Goal: Complete application form

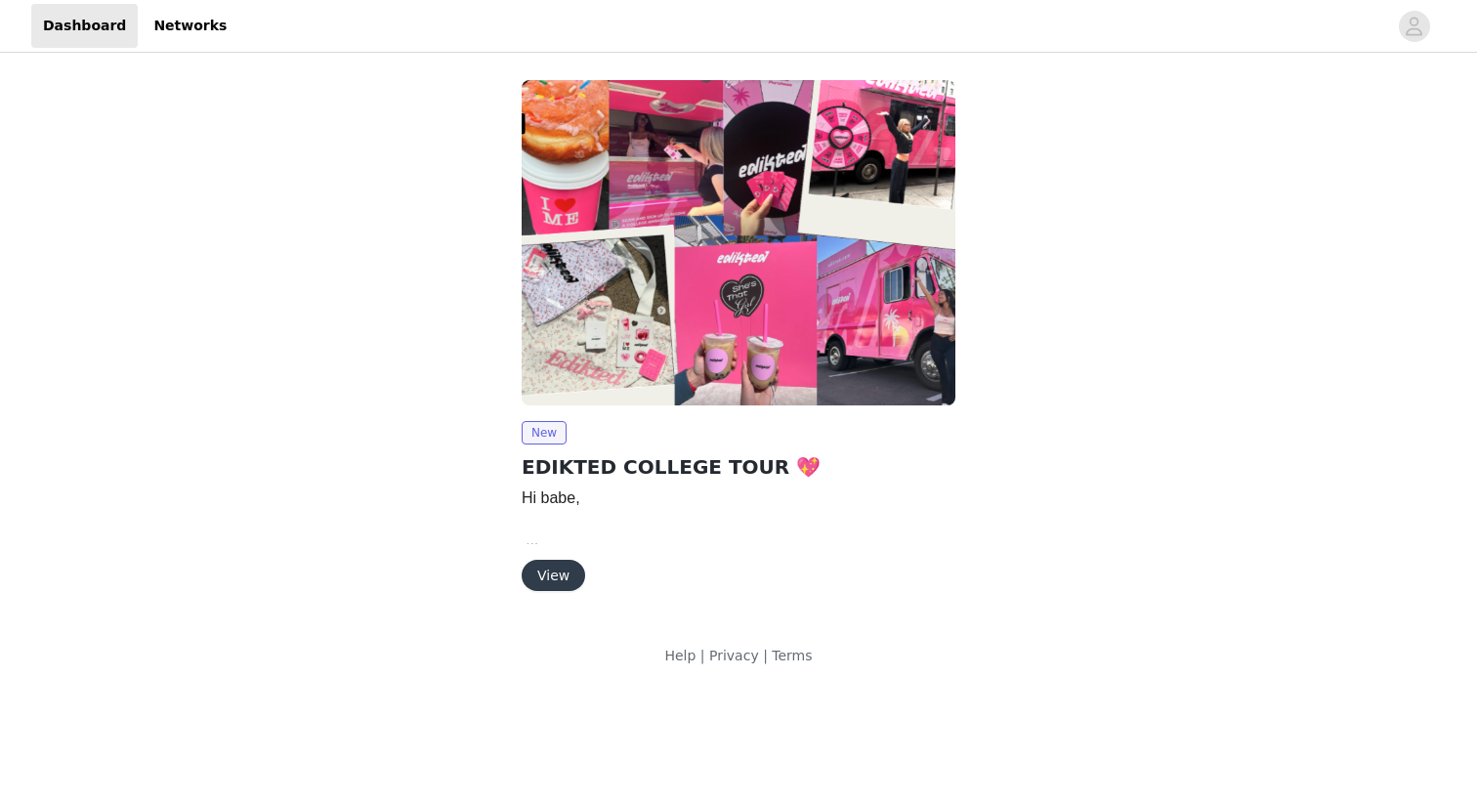
click at [549, 579] on button "View" at bounding box center [554, 575] width 64 height 31
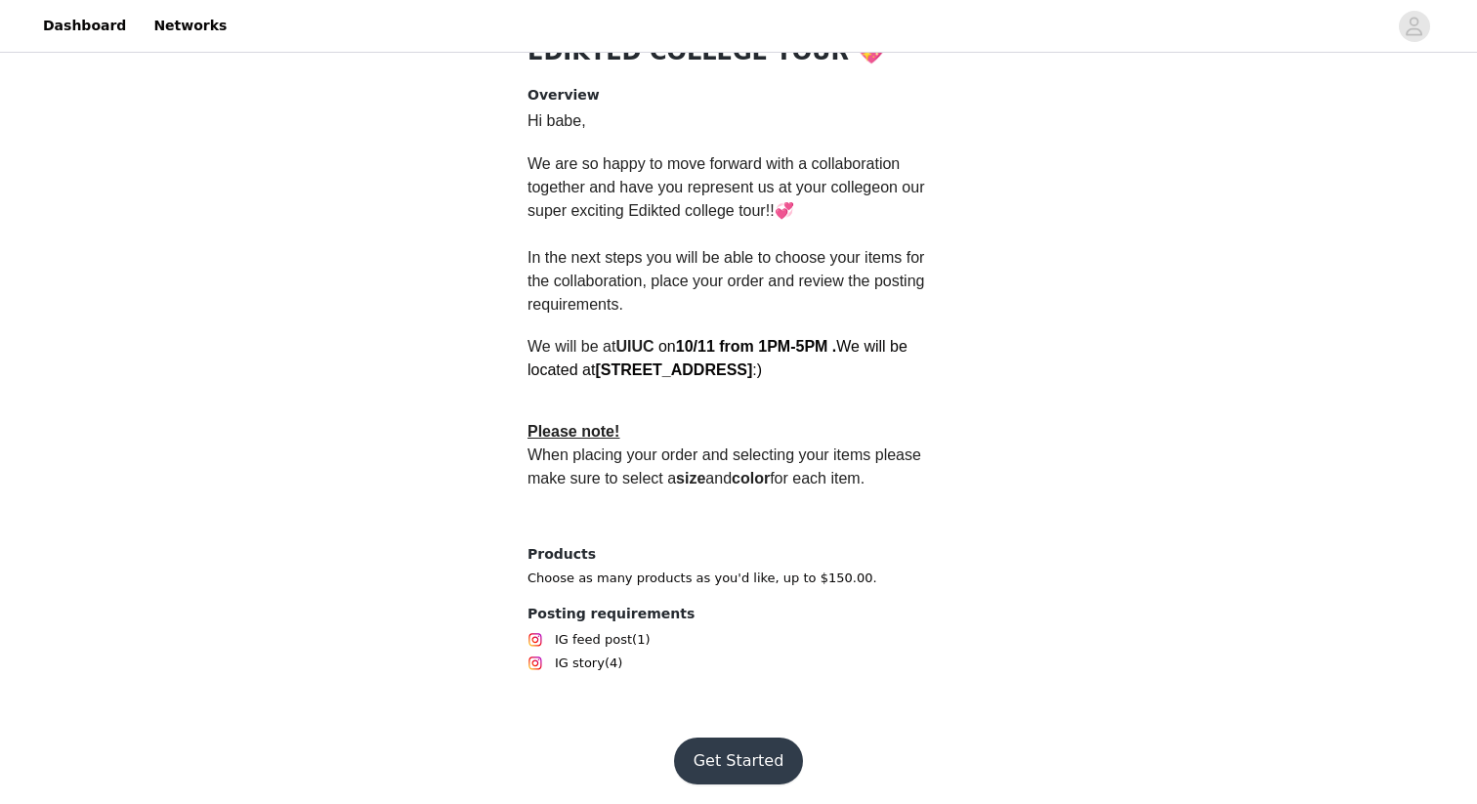
scroll to position [474, 0]
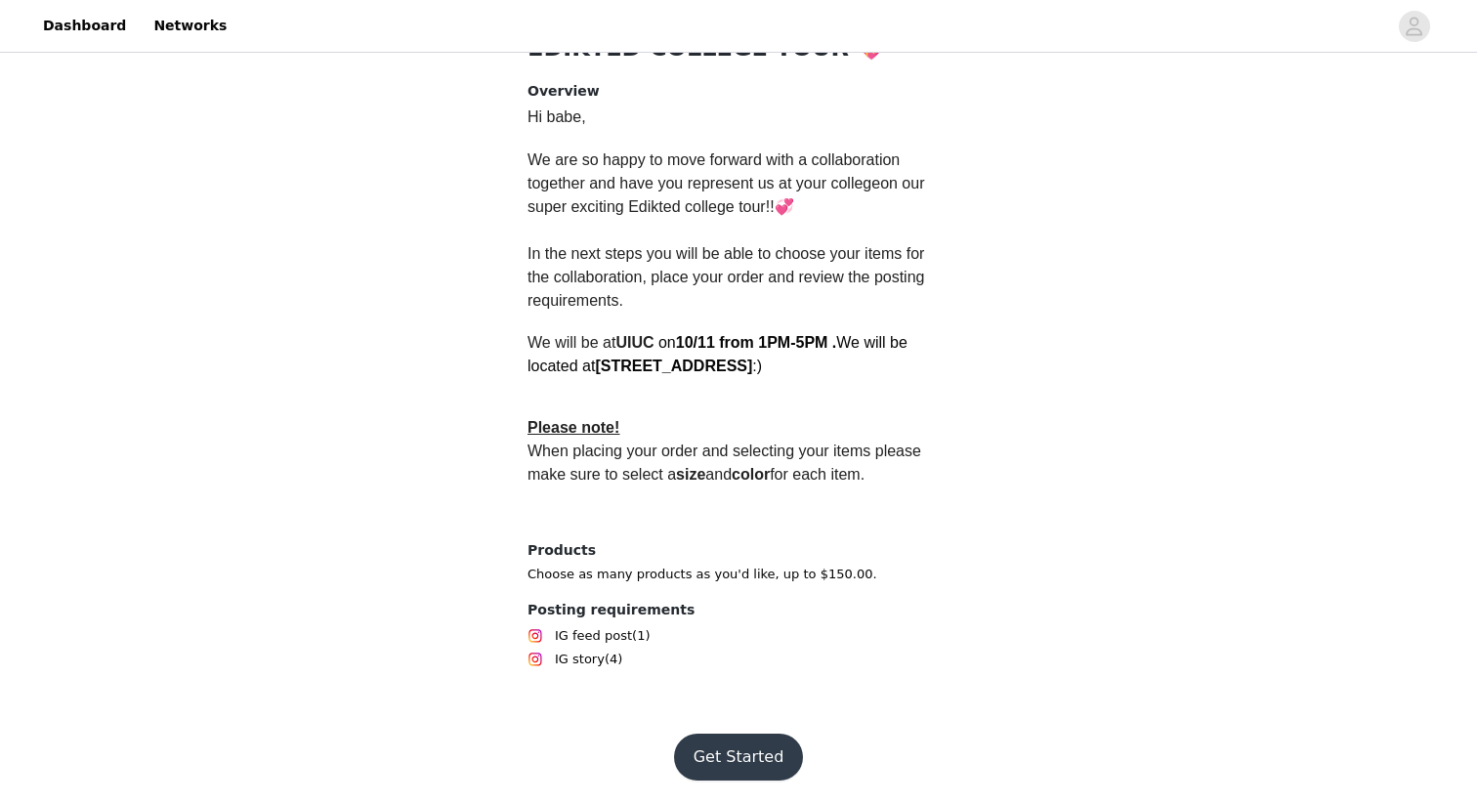
click at [751, 769] on button "Get Started" at bounding box center [739, 757] width 130 height 47
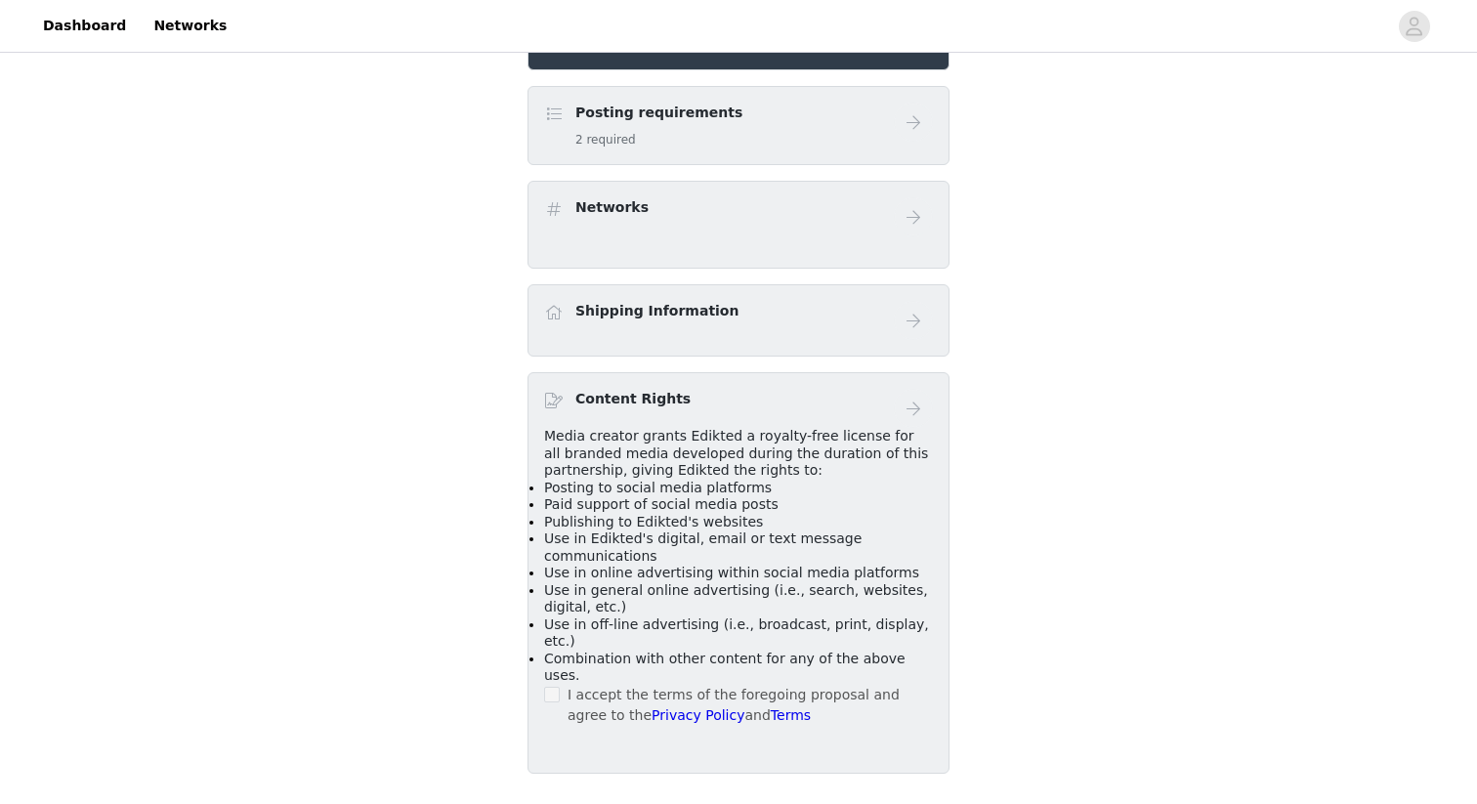
scroll to position [507, 0]
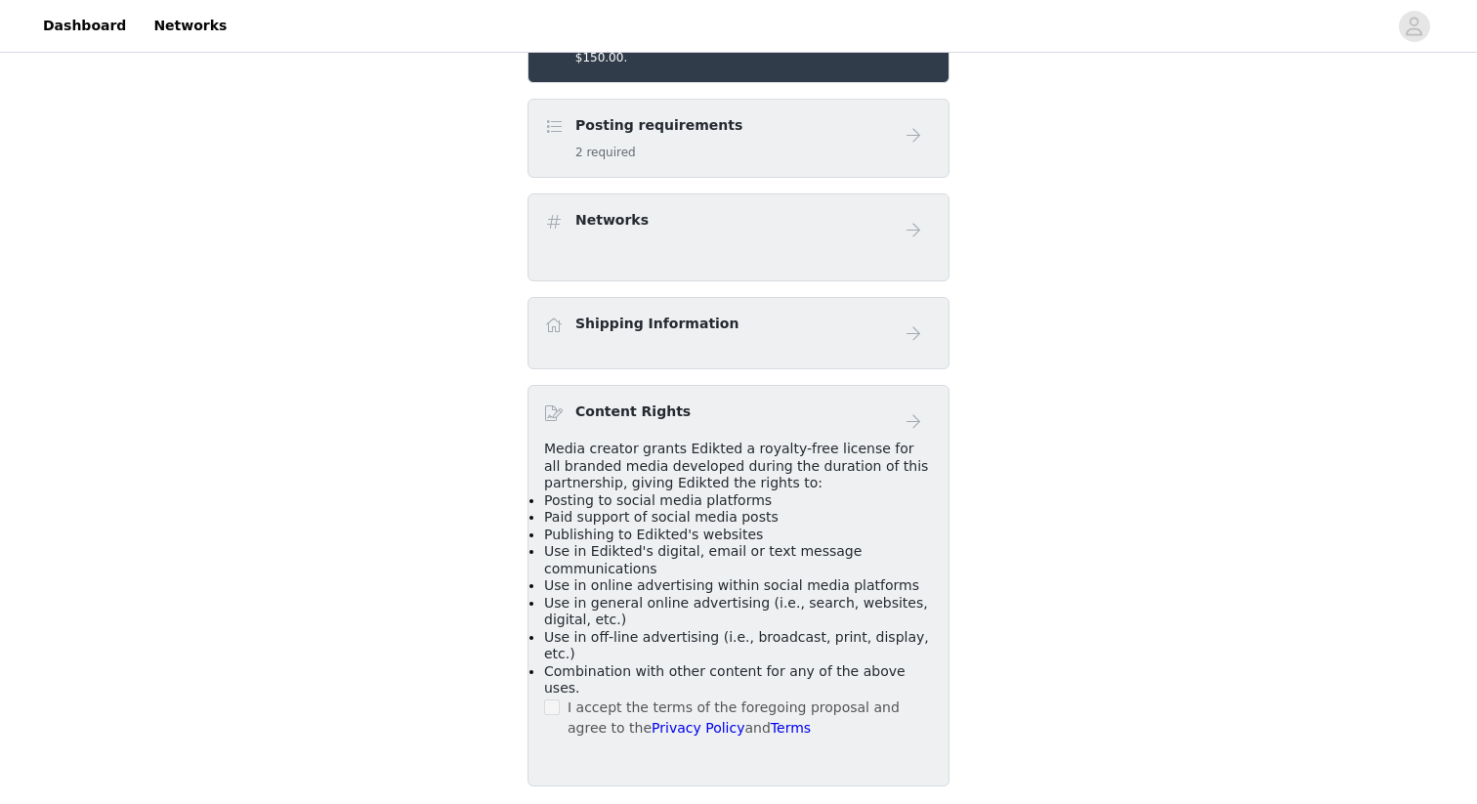
click at [839, 215] on div "Networks" at bounding box center [719, 224] width 350 height 28
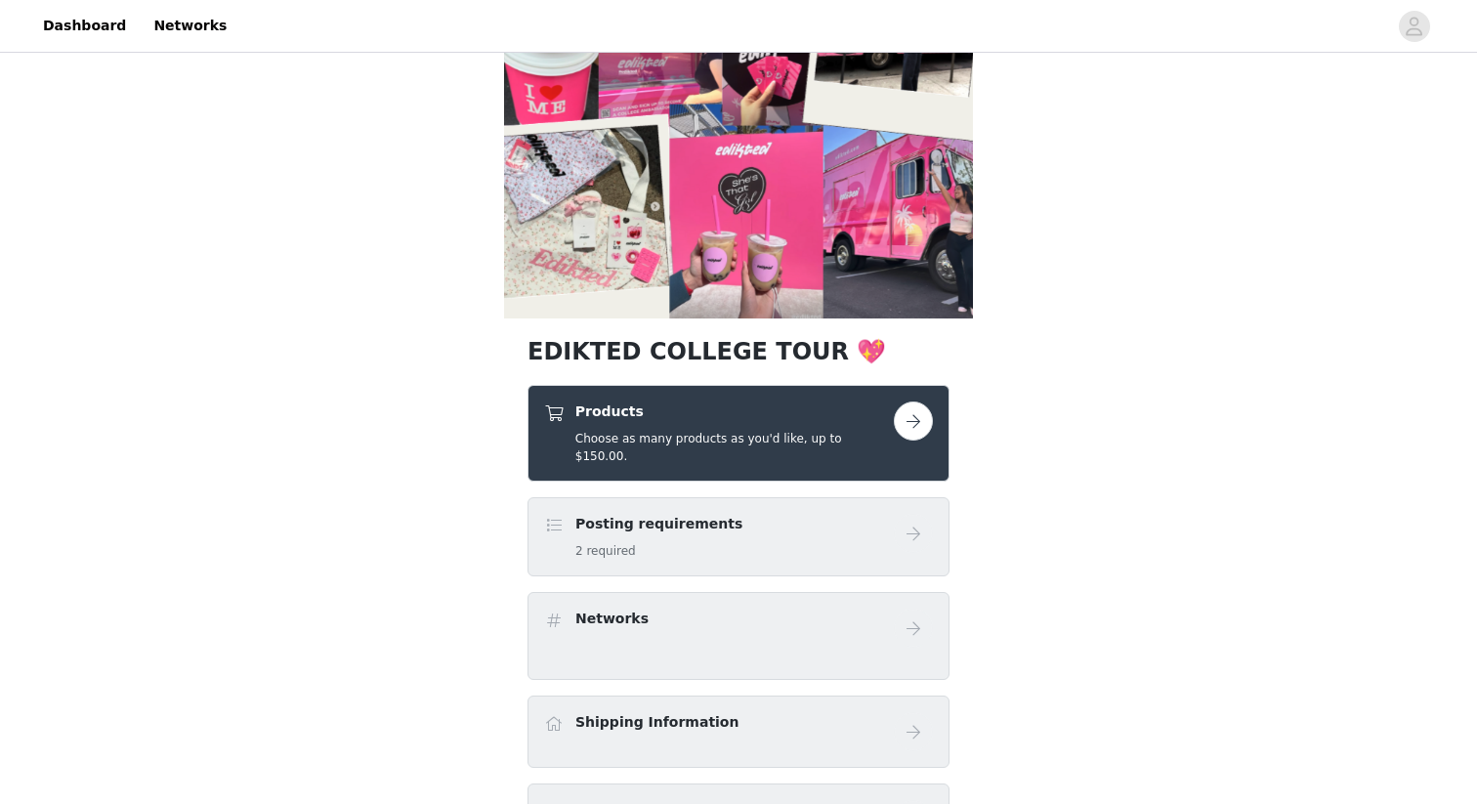
scroll to position [105, 0]
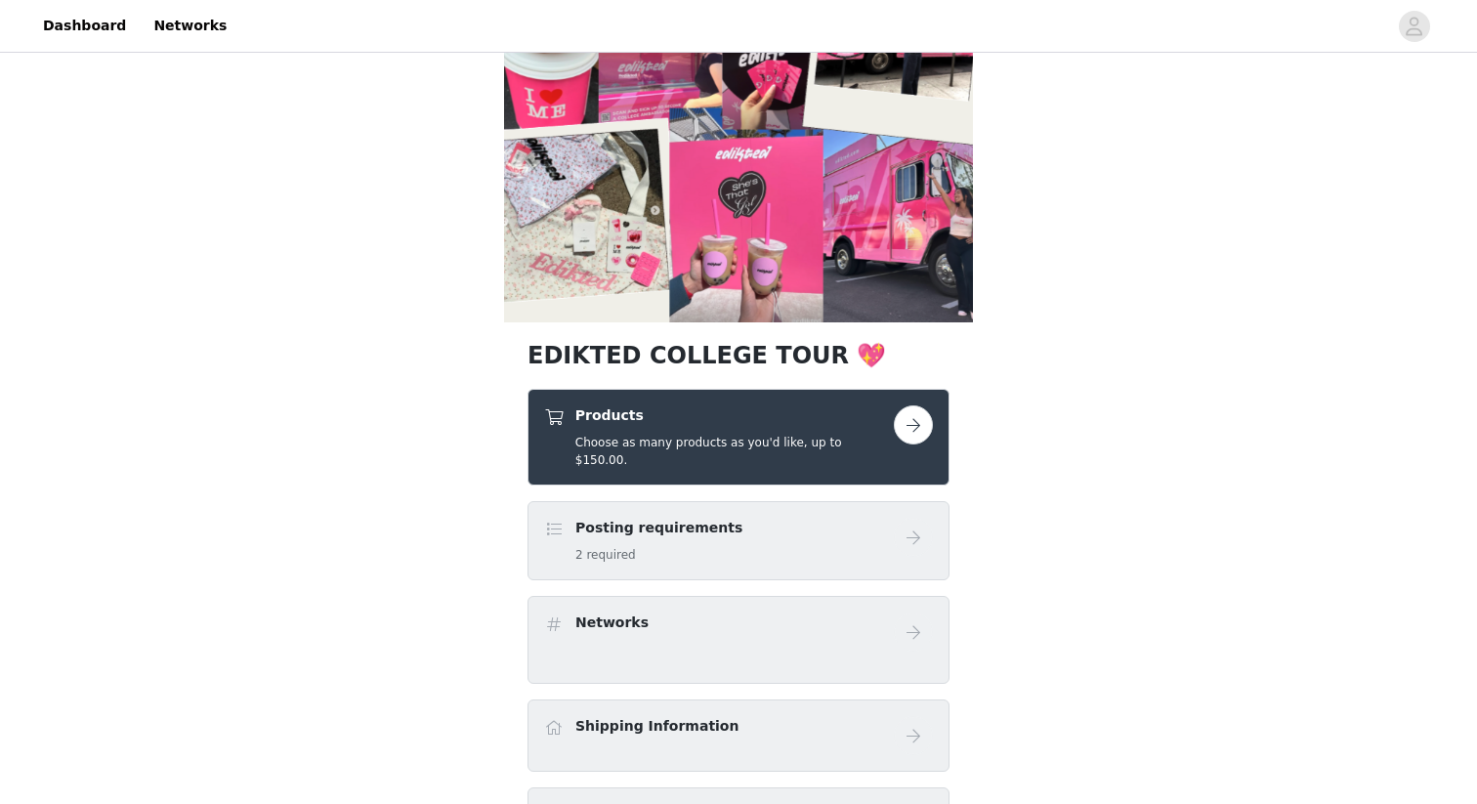
click at [905, 426] on button "button" at bounding box center [913, 425] width 39 height 39
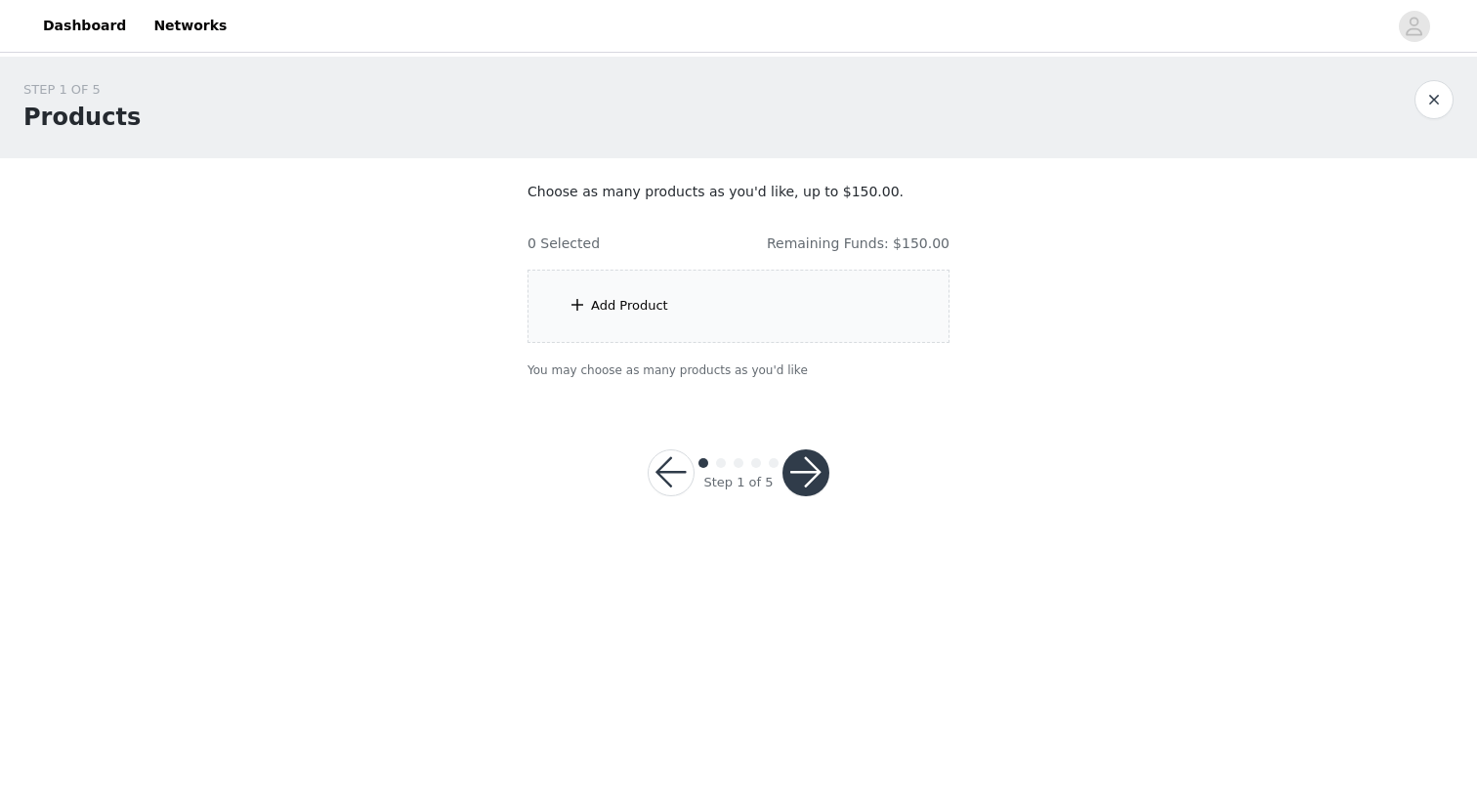
click at [599, 301] on div "Add Product" at bounding box center [629, 306] width 77 height 20
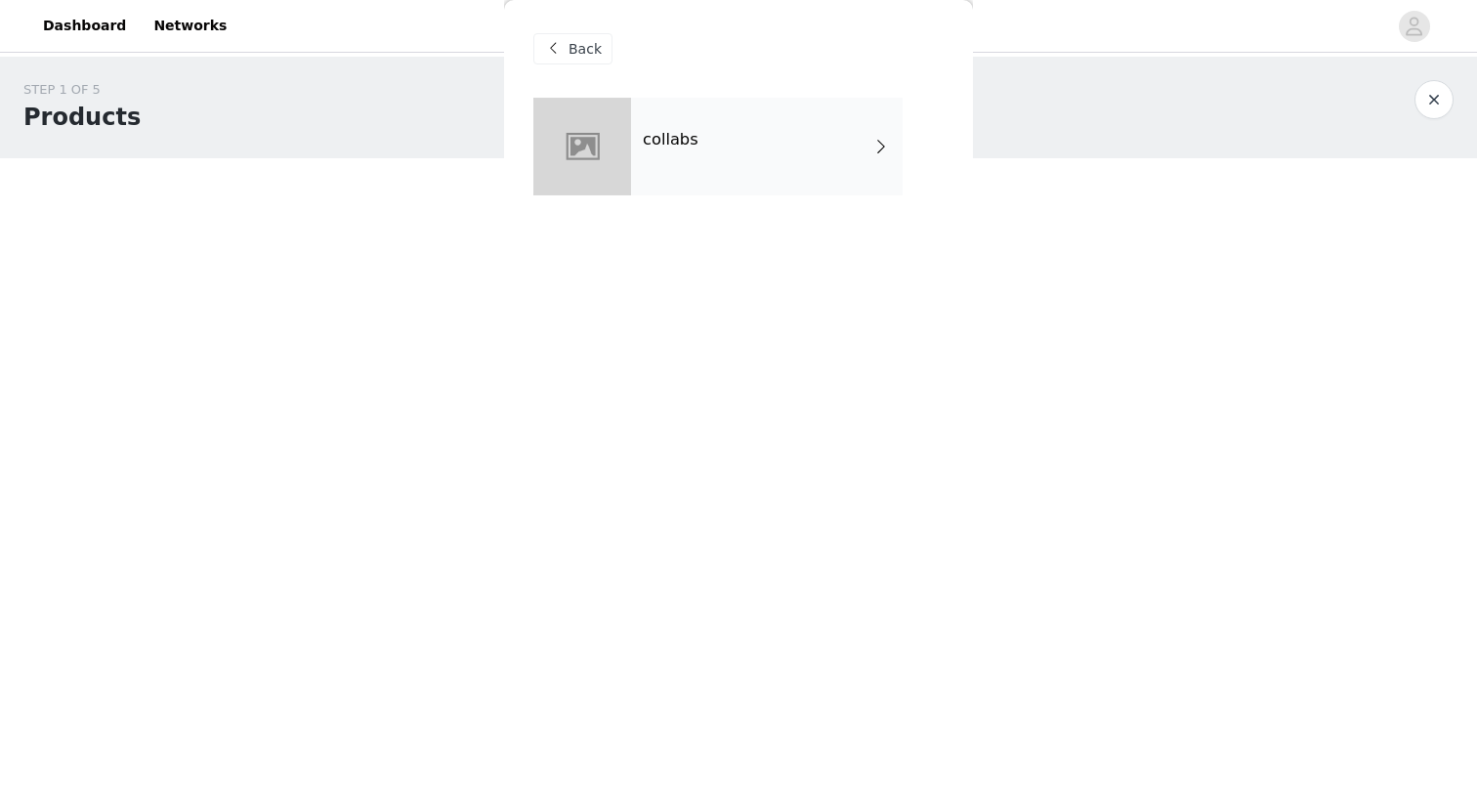
click at [654, 169] on div "collabs" at bounding box center [767, 147] width 272 height 98
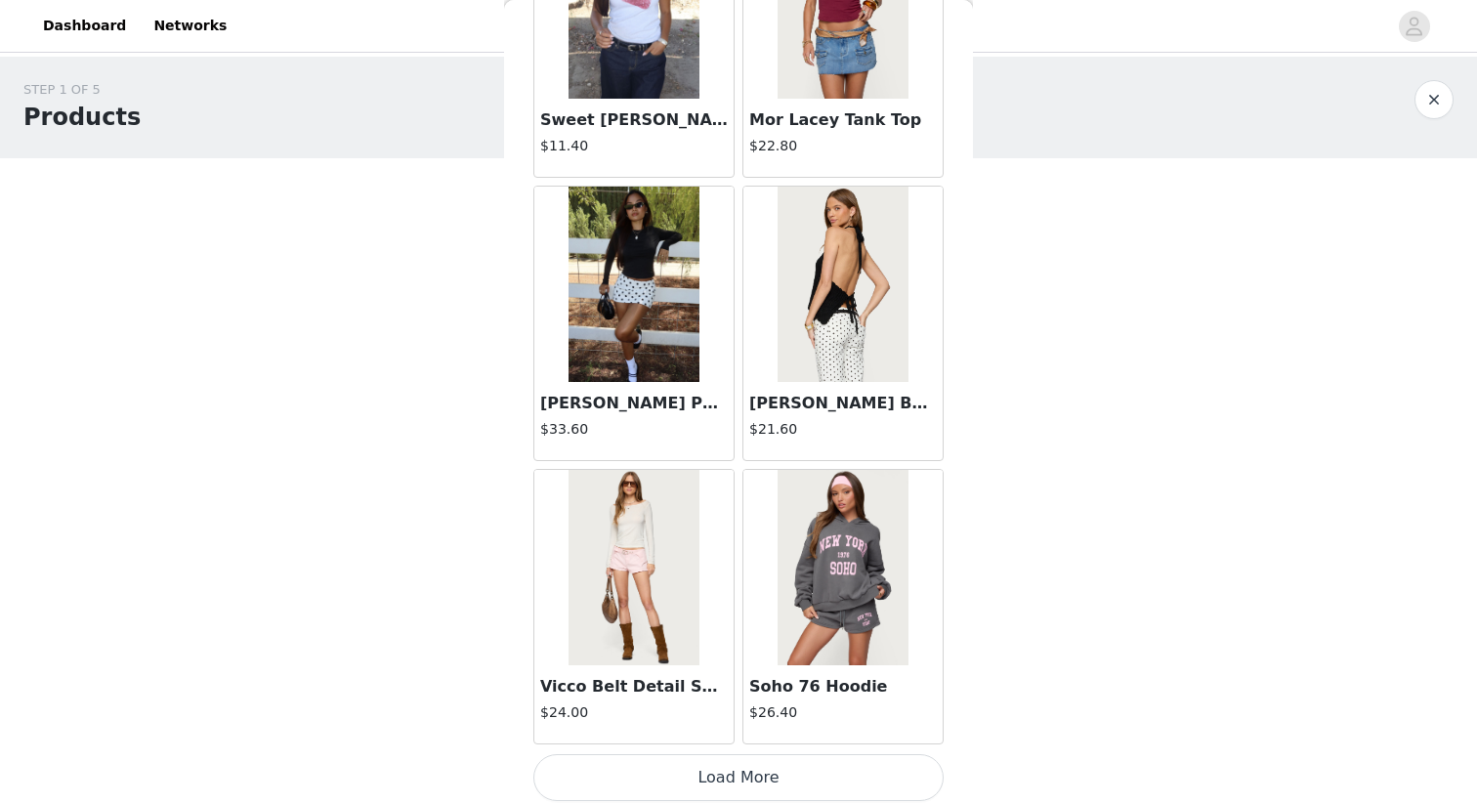
scroll to position [2186, 0]
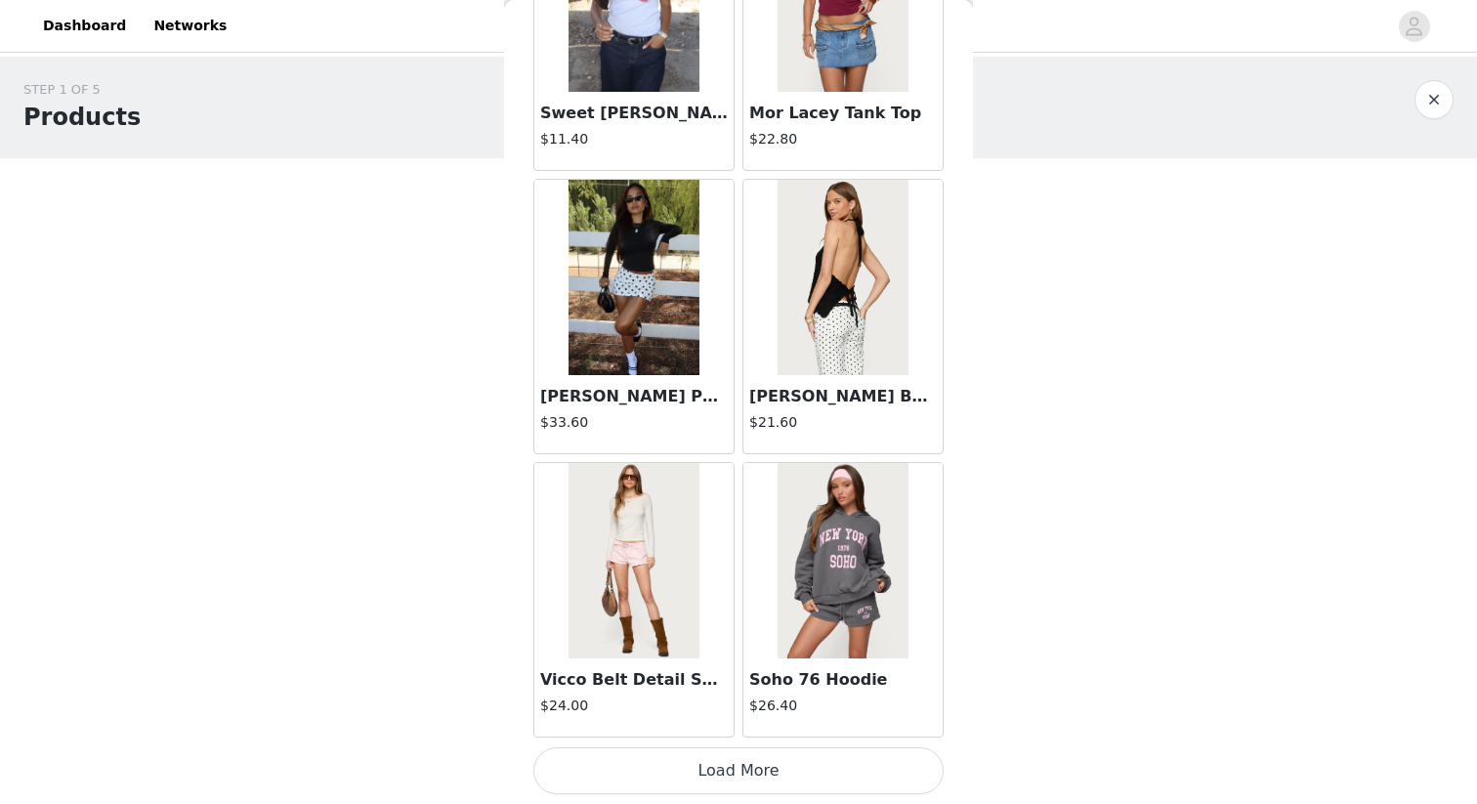
click at [807, 776] on button "Load More" at bounding box center [739, 771] width 410 height 47
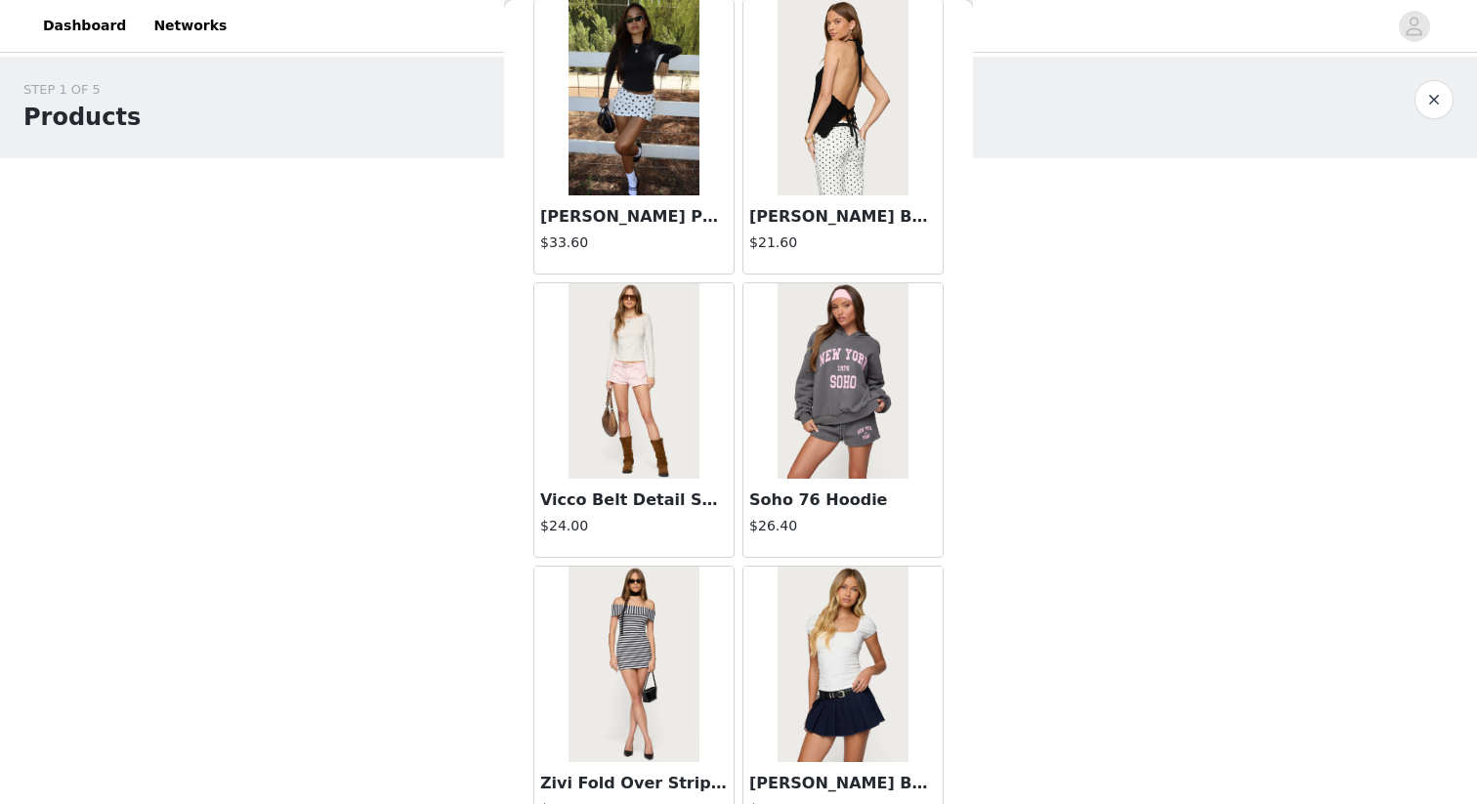
scroll to position [2279, 0]
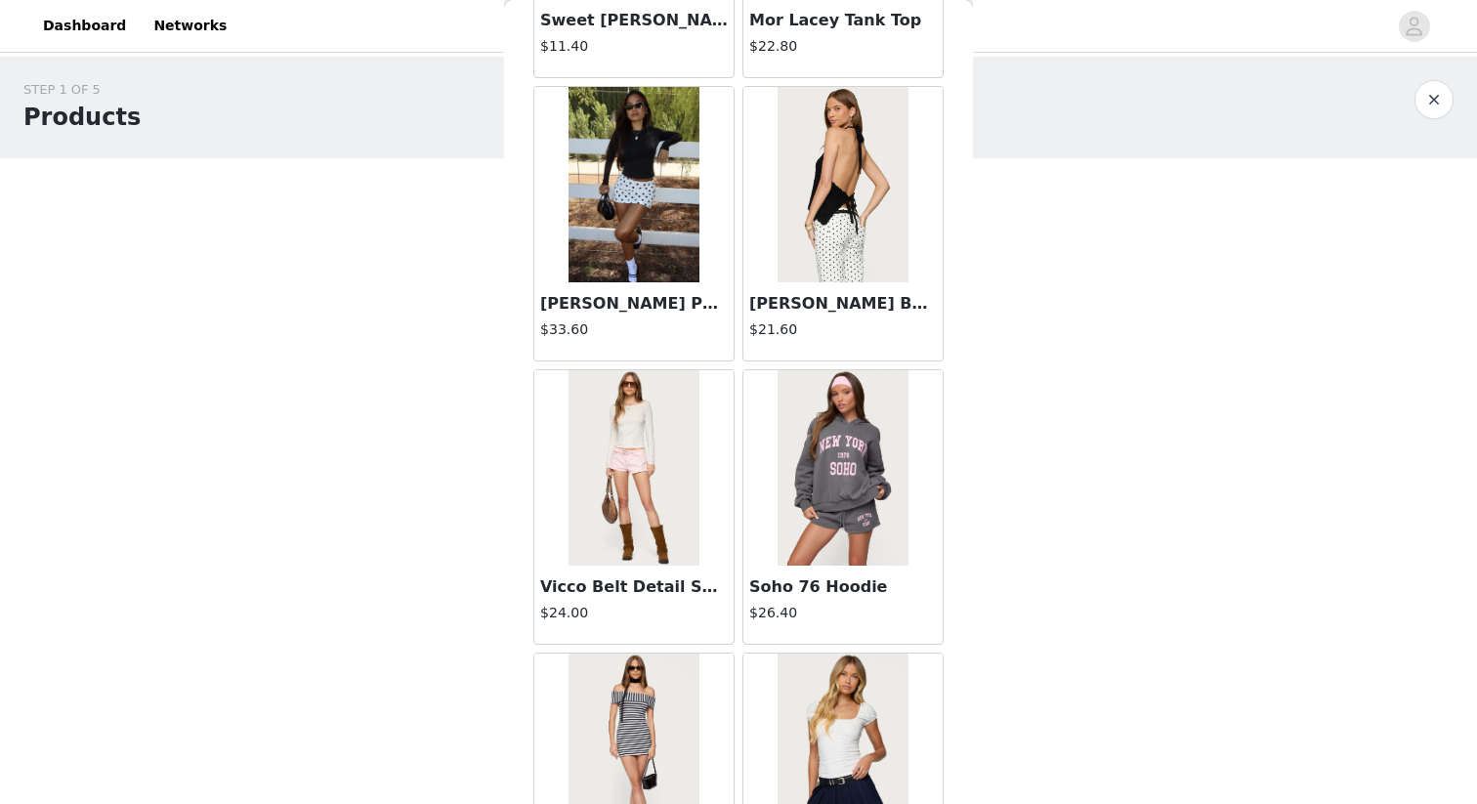
click at [814, 218] on img at bounding box center [843, 184] width 130 height 195
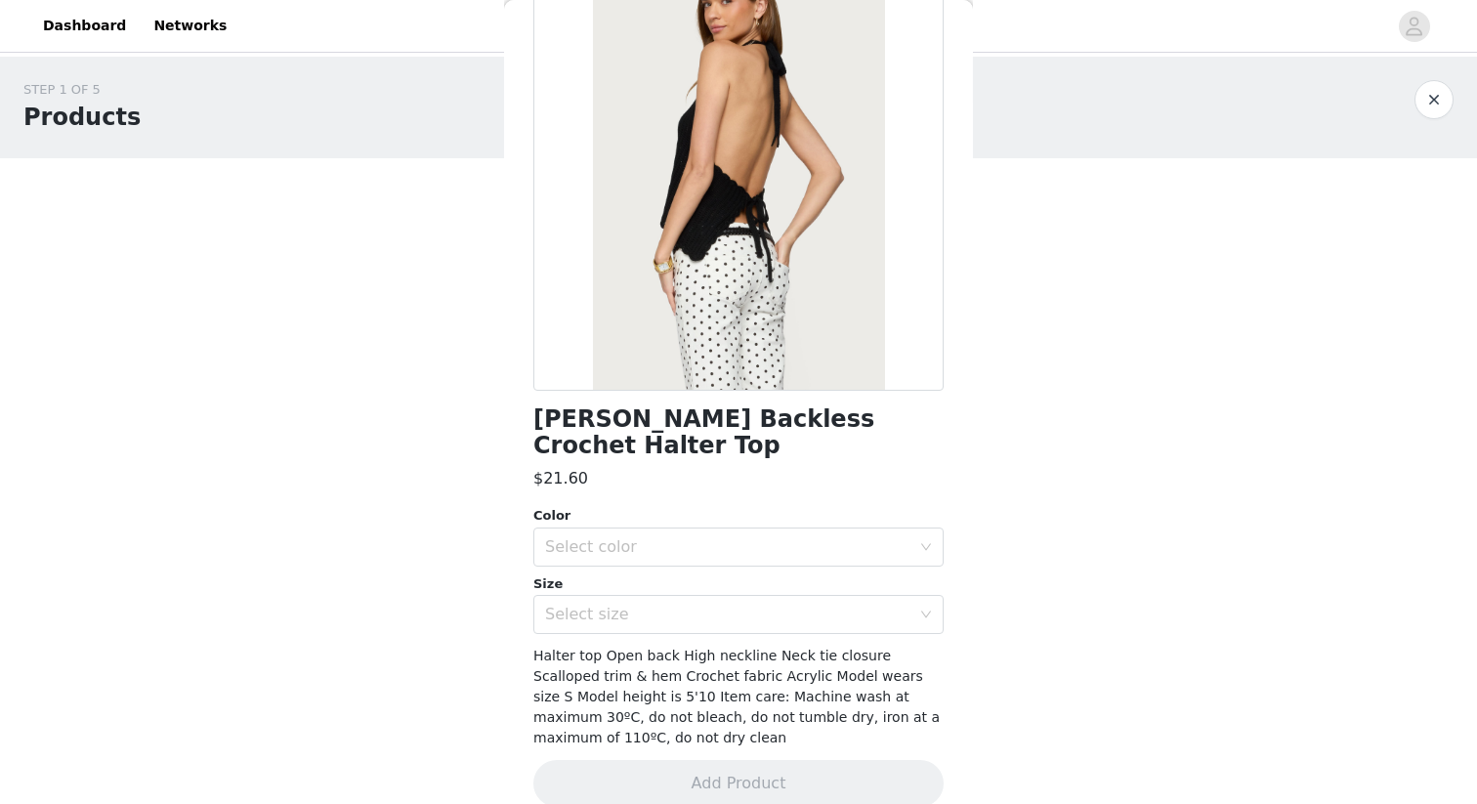
scroll to position [0, 0]
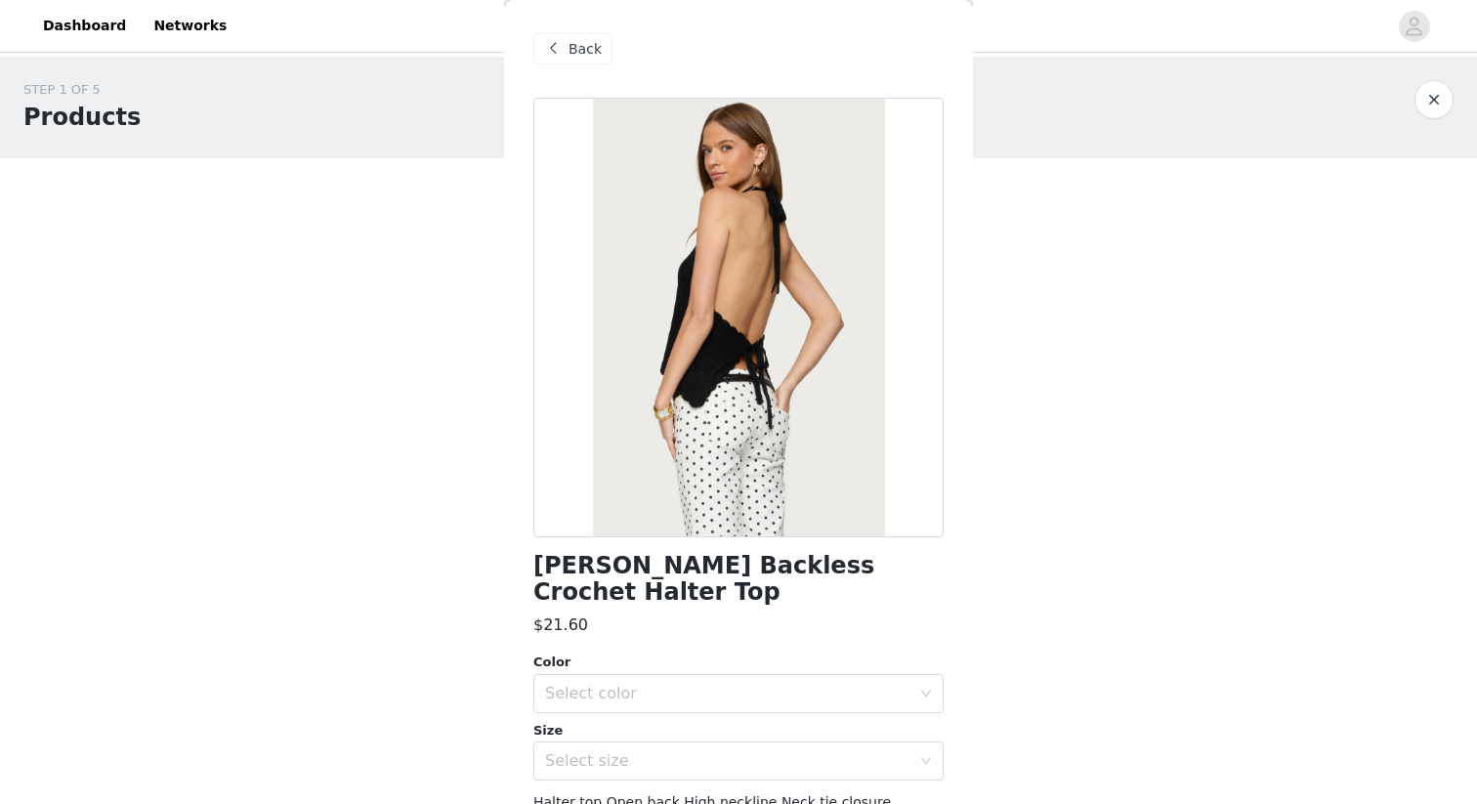
click at [582, 49] on span "Back" at bounding box center [585, 49] width 33 height 21
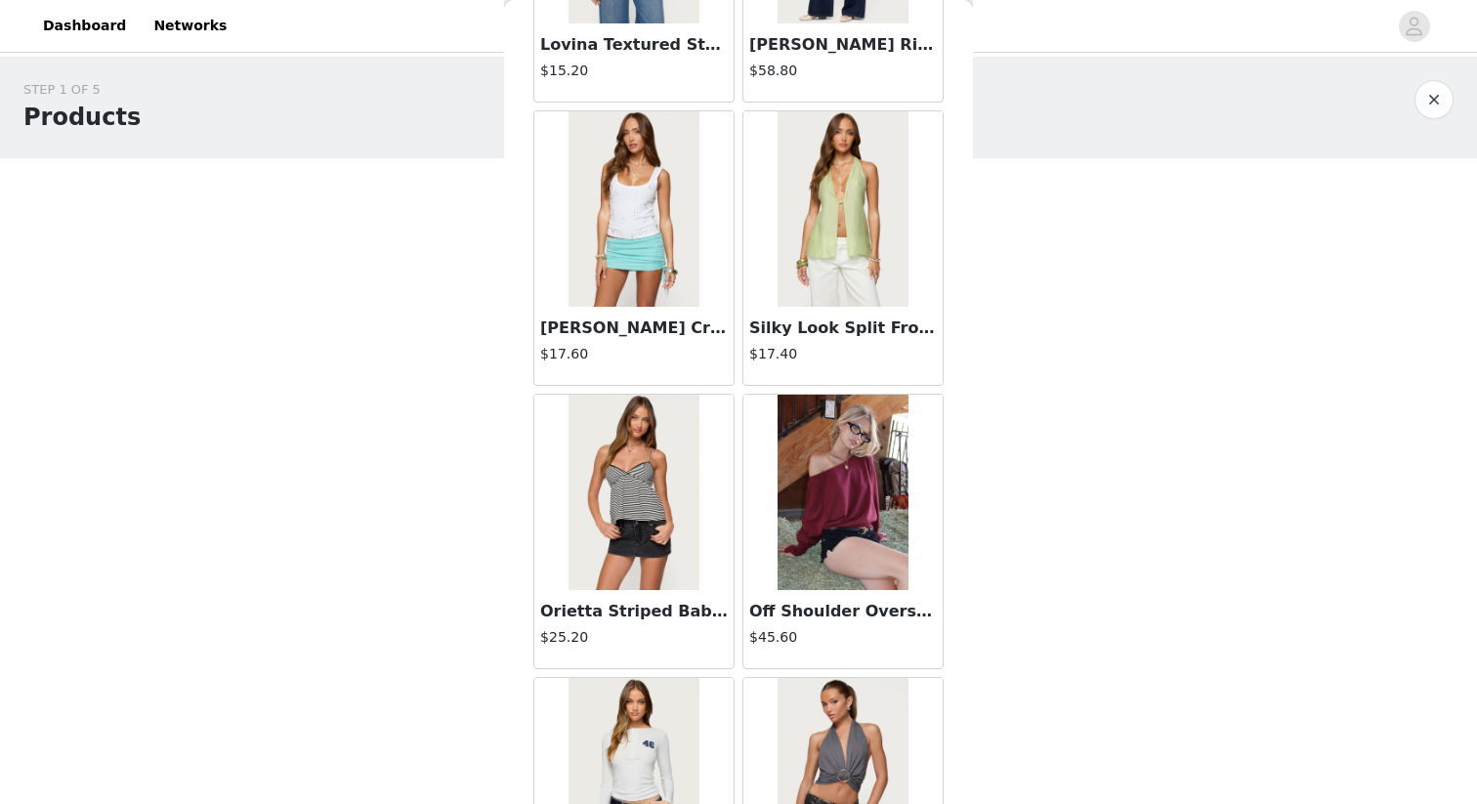
scroll to position [3987, 0]
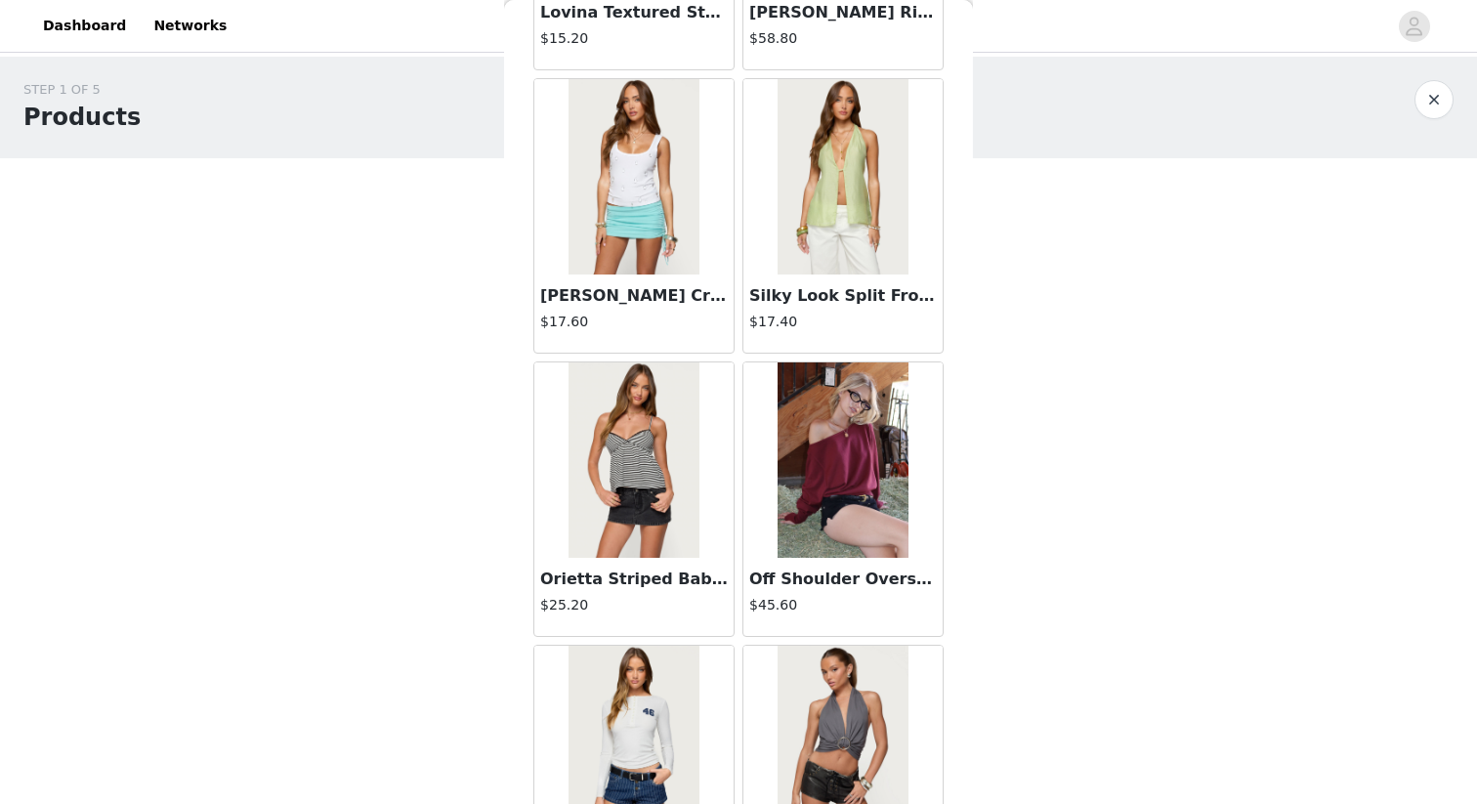
click at [645, 475] on img at bounding box center [634, 460] width 130 height 195
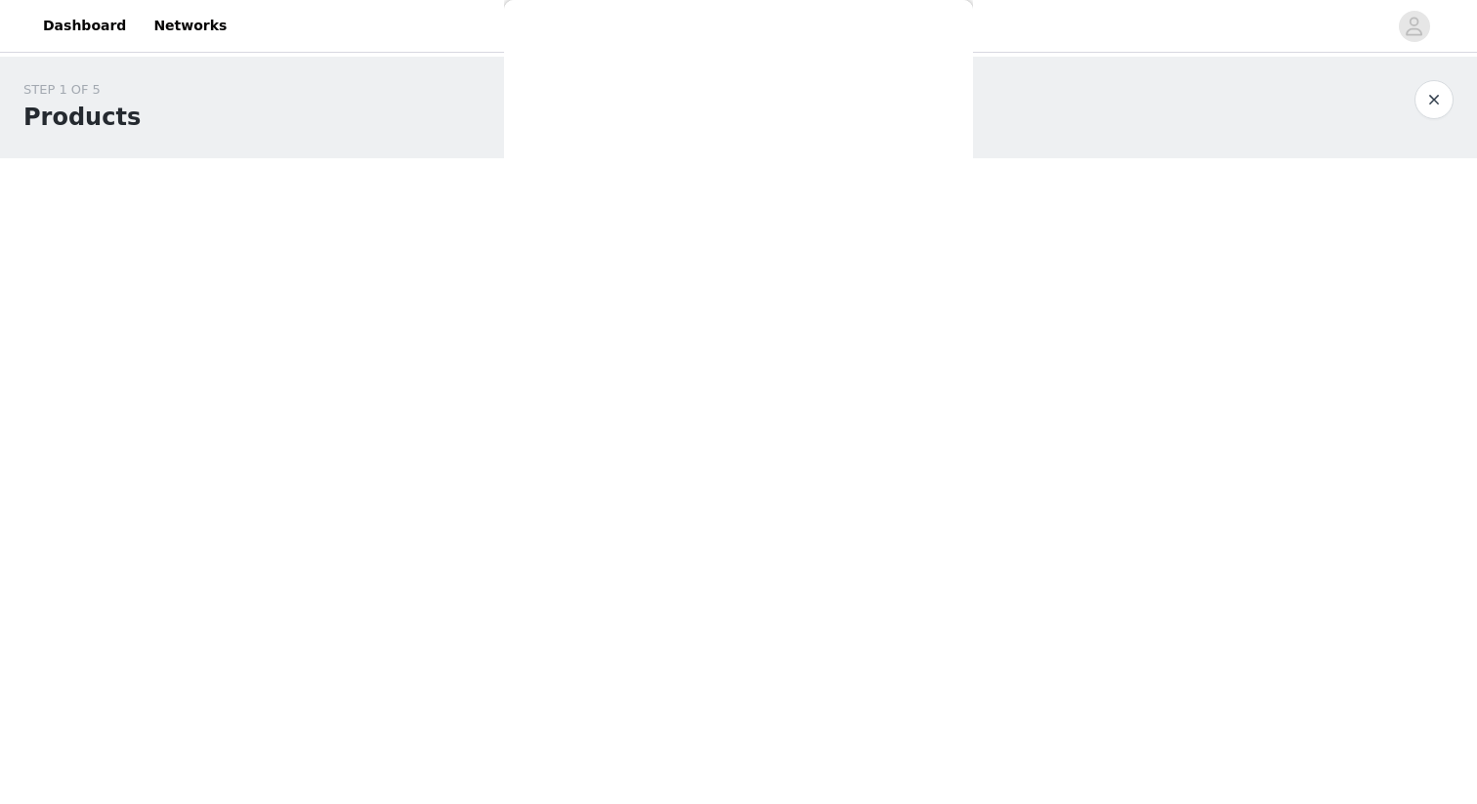
scroll to position [0, 0]
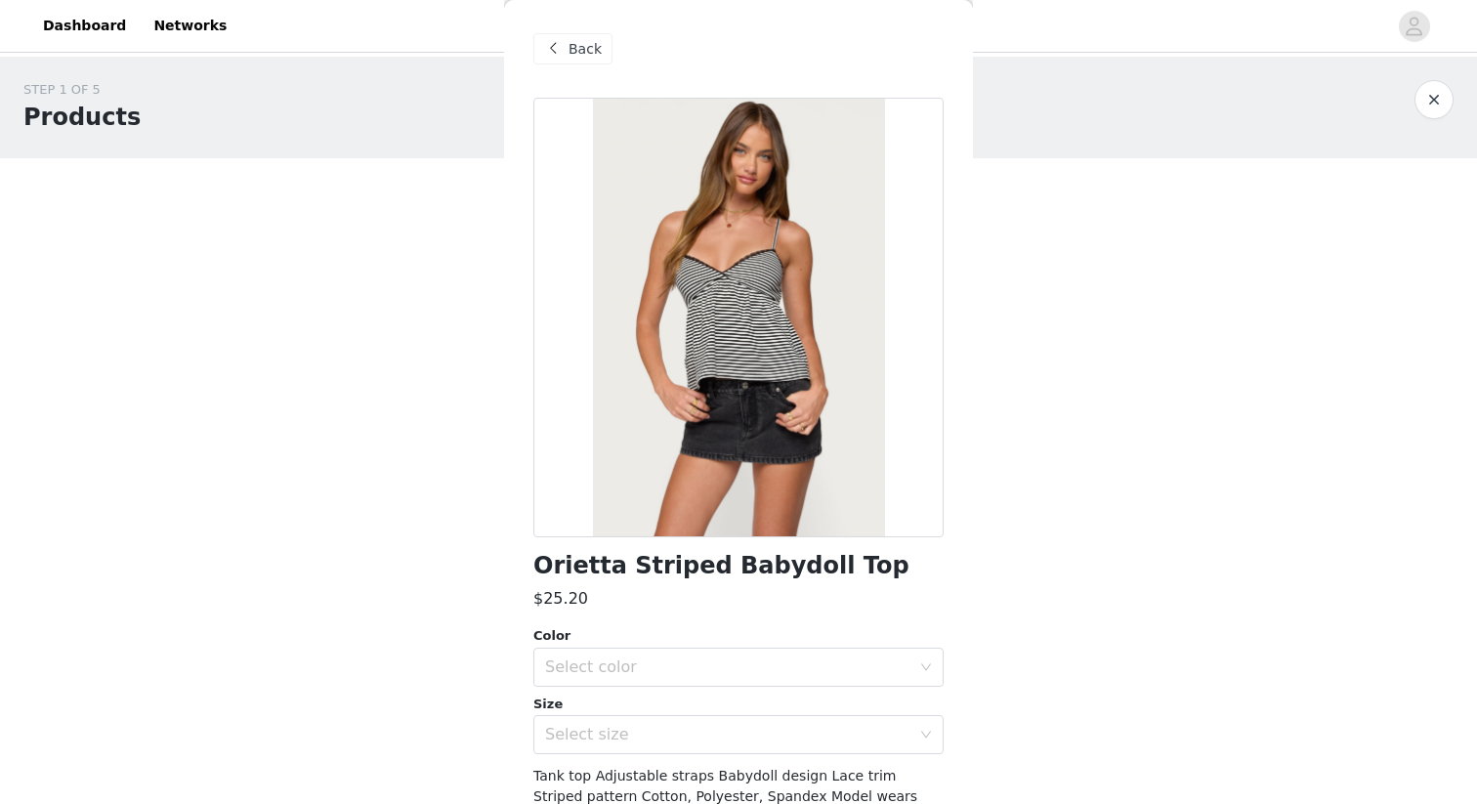
click at [556, 51] on span at bounding box center [552, 48] width 23 height 23
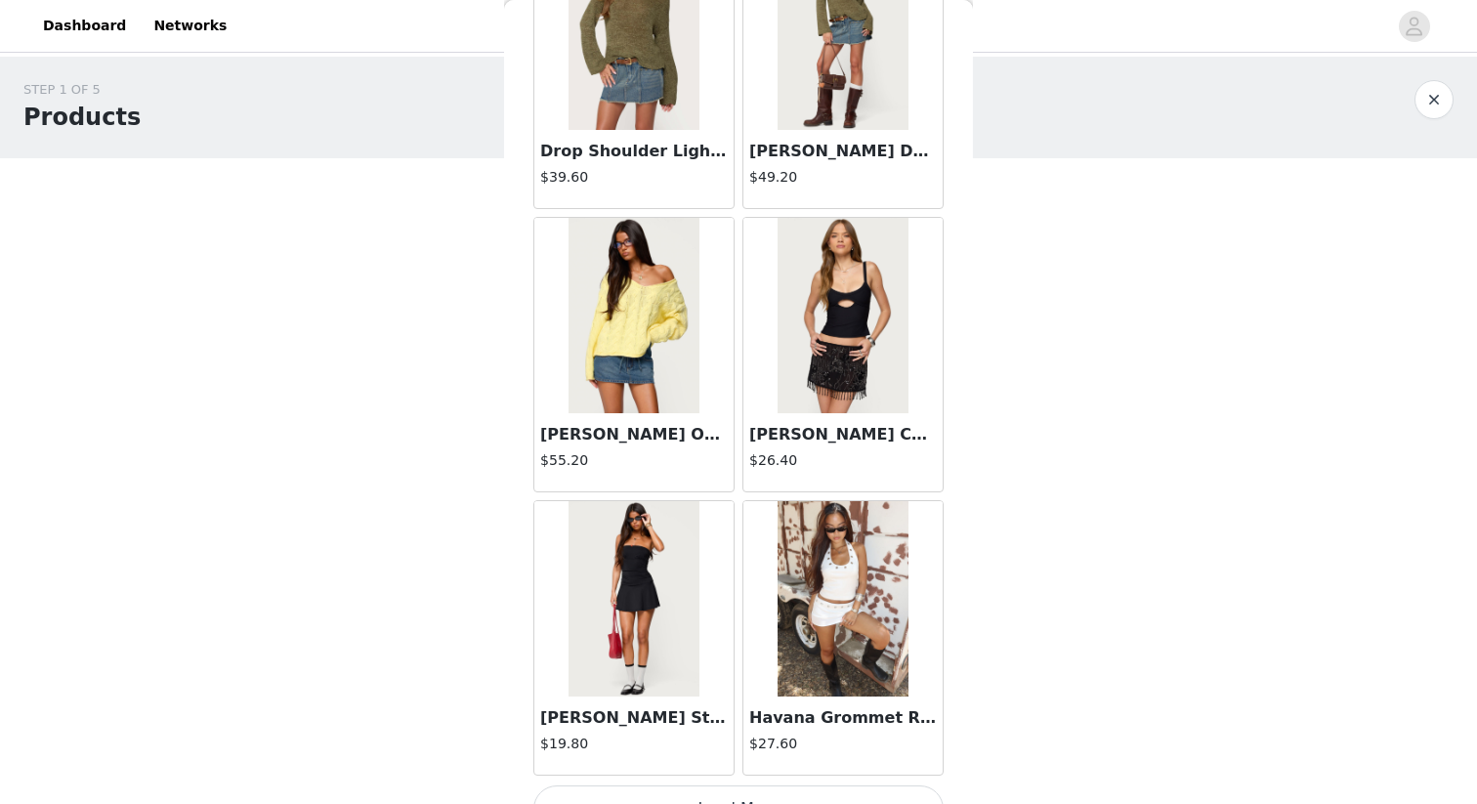
scroll to position [5020, 0]
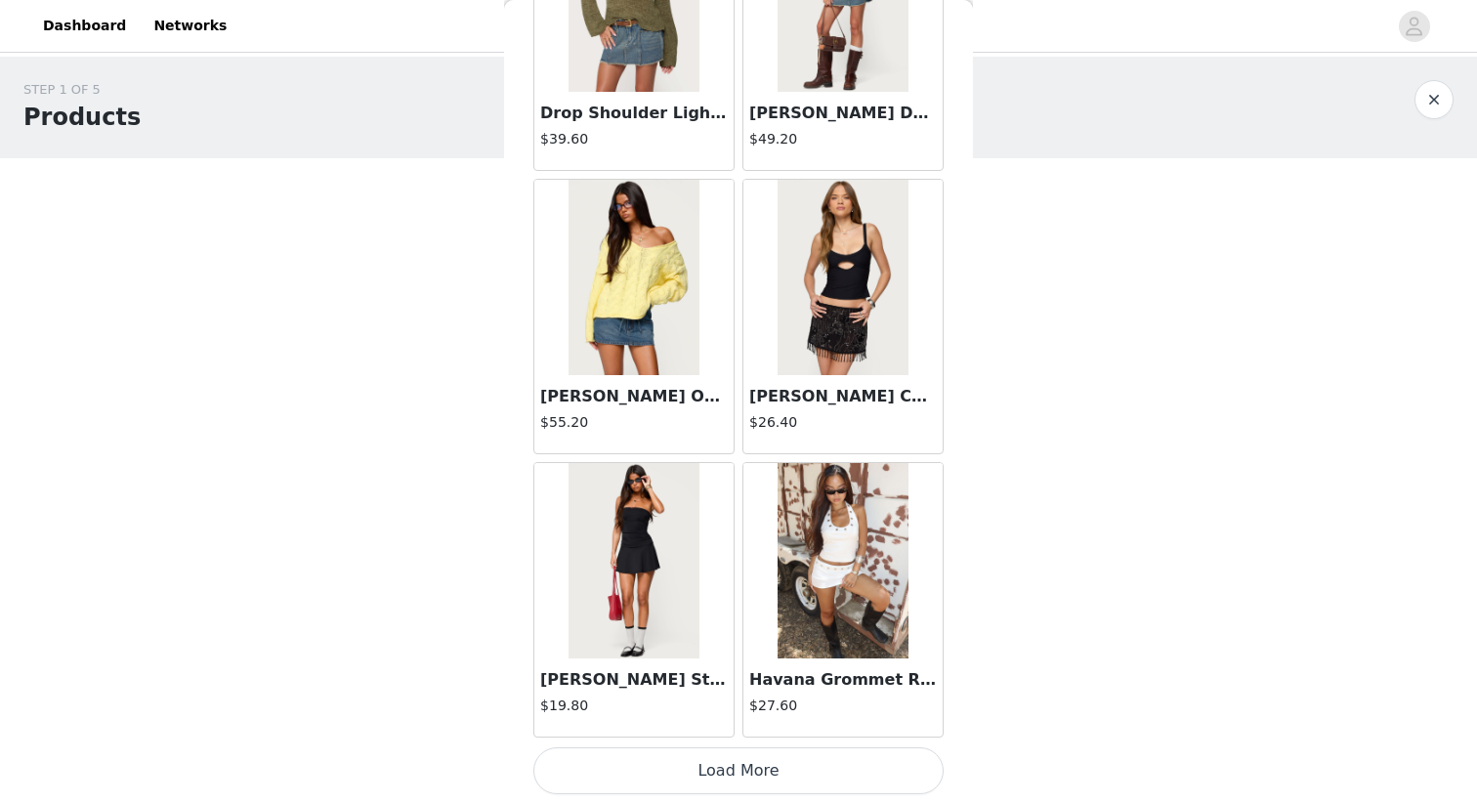
click at [797, 760] on button "Load More" at bounding box center [739, 771] width 410 height 47
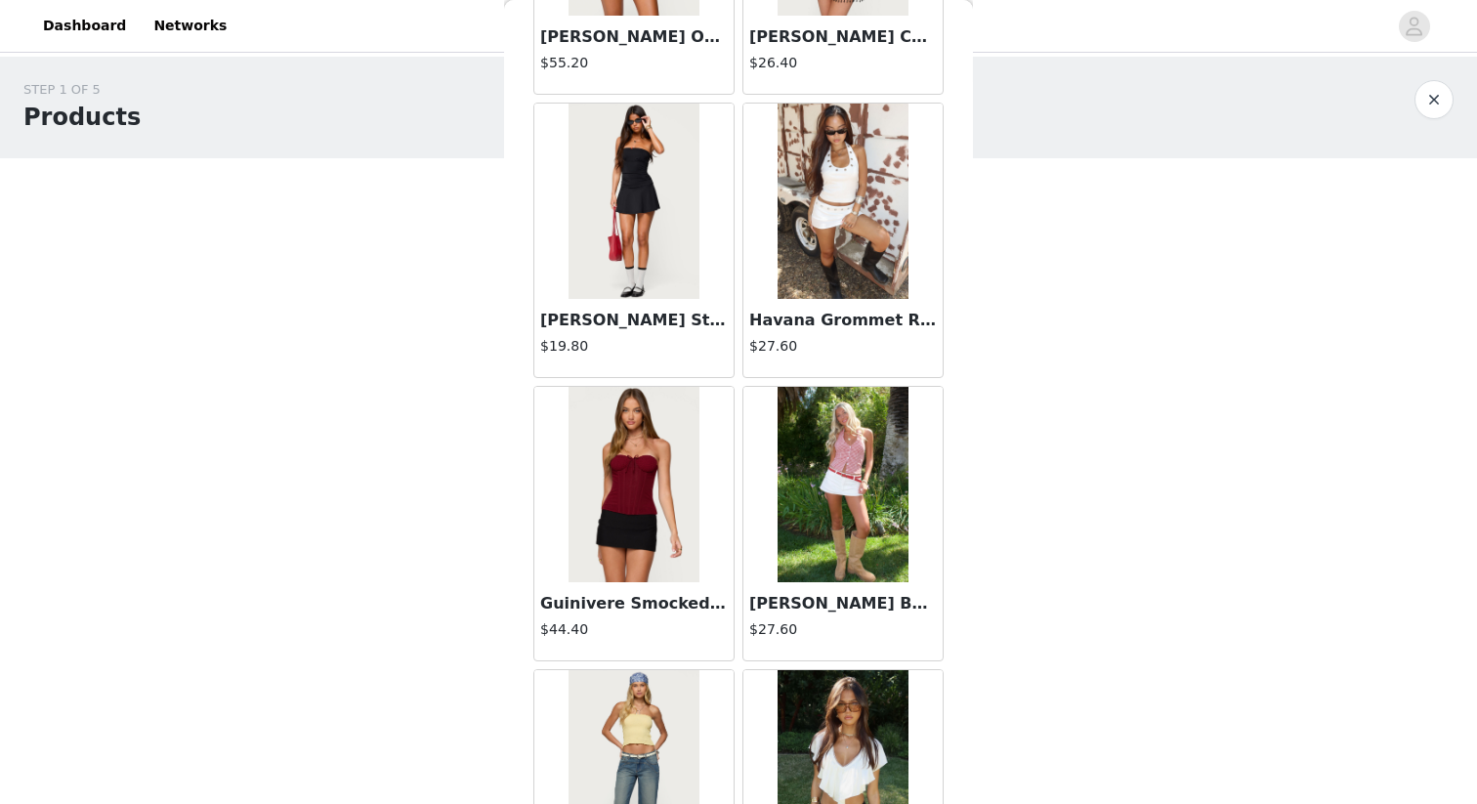
scroll to position [5470, 0]
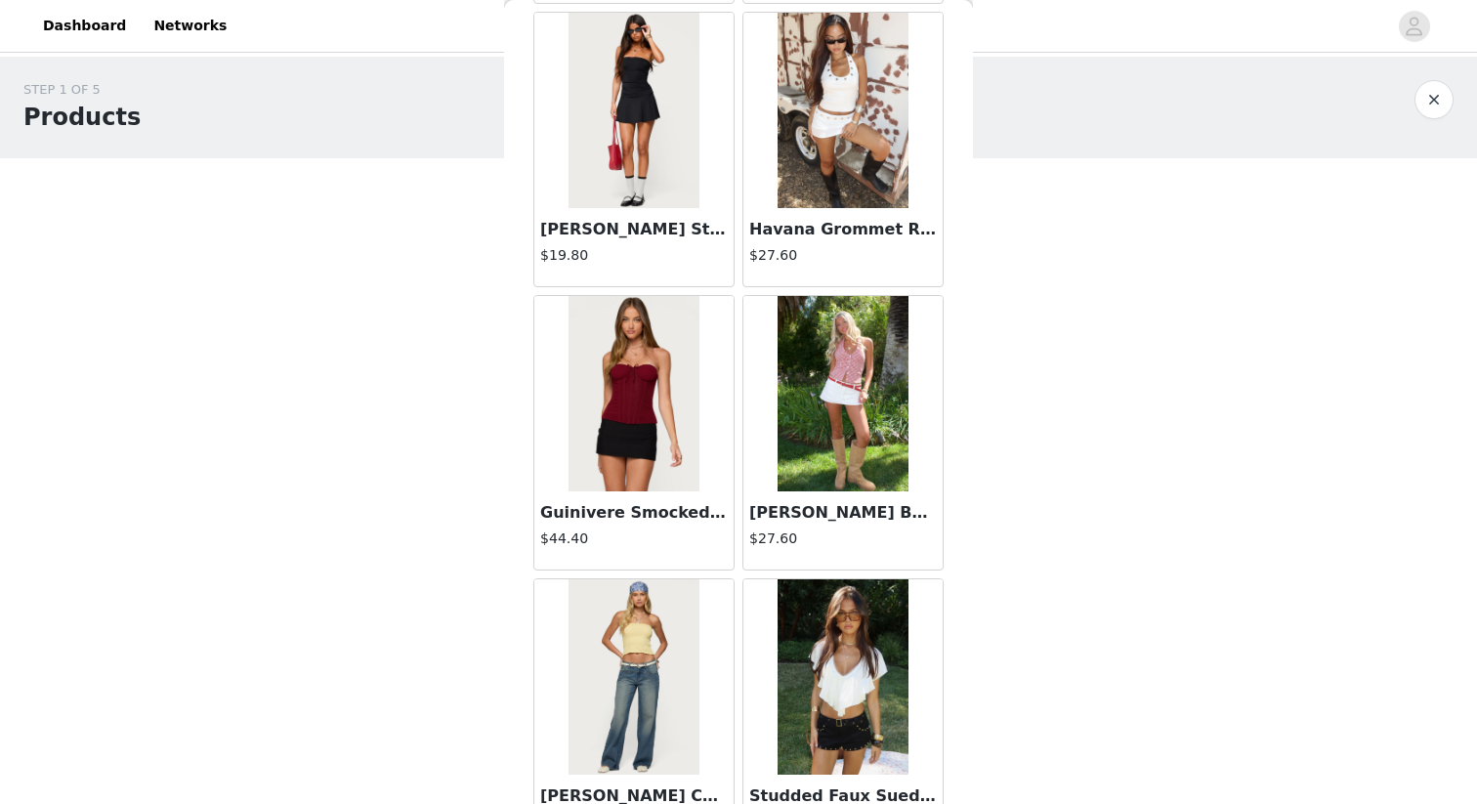
click at [657, 434] on img at bounding box center [634, 393] width 130 height 195
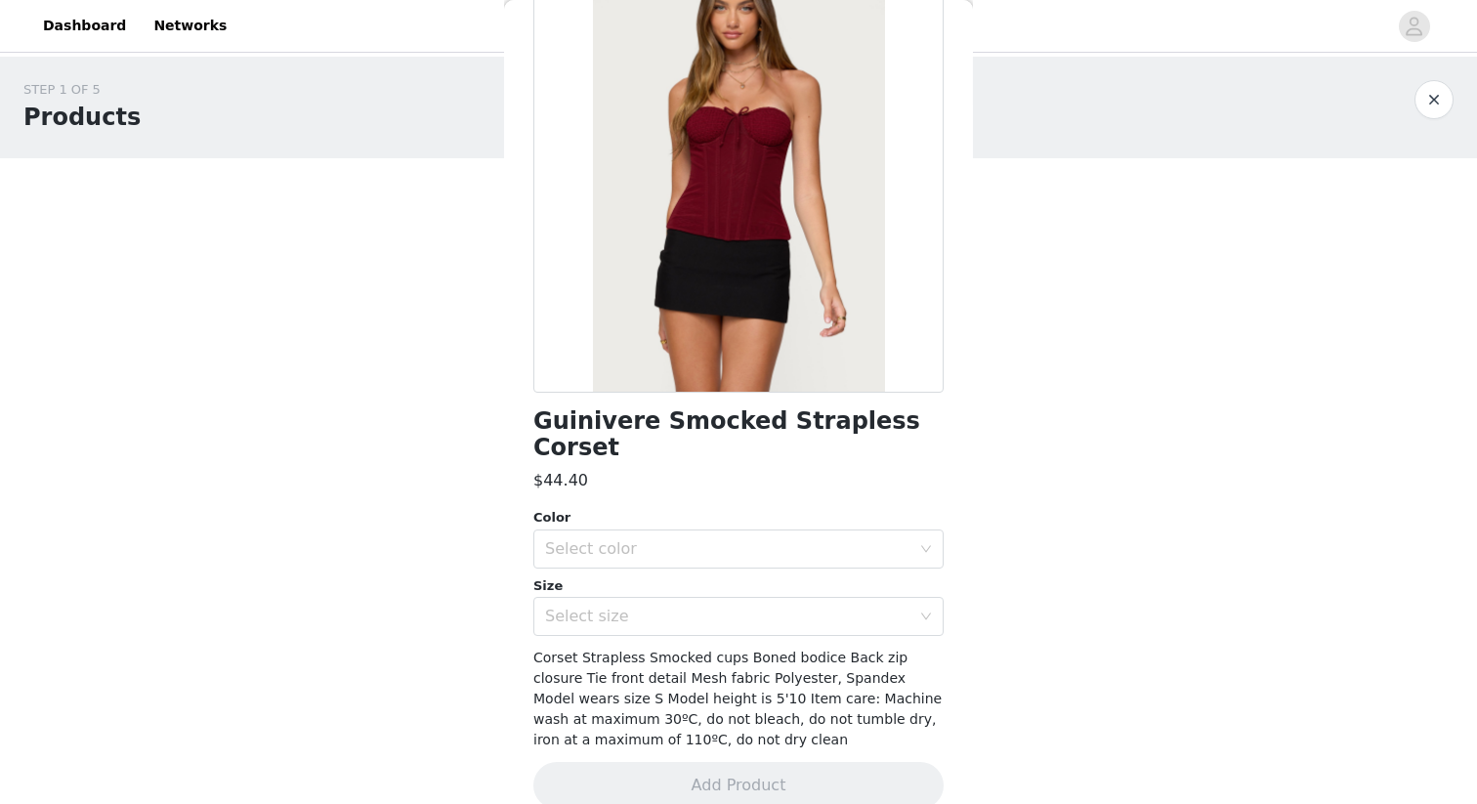
scroll to position [147, 0]
click at [671, 534] on div "Select color" at bounding box center [732, 547] width 374 height 37
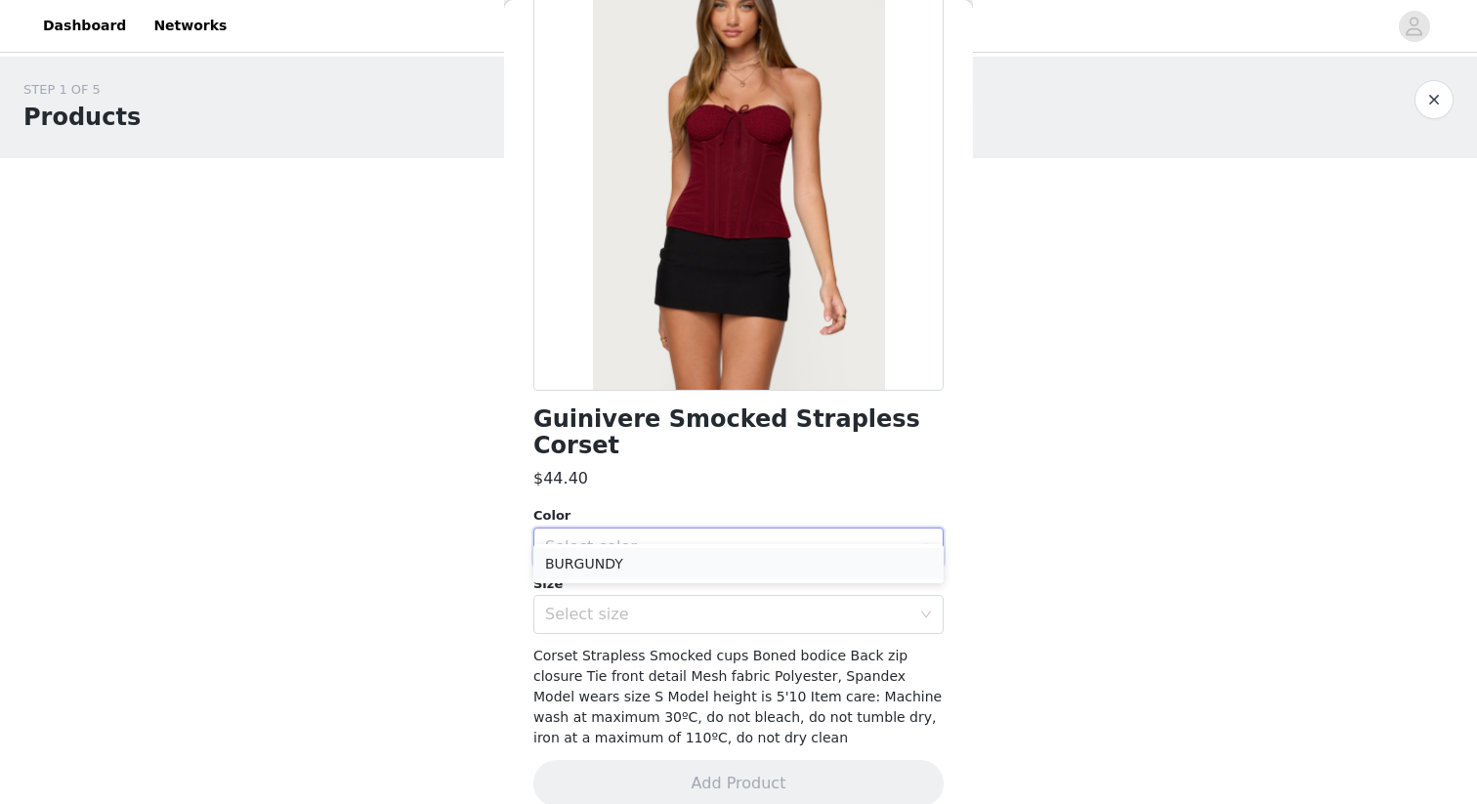
click at [668, 564] on li "BURGUNDY" at bounding box center [739, 563] width 410 height 31
click at [670, 605] on div "Select size" at bounding box center [727, 615] width 365 height 20
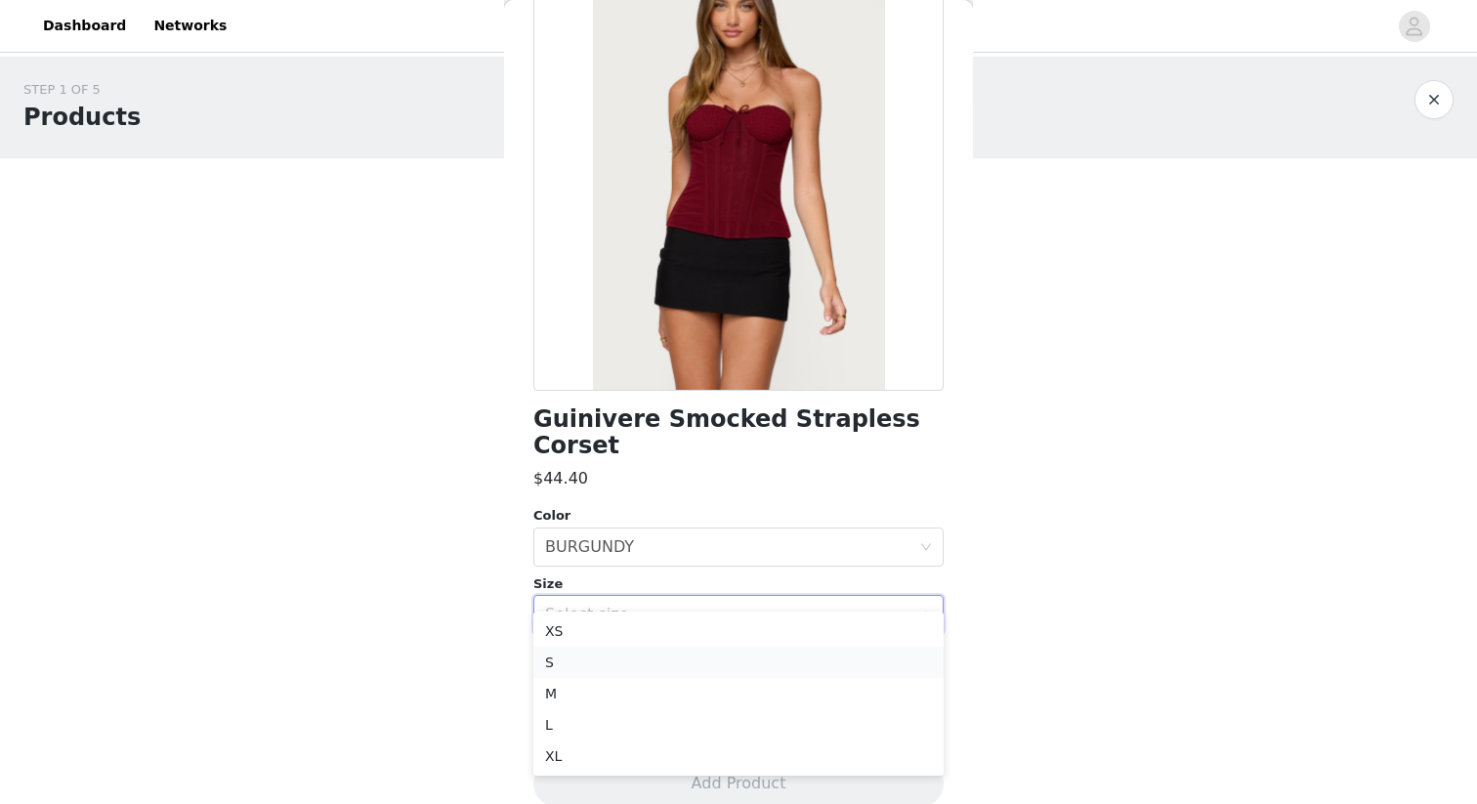
click at [669, 669] on li "S" at bounding box center [739, 662] width 410 height 31
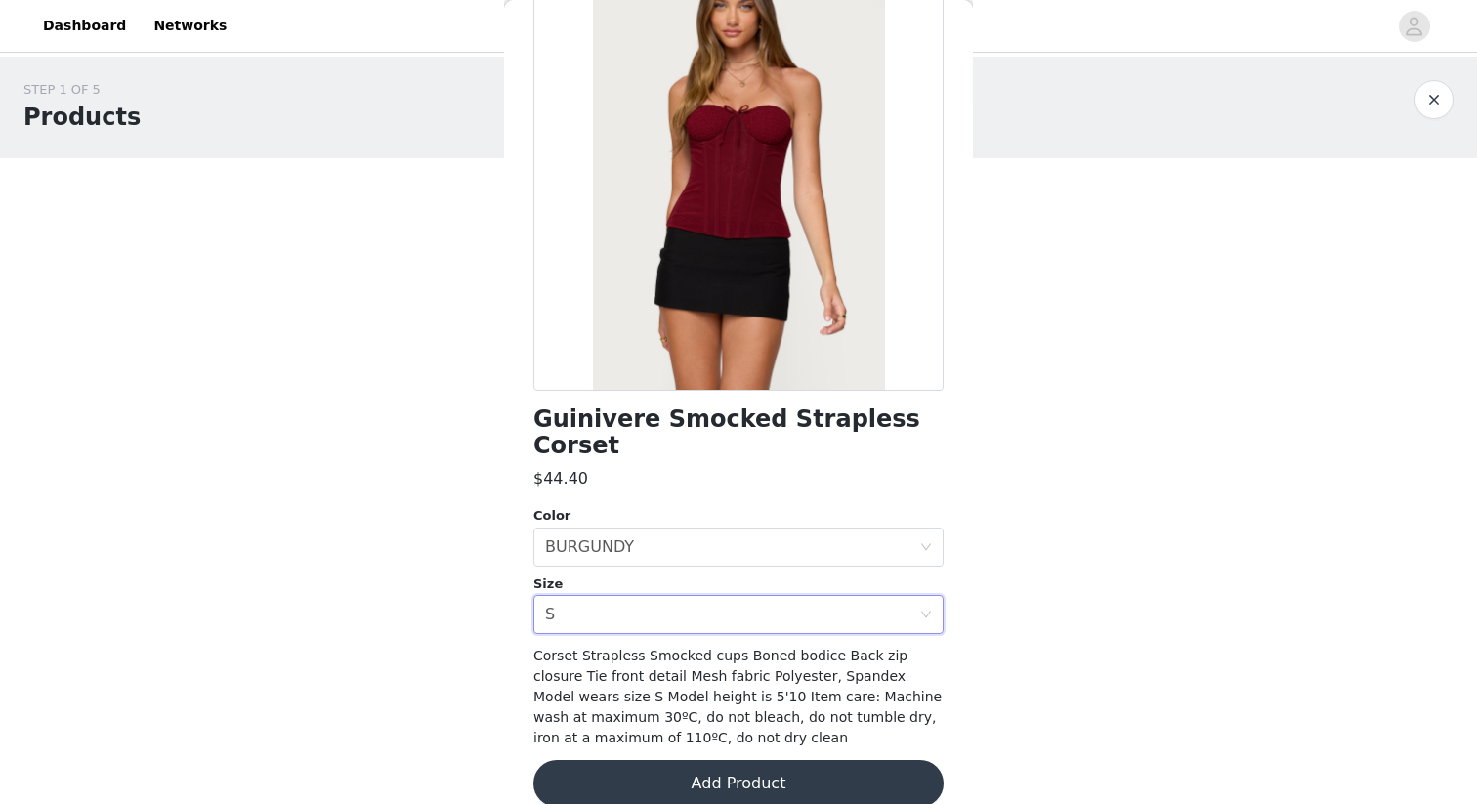
click at [756, 760] on button "Add Product" at bounding box center [739, 783] width 410 height 47
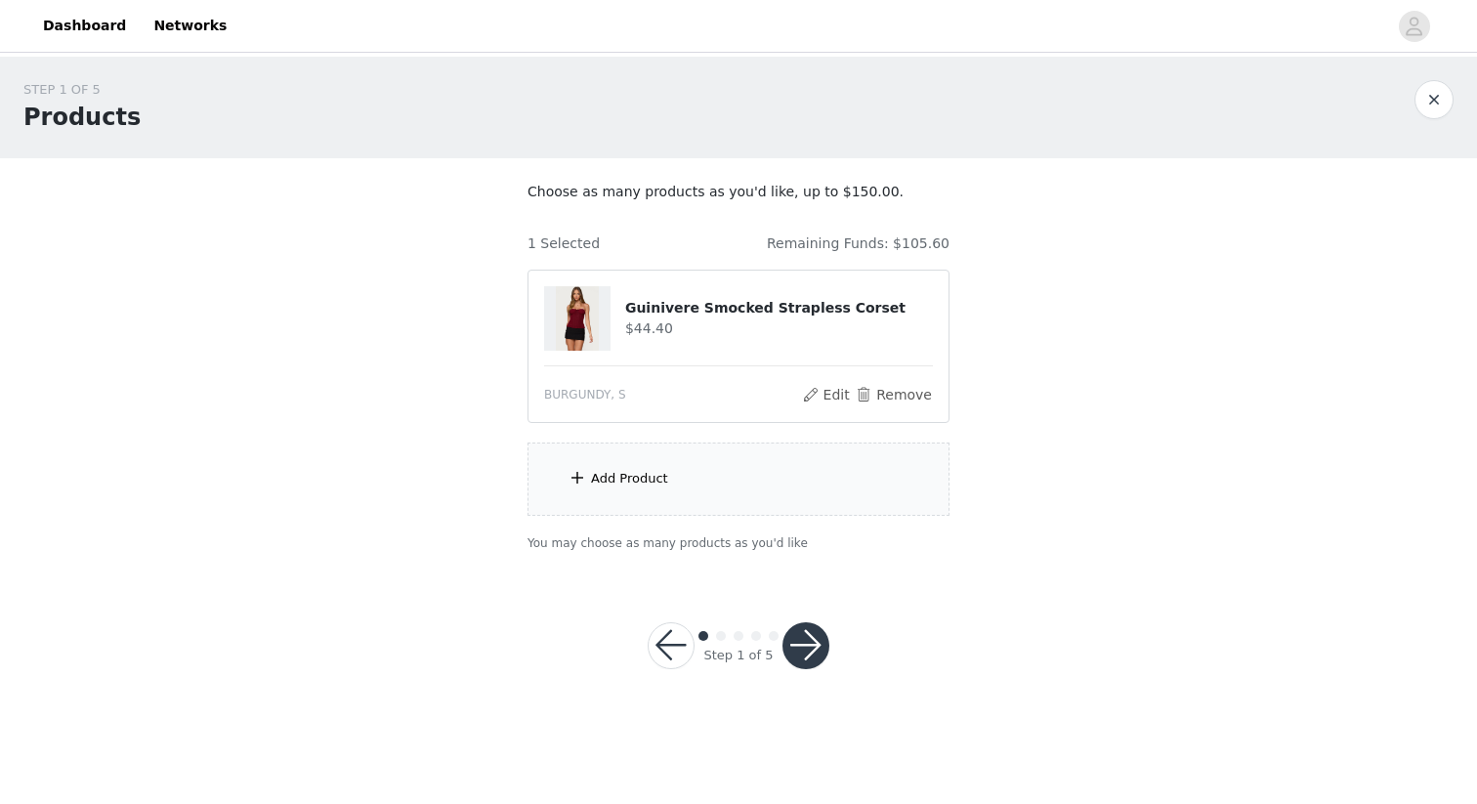
click at [638, 487] on div "Add Product" at bounding box center [629, 479] width 77 height 20
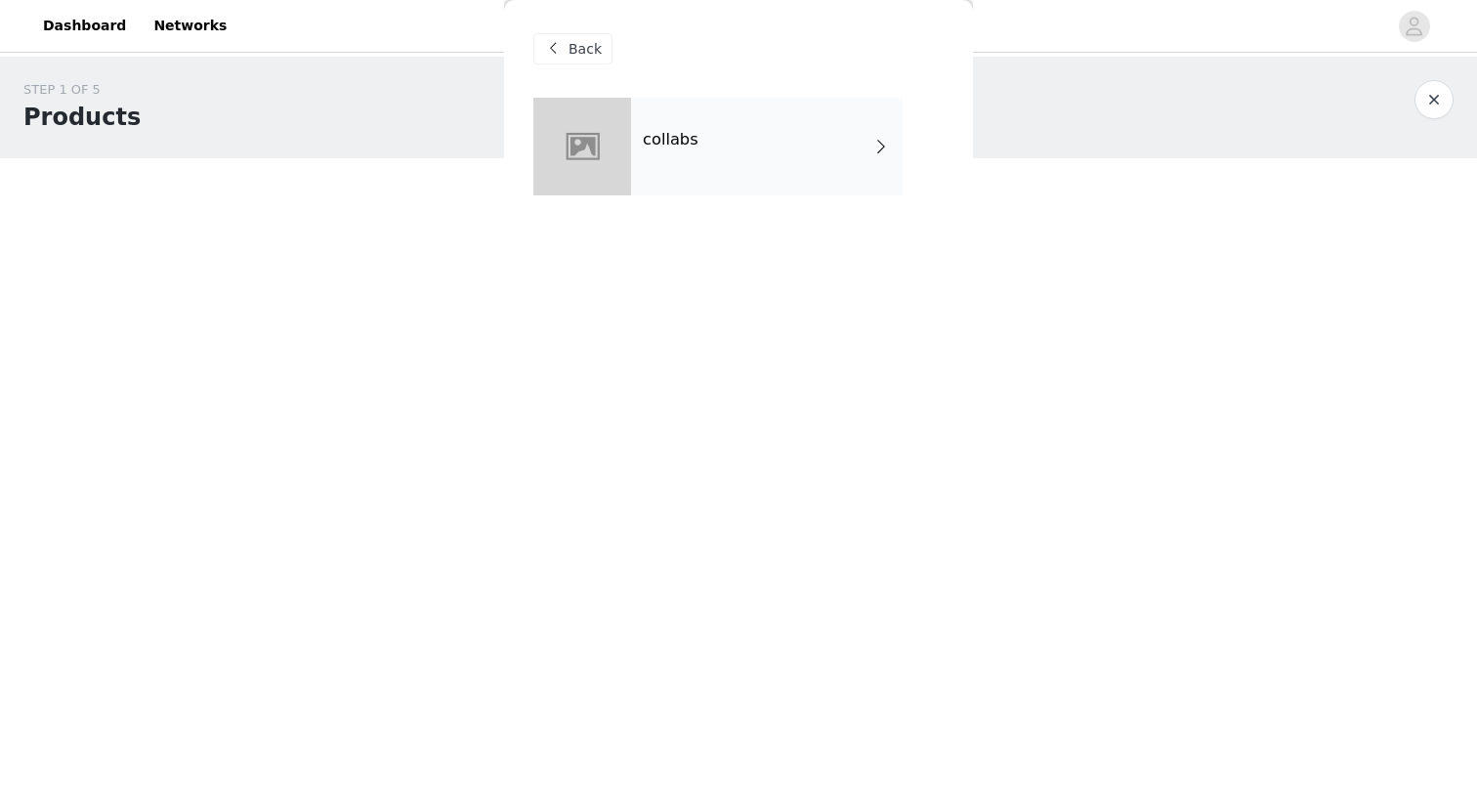
click at [760, 136] on div "collabs" at bounding box center [767, 147] width 272 height 98
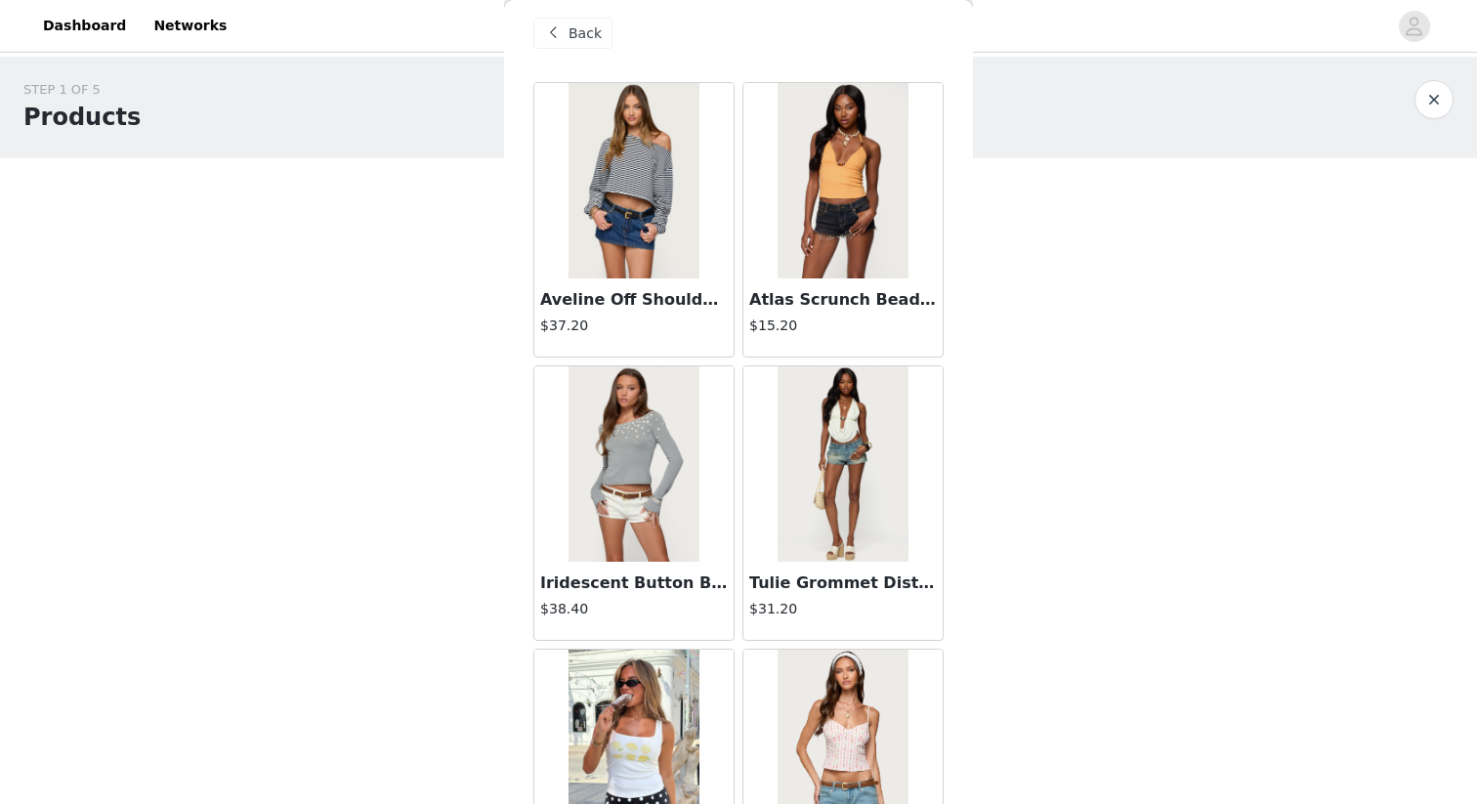
scroll to position [0, 0]
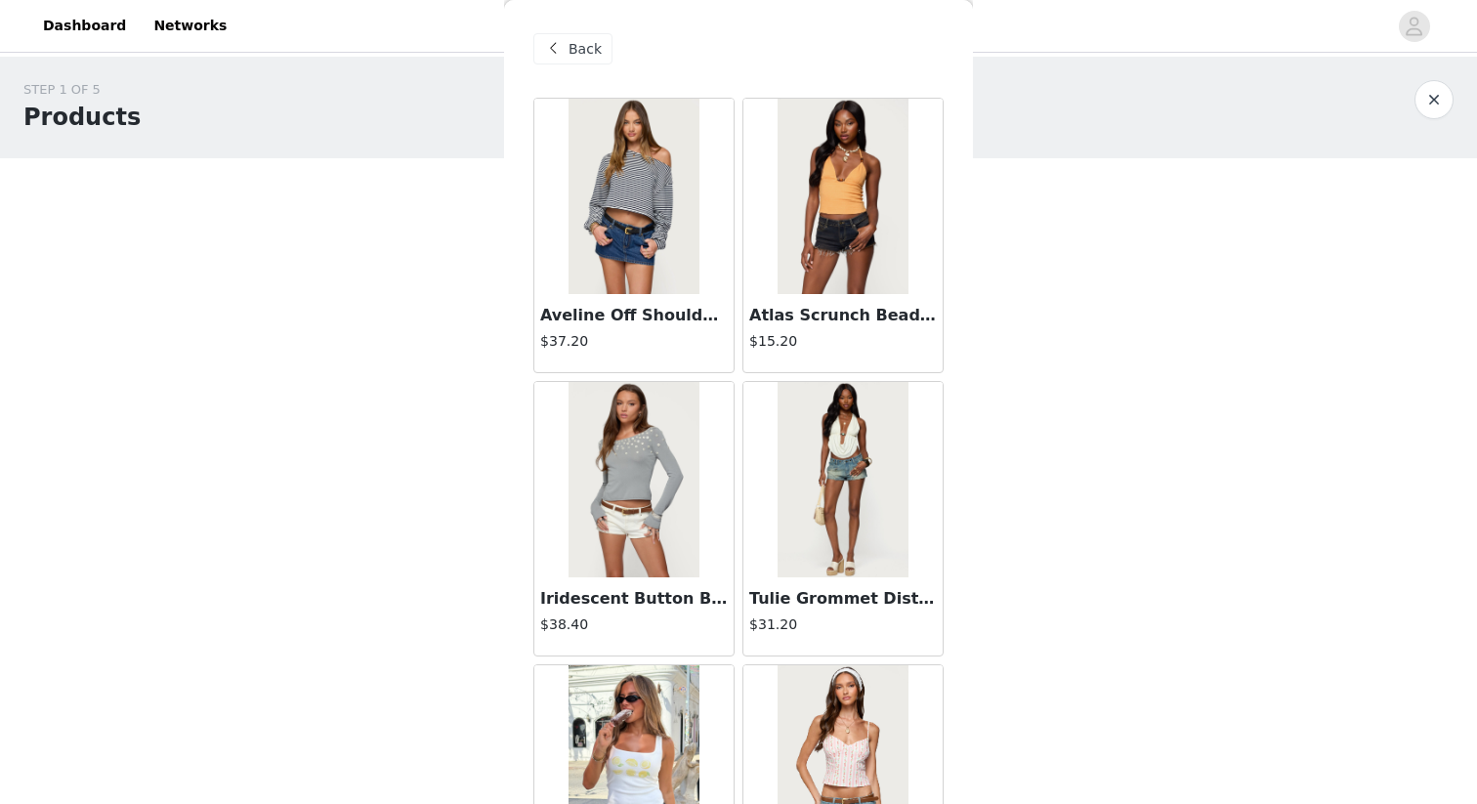
click at [669, 476] on img at bounding box center [634, 479] width 130 height 195
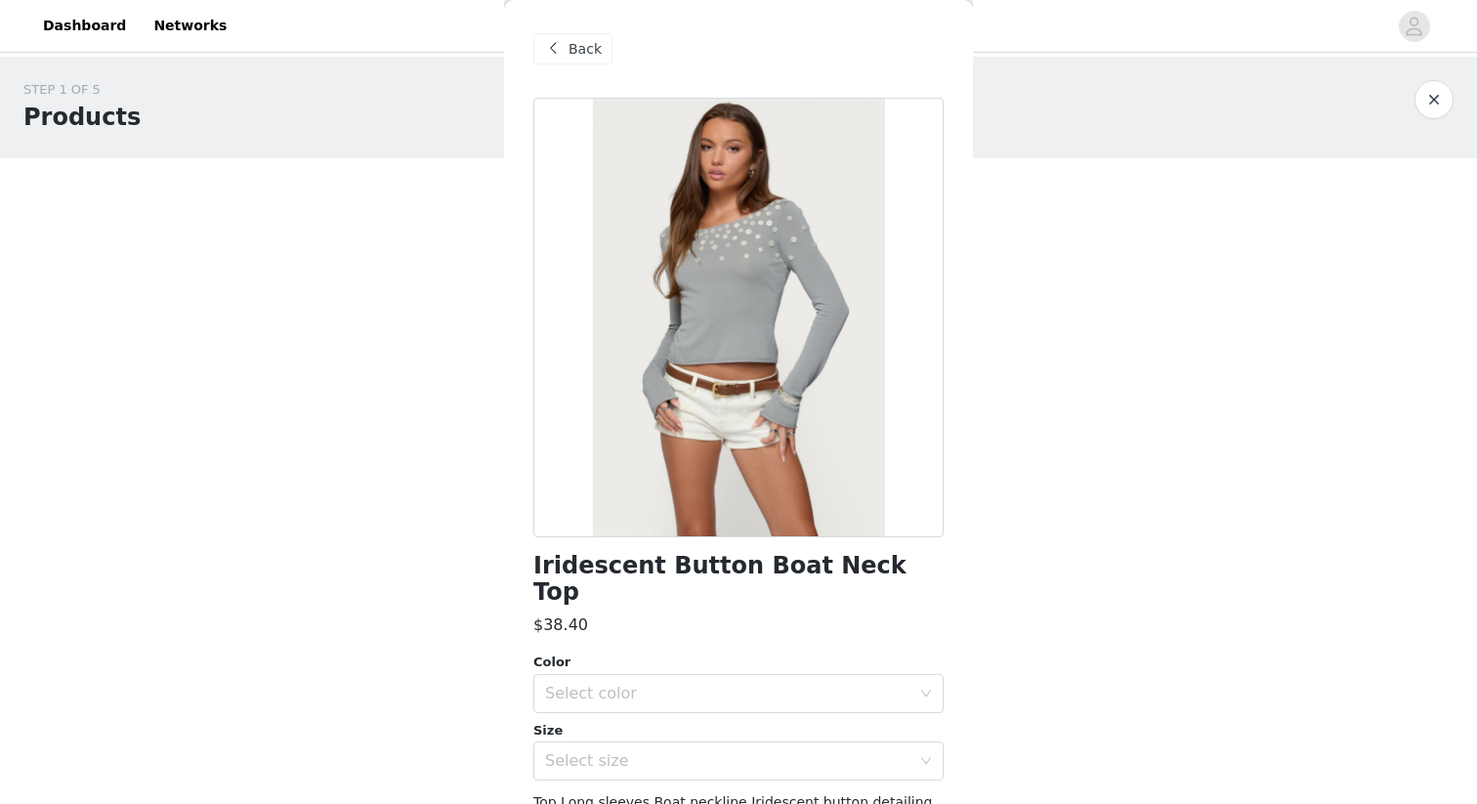
click at [585, 50] on span "Back" at bounding box center [585, 49] width 33 height 21
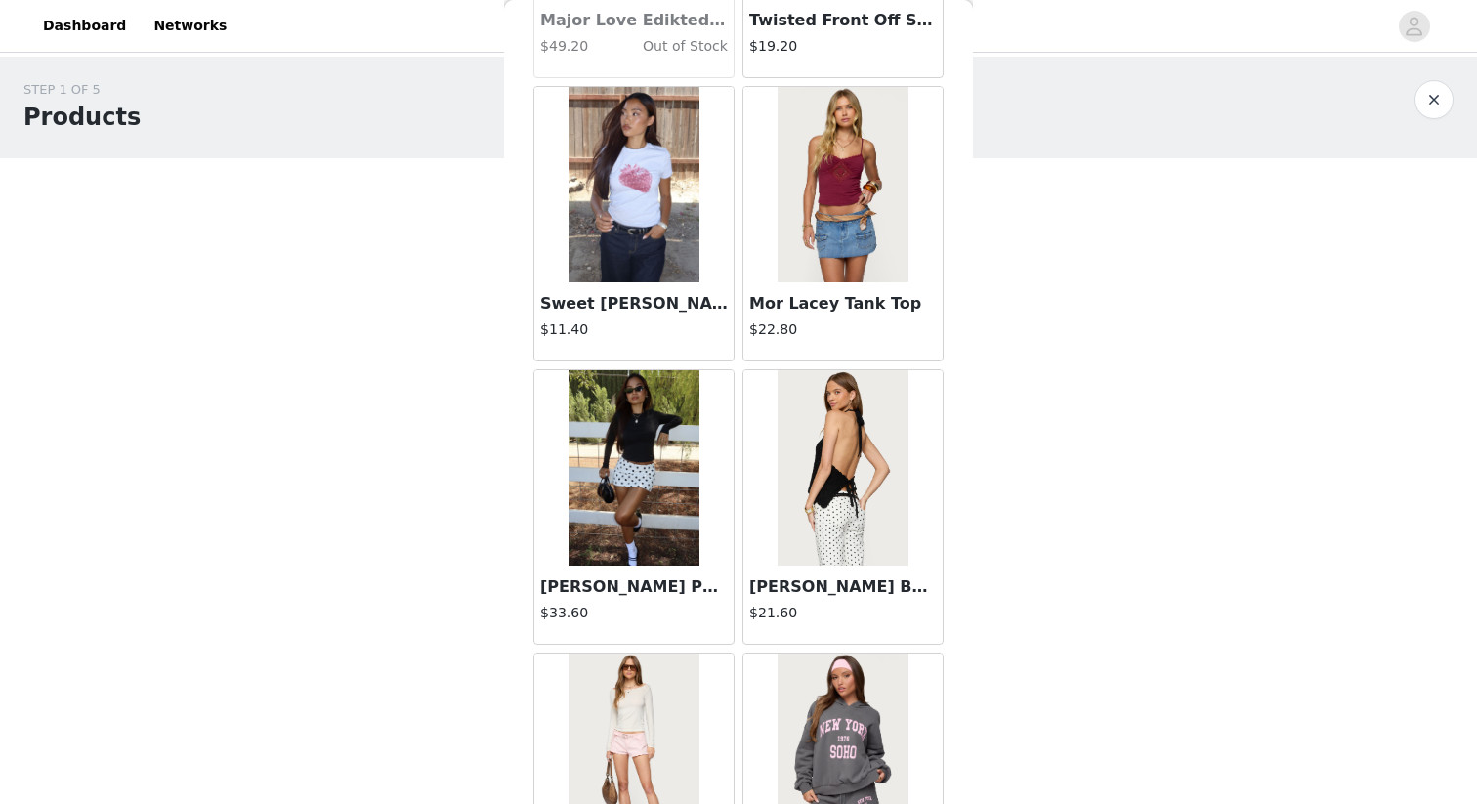
scroll to position [2186, 0]
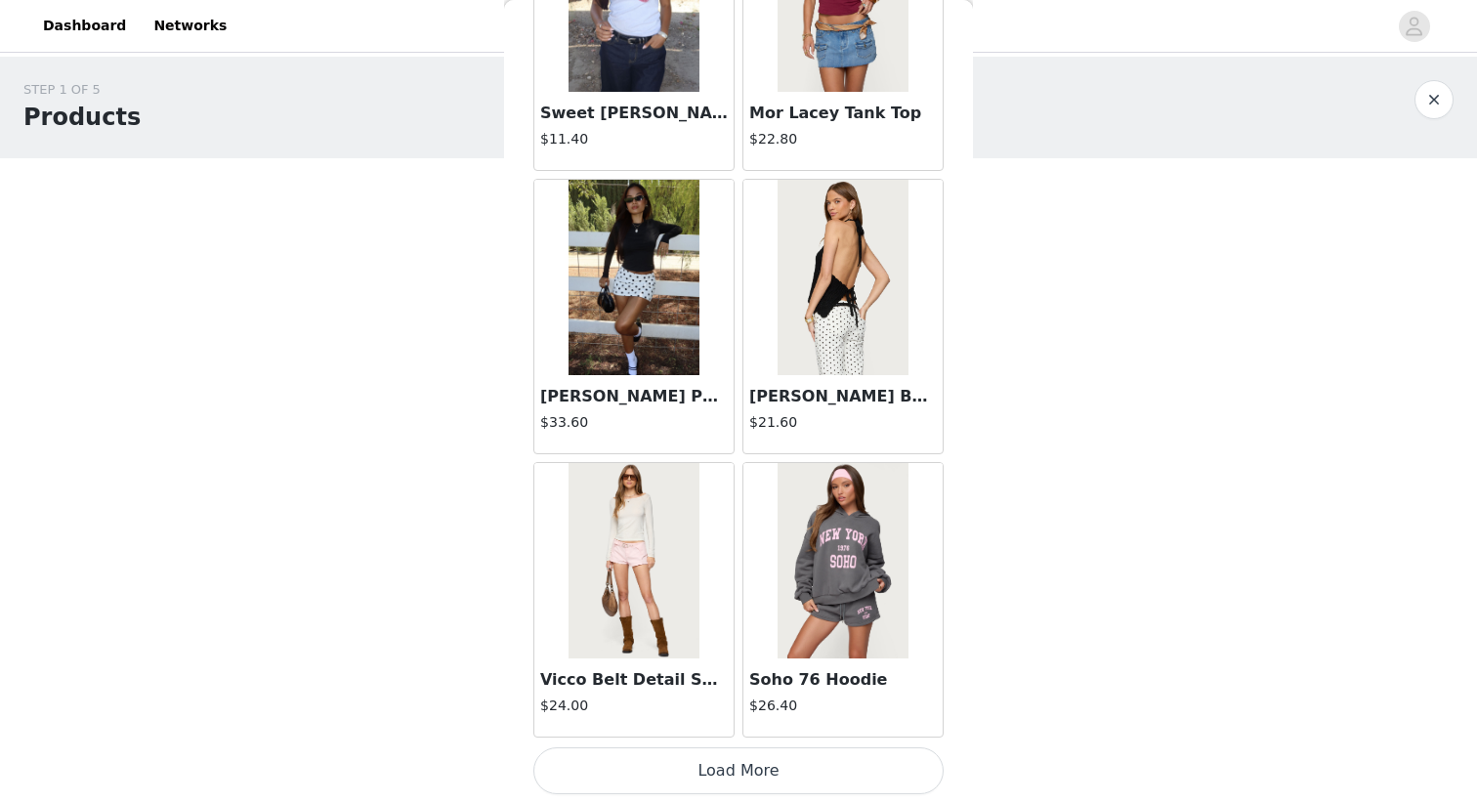
click at [775, 768] on button "Load More" at bounding box center [739, 771] width 410 height 47
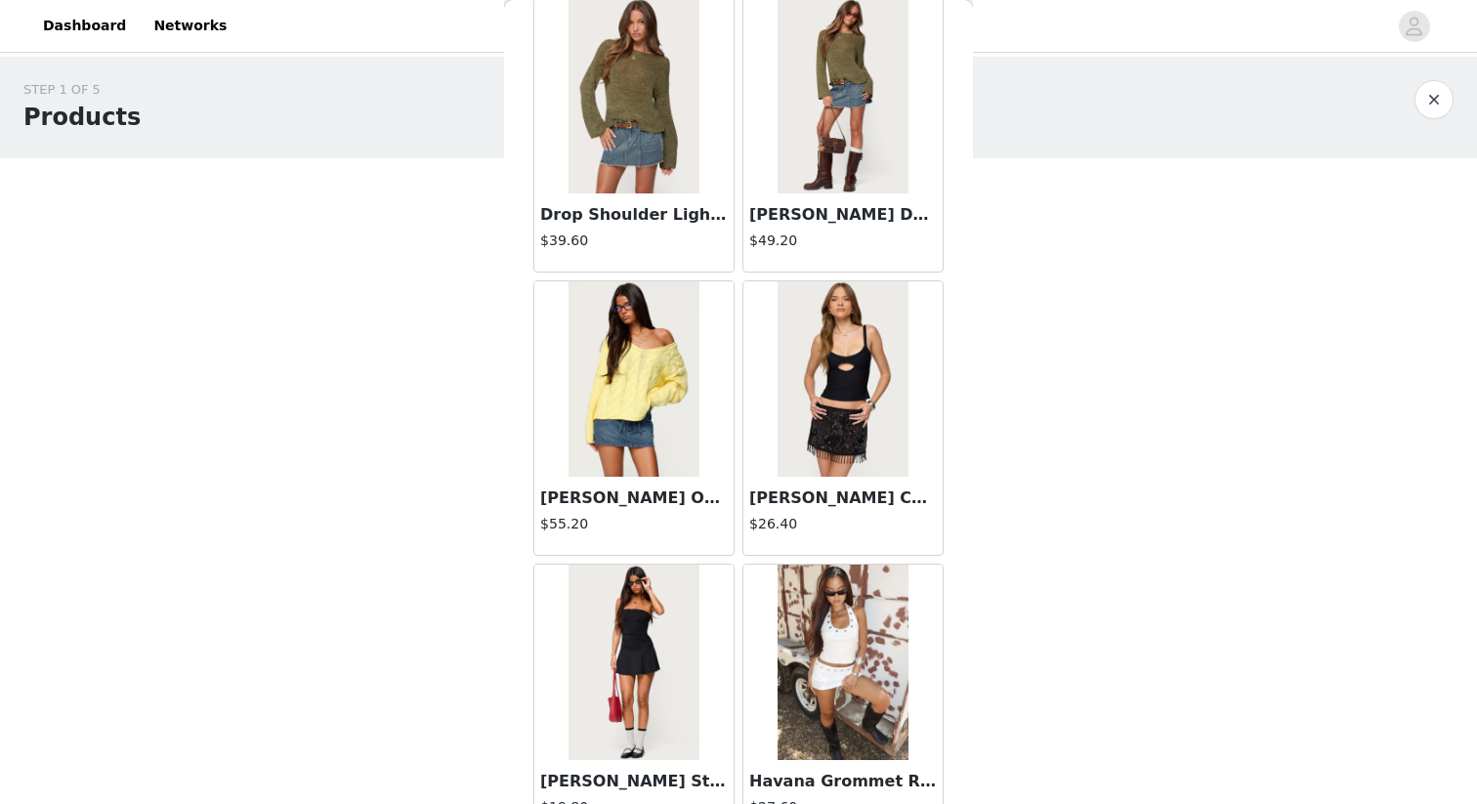
scroll to position [5020, 0]
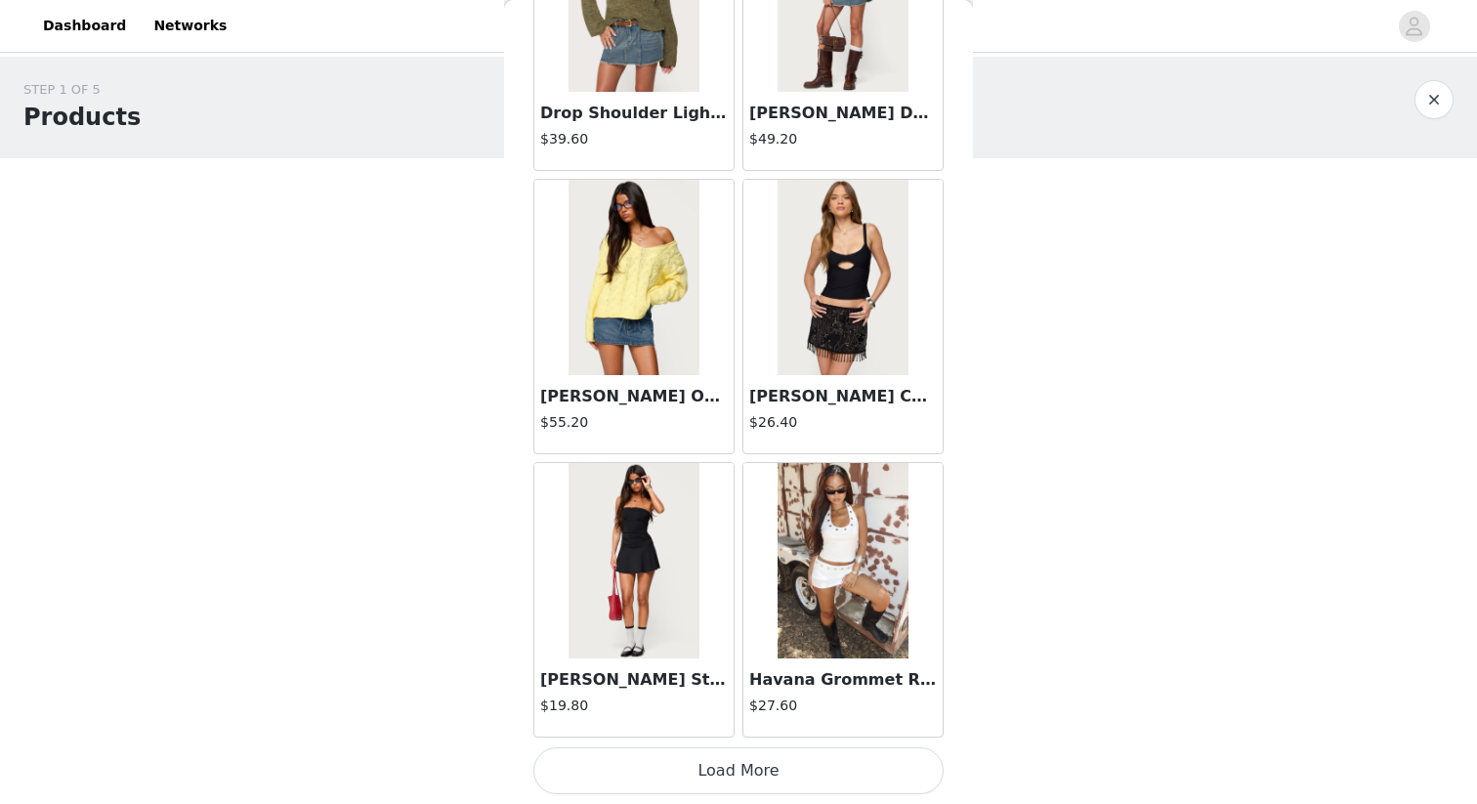
click at [859, 578] on img at bounding box center [843, 560] width 130 height 195
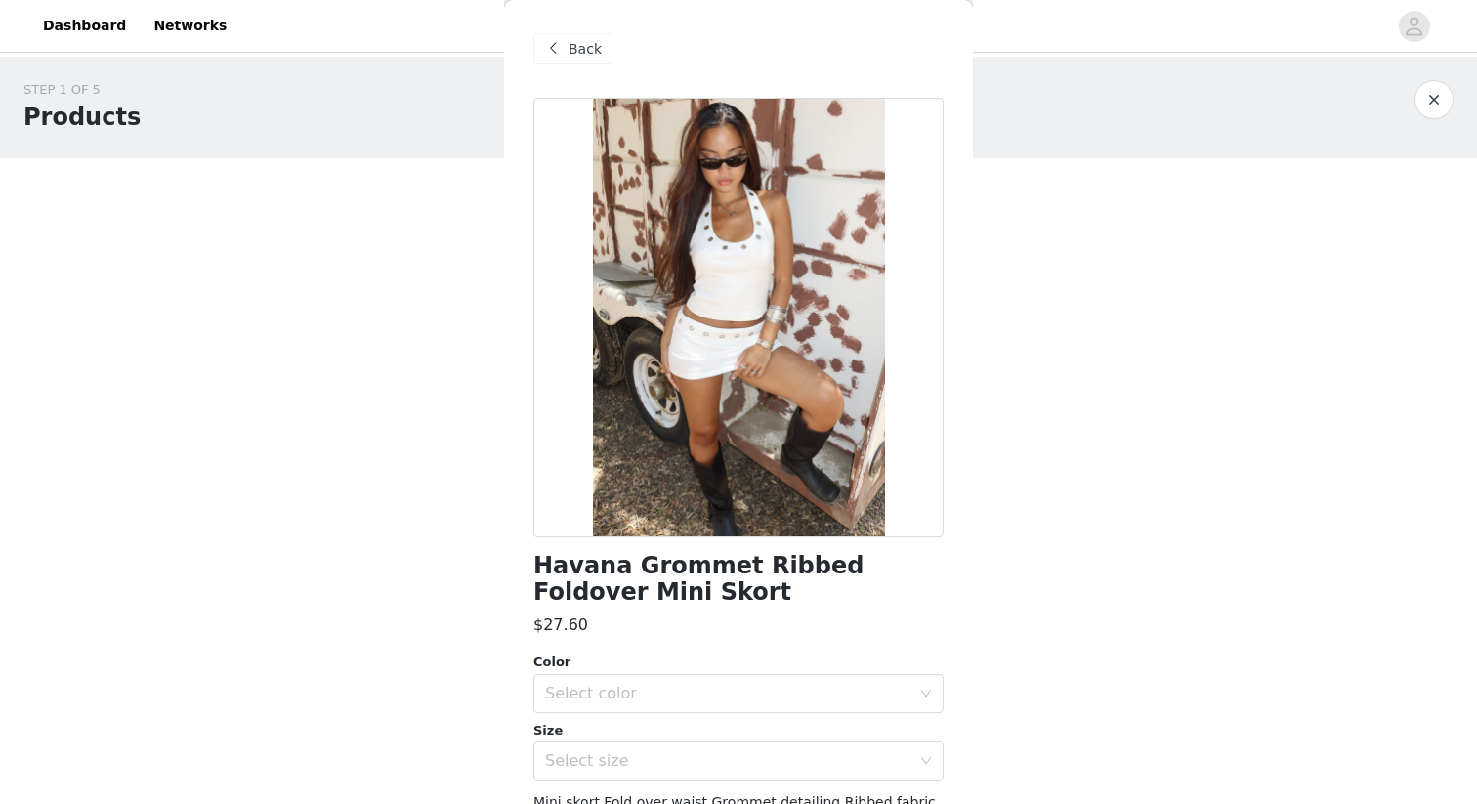
scroll to position [173, 0]
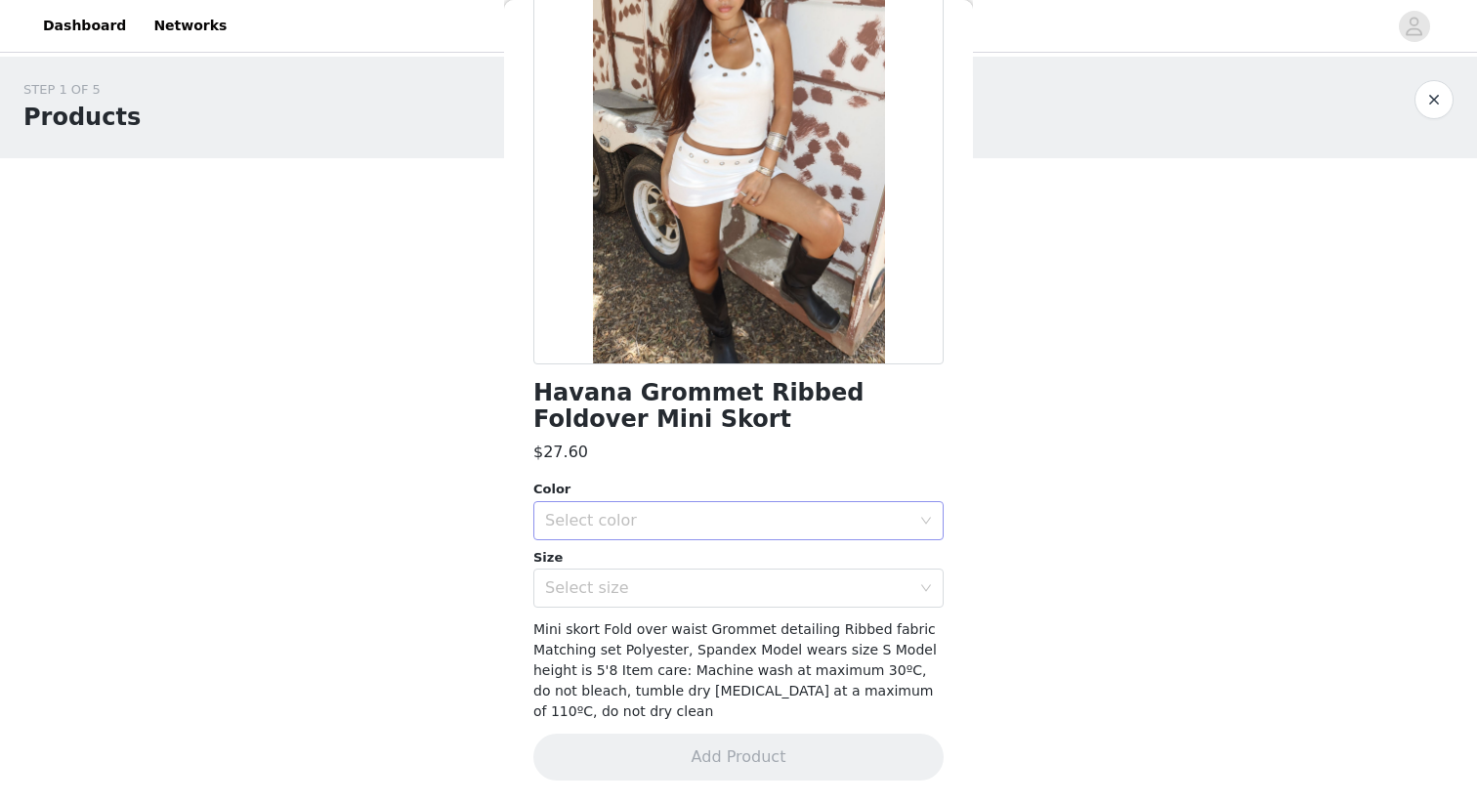
click at [733, 513] on div "Select color" at bounding box center [727, 521] width 365 height 20
click at [717, 563] on li "WHITE" at bounding box center [739, 563] width 410 height 31
click at [714, 592] on div "Select size" at bounding box center [727, 588] width 365 height 20
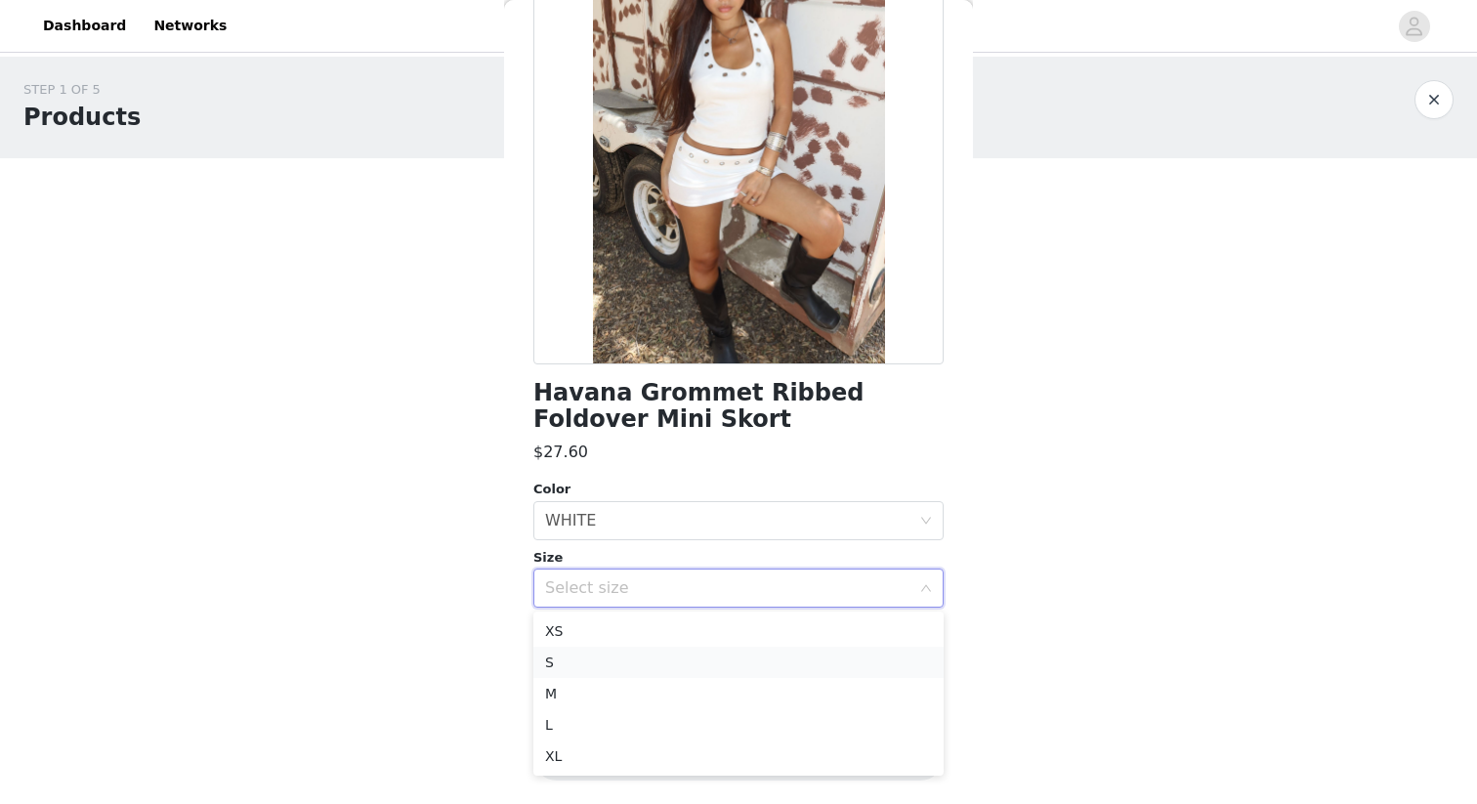
click at [708, 668] on li "S" at bounding box center [739, 662] width 410 height 31
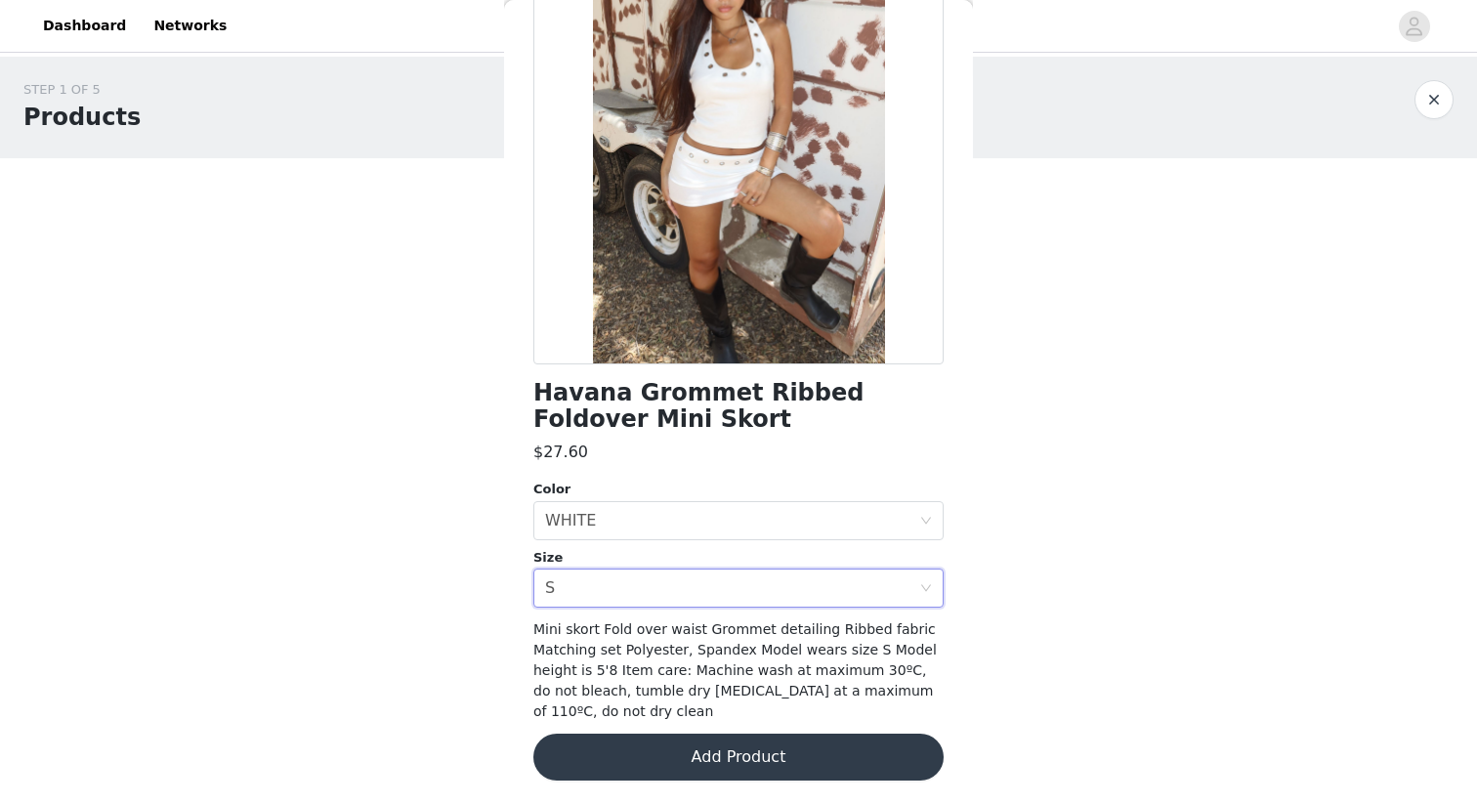
click at [785, 753] on button "Add Product" at bounding box center [739, 757] width 410 height 47
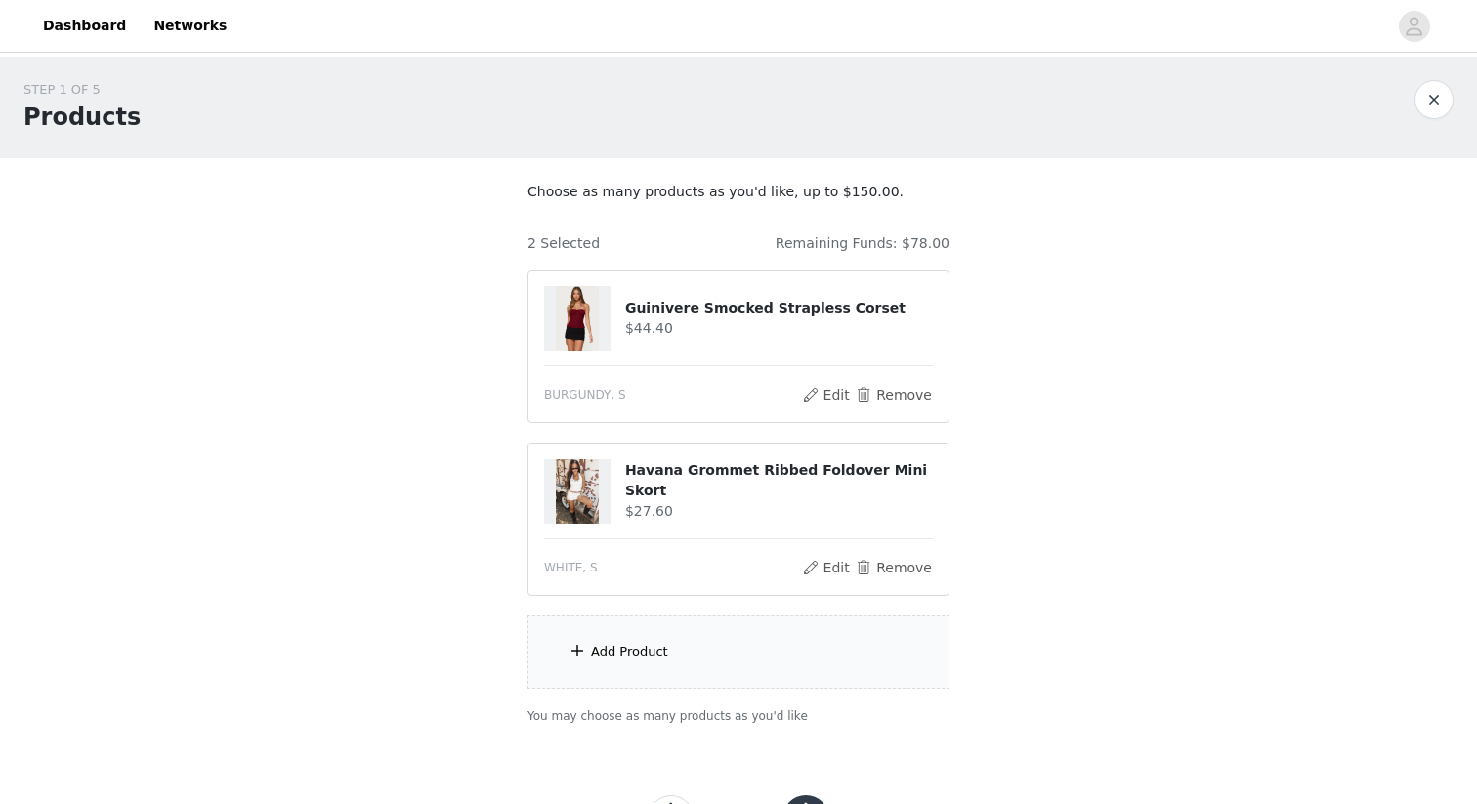
click at [586, 648] on span at bounding box center [578, 650] width 20 height 23
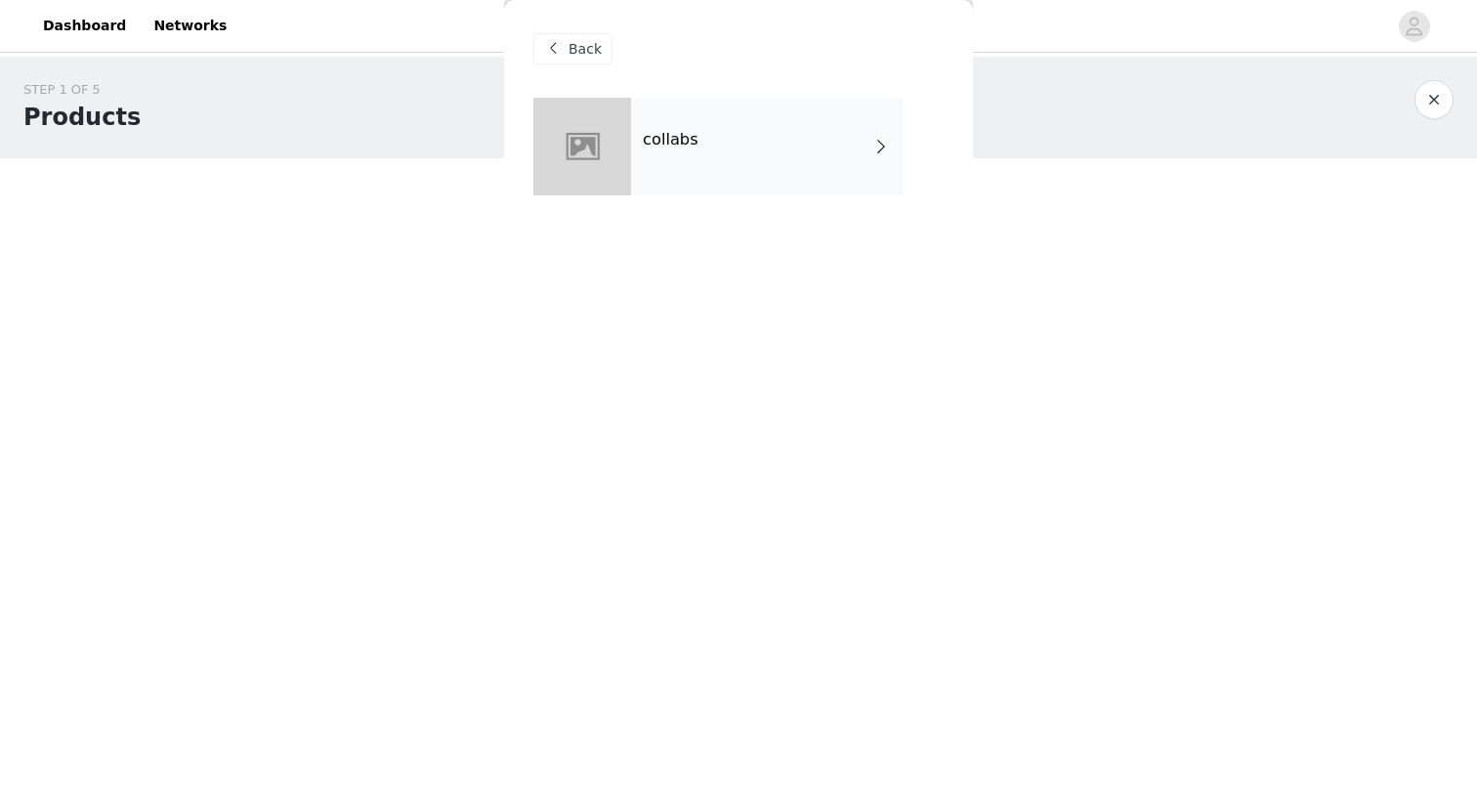
click at [746, 147] on div "collabs" at bounding box center [767, 147] width 272 height 98
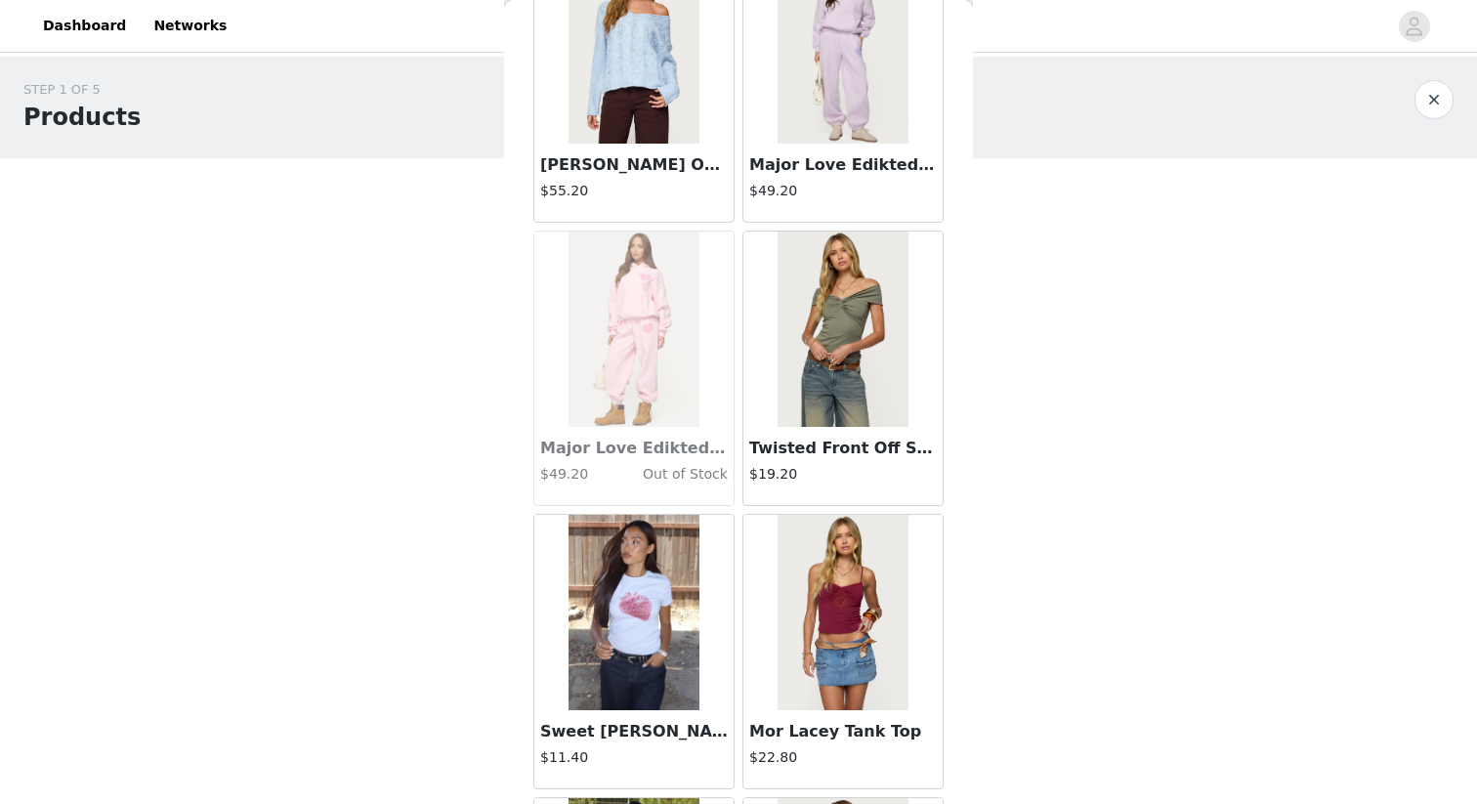
scroll to position [2186, 0]
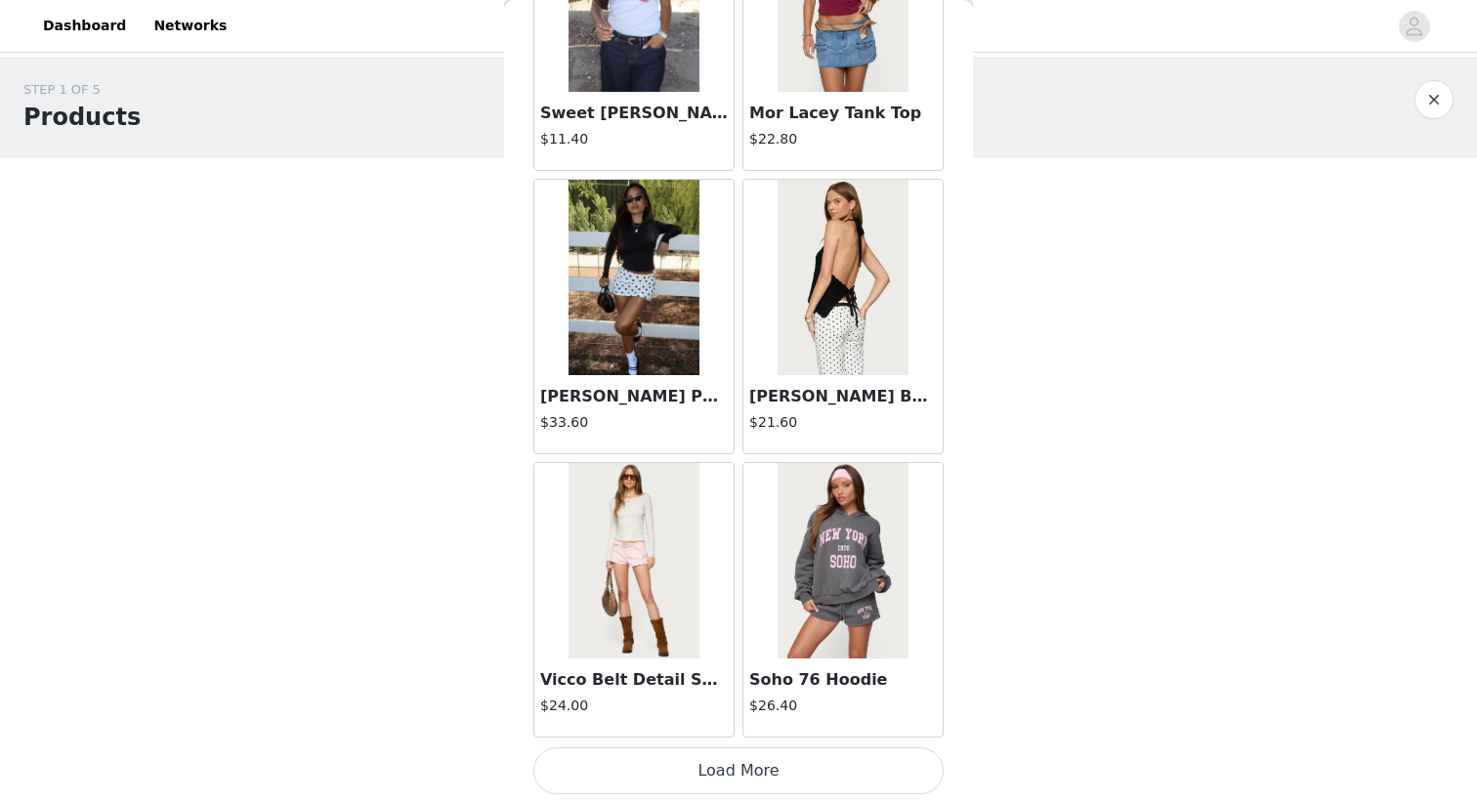
click at [756, 778] on button "Load More" at bounding box center [739, 771] width 410 height 47
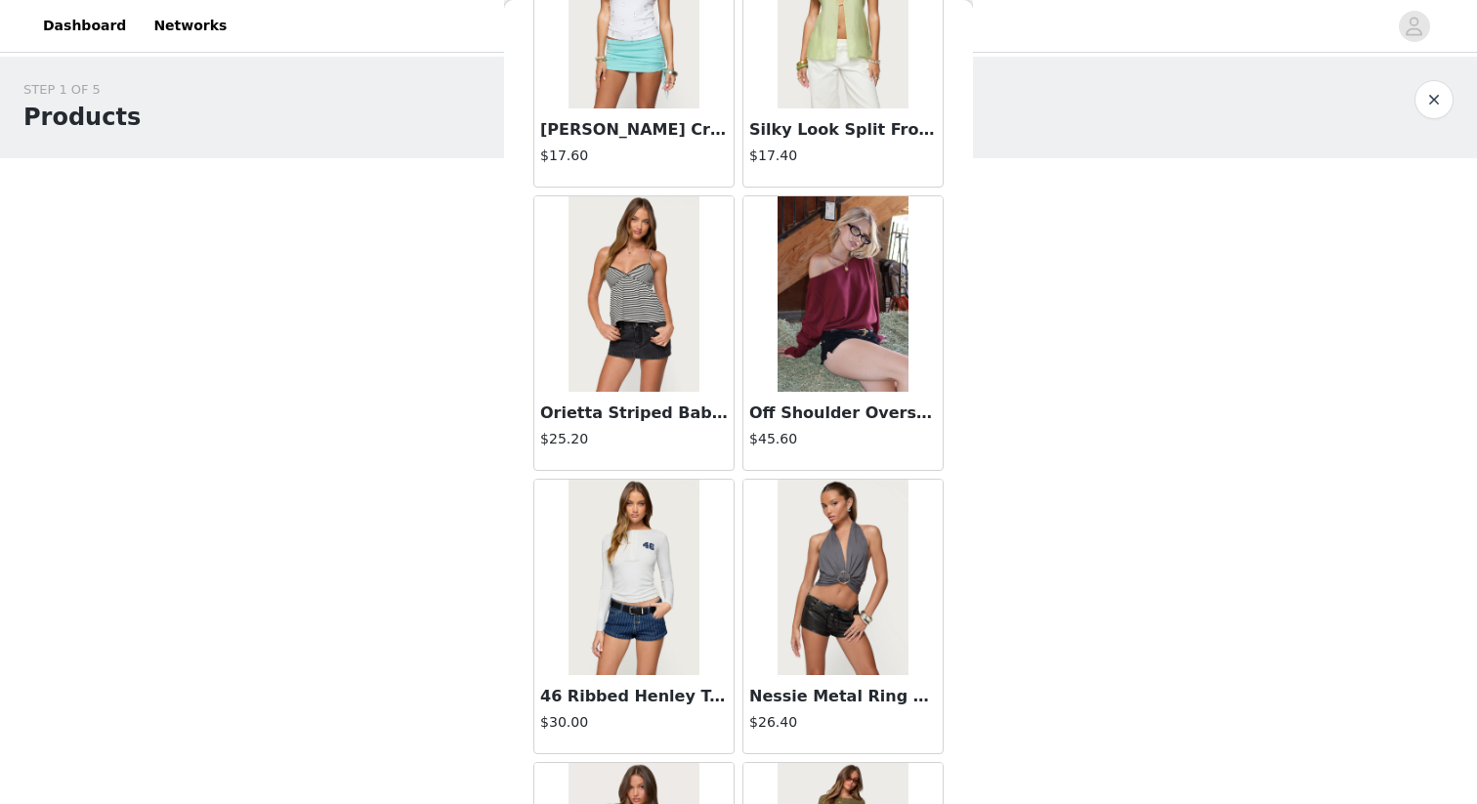
scroll to position [5020, 0]
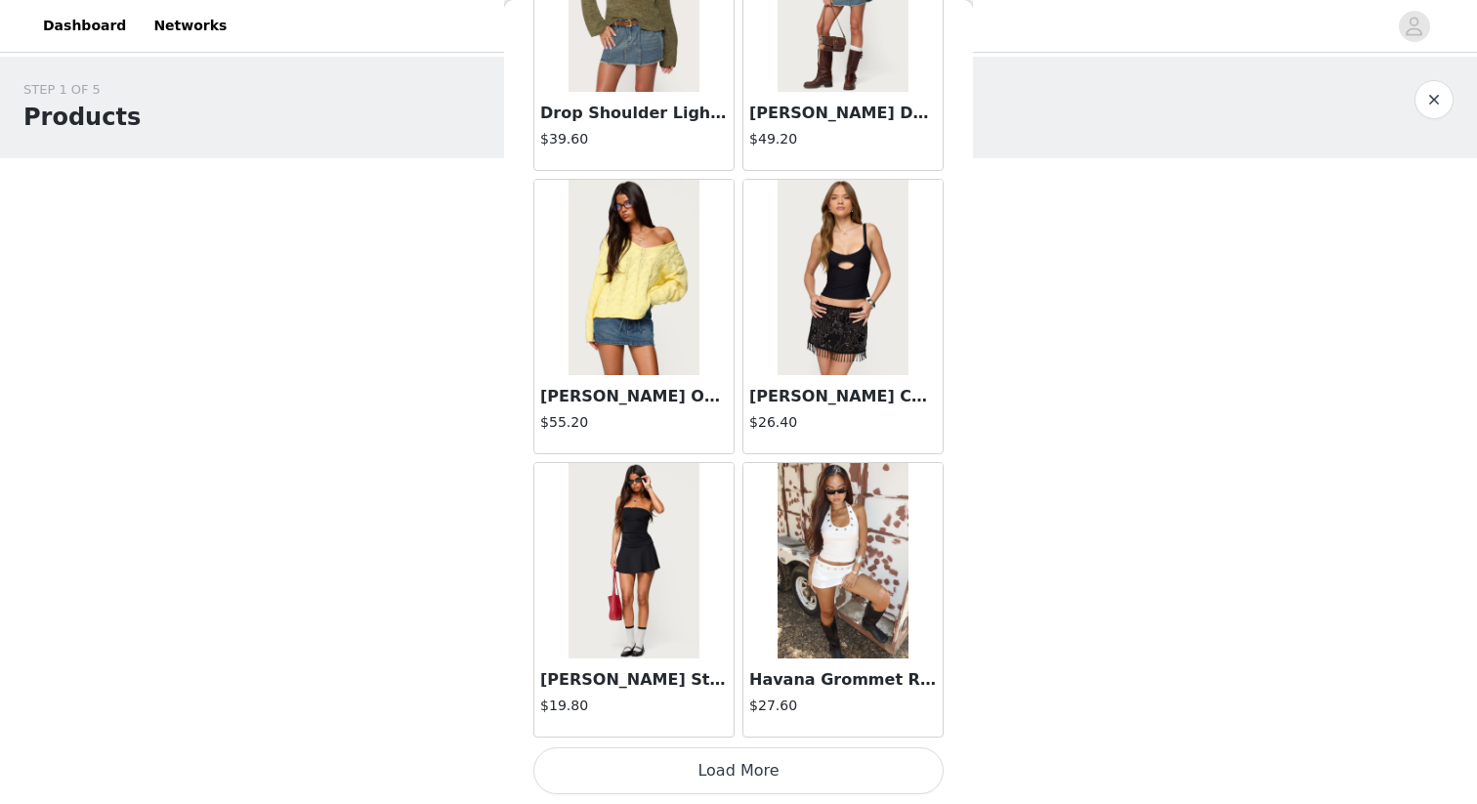
click at [767, 760] on button "Load More" at bounding box center [739, 771] width 410 height 47
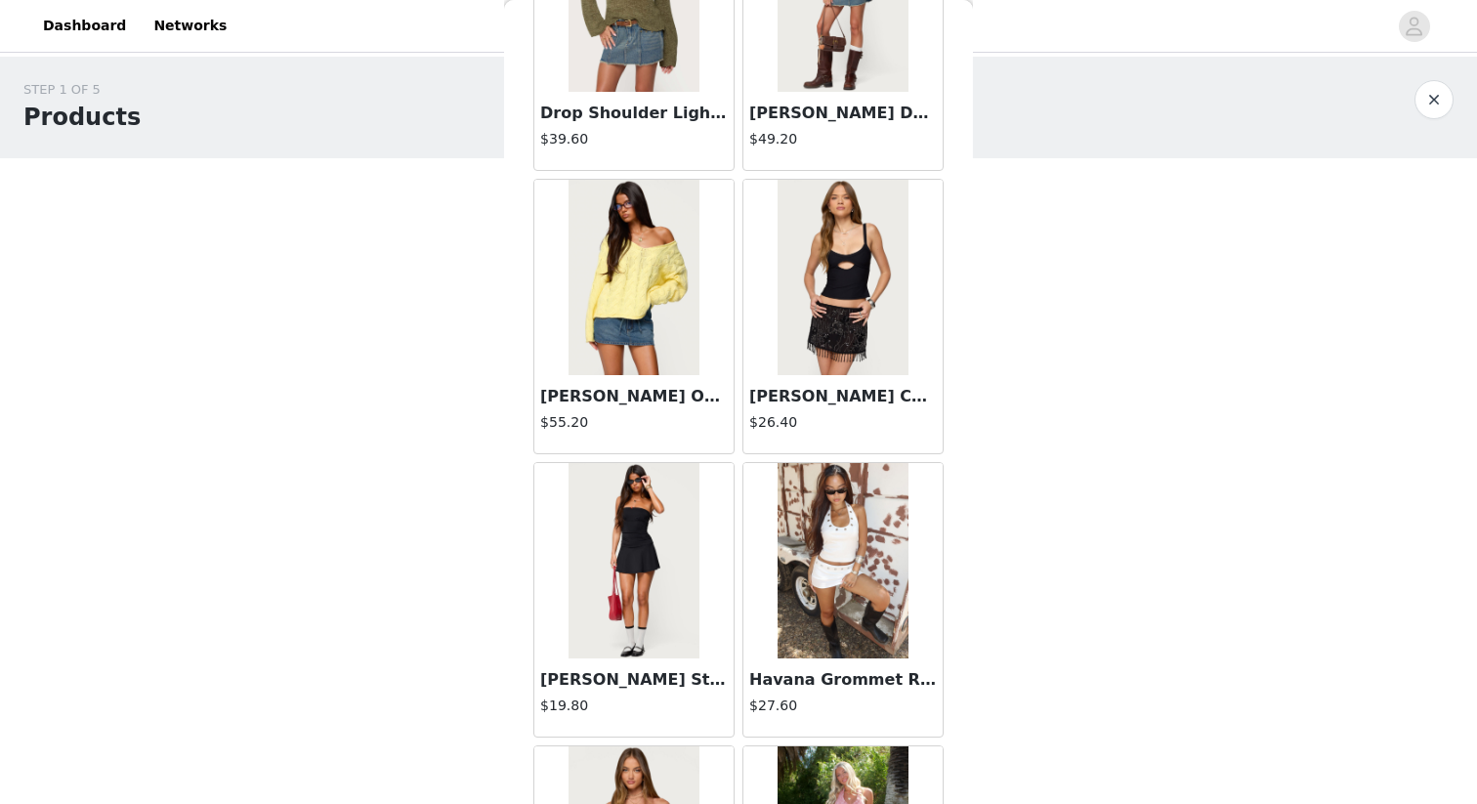
click at [838, 301] on img at bounding box center [843, 277] width 130 height 195
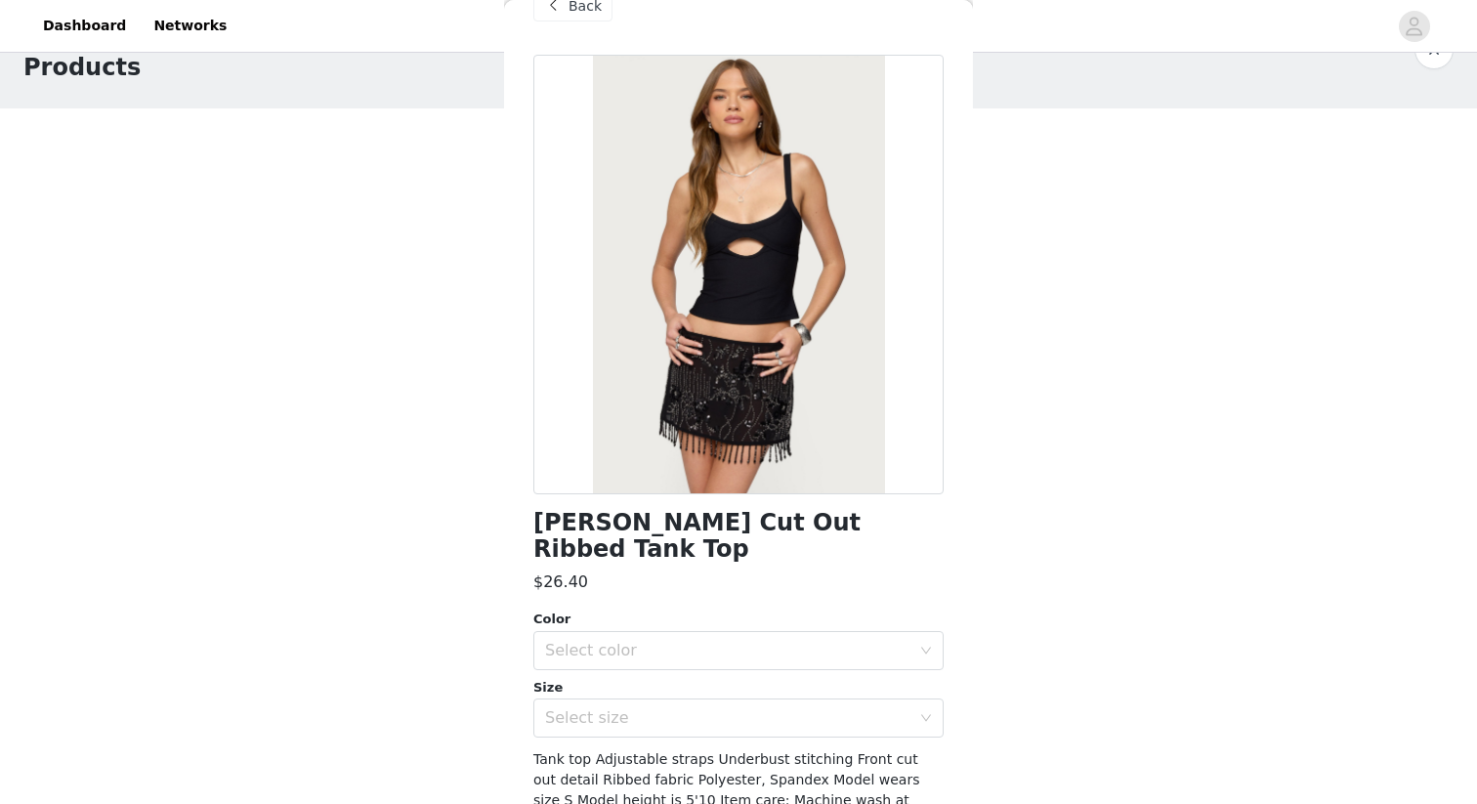
scroll to position [42, 0]
click at [577, 12] on span "Back" at bounding box center [585, 7] width 33 height 21
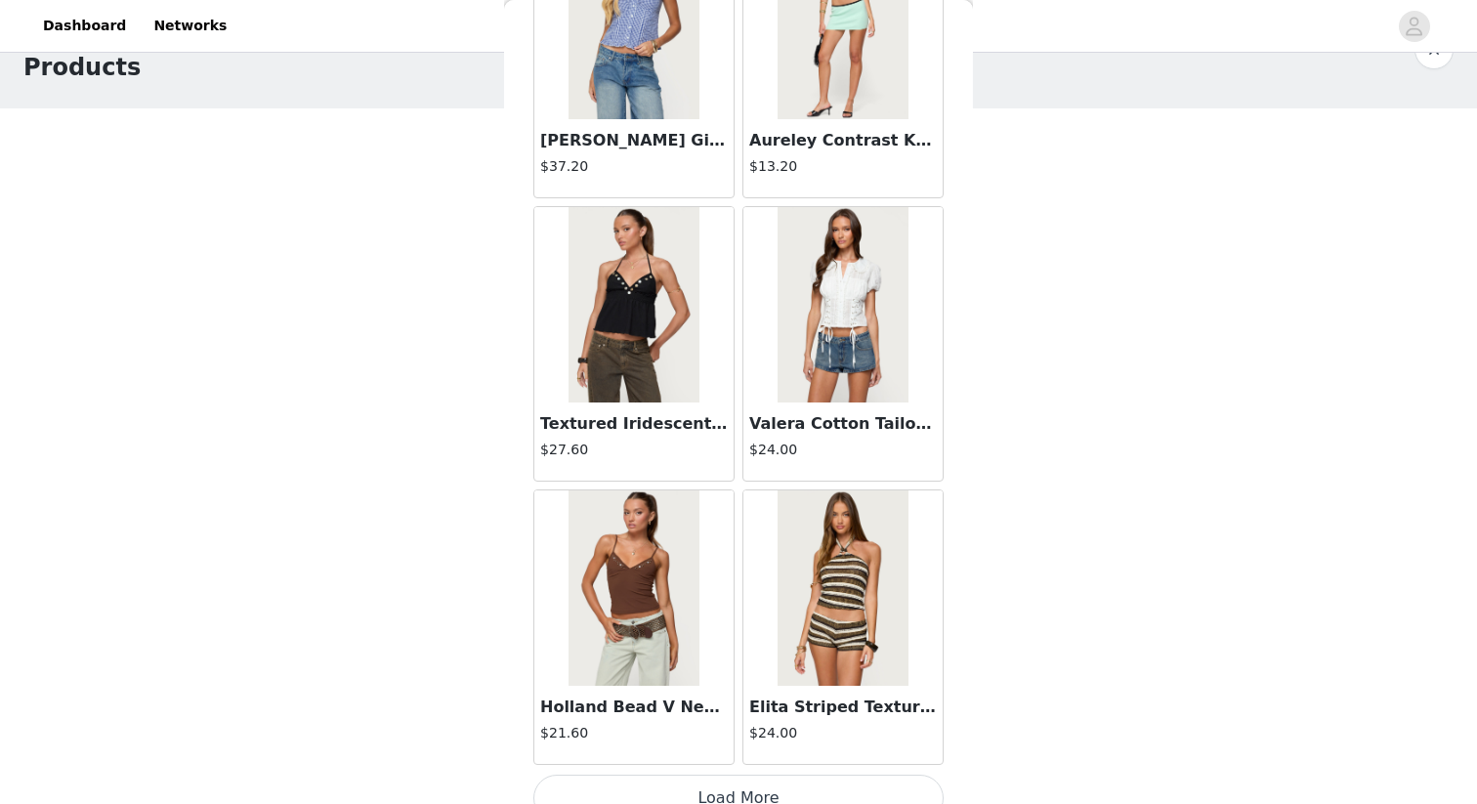
scroll to position [7853, 0]
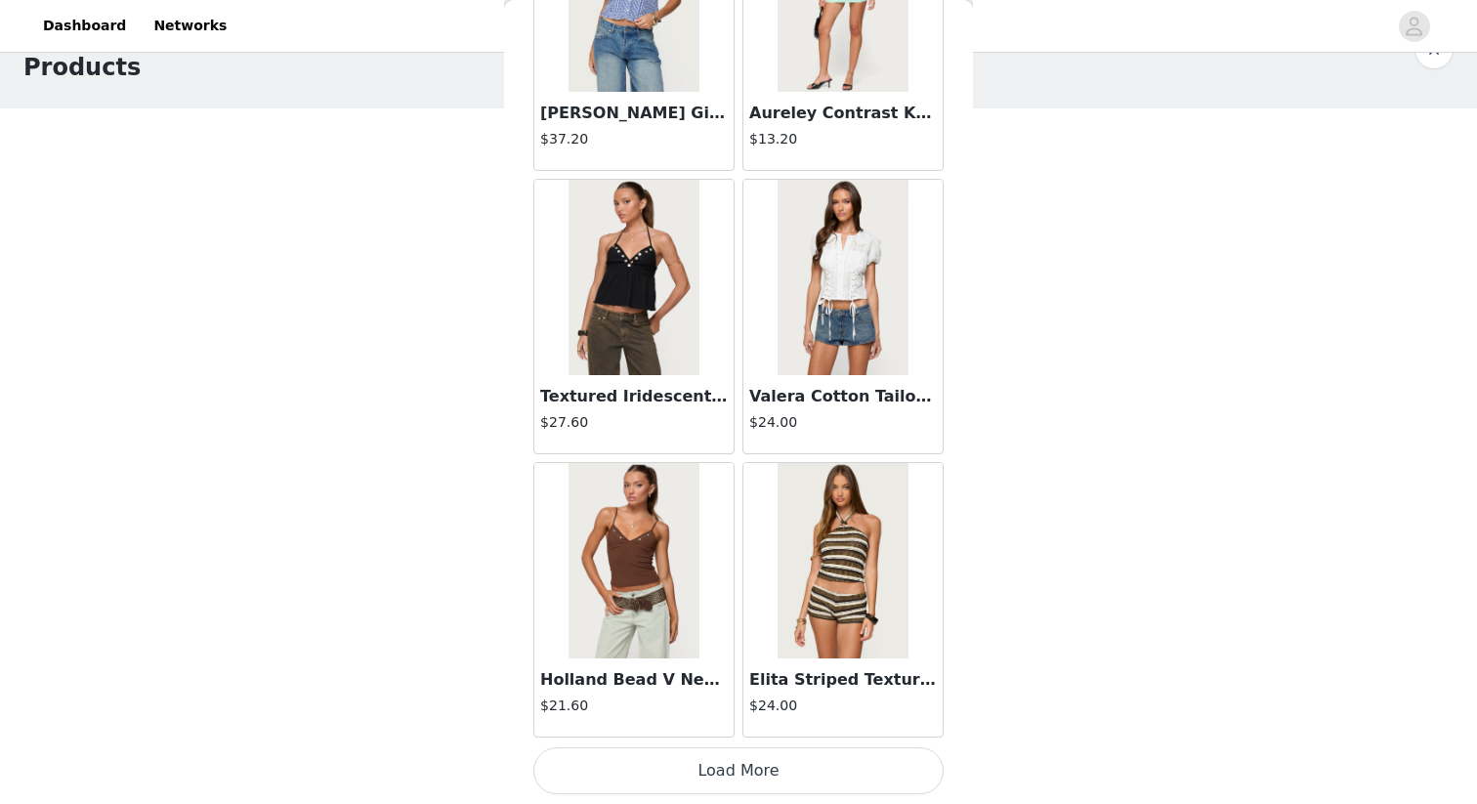
click at [601, 568] on img at bounding box center [634, 560] width 130 height 195
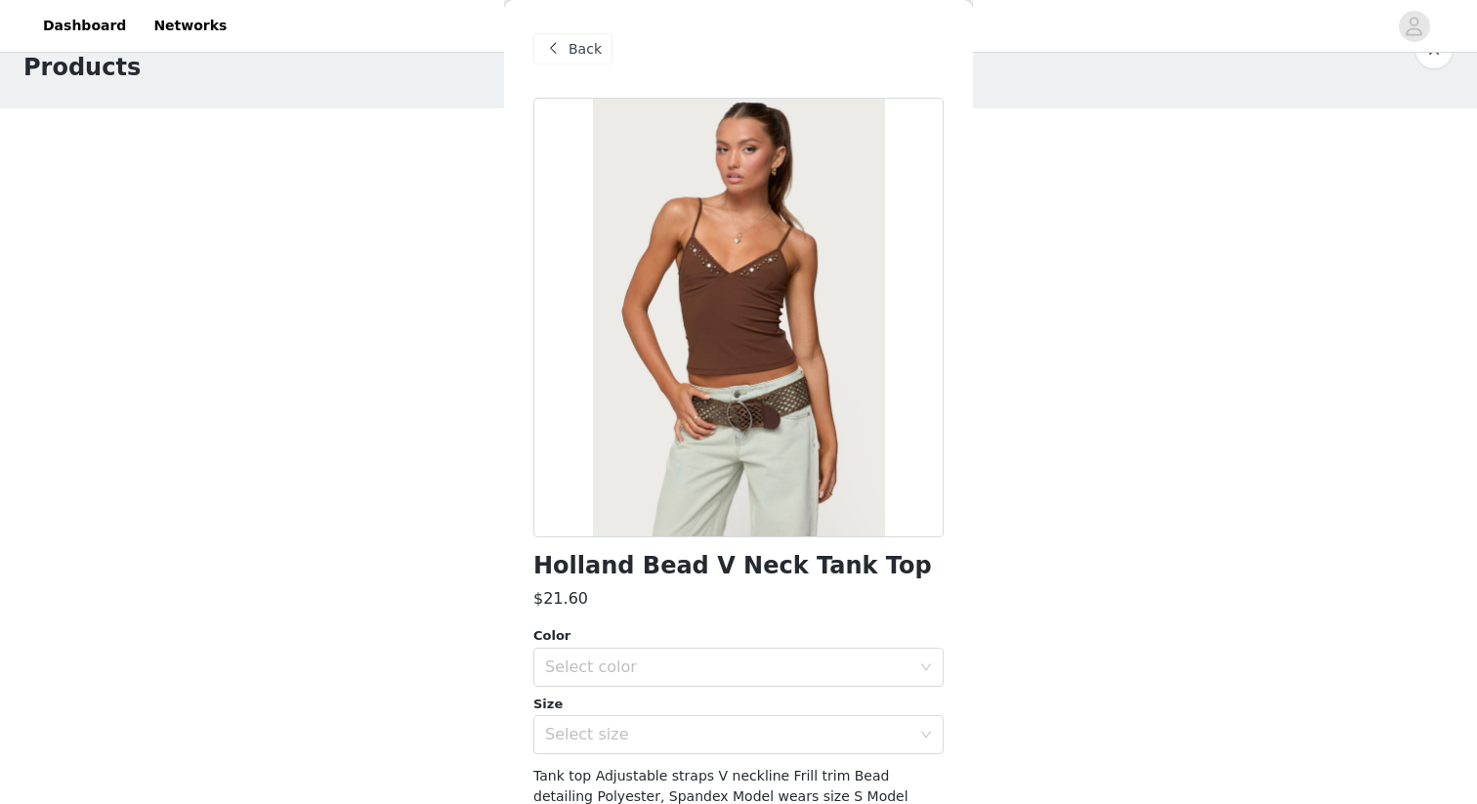
scroll to position [126, 0]
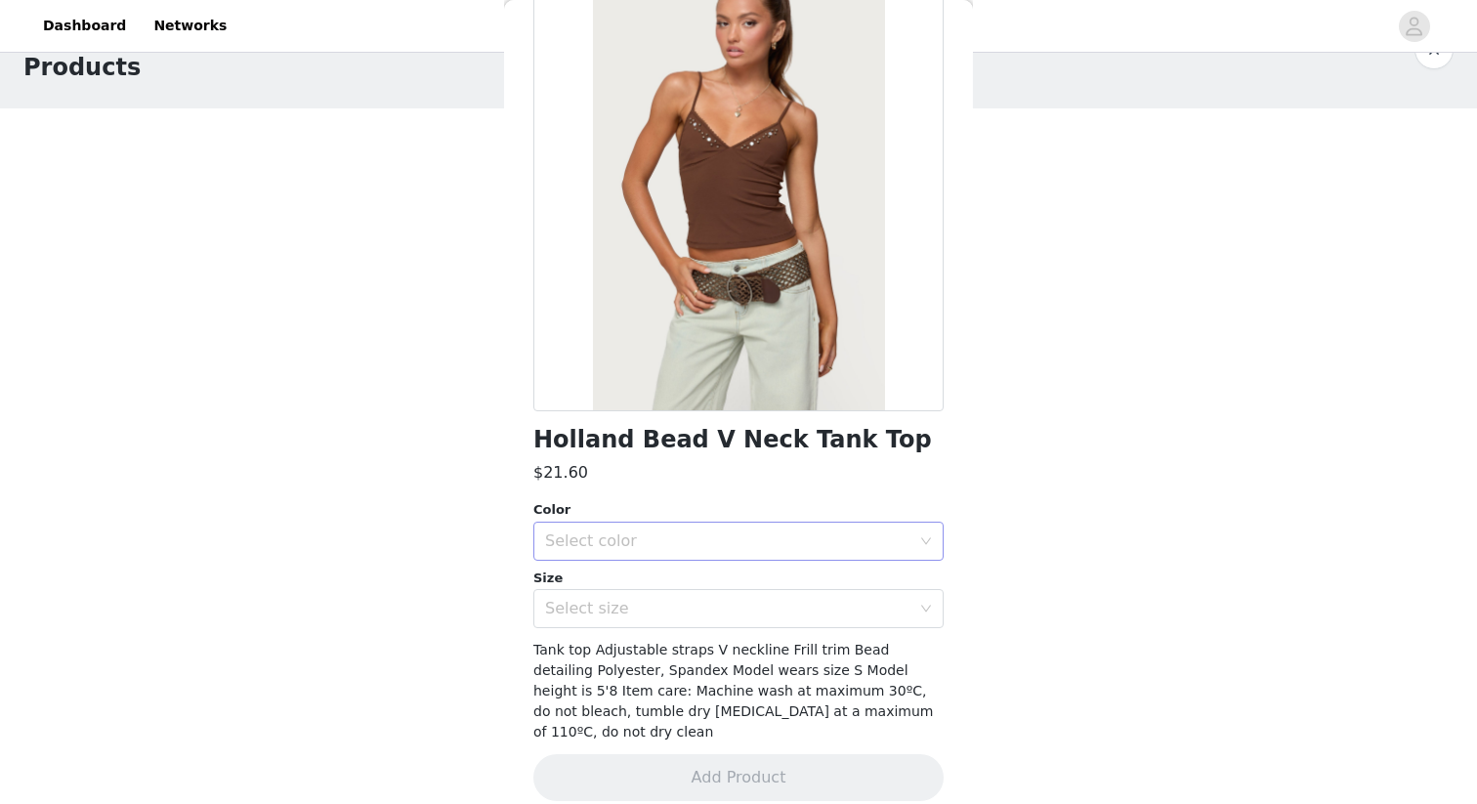
click at [734, 550] on div "Select color" at bounding box center [727, 542] width 365 height 20
click at [718, 592] on li "BROWN" at bounding box center [739, 584] width 410 height 31
click at [705, 627] on div "Select size" at bounding box center [739, 608] width 410 height 39
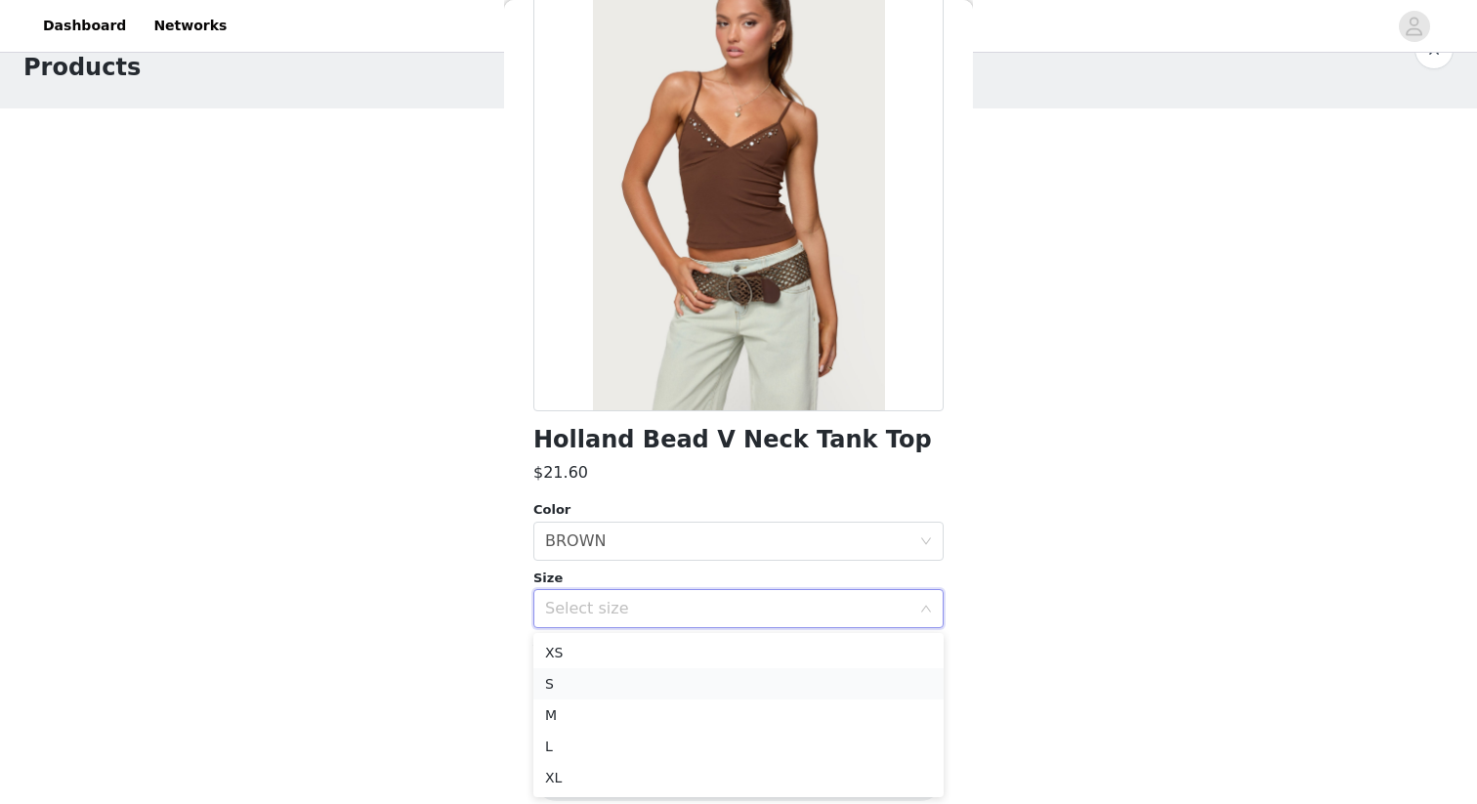
click at [658, 675] on li "S" at bounding box center [739, 683] width 410 height 31
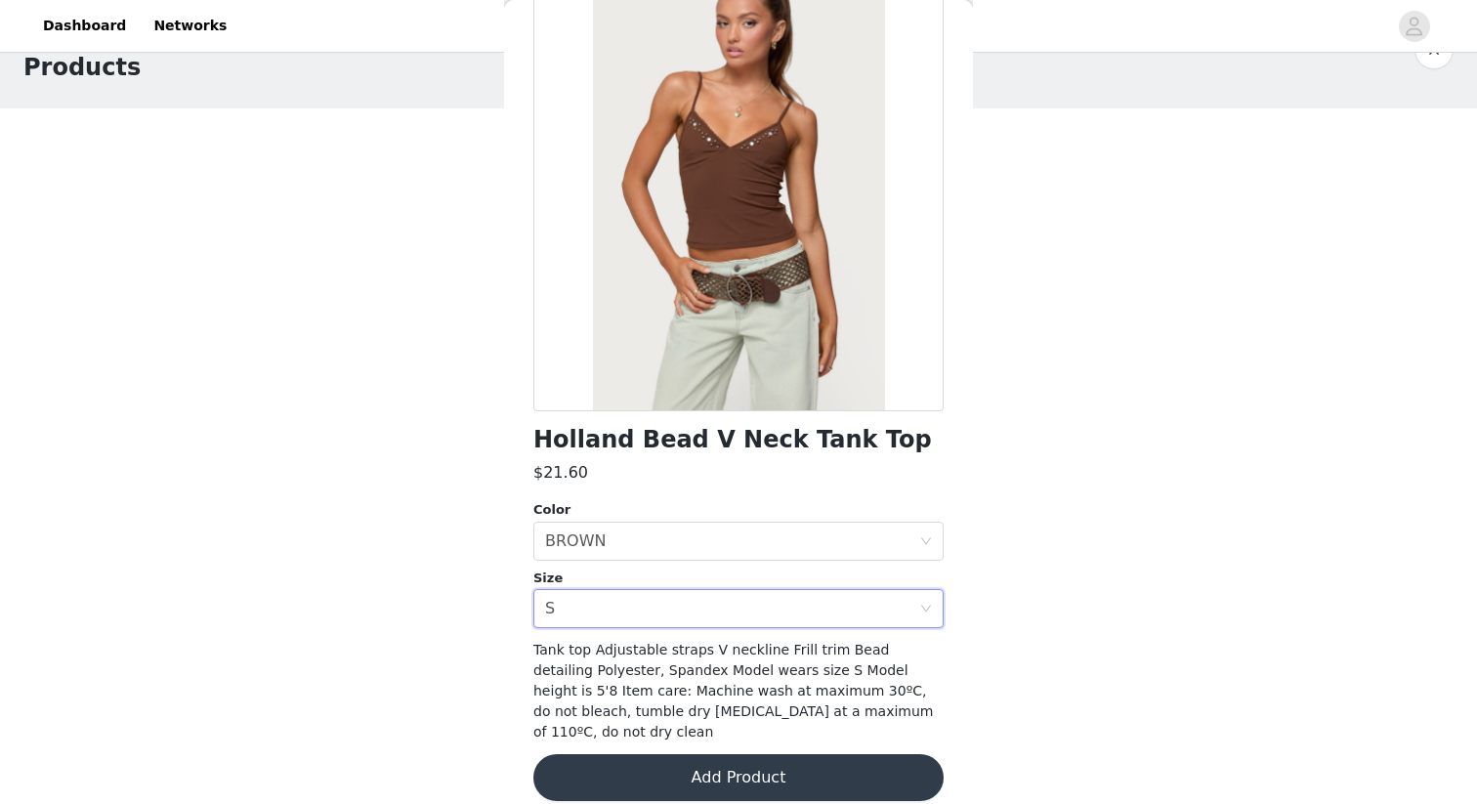
click at [729, 760] on button "Add Product" at bounding box center [739, 777] width 410 height 47
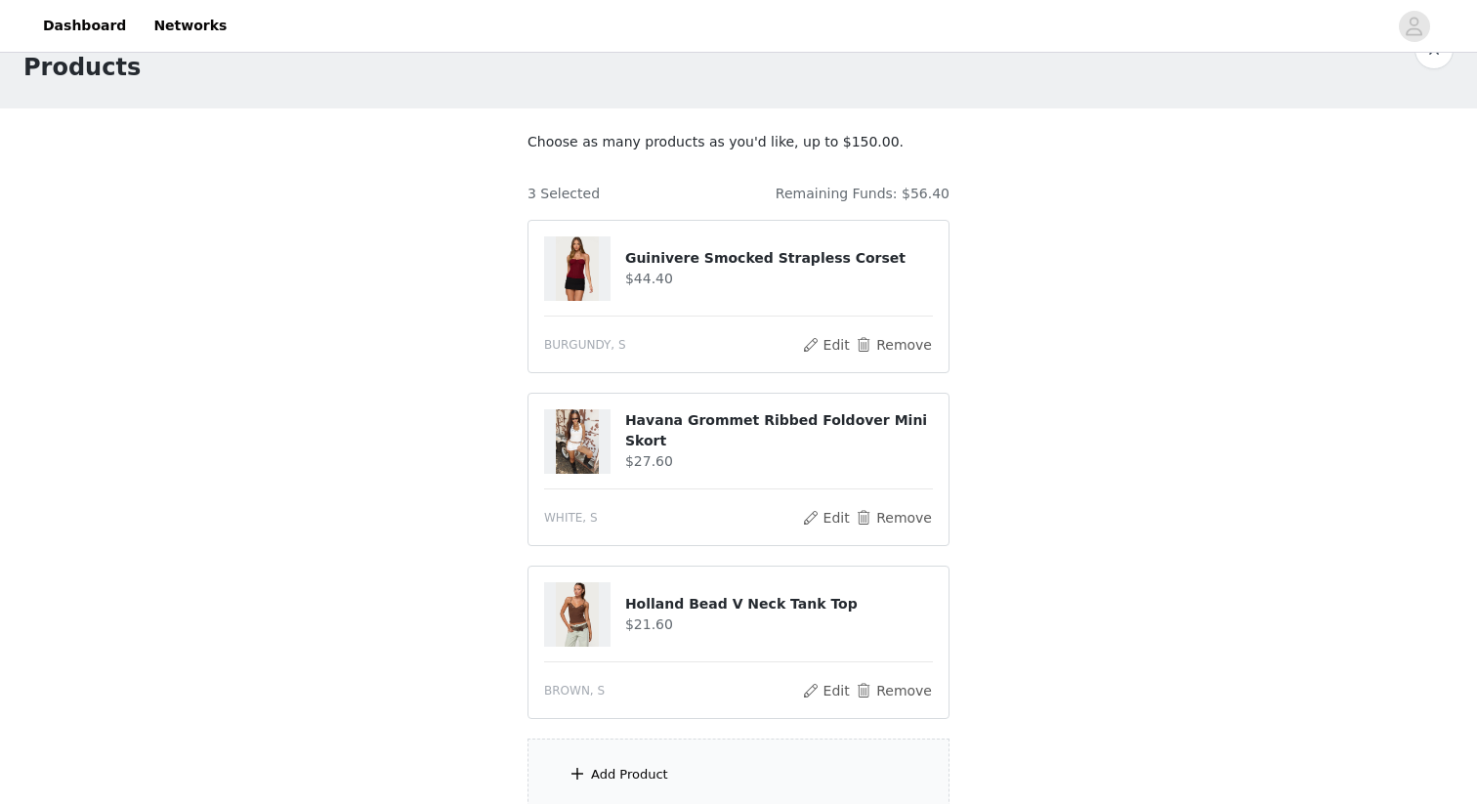
scroll to position [258, 0]
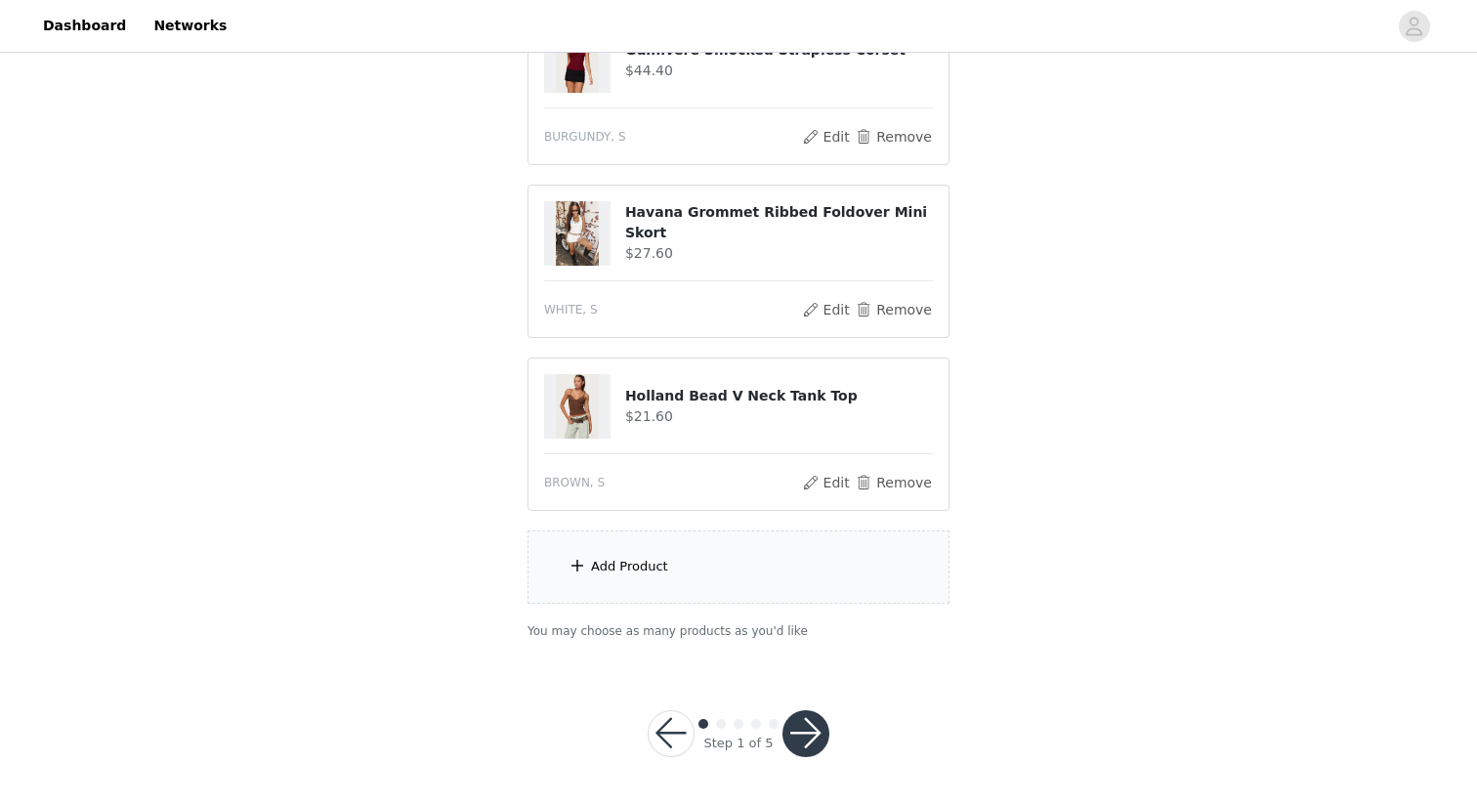
click at [697, 551] on div "Add Product" at bounding box center [739, 567] width 422 height 73
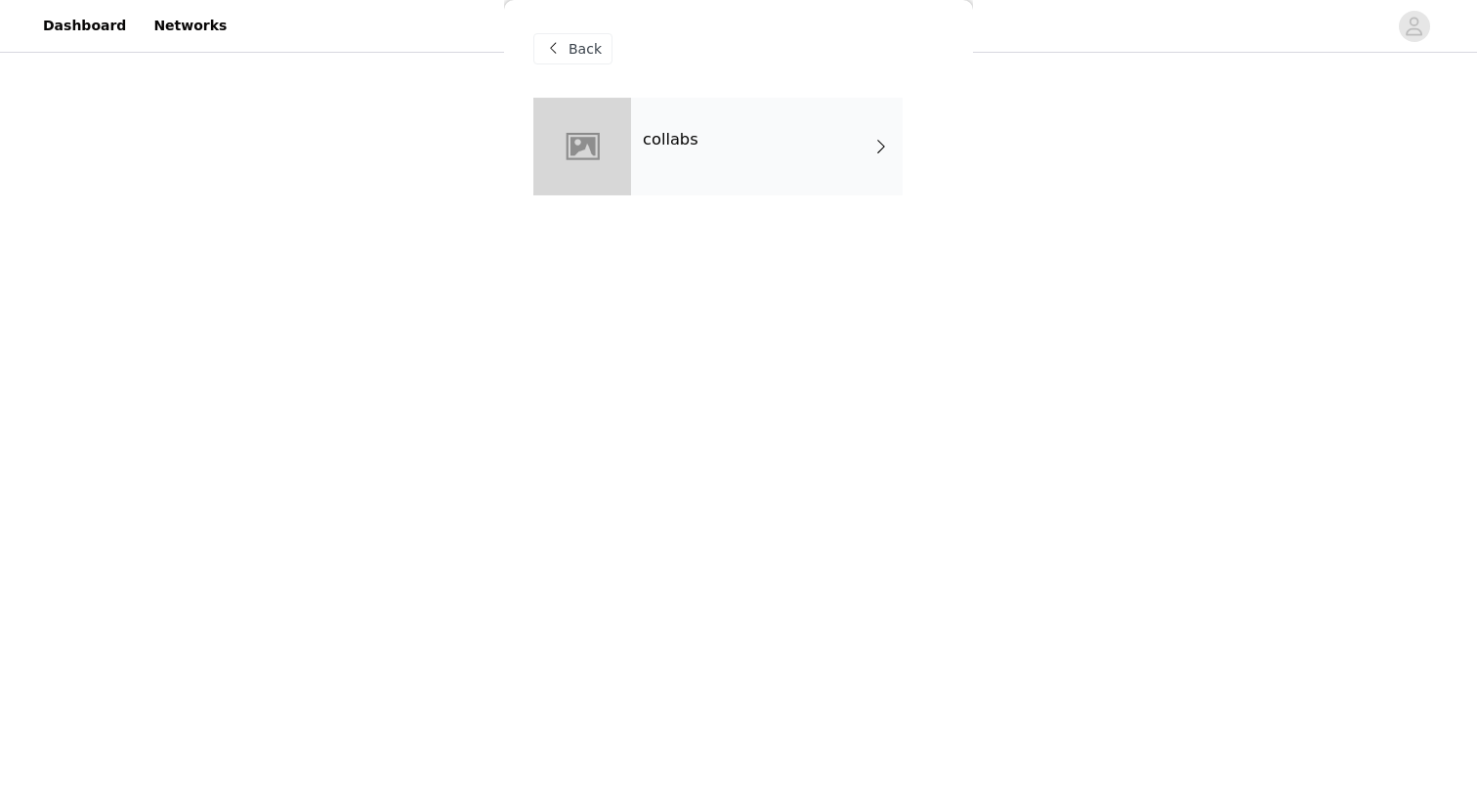
click at [758, 164] on div "collabs" at bounding box center [767, 147] width 272 height 98
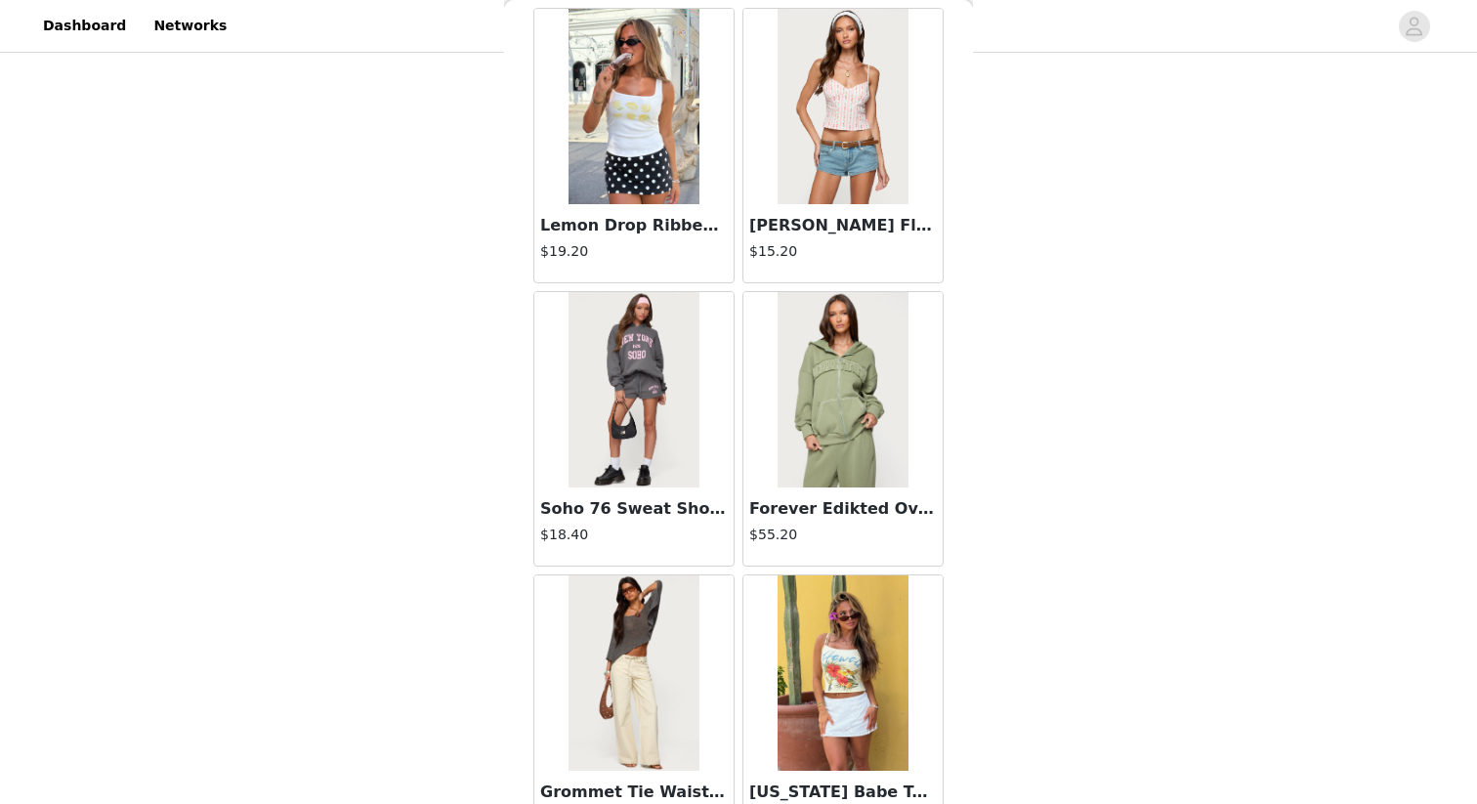
scroll to position [2186, 0]
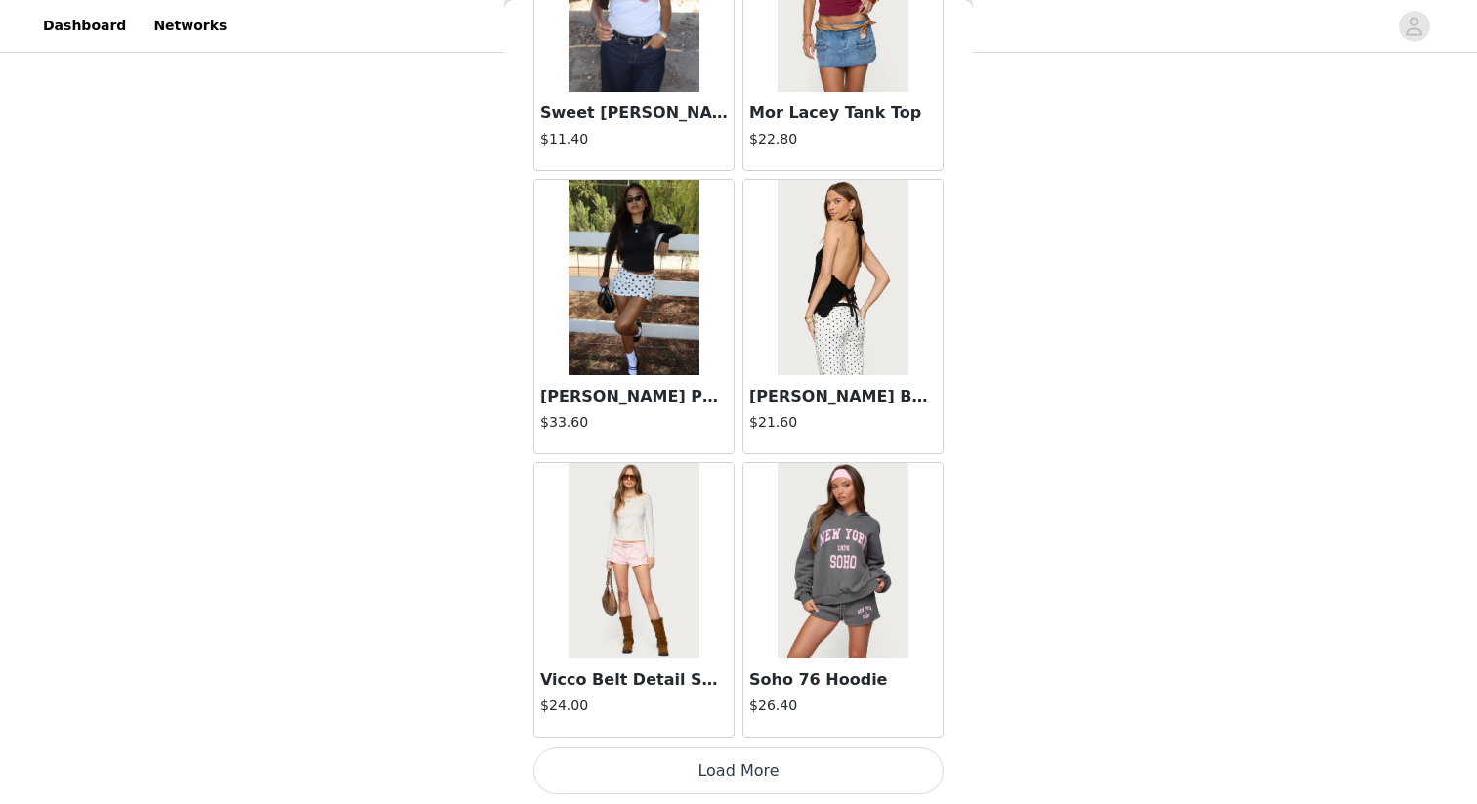
click at [731, 773] on button "Load More" at bounding box center [739, 771] width 410 height 47
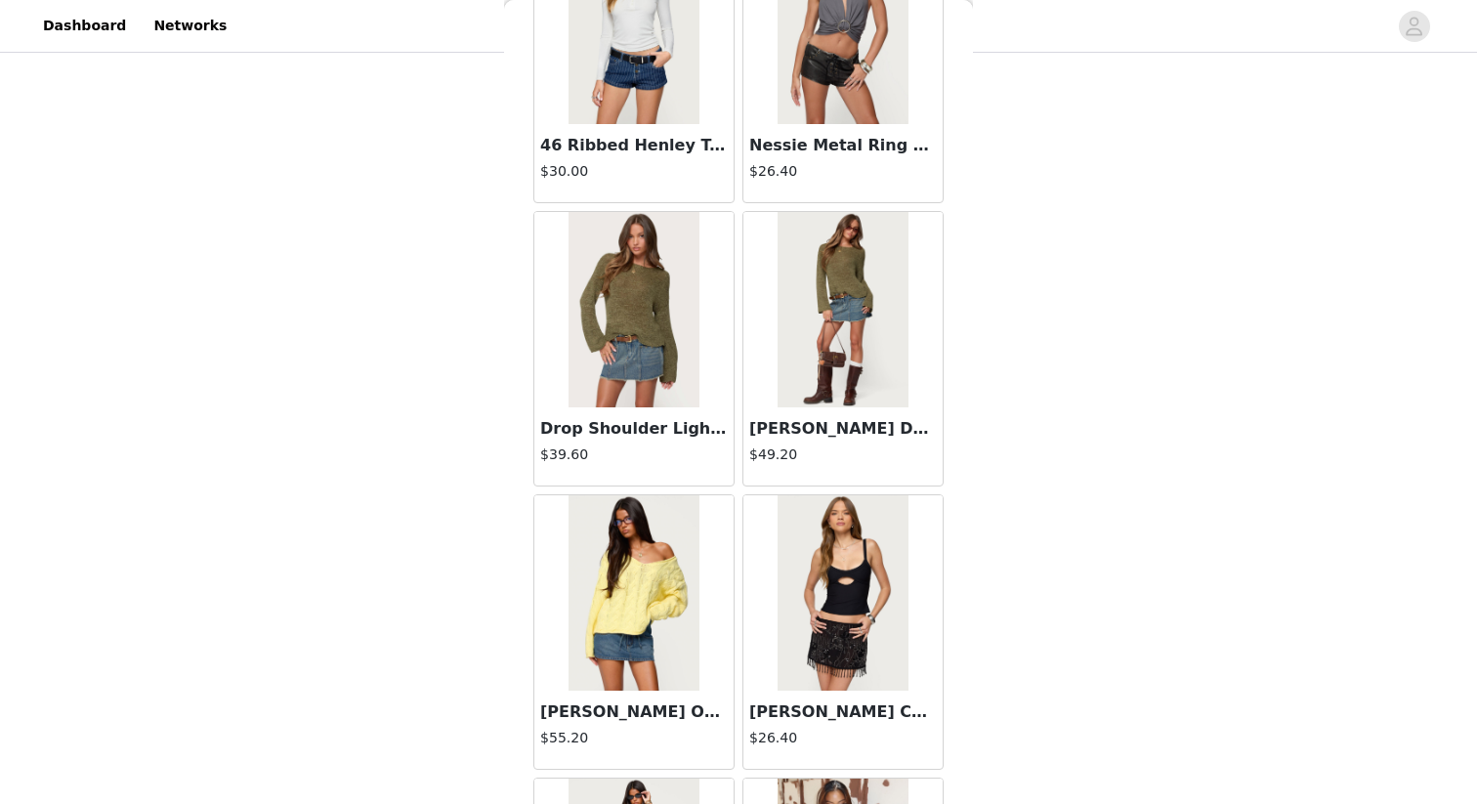
scroll to position [5020, 0]
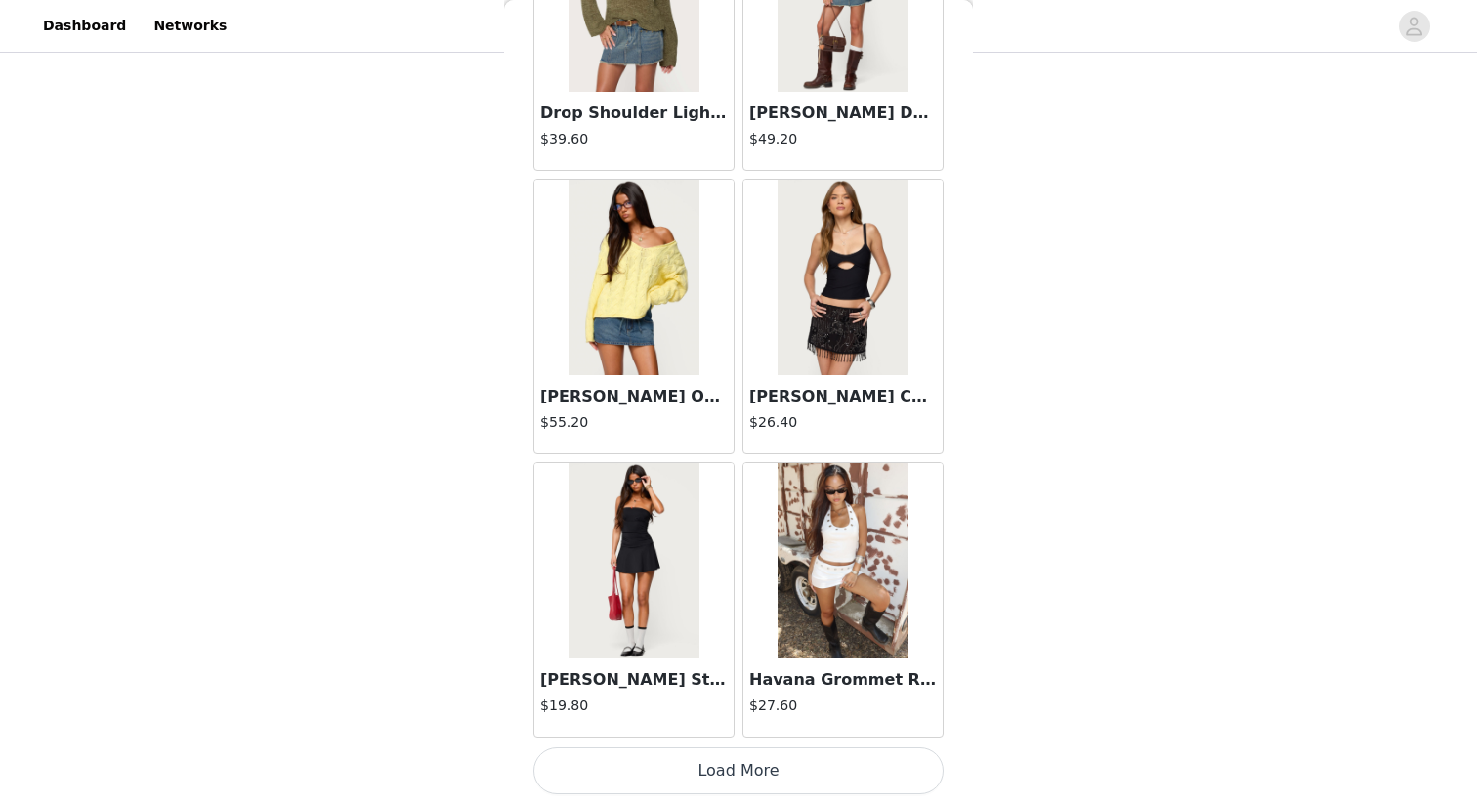
click at [767, 758] on button "Load More" at bounding box center [739, 771] width 410 height 47
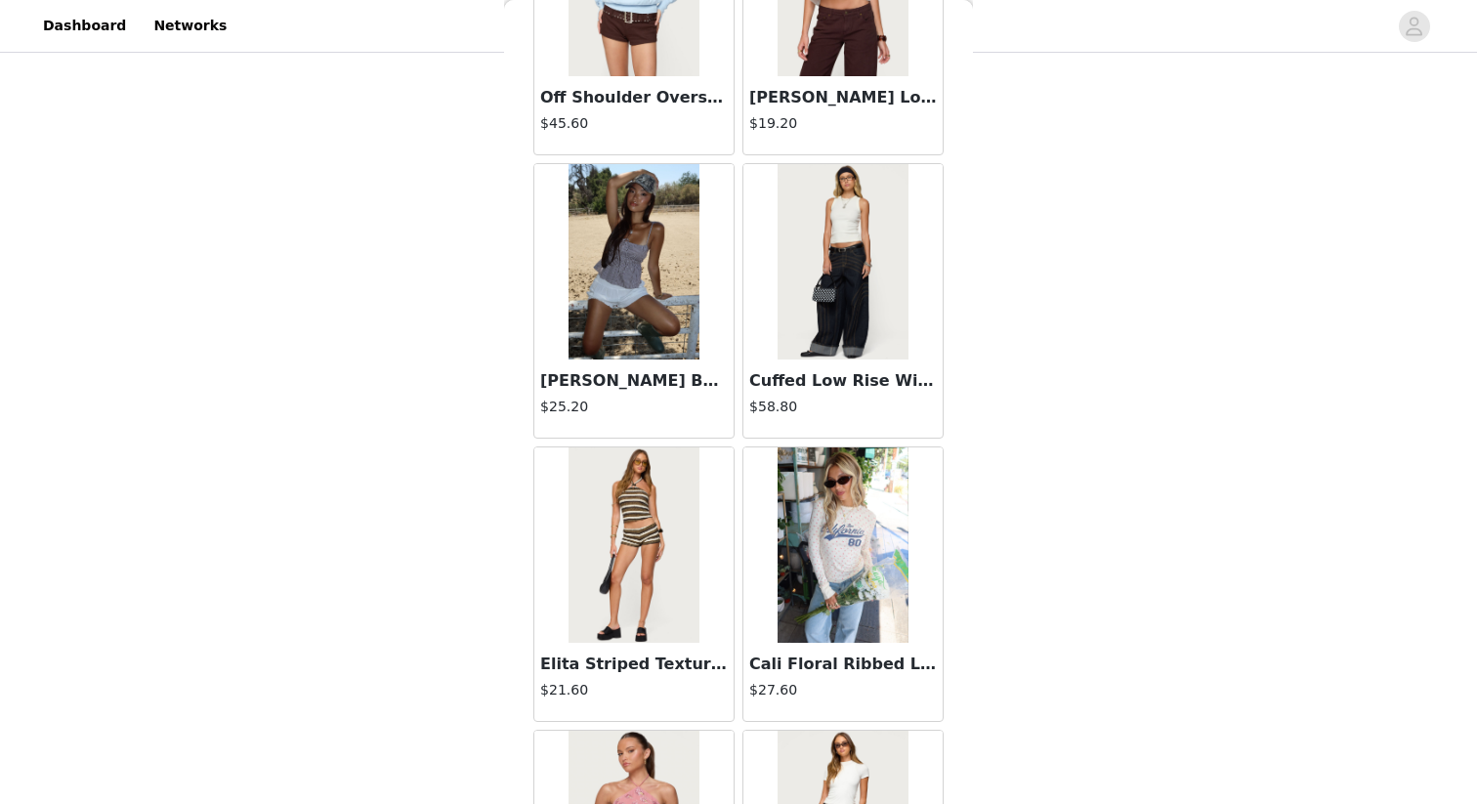
scroll to position [7853, 0]
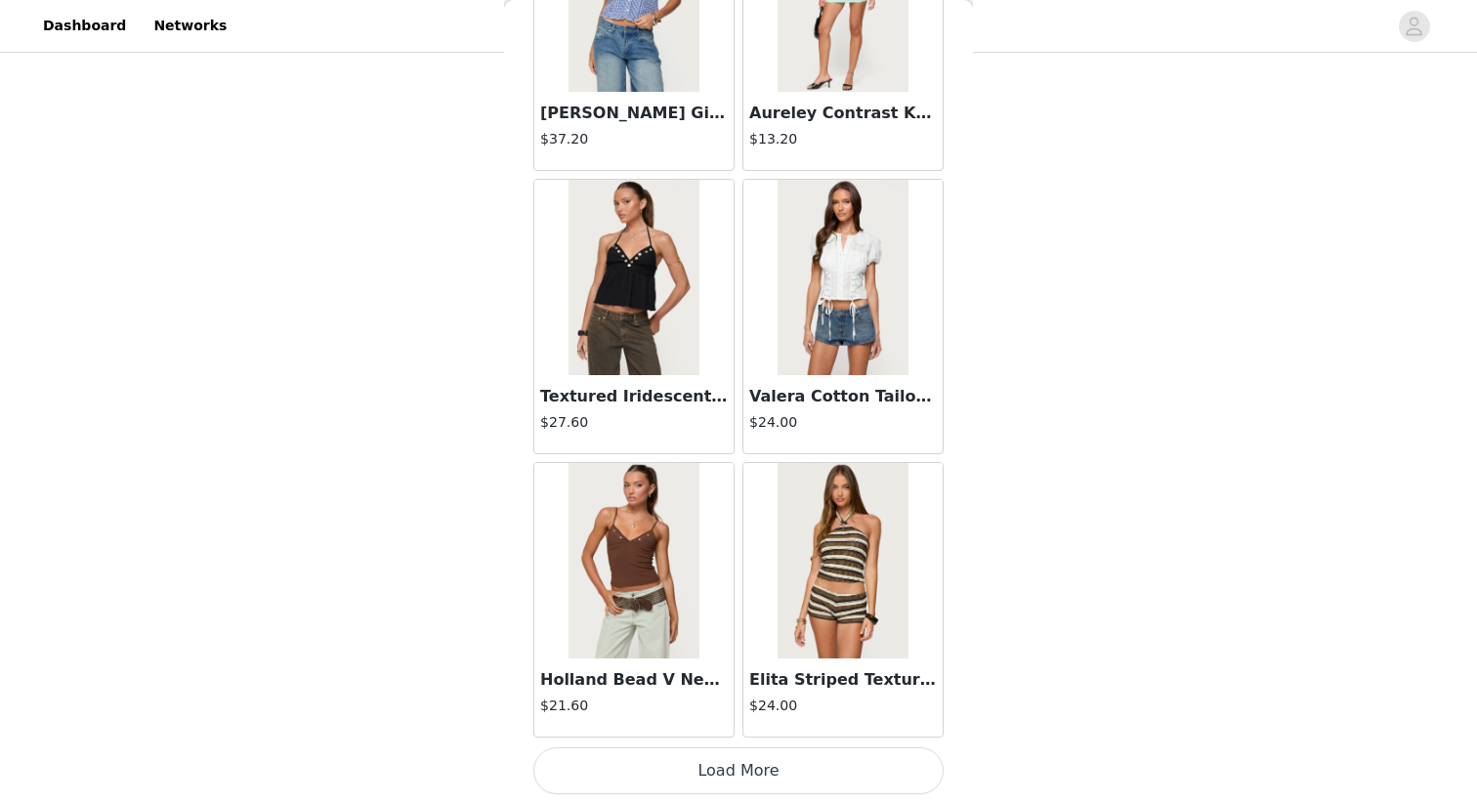
click at [769, 764] on button "Load More" at bounding box center [739, 771] width 410 height 47
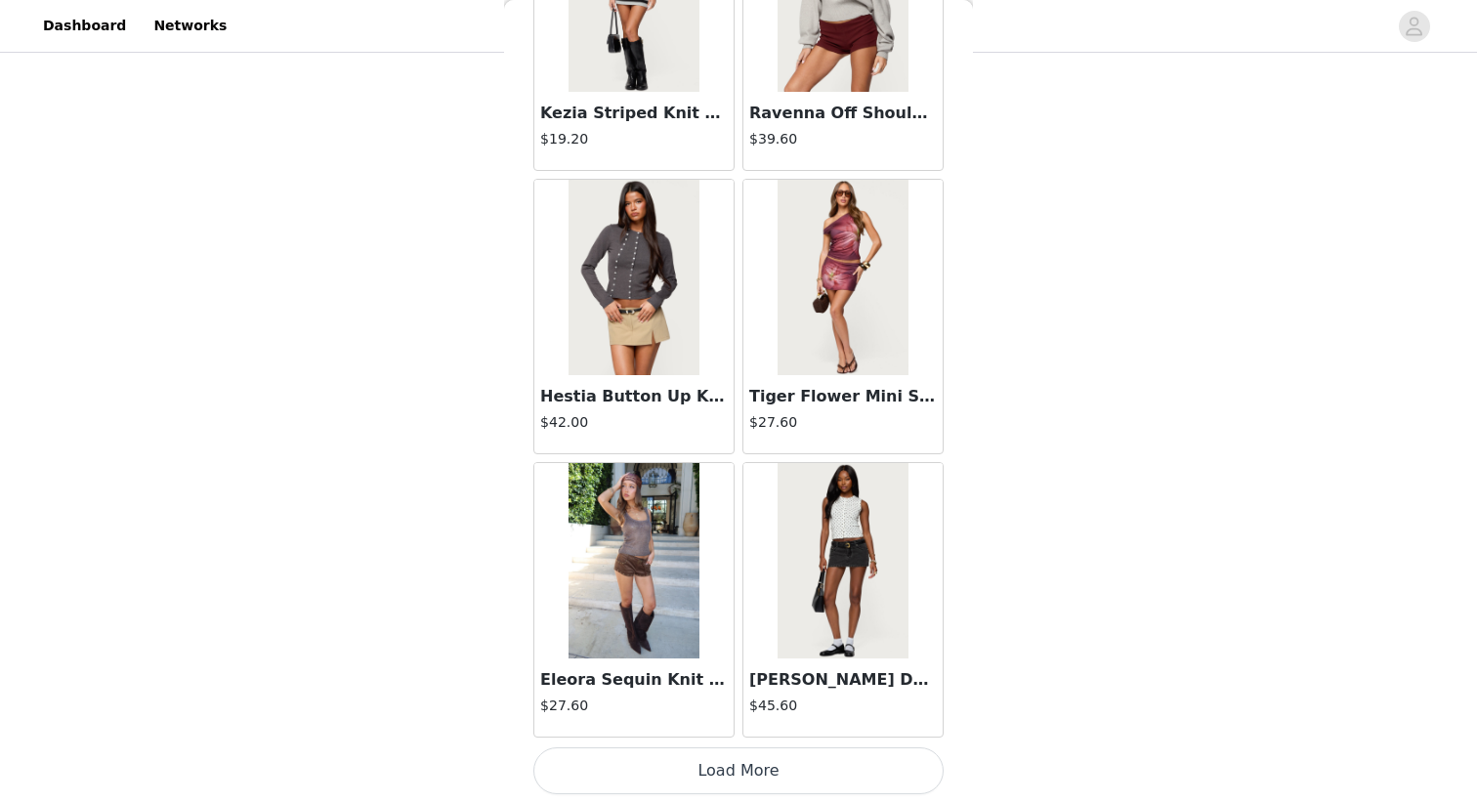
scroll to position [10659, 0]
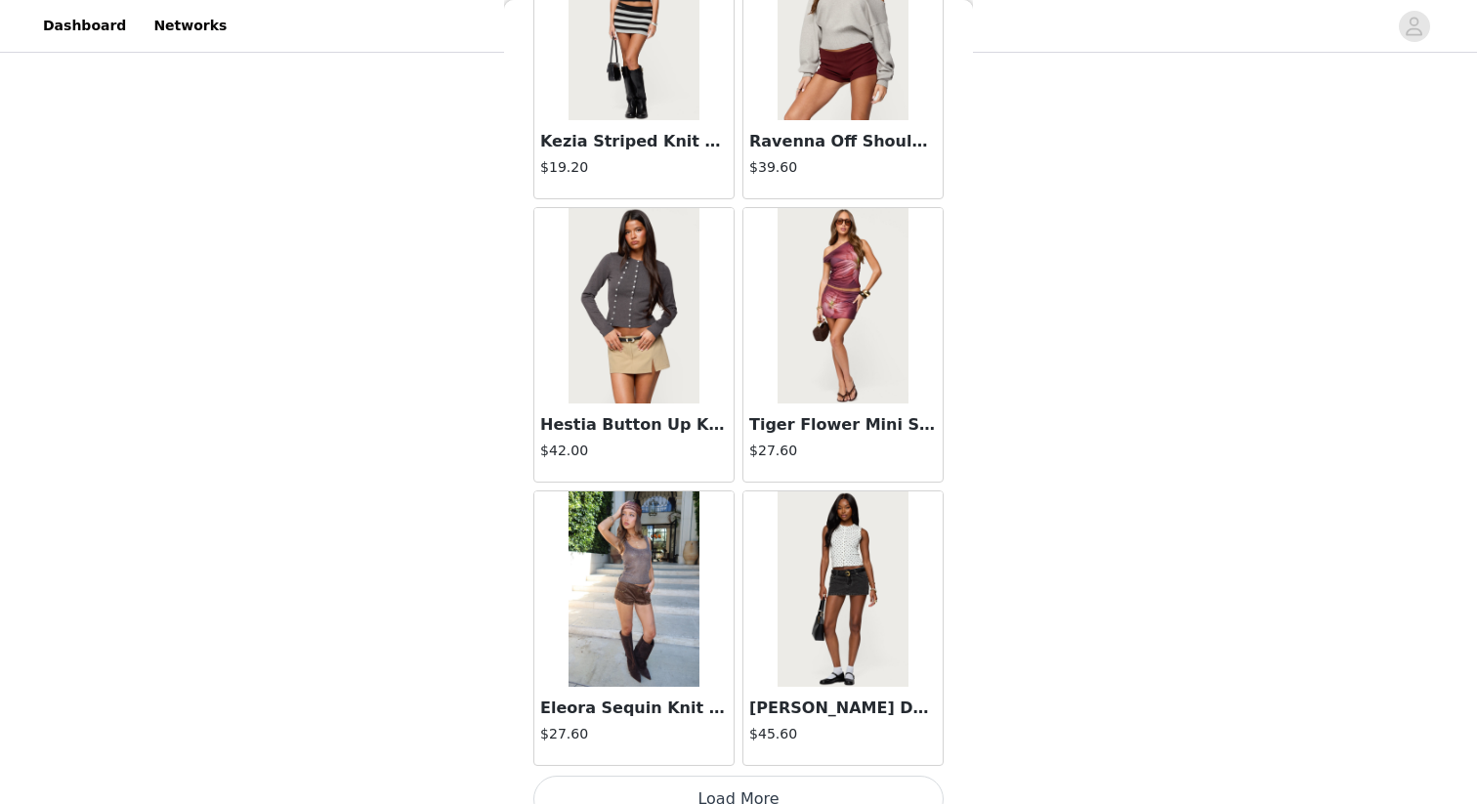
click at [648, 579] on img at bounding box center [634, 588] width 130 height 195
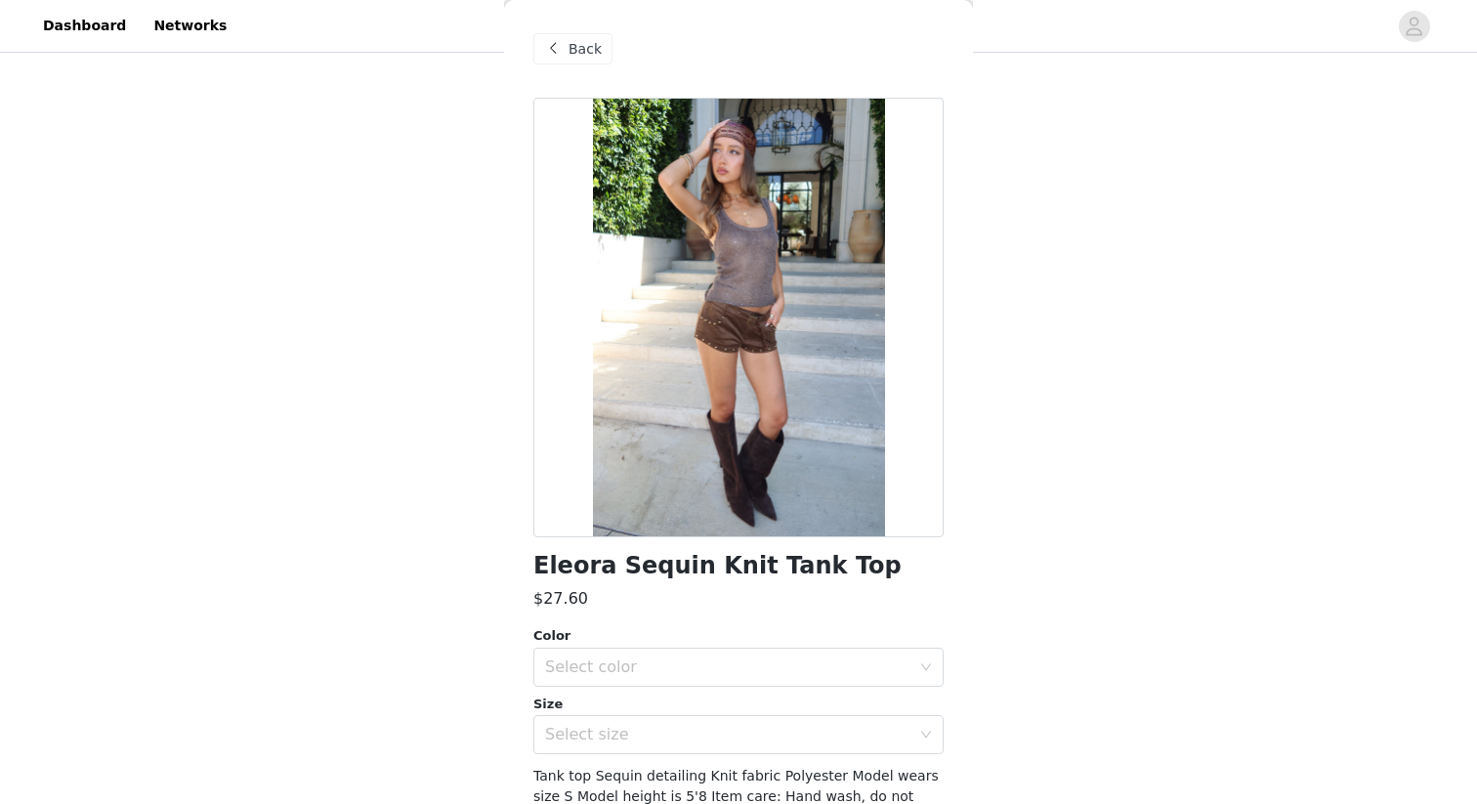
scroll to position [106, 0]
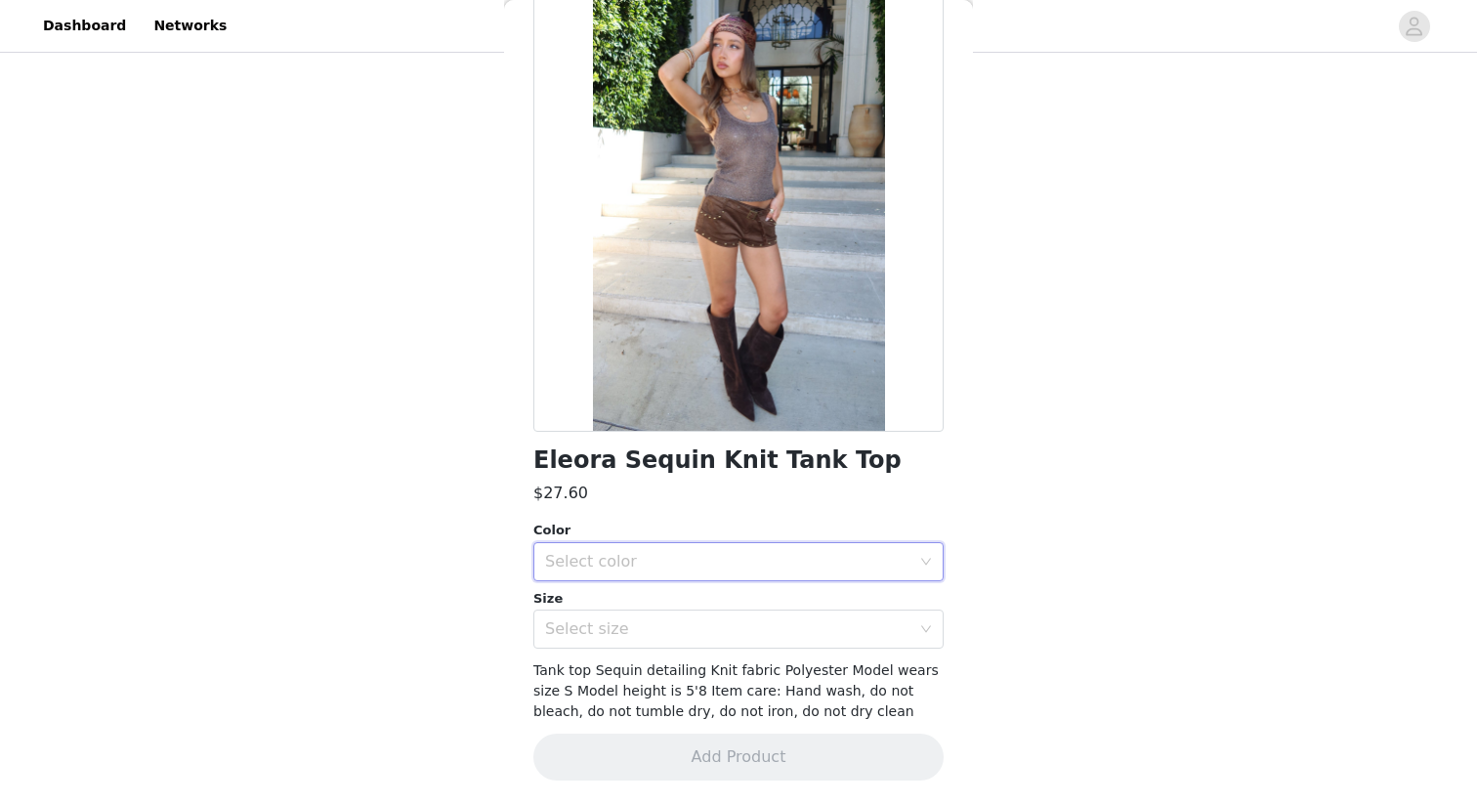
click at [724, 575] on div "Select color" at bounding box center [732, 561] width 374 height 37
click at [701, 613] on li "BROWN" at bounding box center [739, 604] width 410 height 31
click at [700, 639] on div "Select size" at bounding box center [732, 629] width 374 height 37
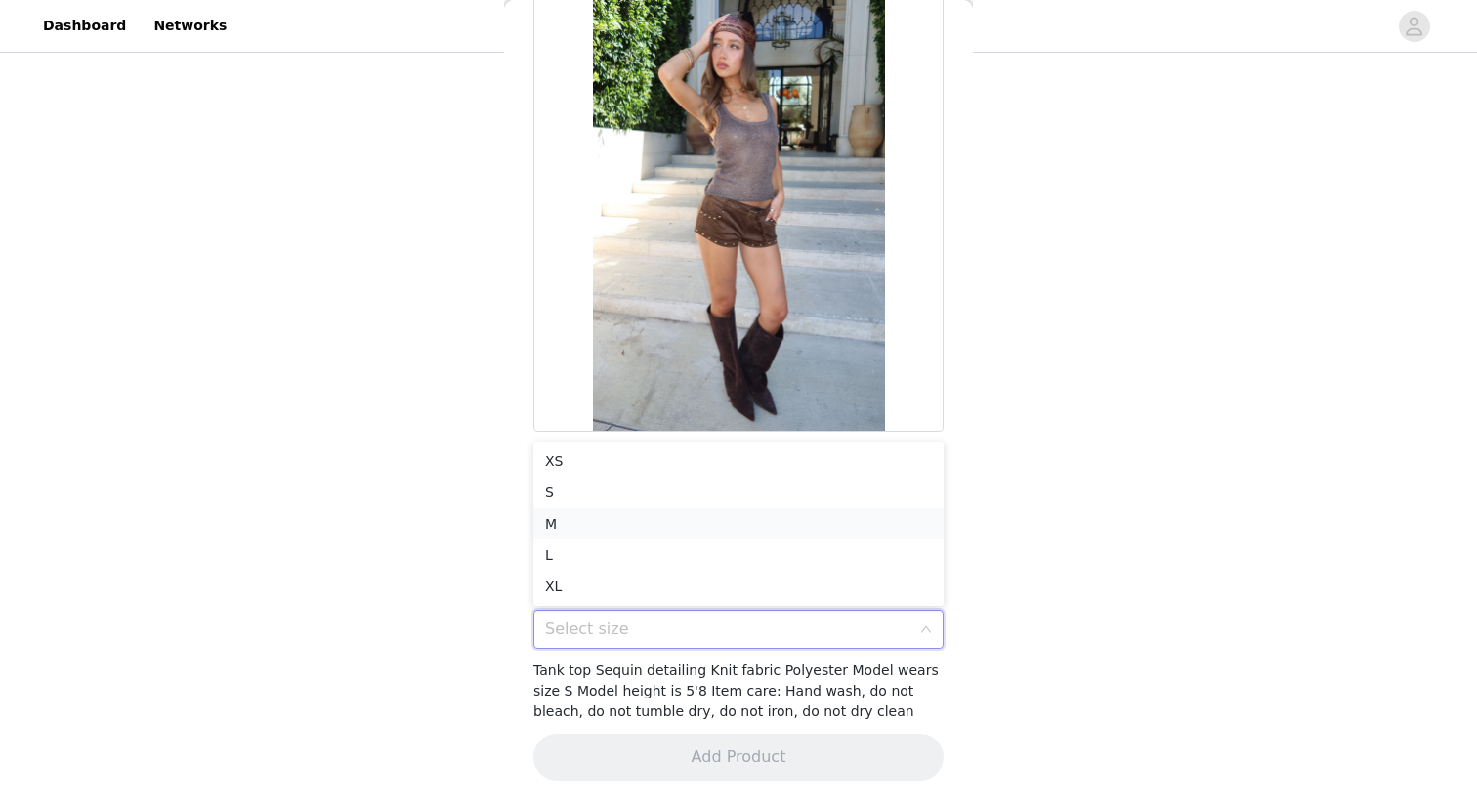
click at [684, 523] on li "M" at bounding box center [739, 523] width 410 height 31
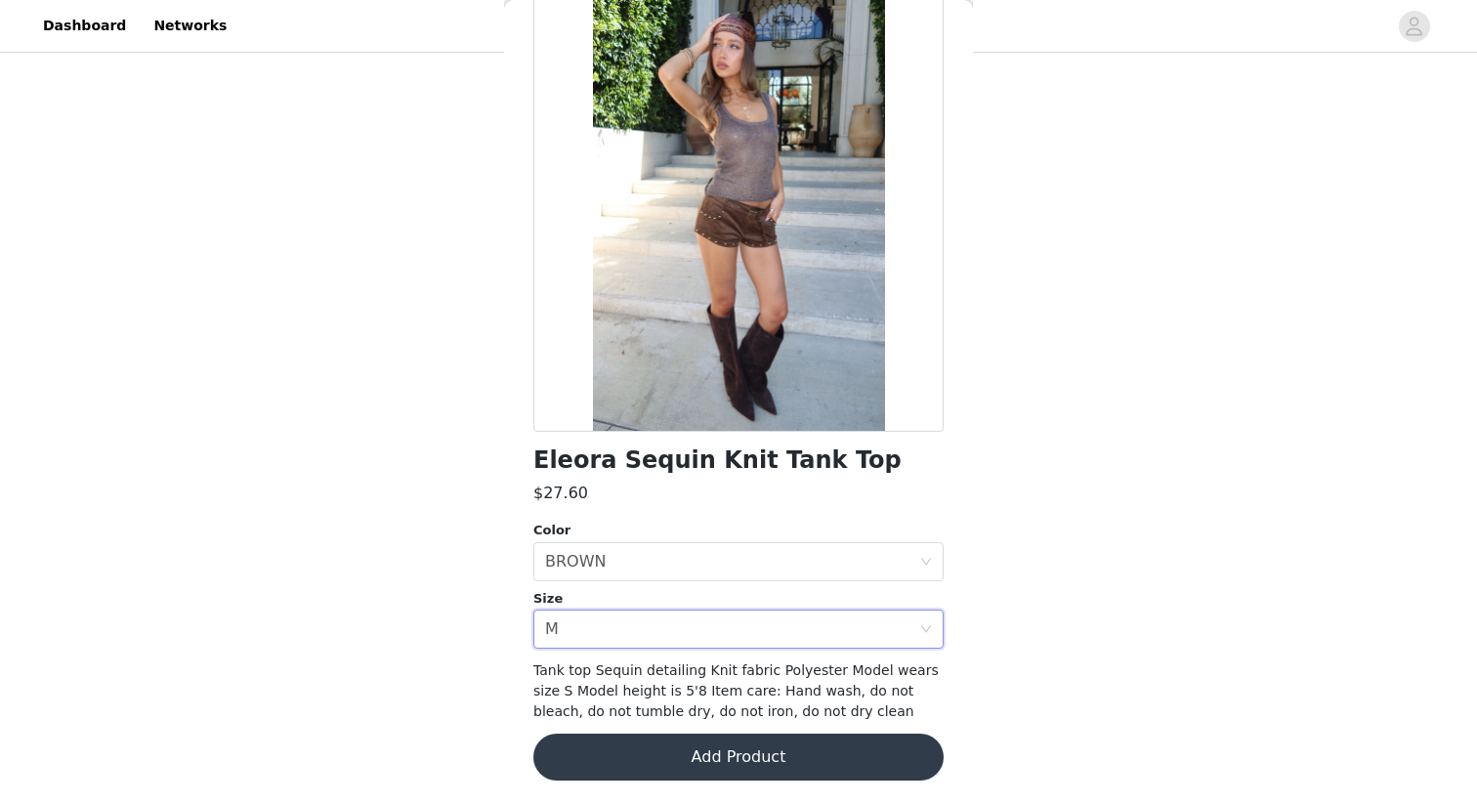
click at [762, 757] on button "Add Product" at bounding box center [739, 757] width 410 height 47
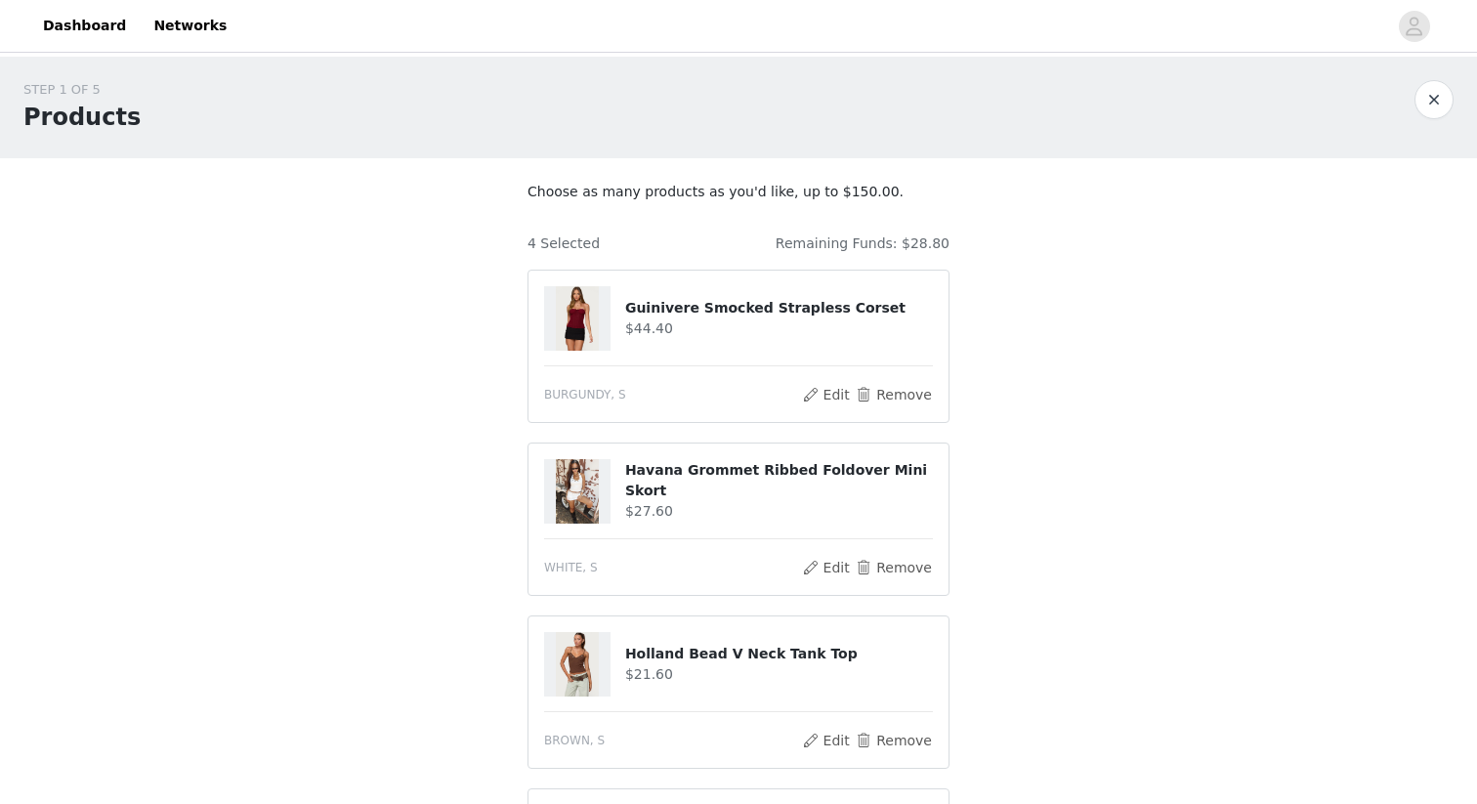
scroll to position [431, 0]
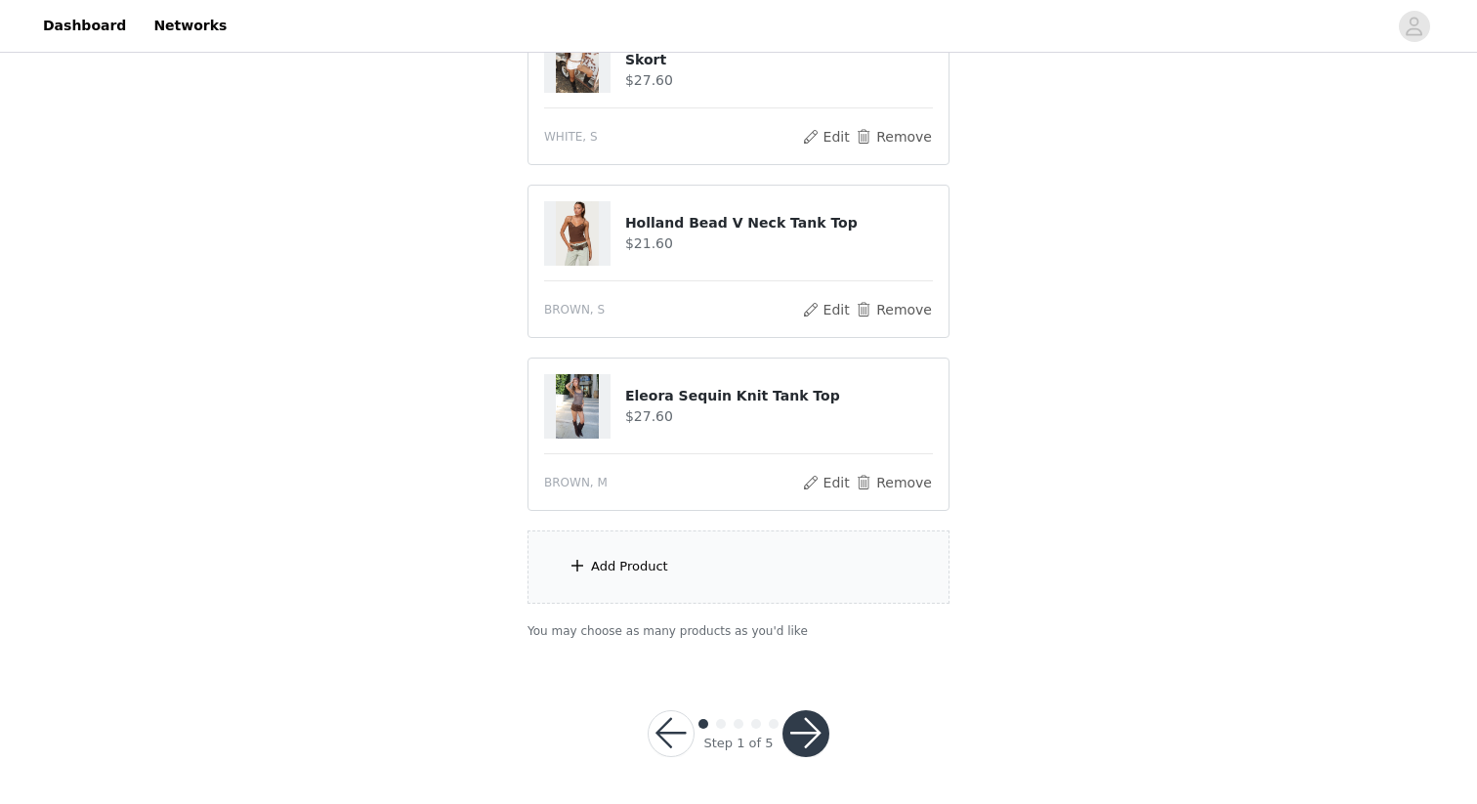
click at [637, 577] on div "Add Product" at bounding box center [739, 567] width 422 height 73
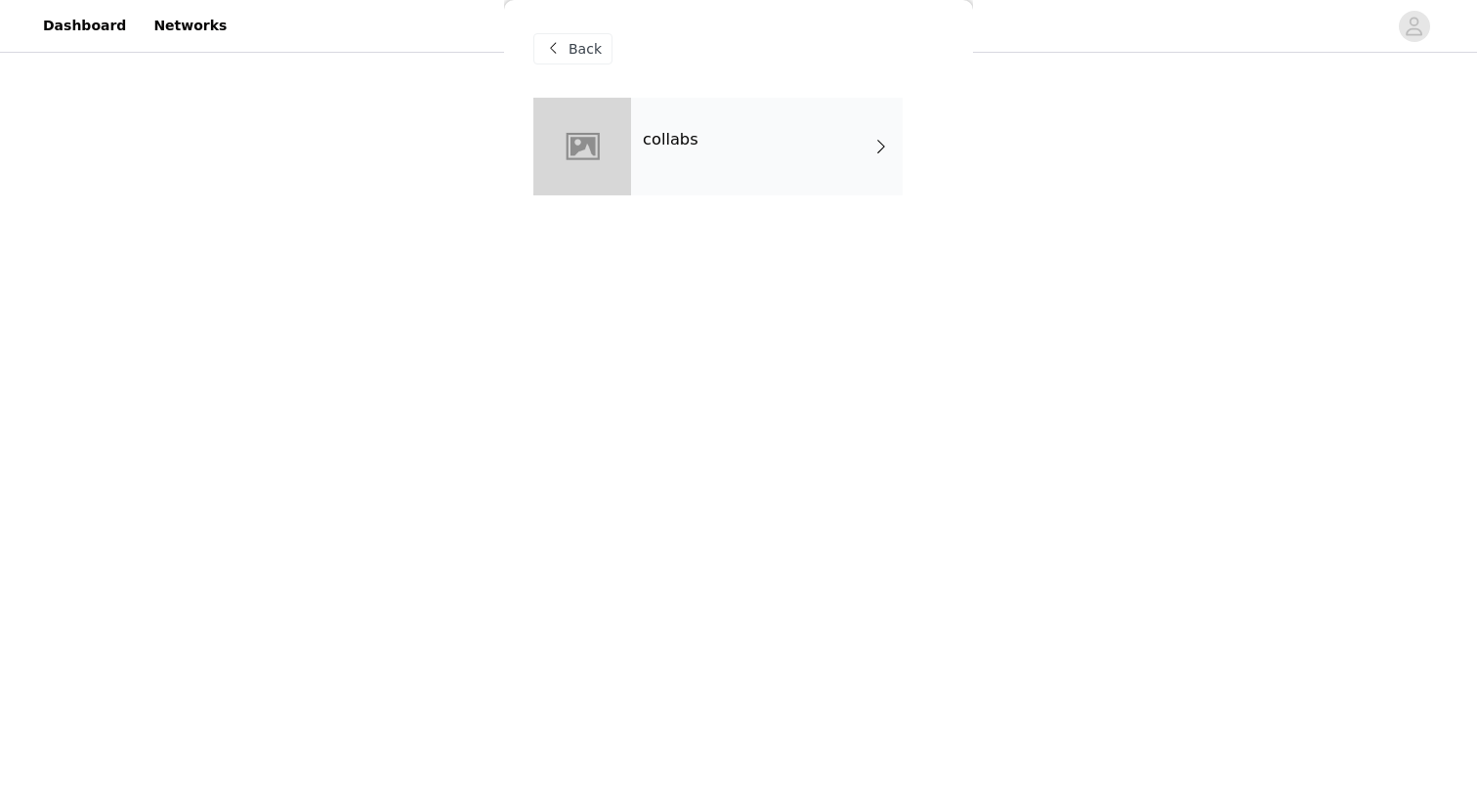
click at [744, 135] on div "collabs" at bounding box center [767, 147] width 272 height 98
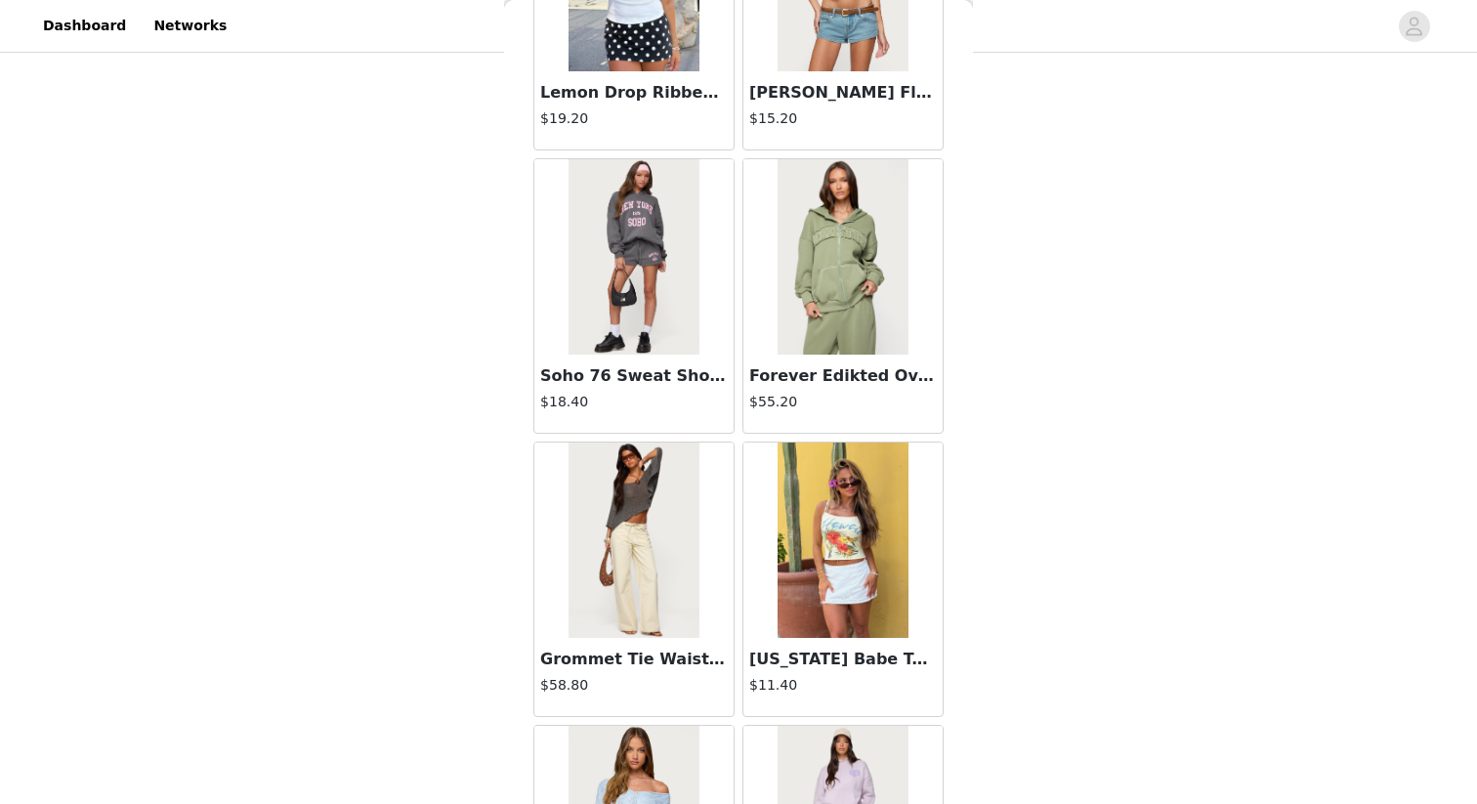
scroll to position [2186, 0]
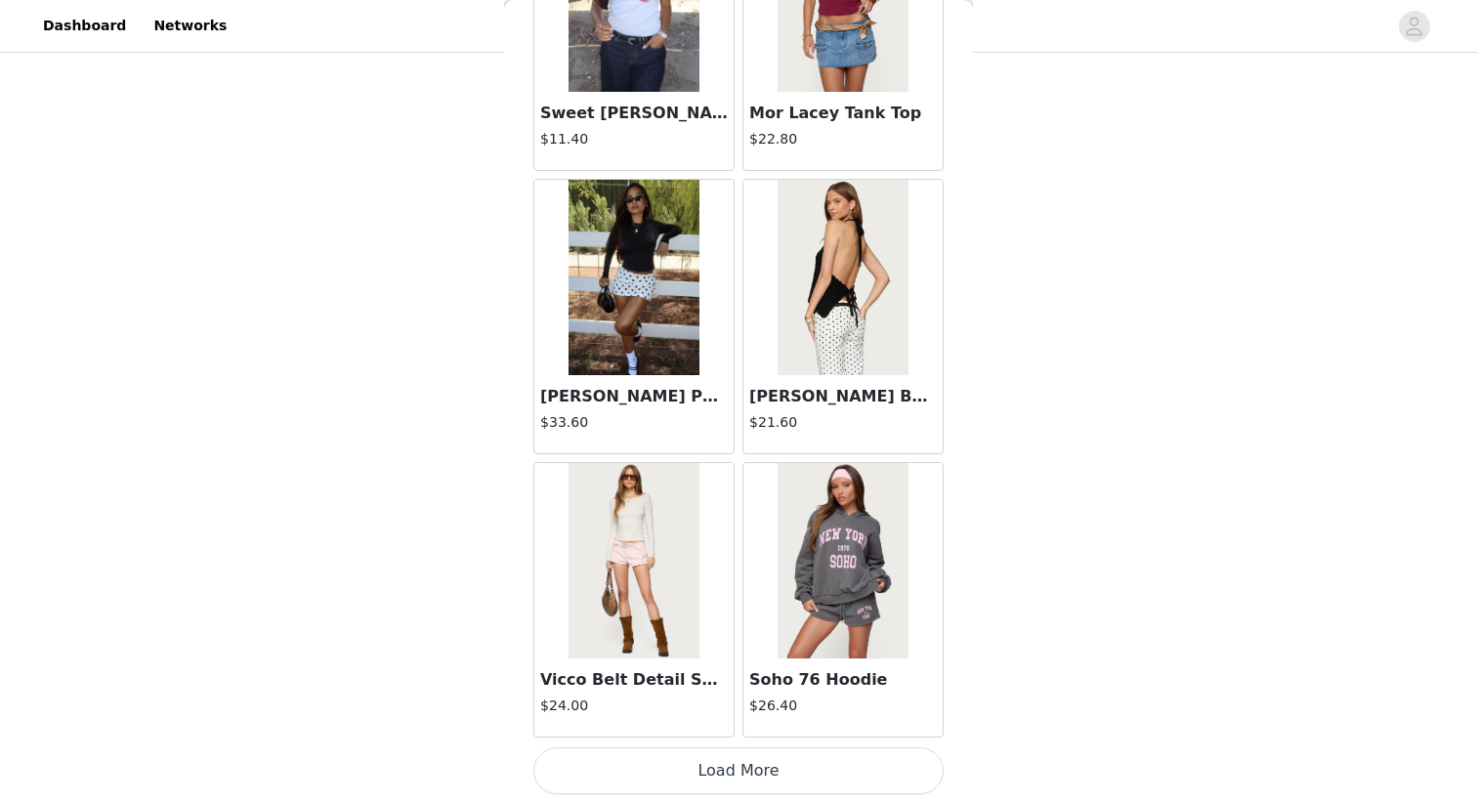
click at [789, 774] on button "Load More" at bounding box center [739, 771] width 410 height 47
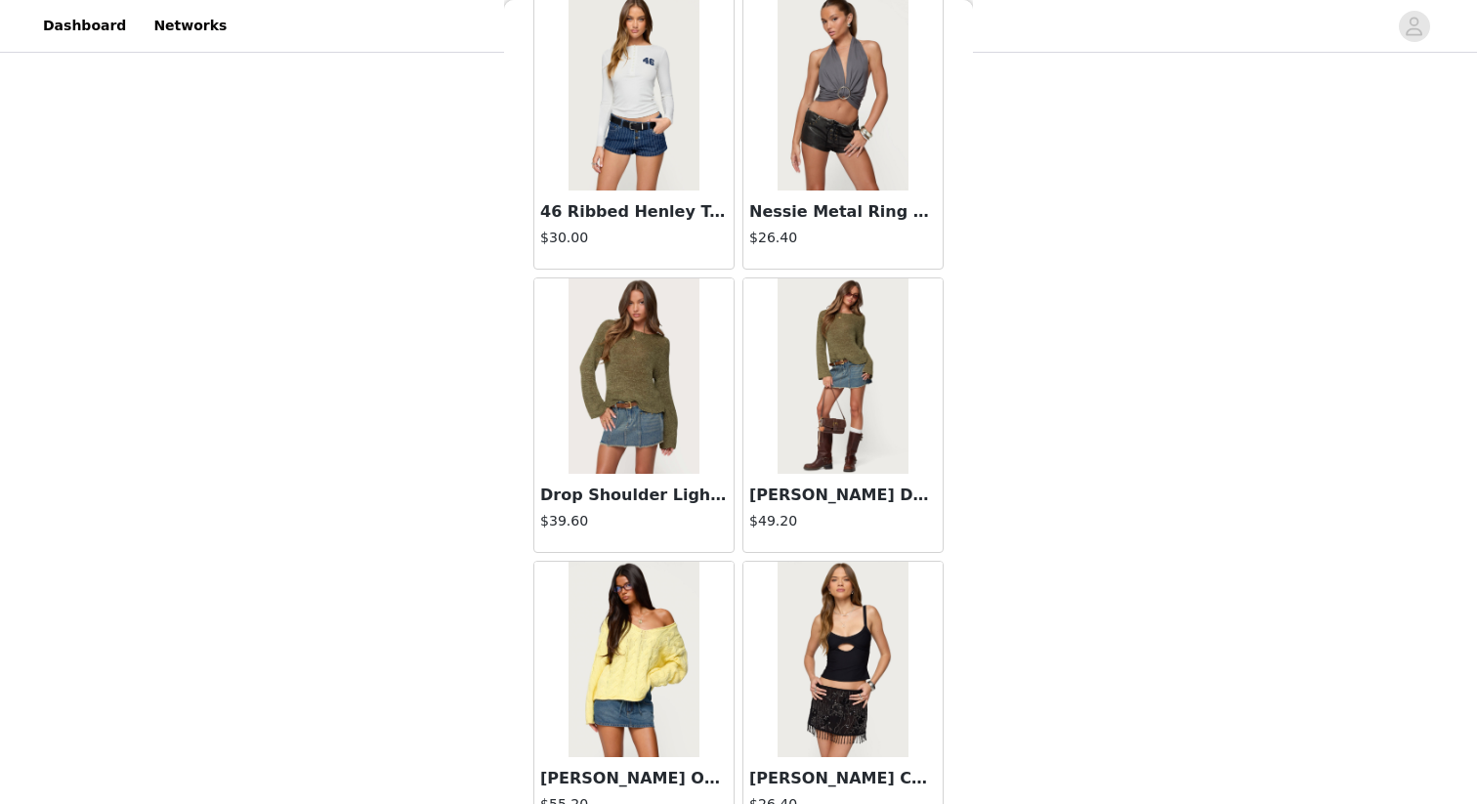
scroll to position [5020, 0]
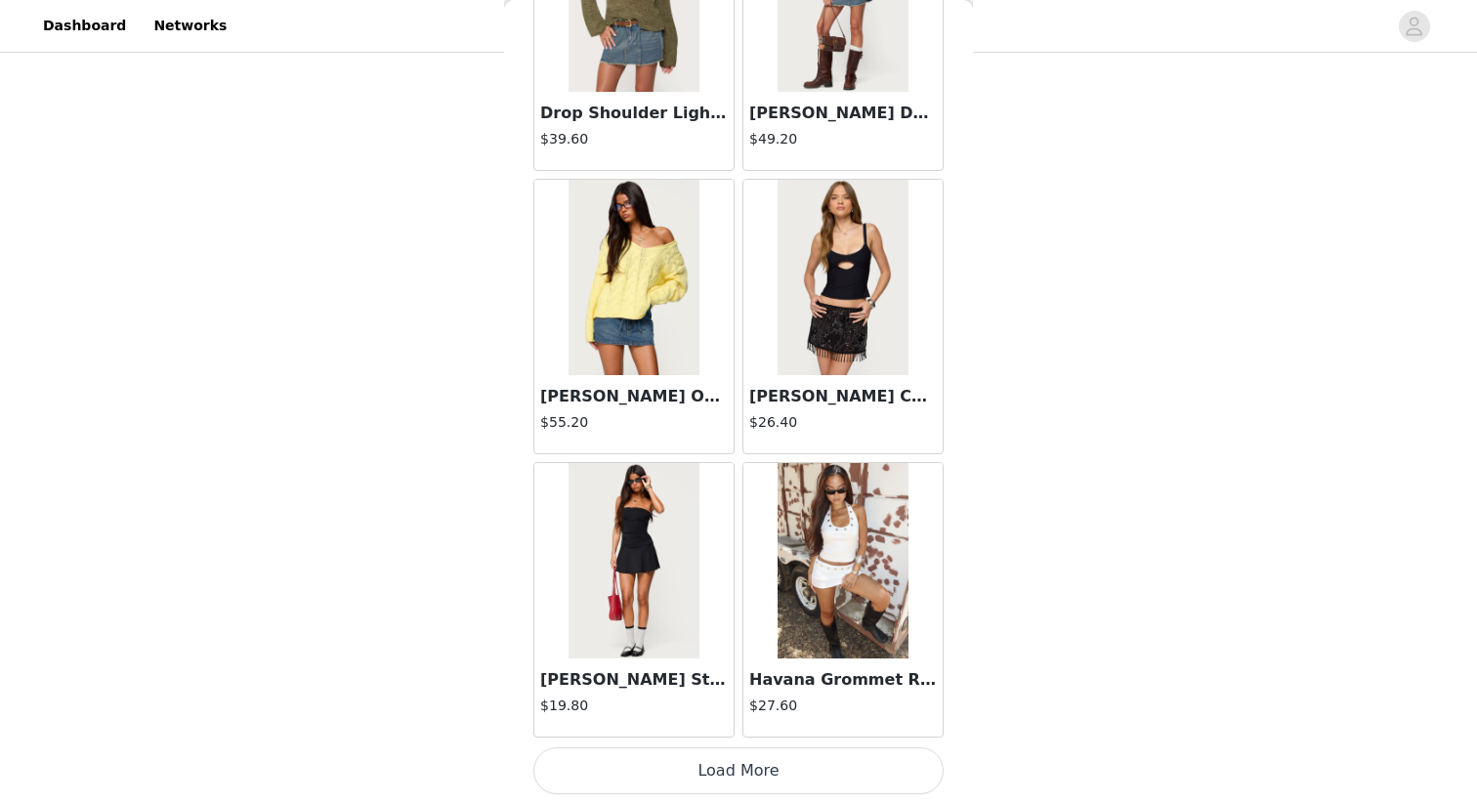
click at [756, 772] on button "Load More" at bounding box center [739, 771] width 410 height 47
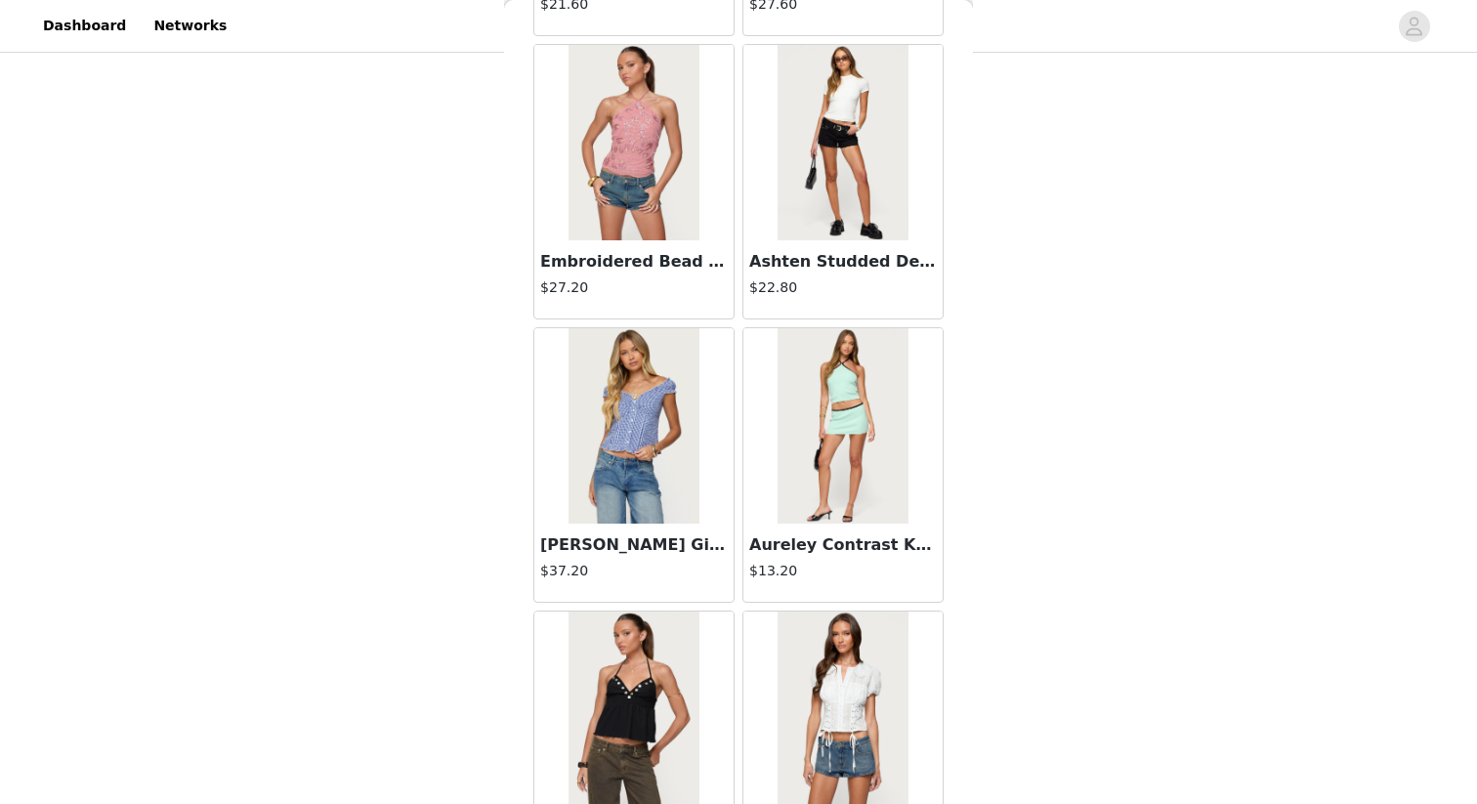
scroll to position [7853, 0]
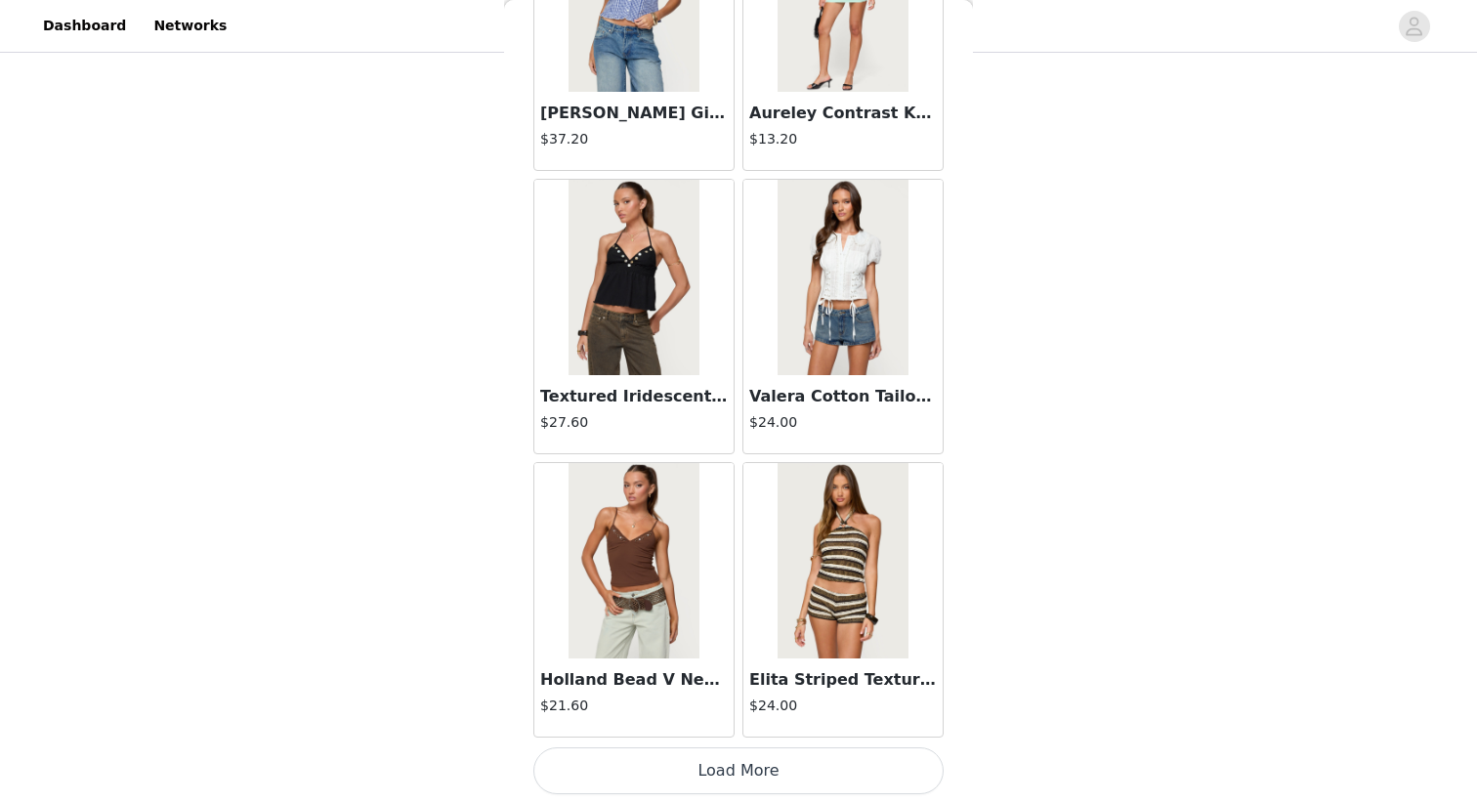
click at [784, 789] on button "Load More" at bounding box center [739, 771] width 410 height 47
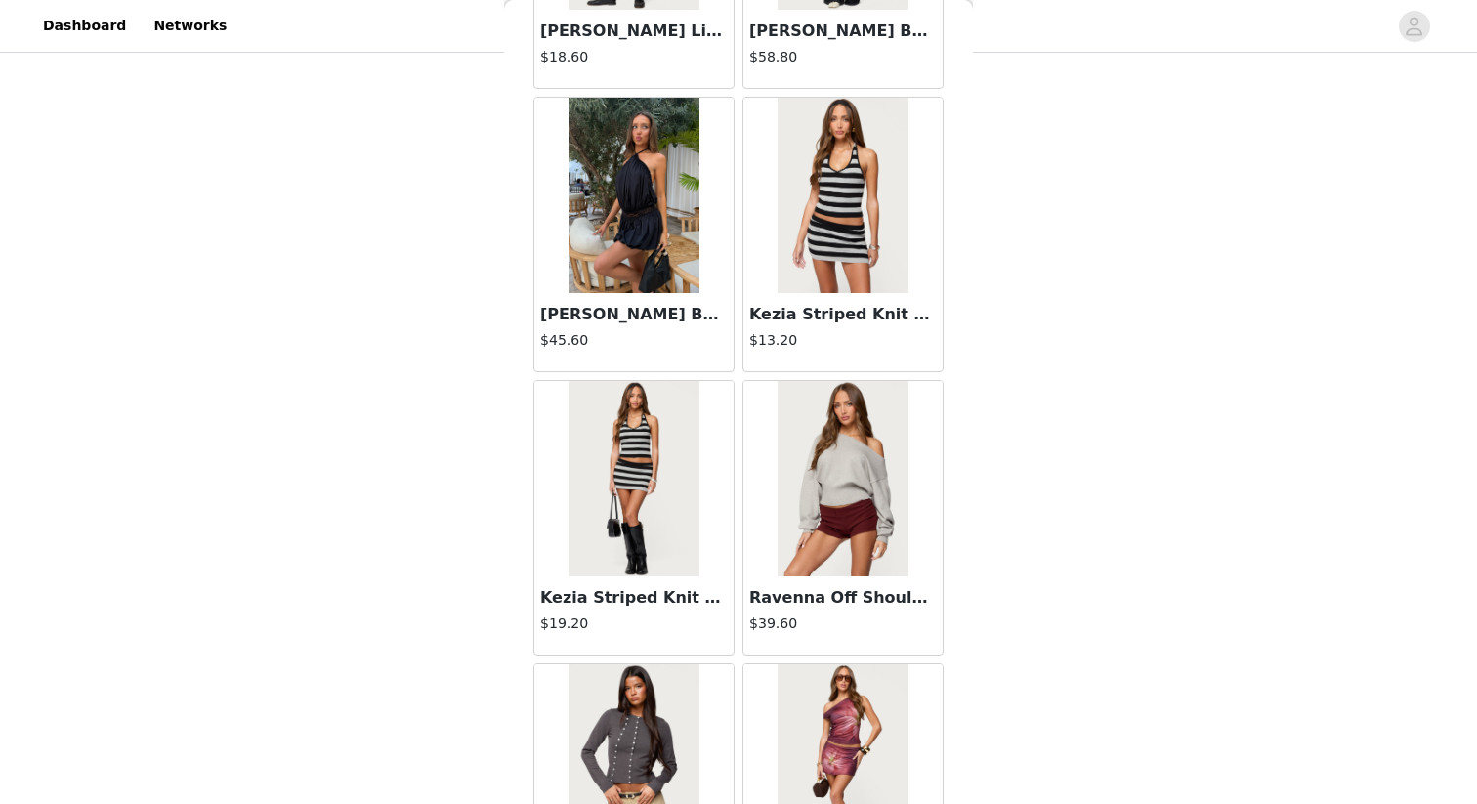
scroll to position [10687, 0]
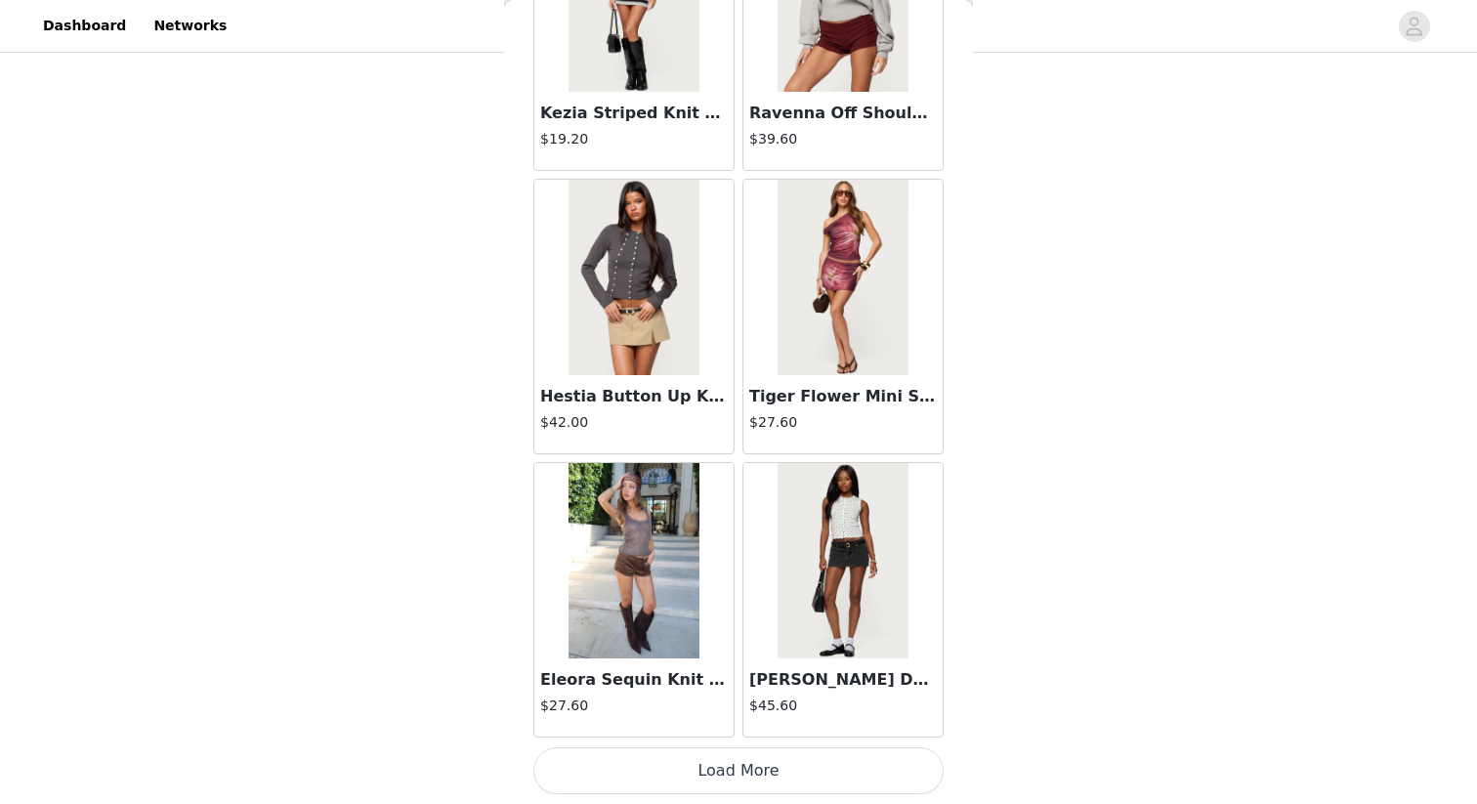
click at [785, 775] on button "Load More" at bounding box center [739, 771] width 410 height 47
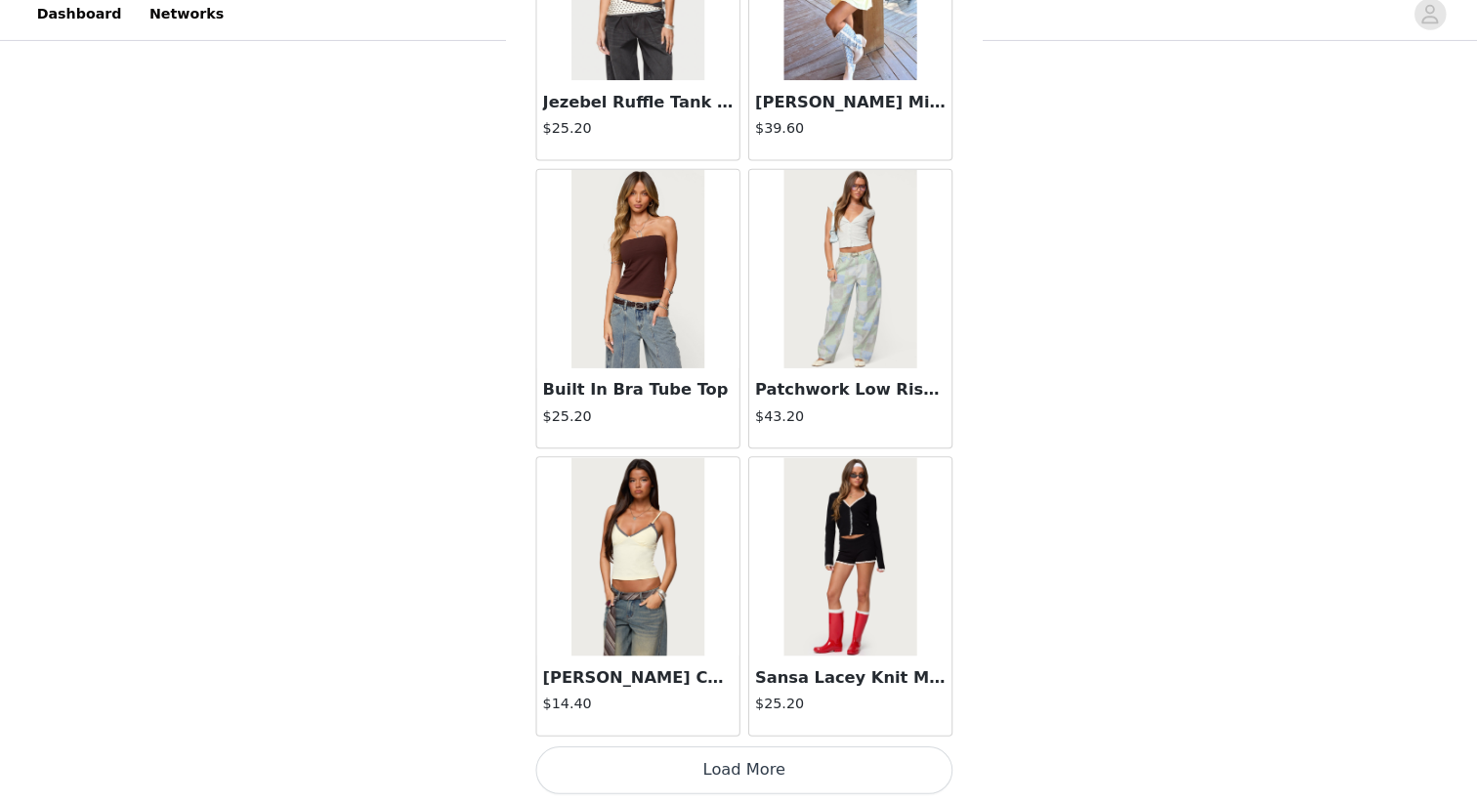
scroll to position [431, 0]
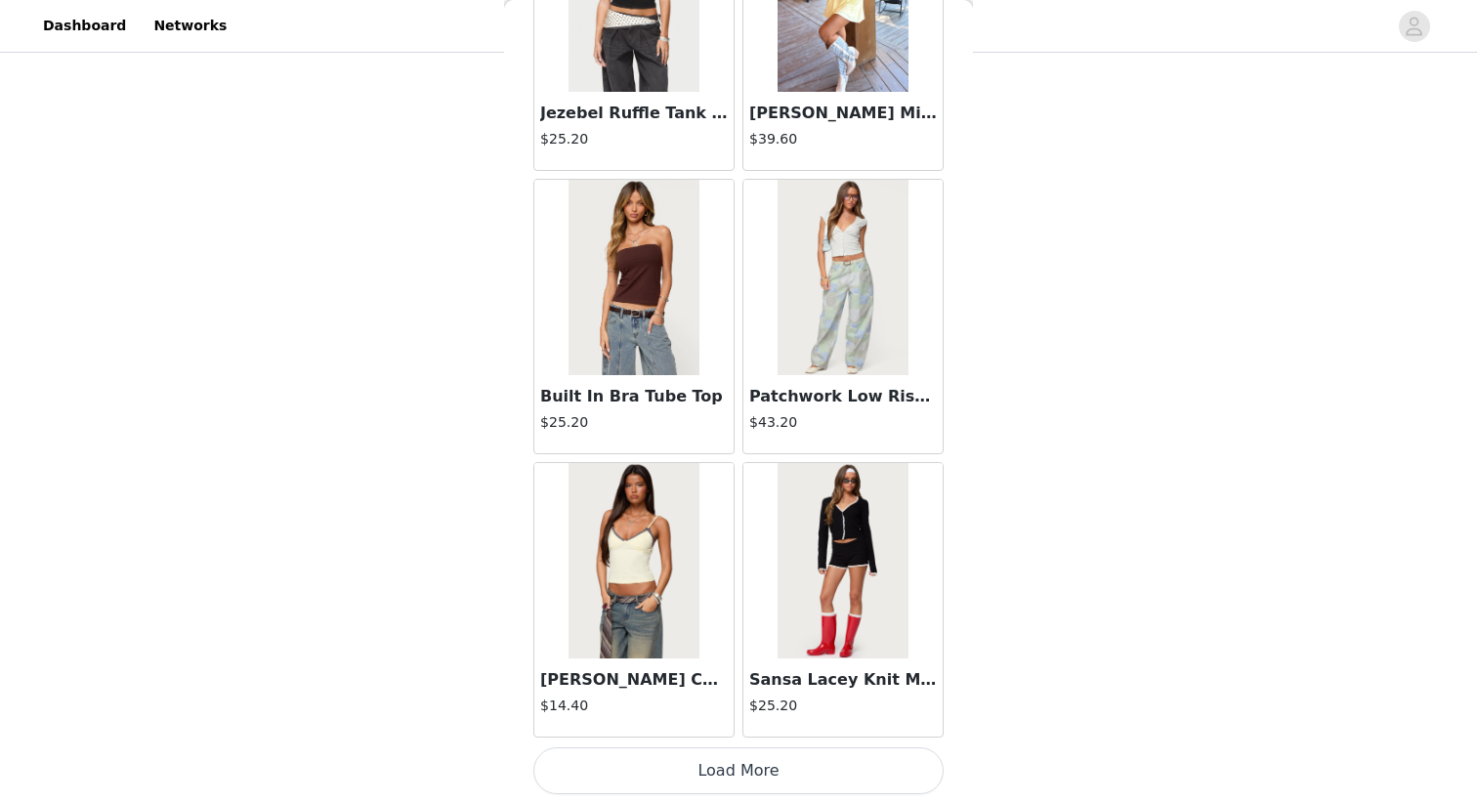
click at [748, 771] on button "Load More" at bounding box center [739, 771] width 410 height 47
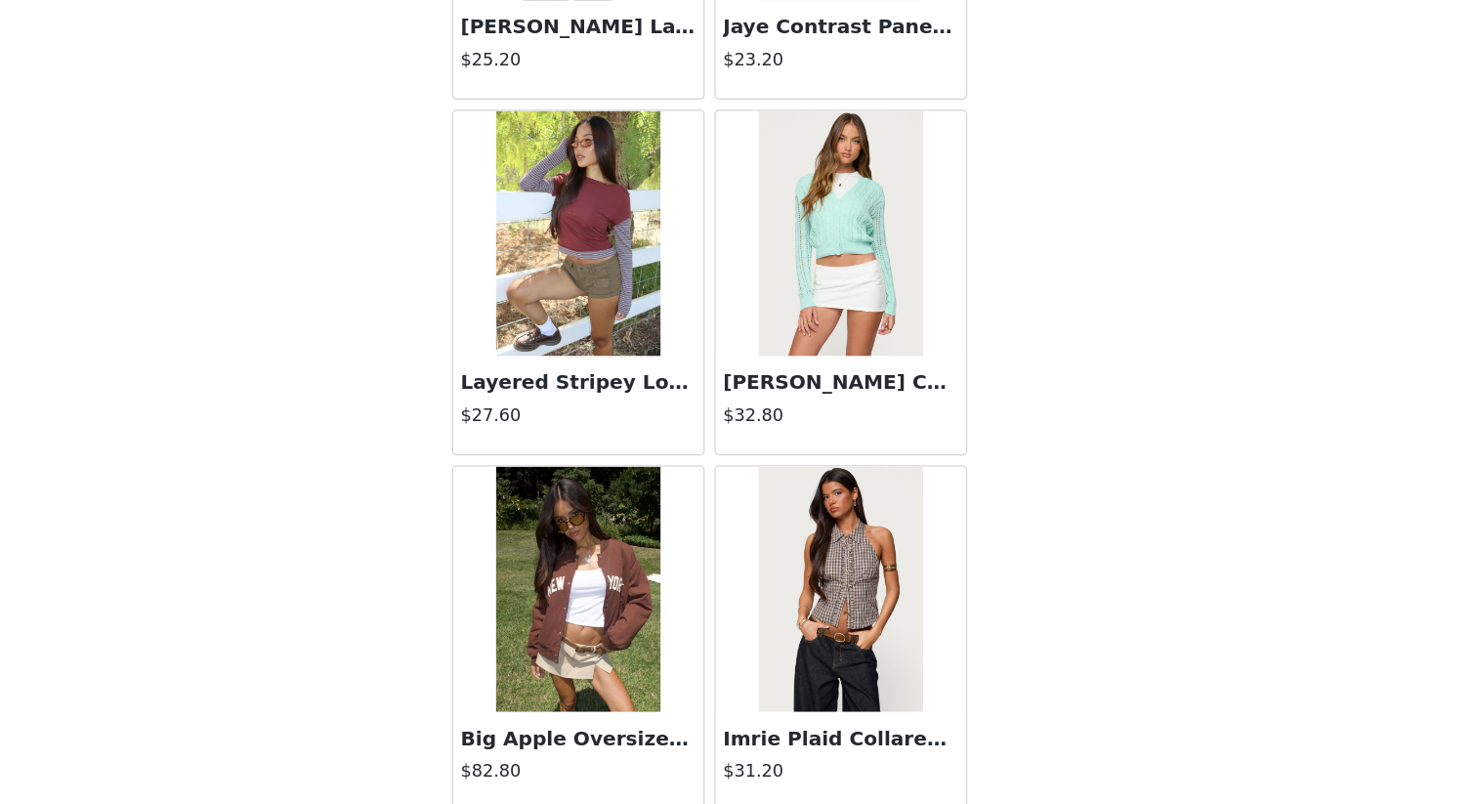
scroll to position [16354, 0]
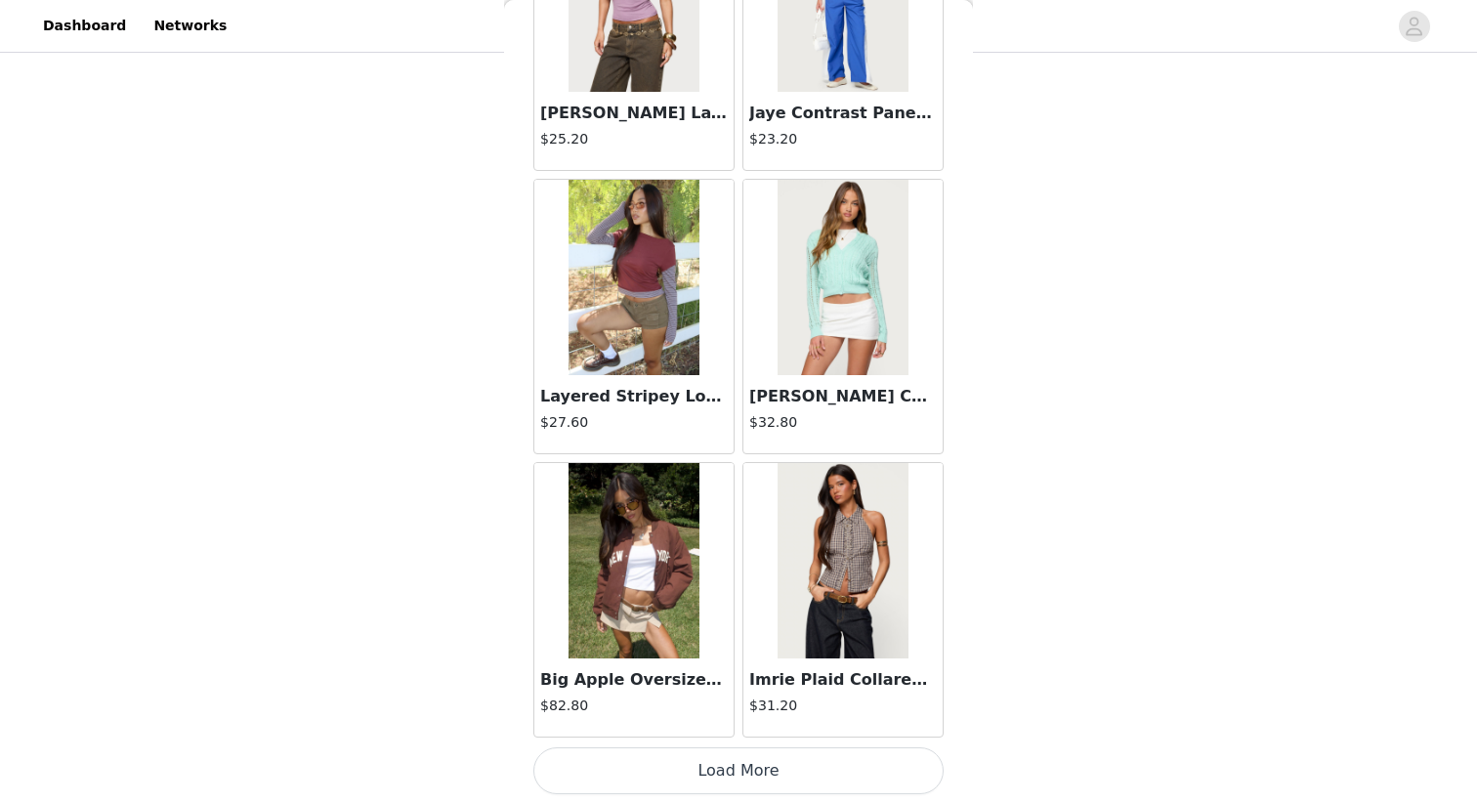
click at [787, 769] on button "Load More" at bounding box center [739, 771] width 410 height 47
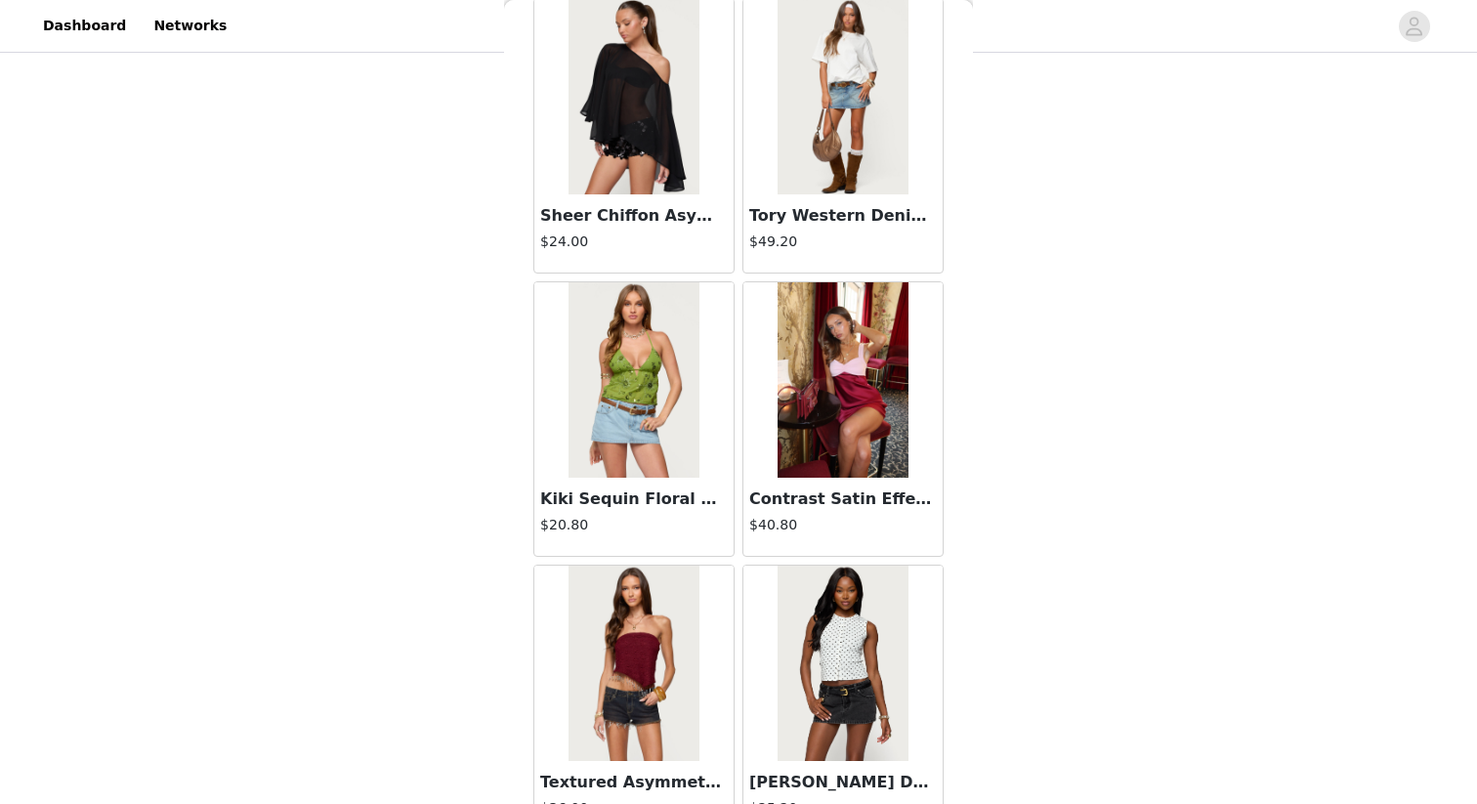
scroll to position [19188, 0]
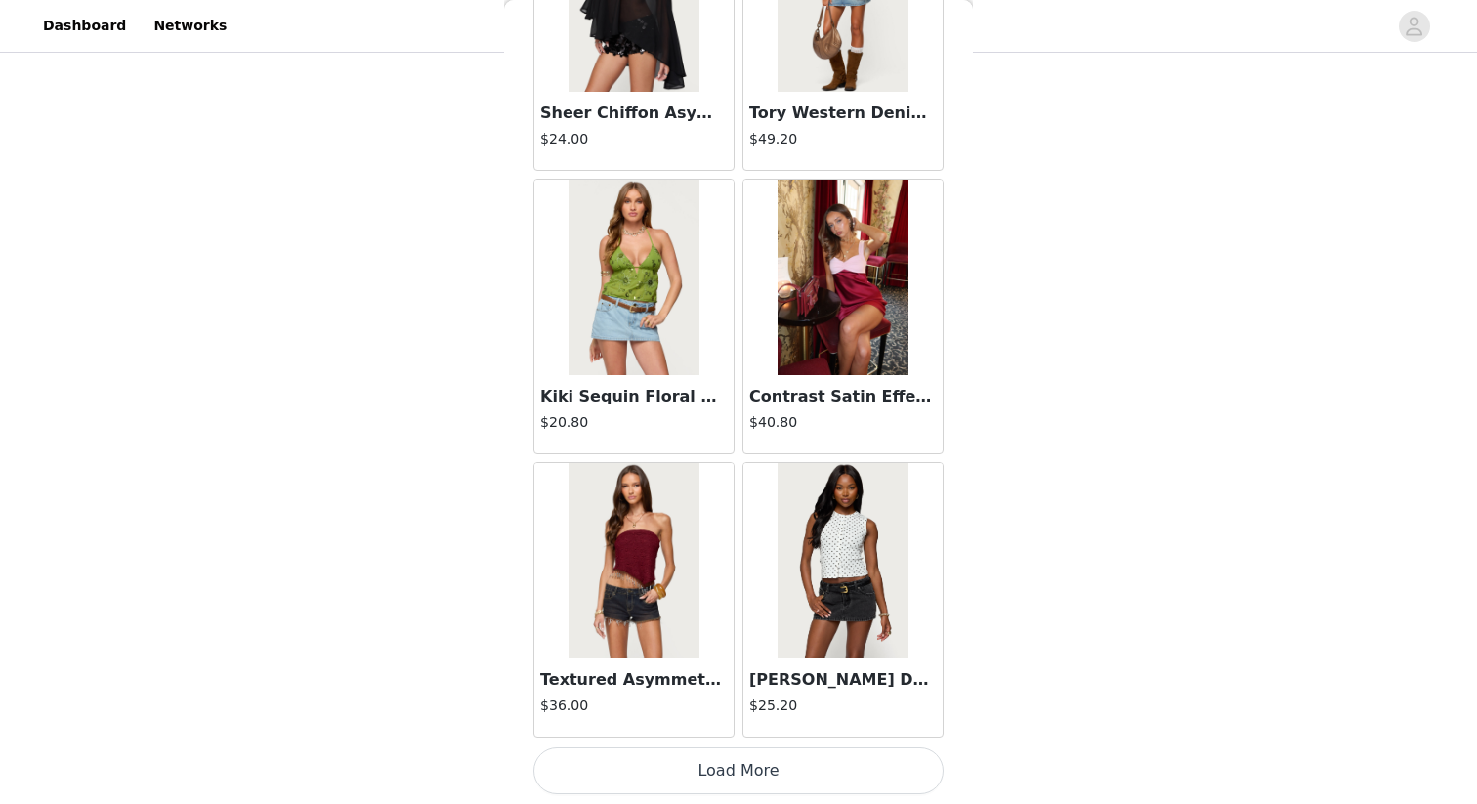
click at [815, 762] on button "Load More" at bounding box center [739, 771] width 410 height 47
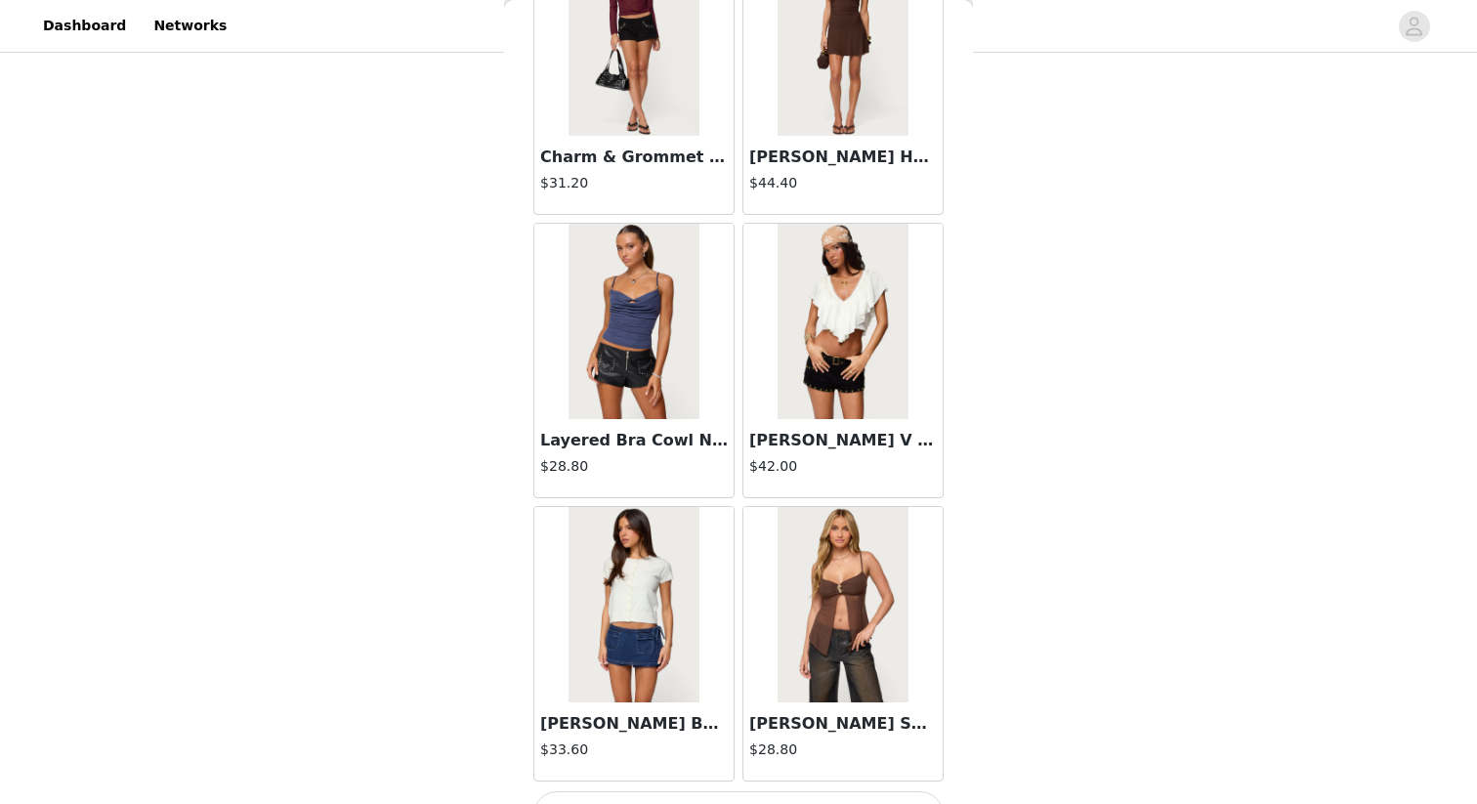
scroll to position [22022, 0]
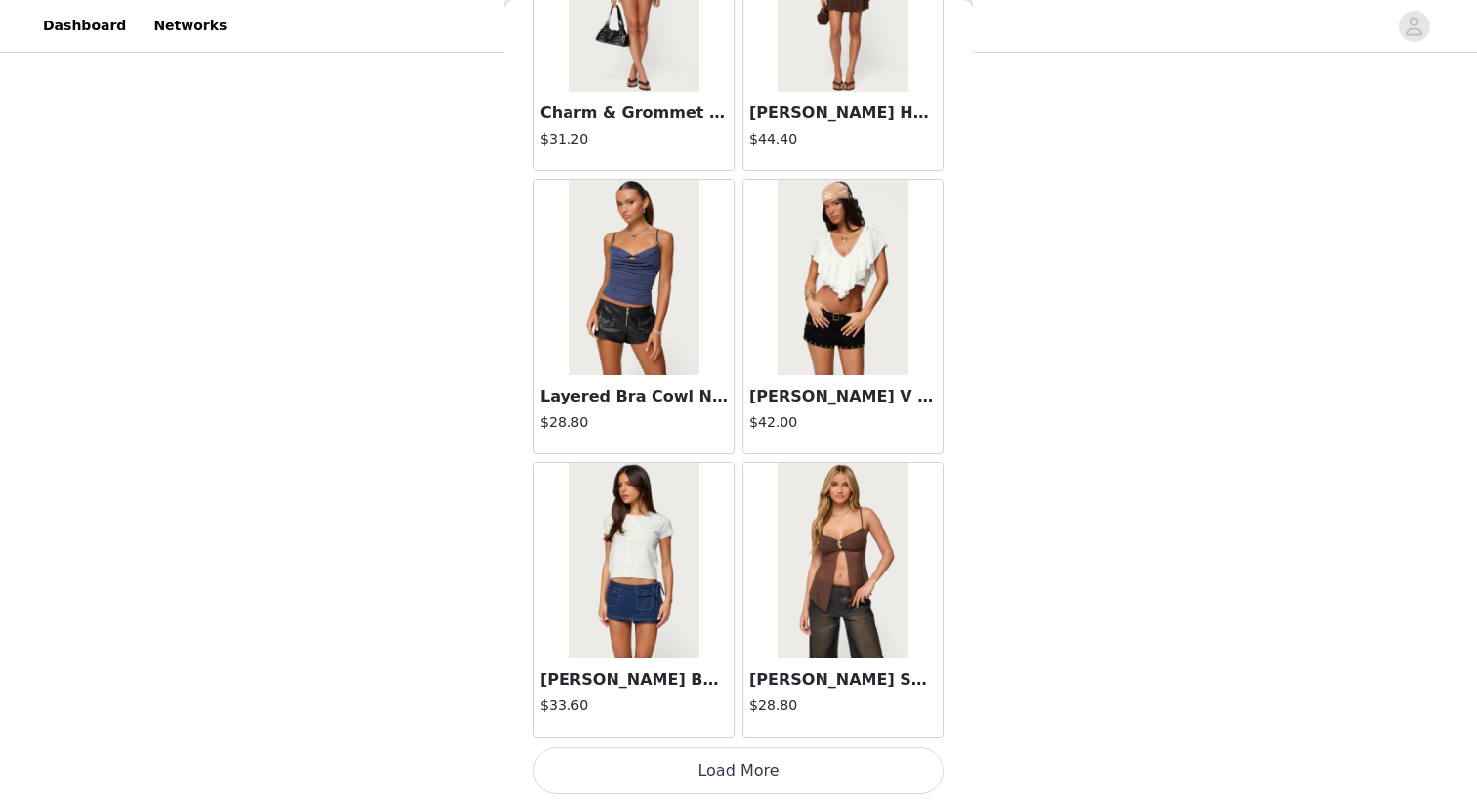
click at [791, 762] on button "Load More" at bounding box center [739, 771] width 410 height 47
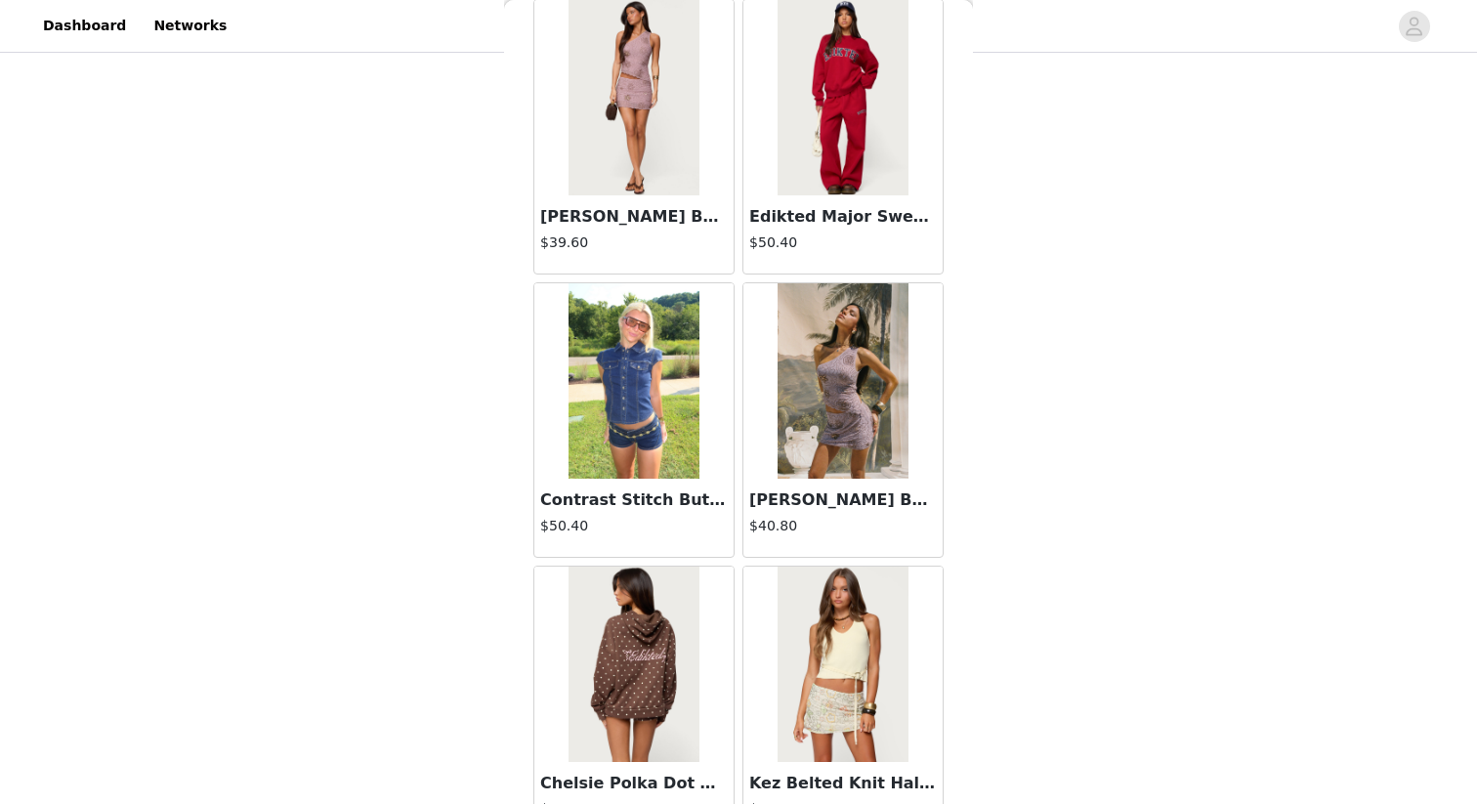
scroll to position [24855, 0]
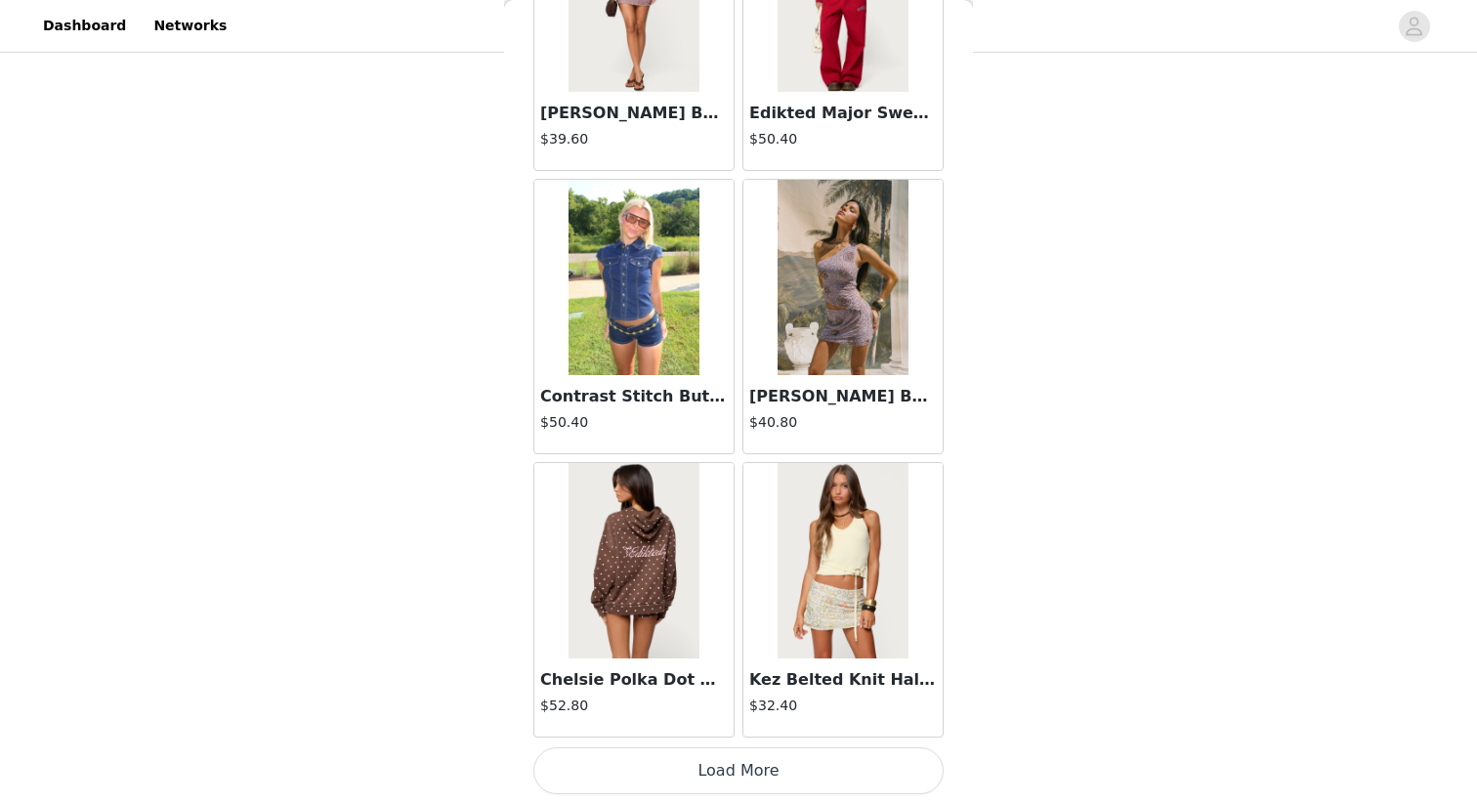
click at [776, 770] on button "Load More" at bounding box center [739, 771] width 410 height 47
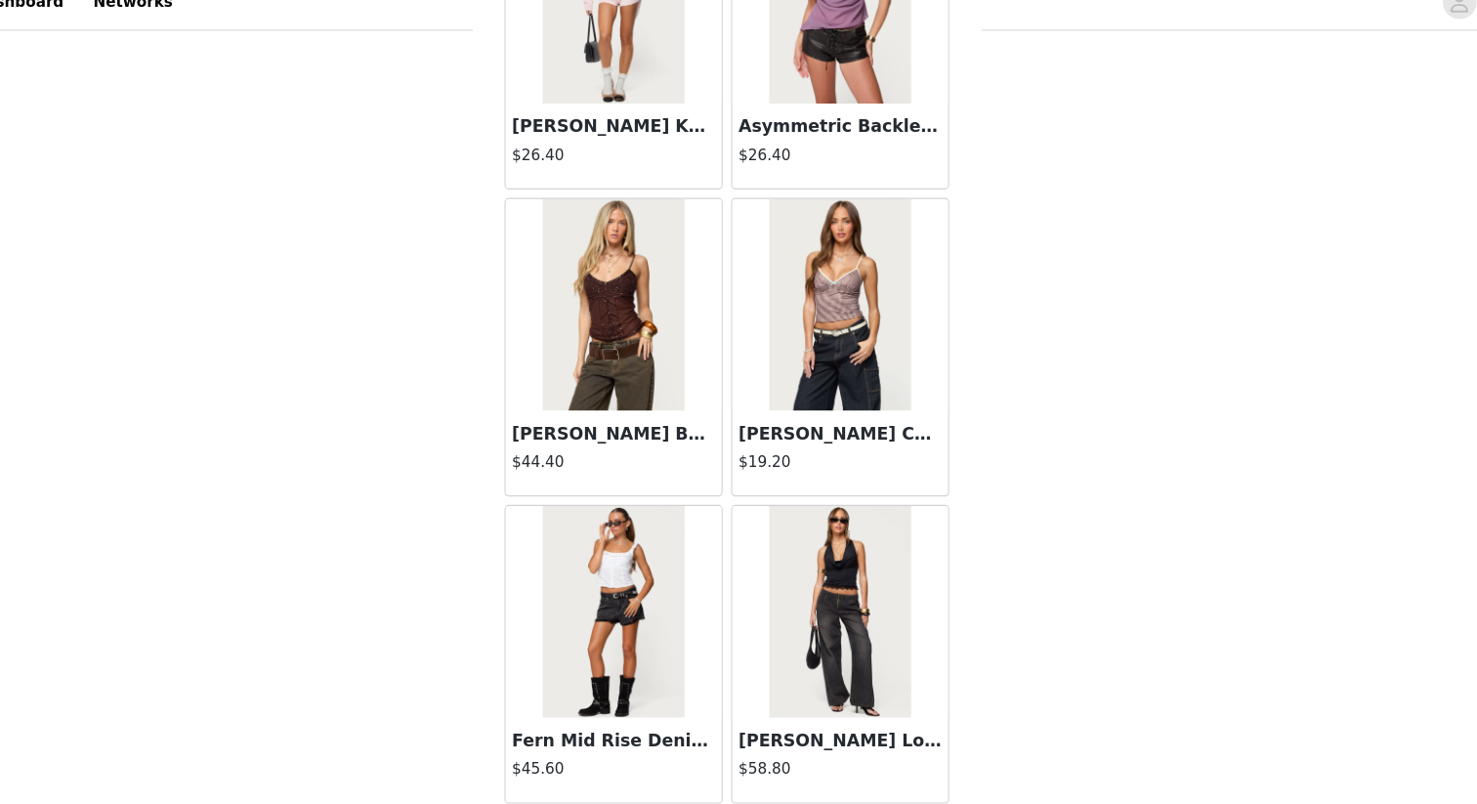
scroll to position [27689, 0]
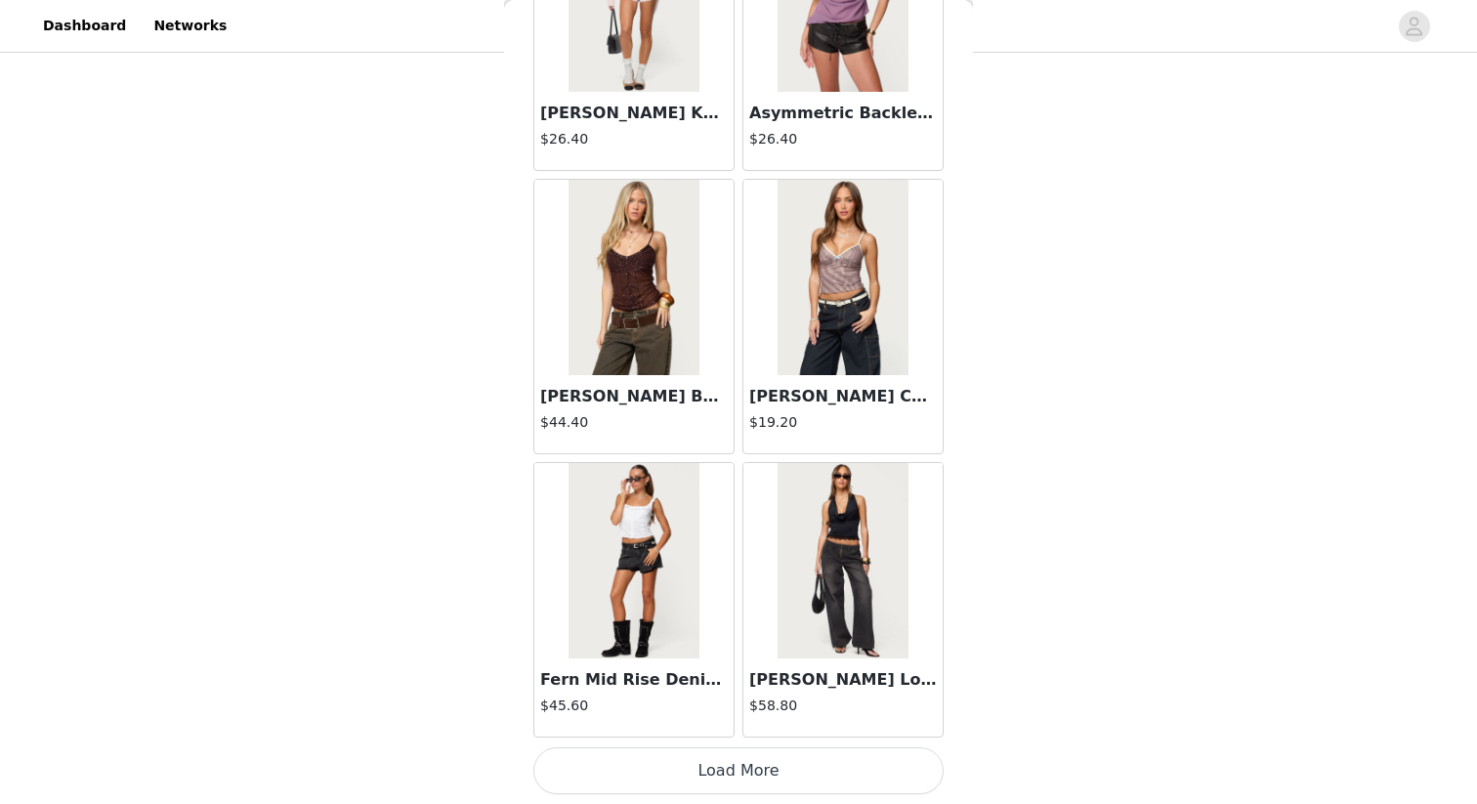
click at [744, 780] on button "Load More" at bounding box center [739, 771] width 410 height 47
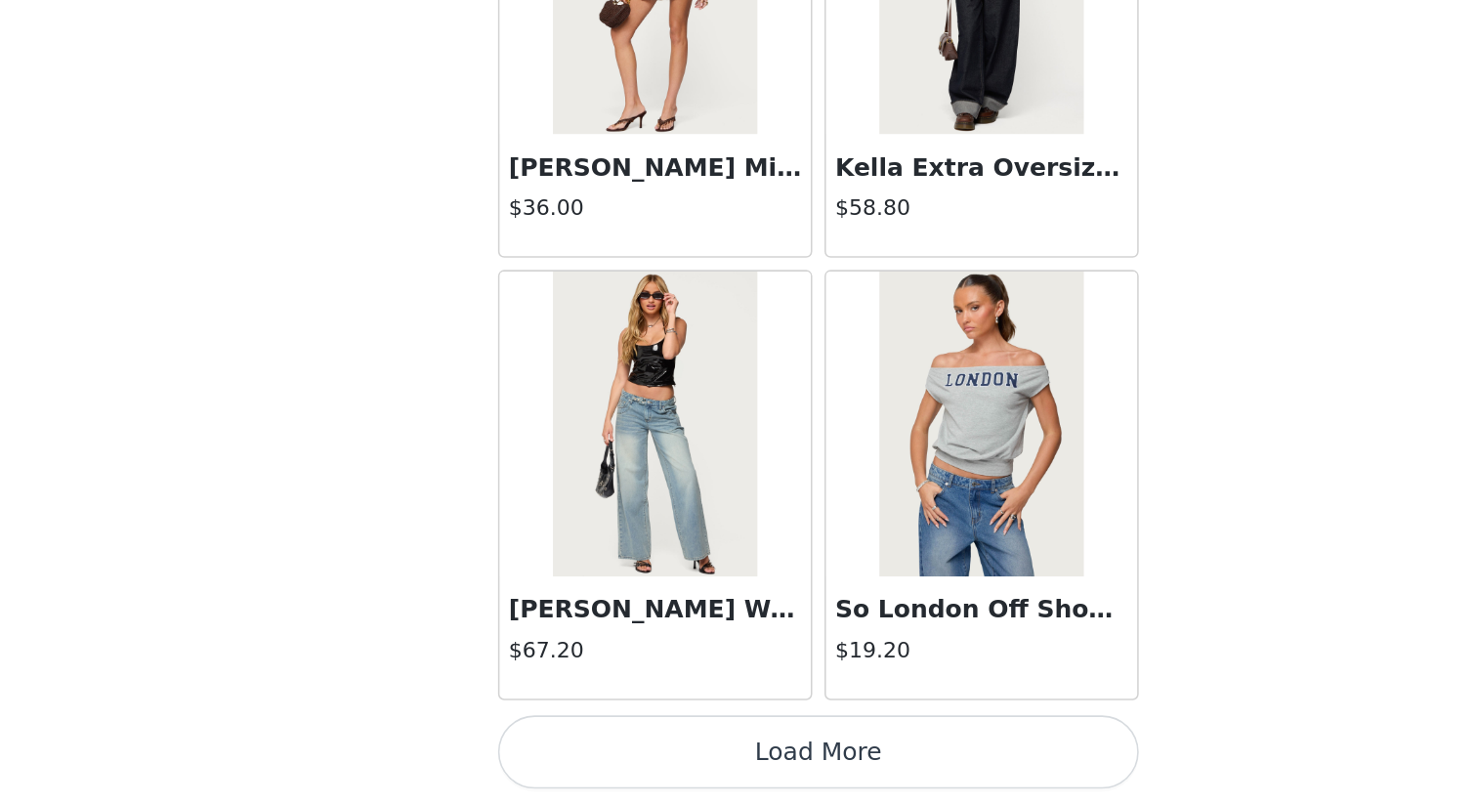
scroll to position [427, 0]
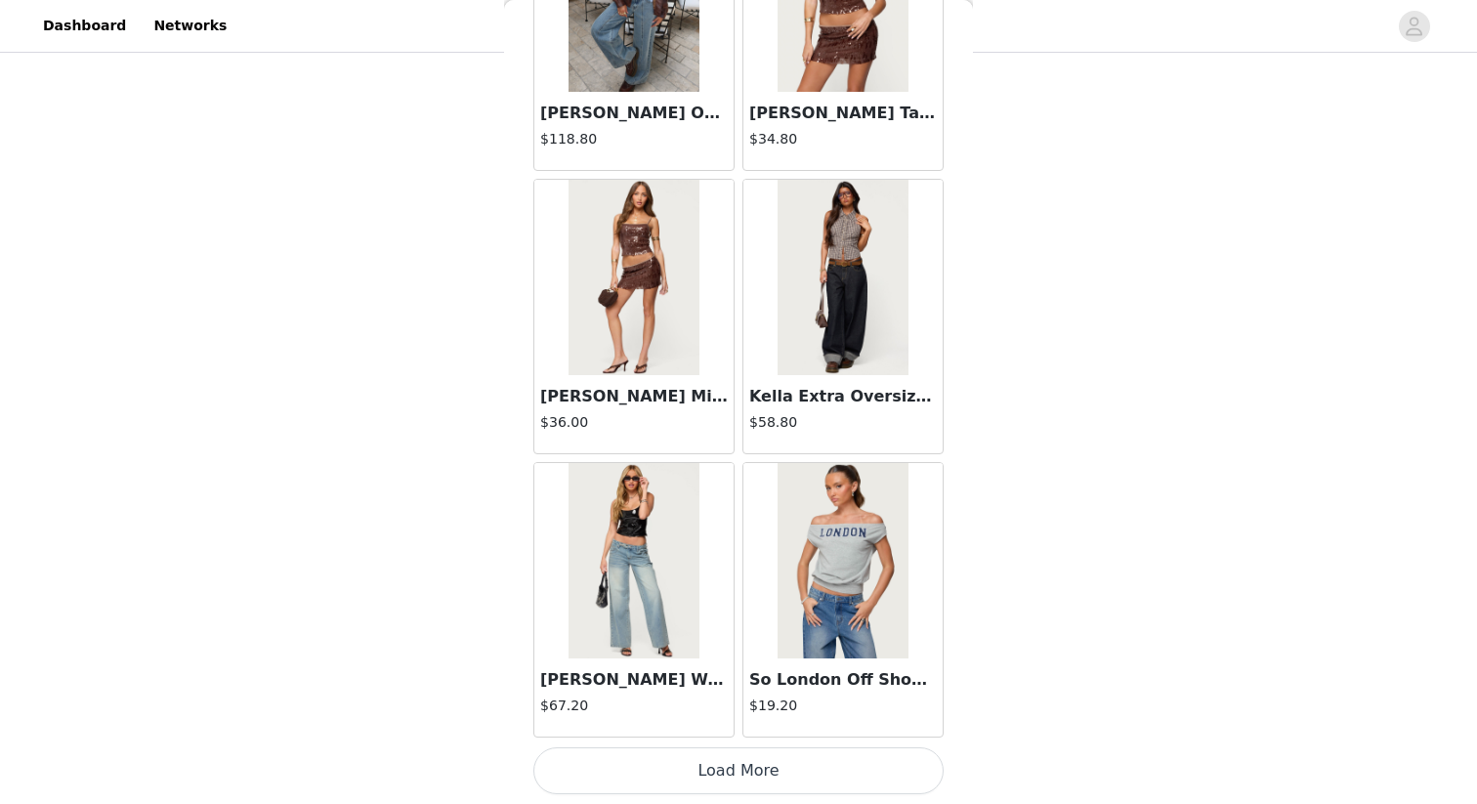
click at [801, 763] on button "Load More" at bounding box center [739, 771] width 410 height 47
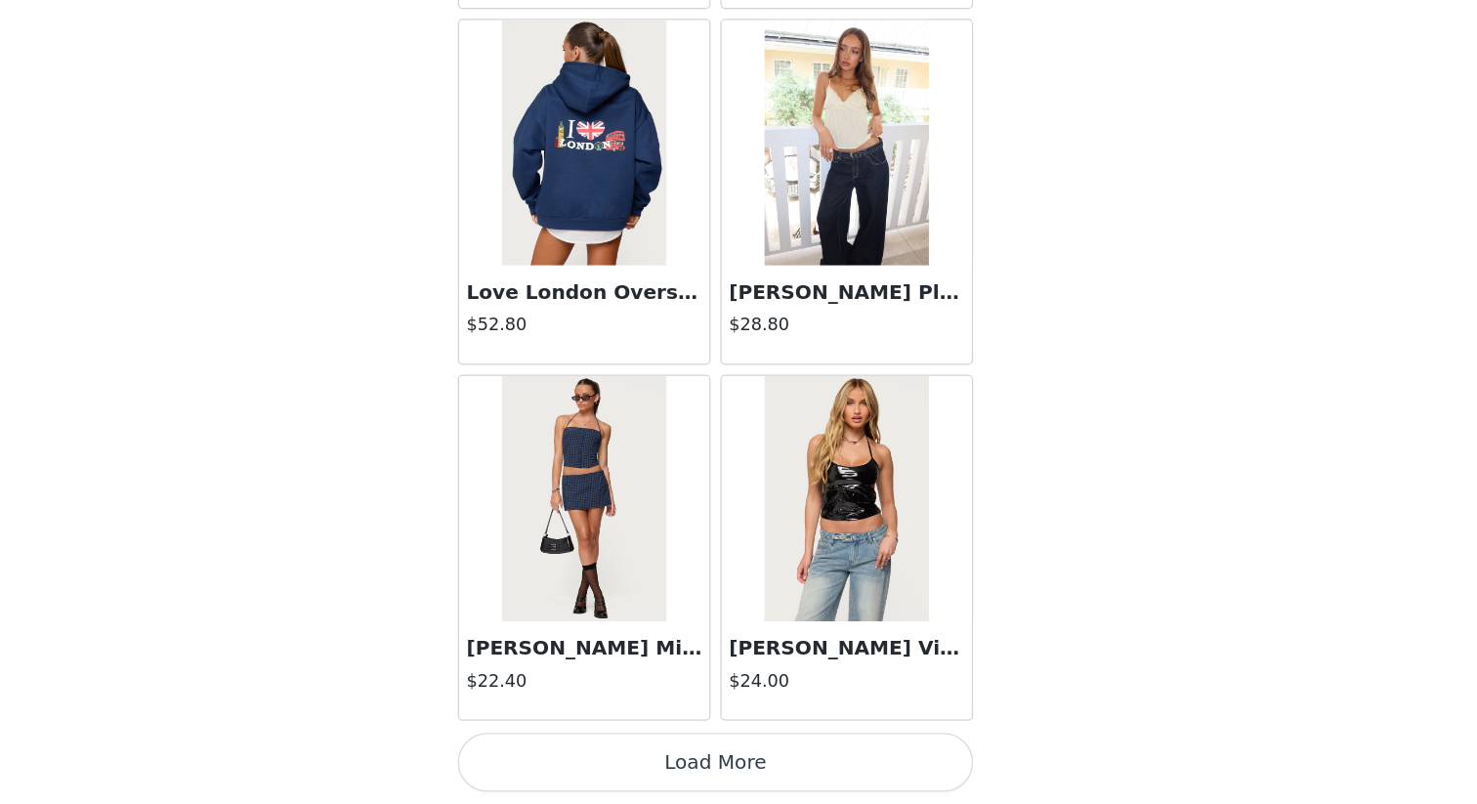
scroll to position [431, 0]
click at [747, 773] on button "Load More" at bounding box center [739, 771] width 410 height 47
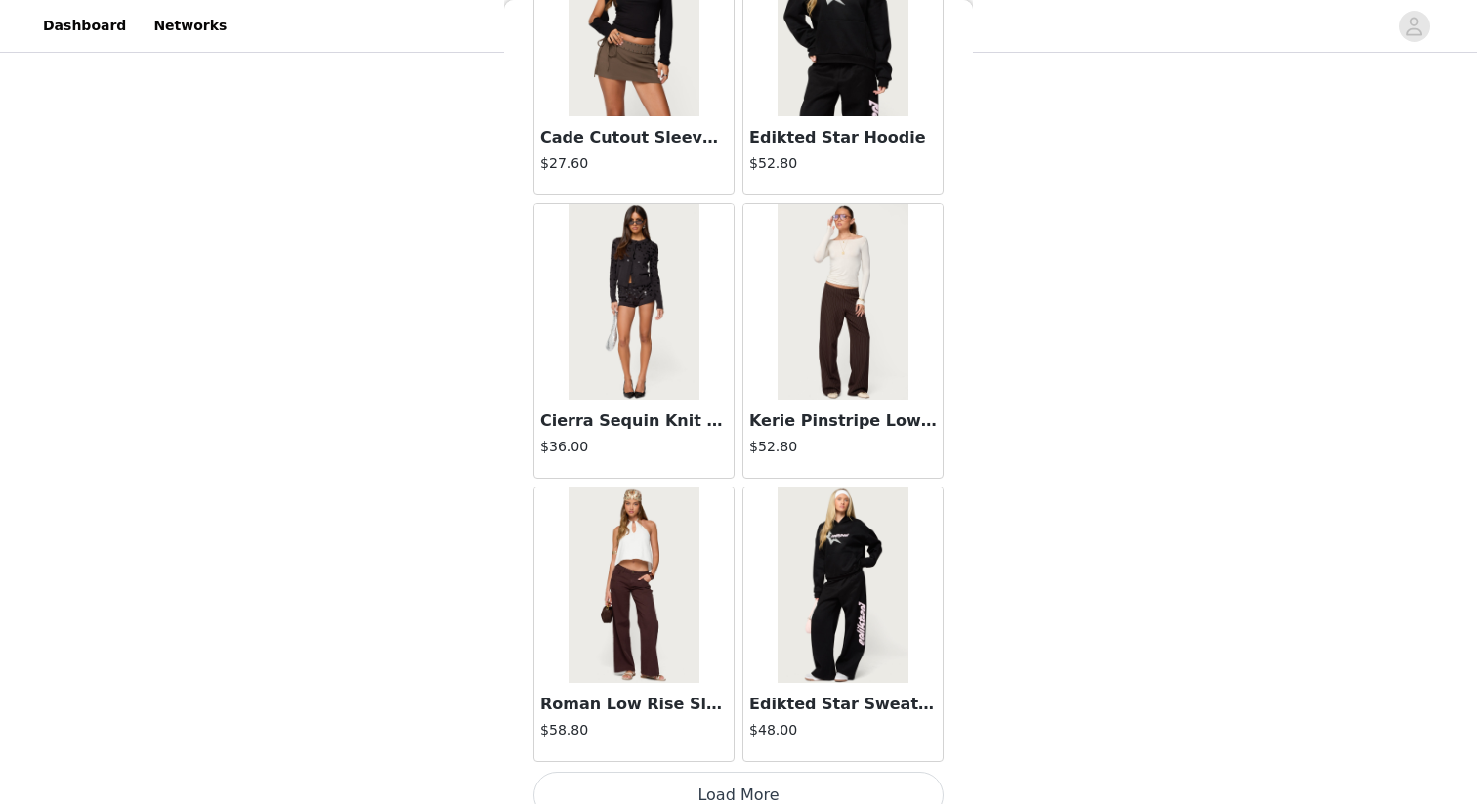
scroll to position [36190, 0]
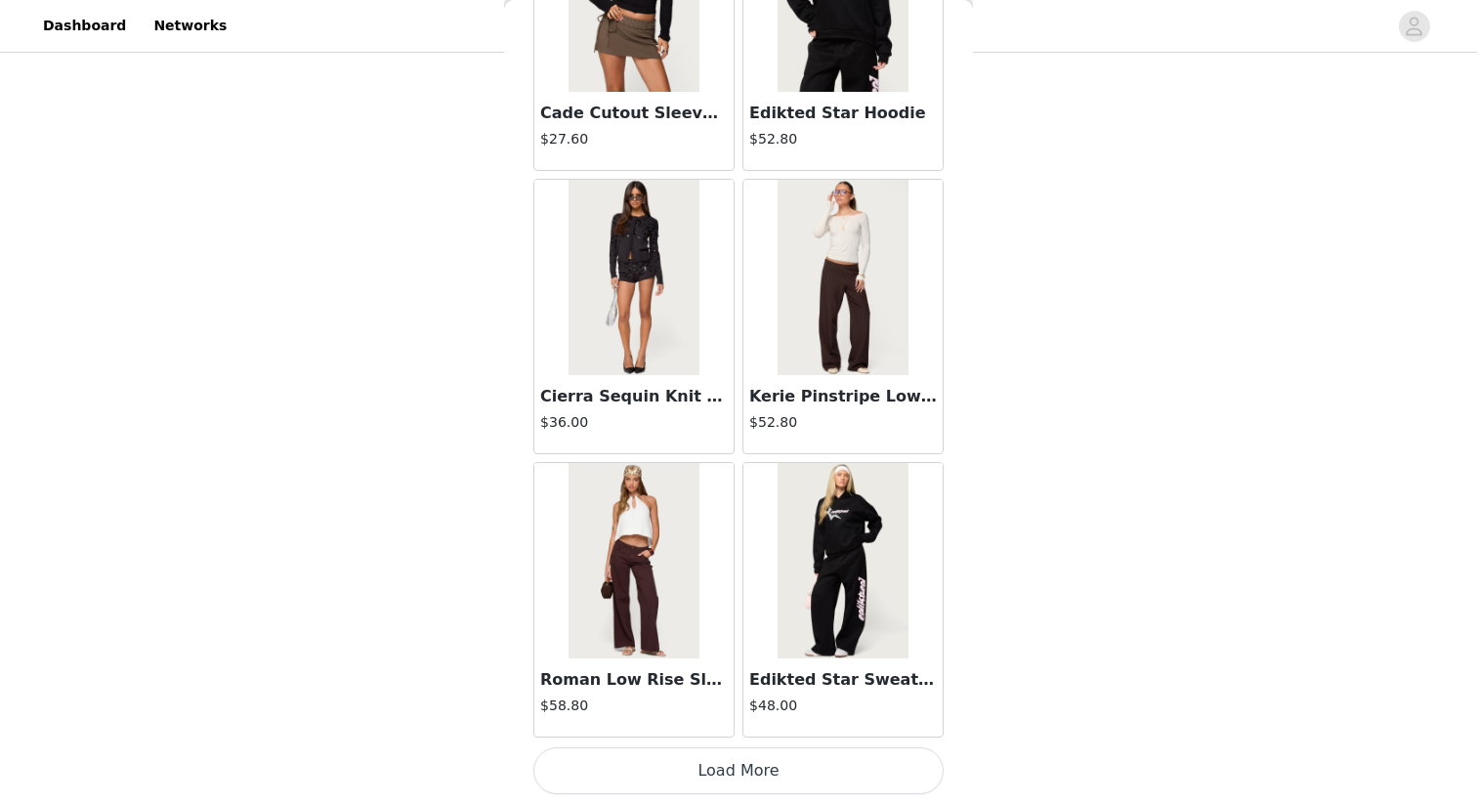
click at [743, 759] on button "Load More" at bounding box center [739, 771] width 410 height 47
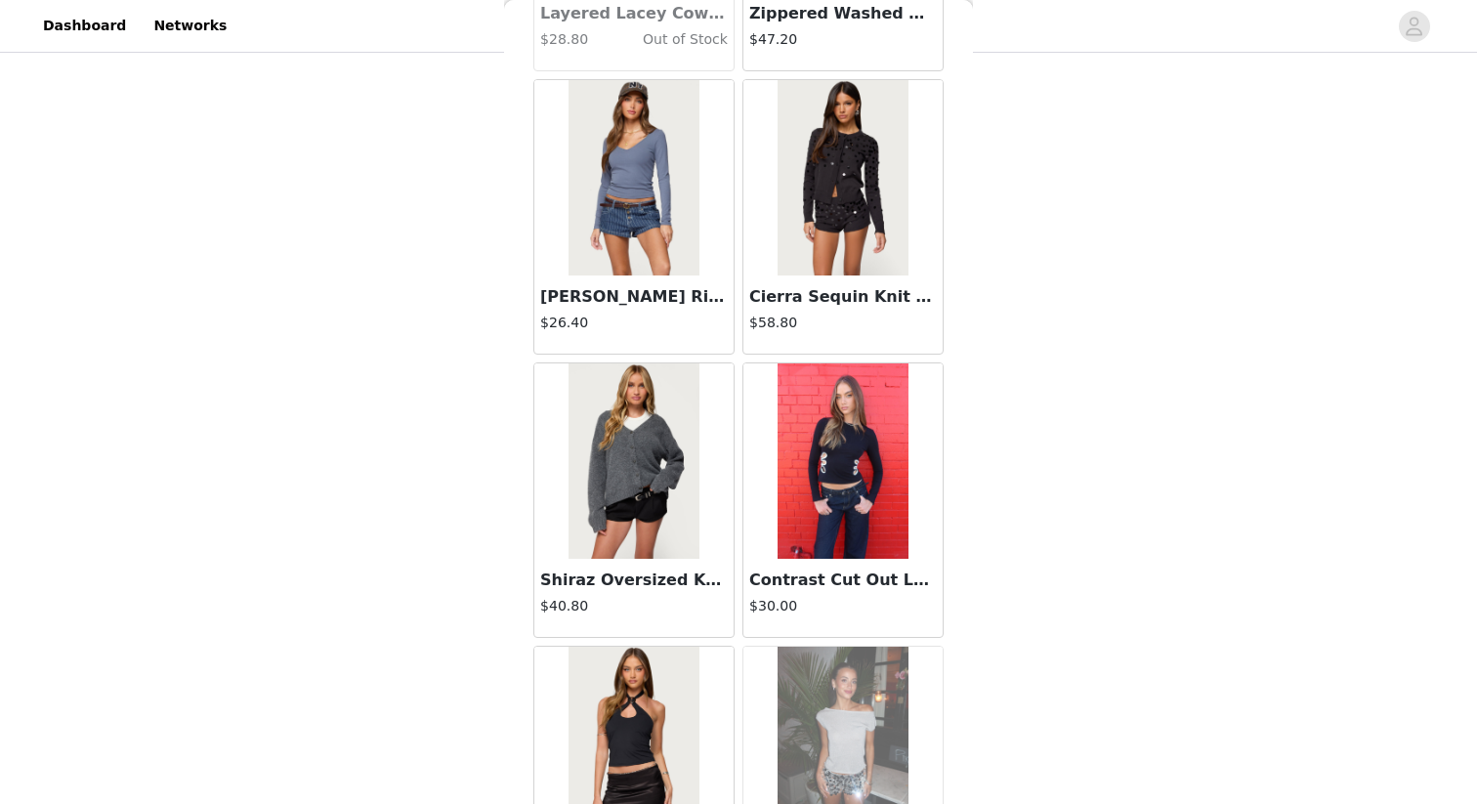
scroll to position [37448, 0]
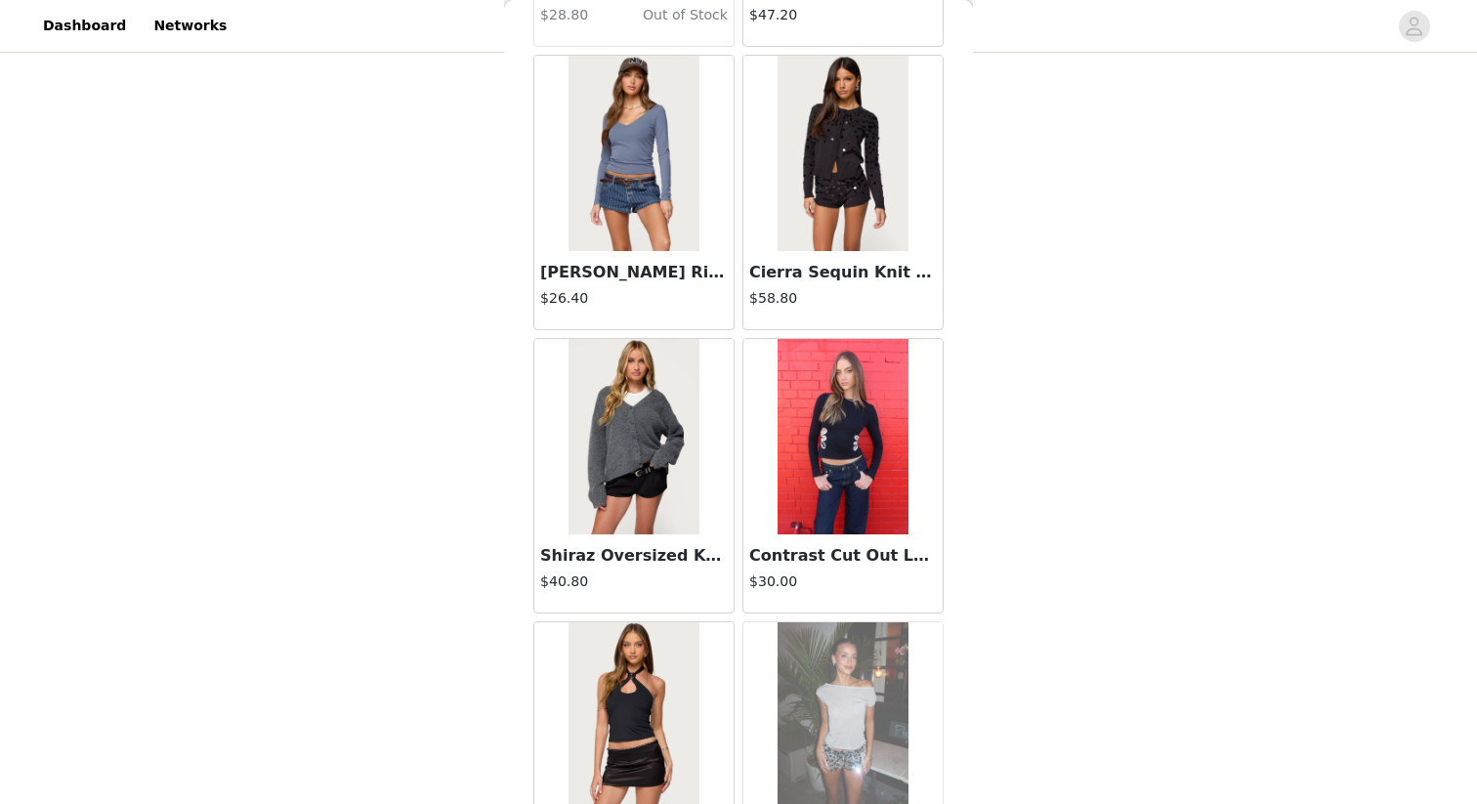
click at [869, 560] on h3 "Contrast Cut Out Long Sleeve Top" at bounding box center [843, 555] width 188 height 23
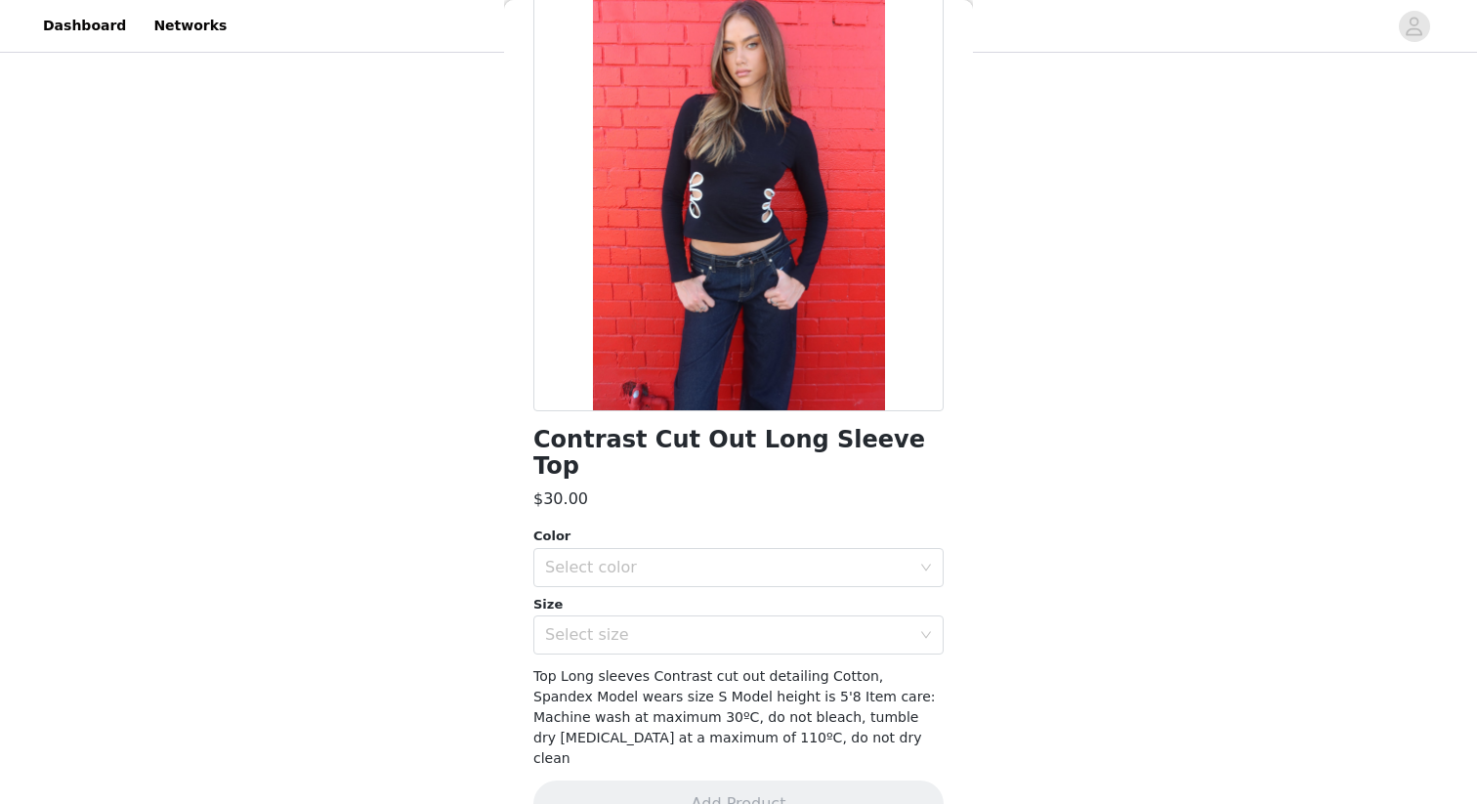
scroll to position [0, 0]
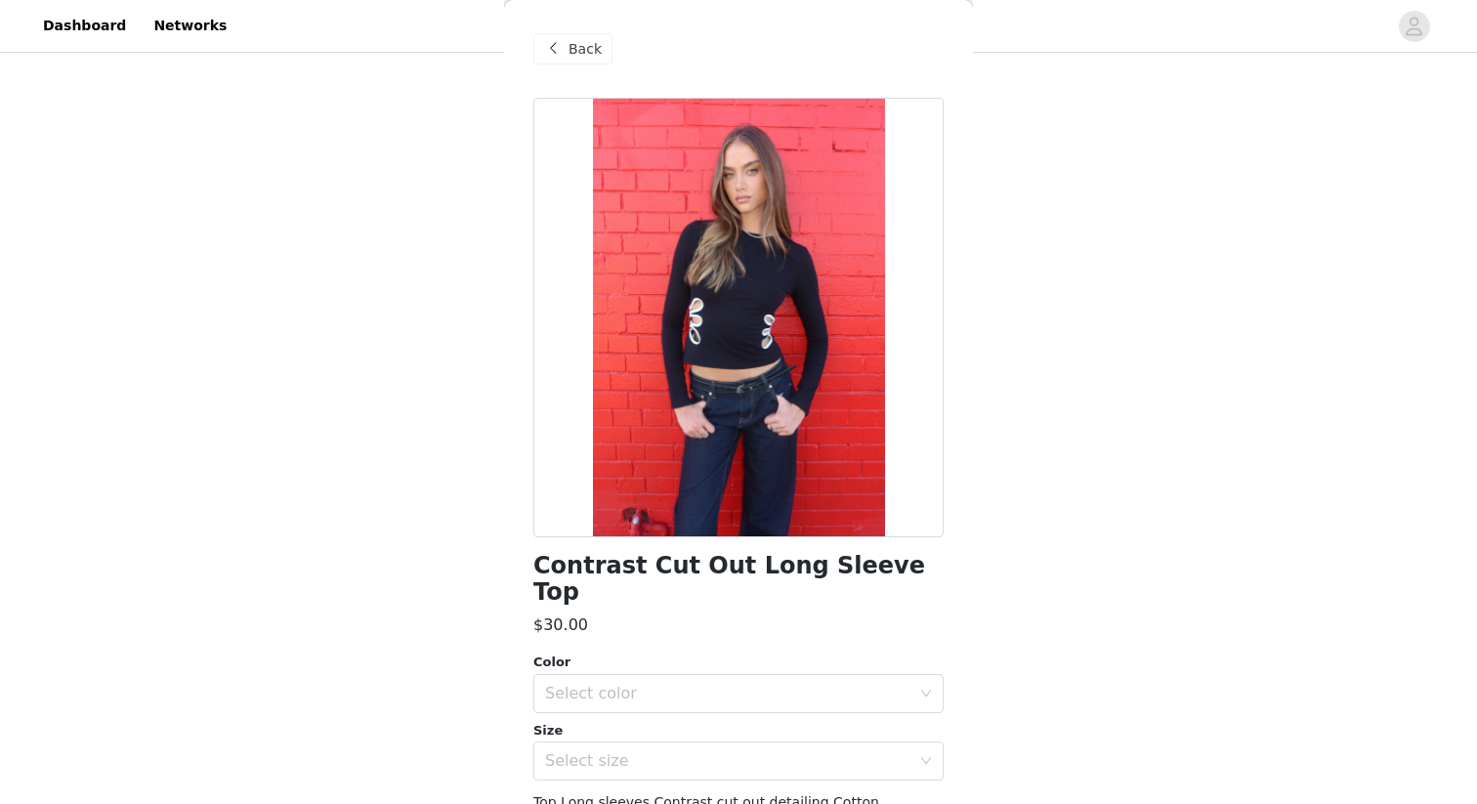
click at [582, 53] on span "Back" at bounding box center [585, 49] width 33 height 21
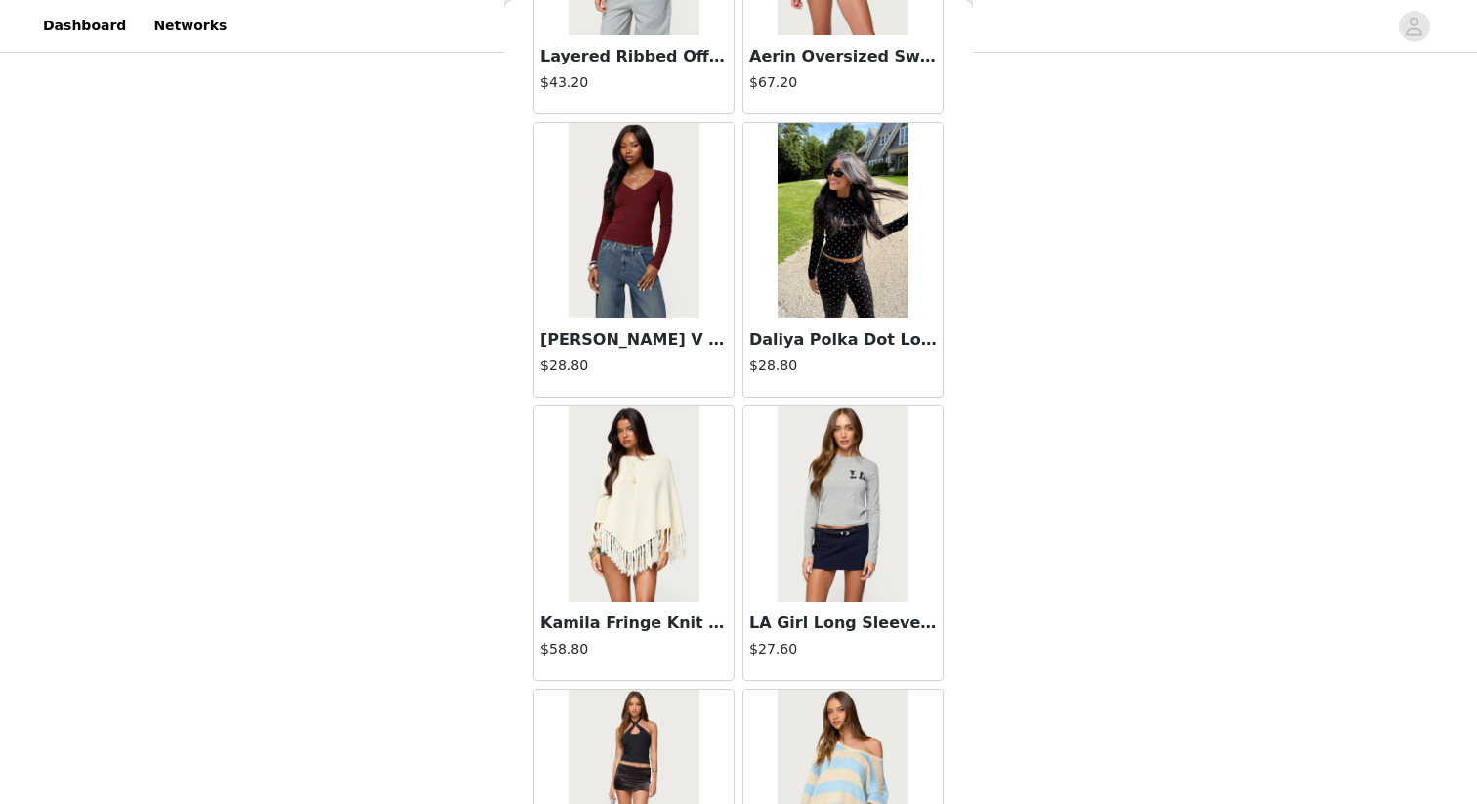
scroll to position [39024, 0]
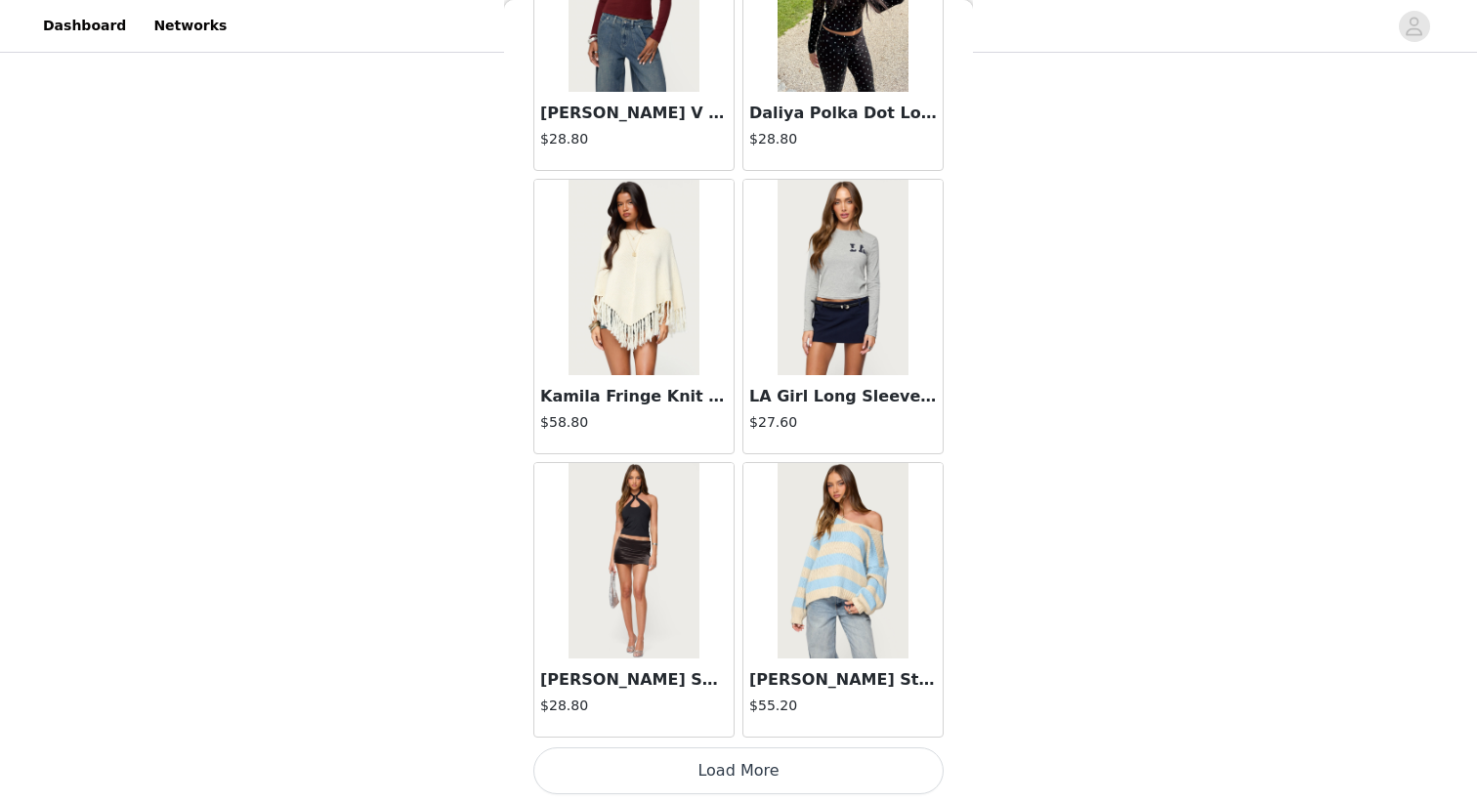
click at [777, 759] on button "Load More" at bounding box center [739, 771] width 410 height 47
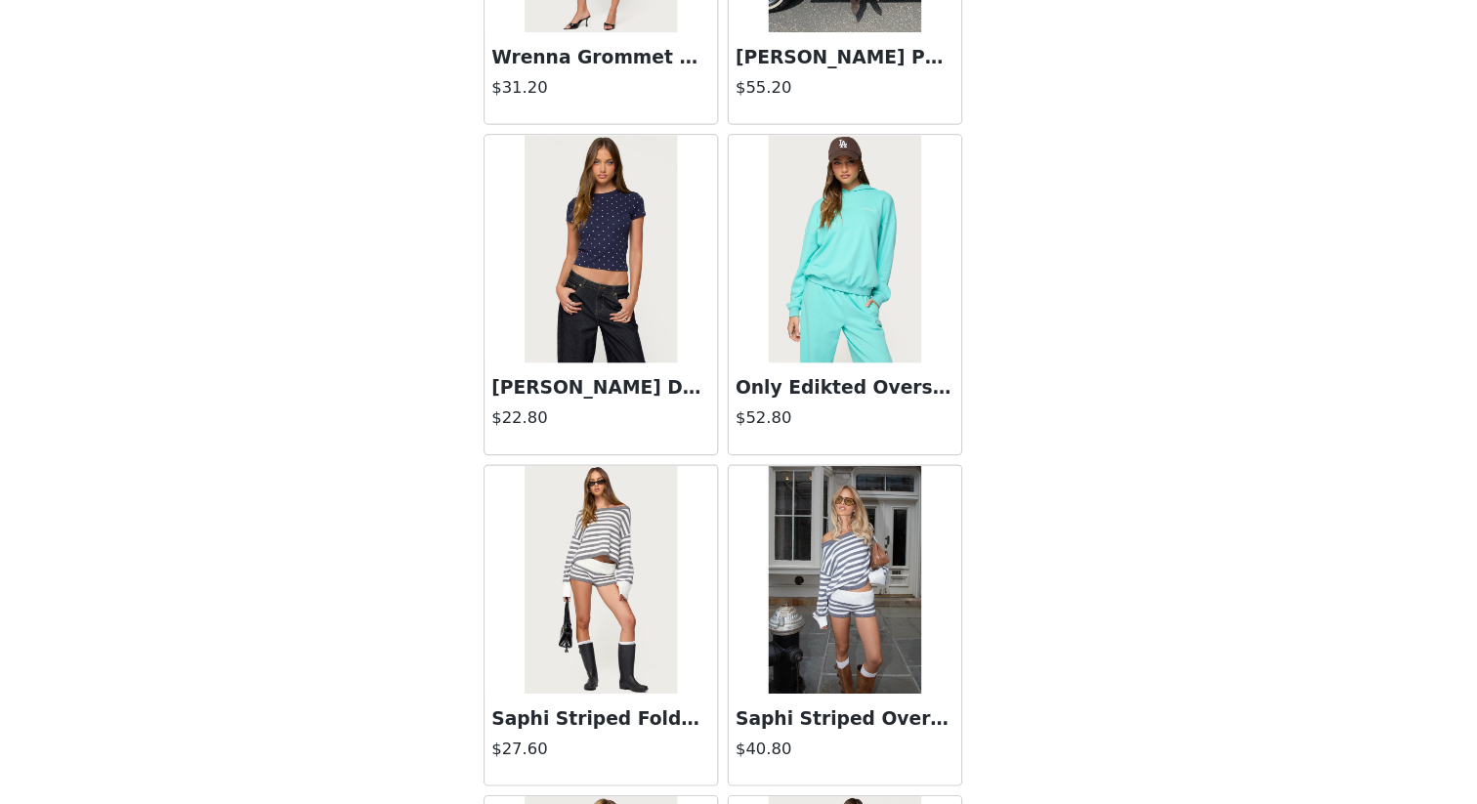
scroll to position [39928, 0]
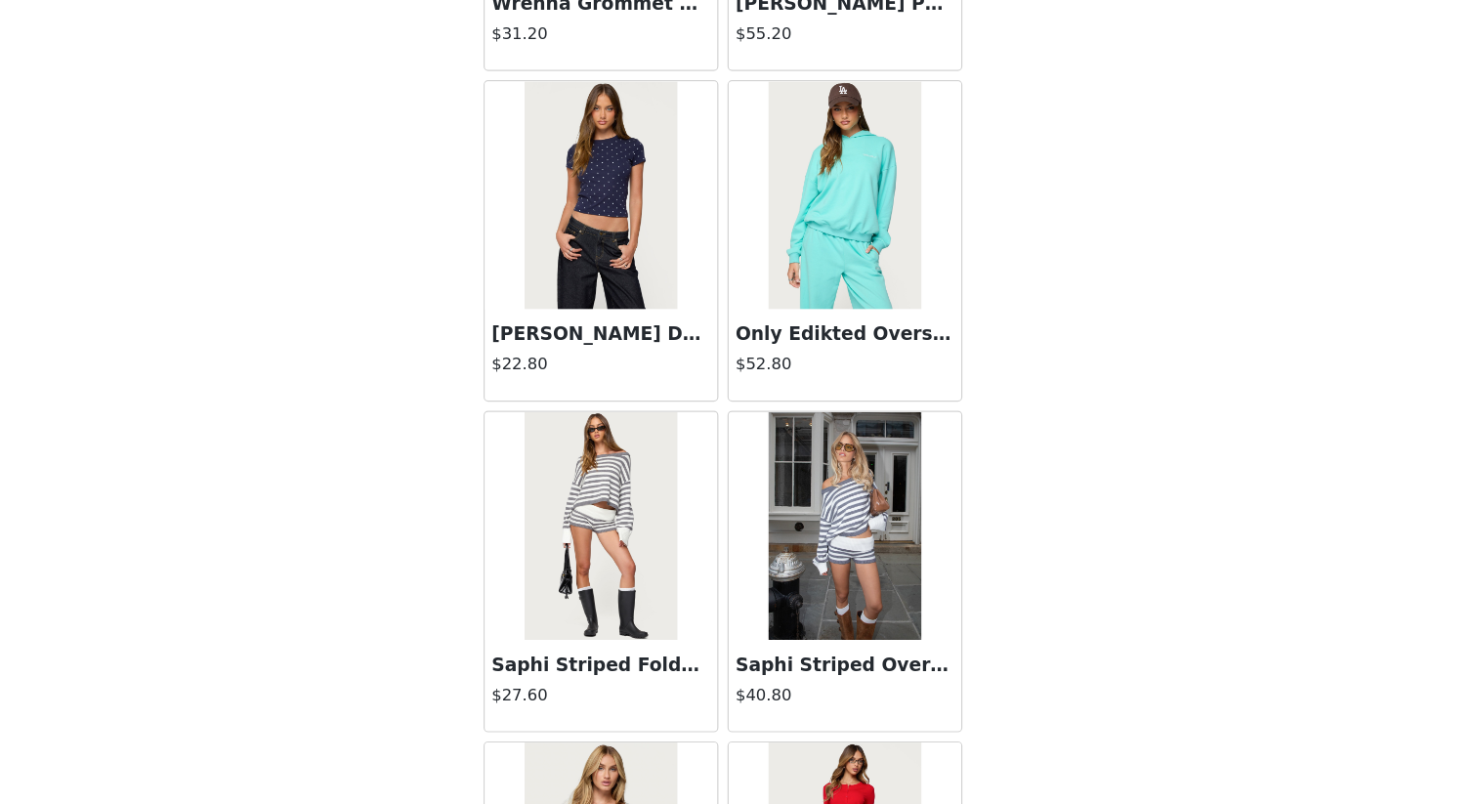
click at [651, 511] on img at bounding box center [634, 506] width 130 height 195
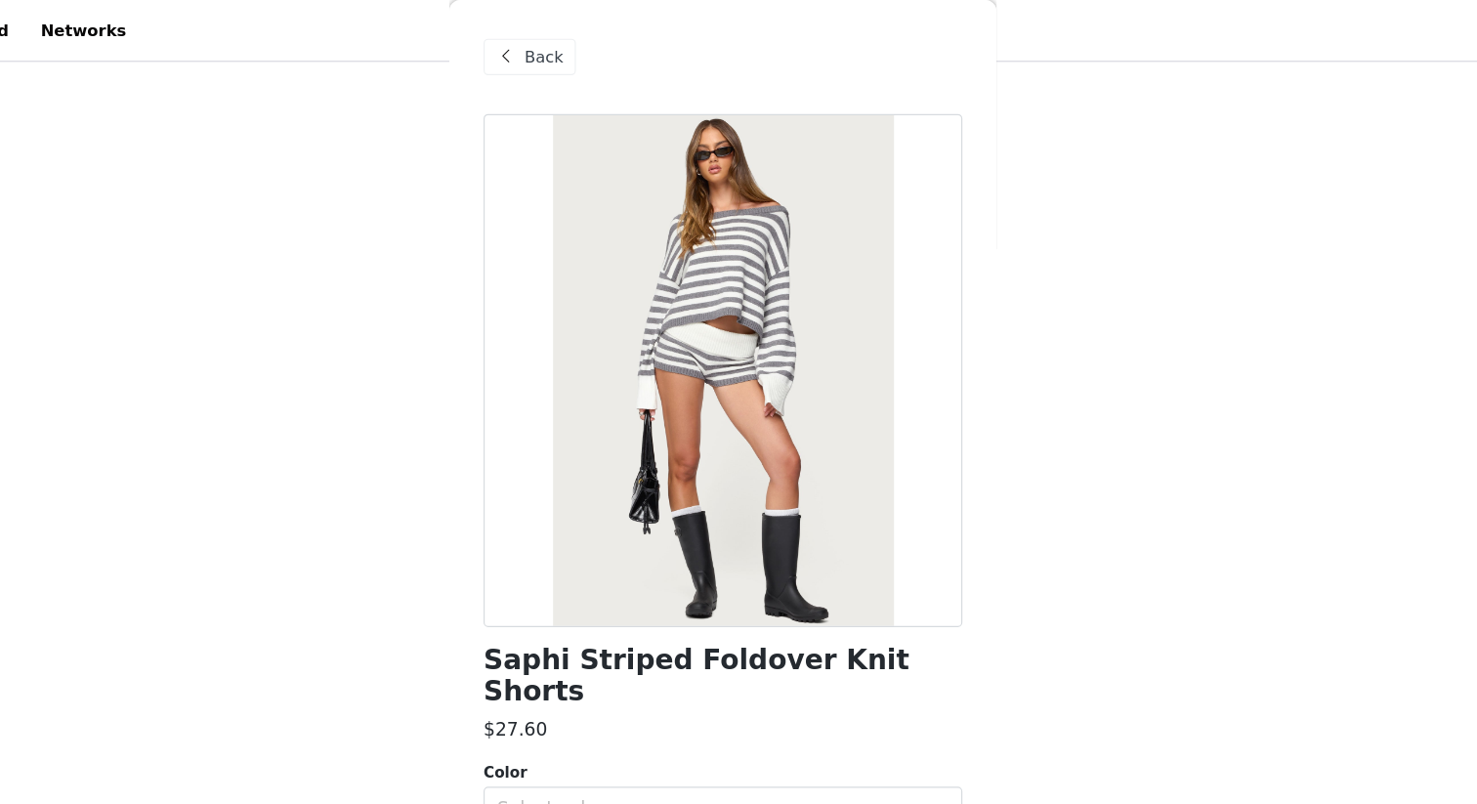
scroll to position [380, 0]
click at [580, 53] on span "Back" at bounding box center [585, 49] width 33 height 21
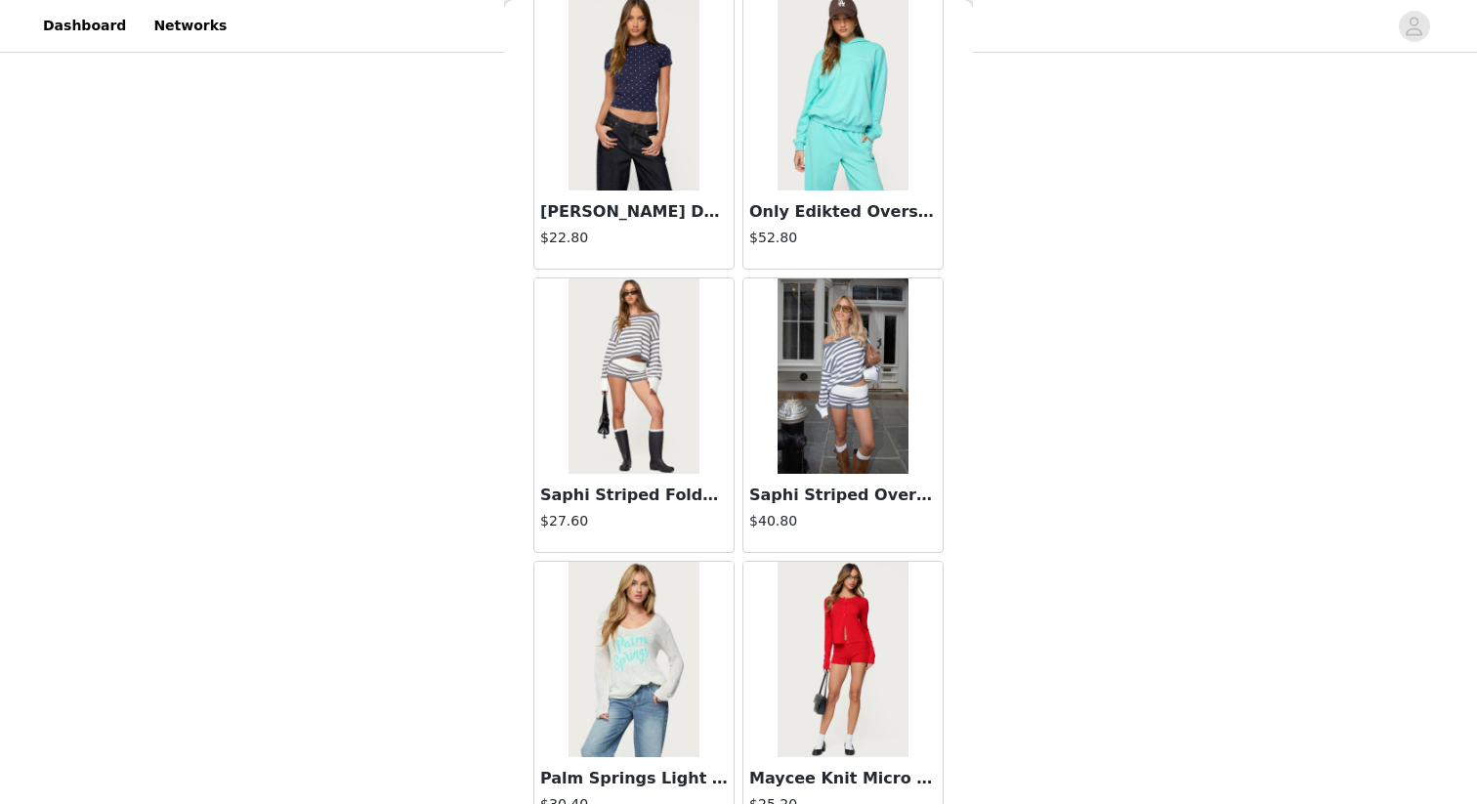
scroll to position [39985, 0]
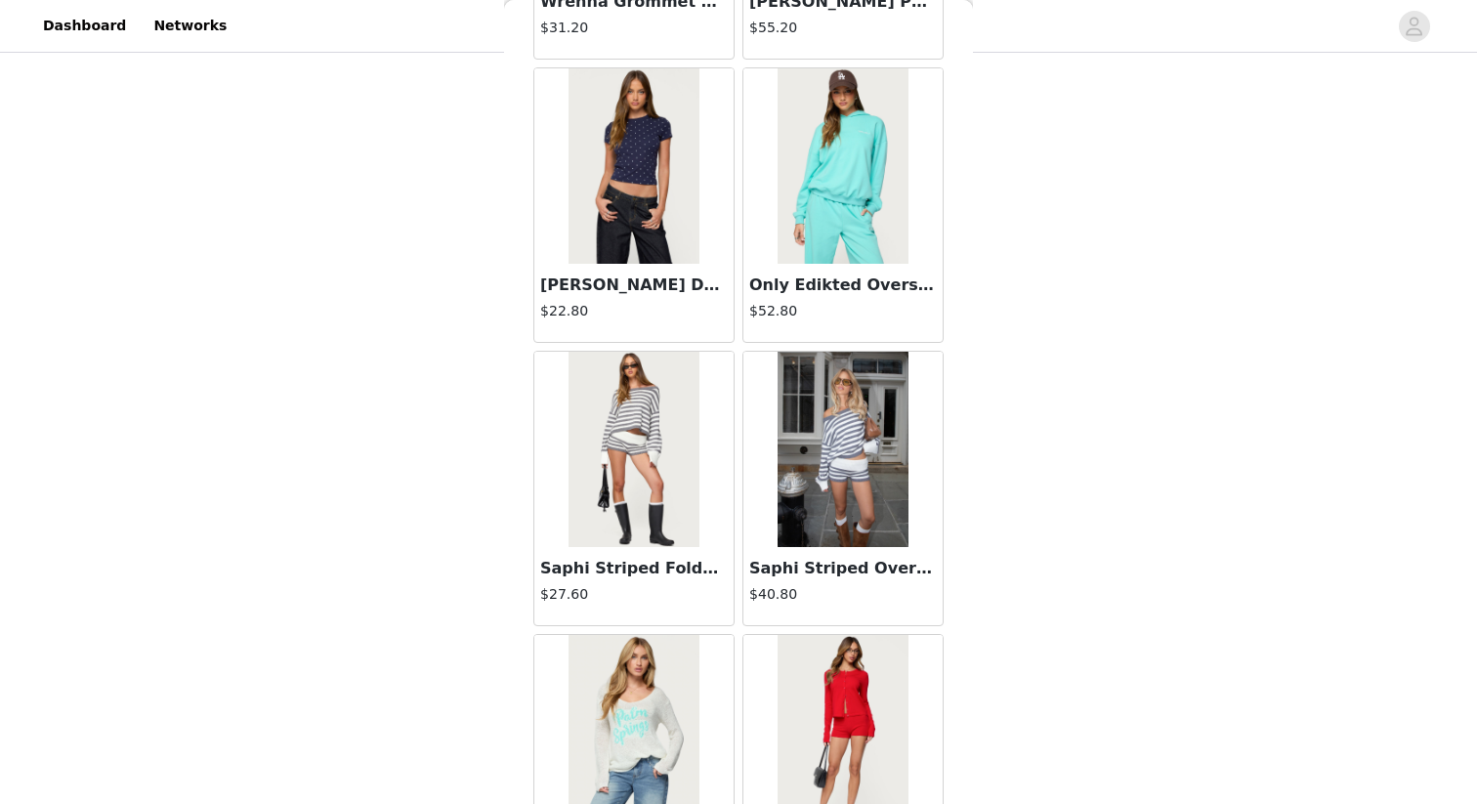
click at [840, 476] on img at bounding box center [843, 449] width 130 height 195
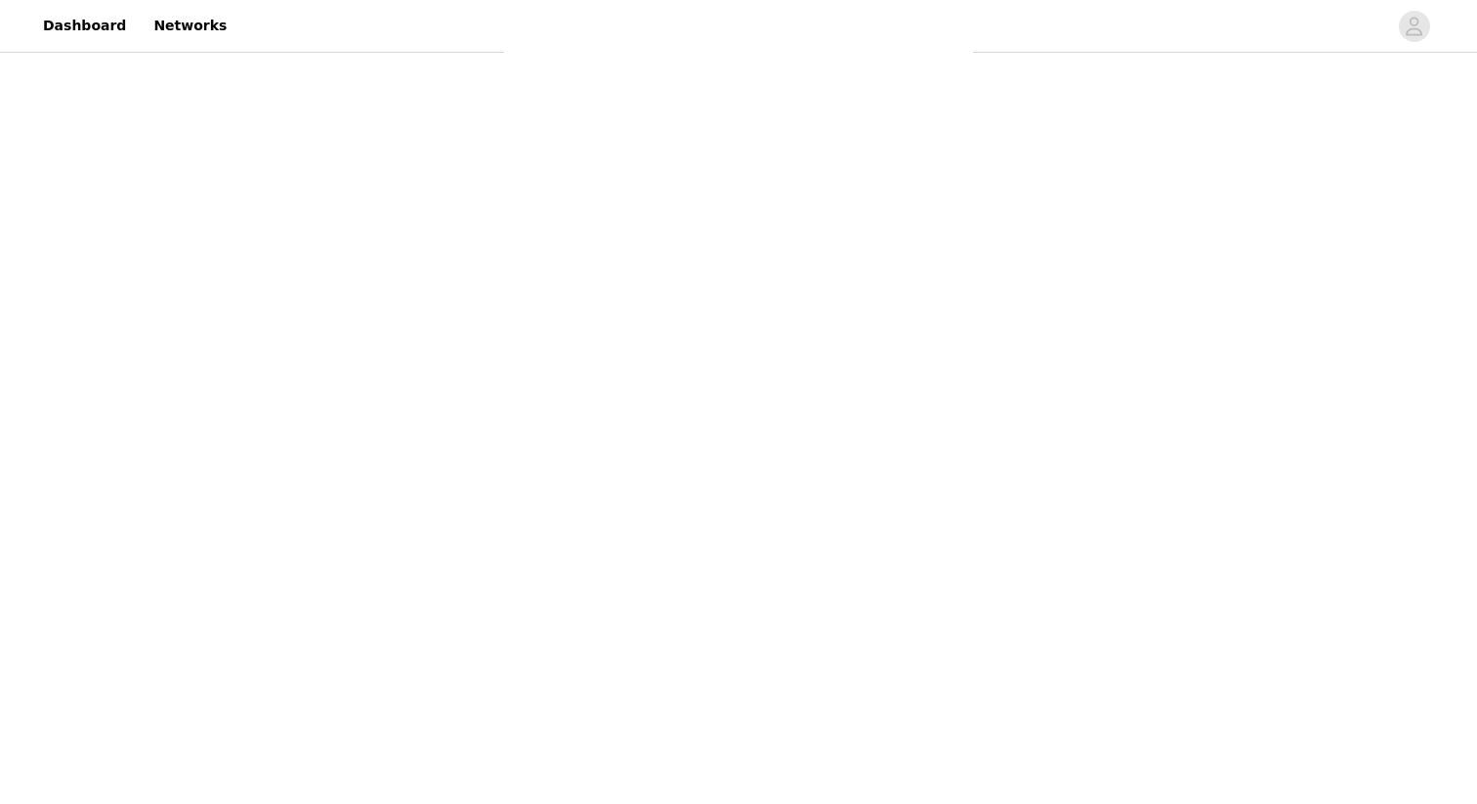
scroll to position [126, 0]
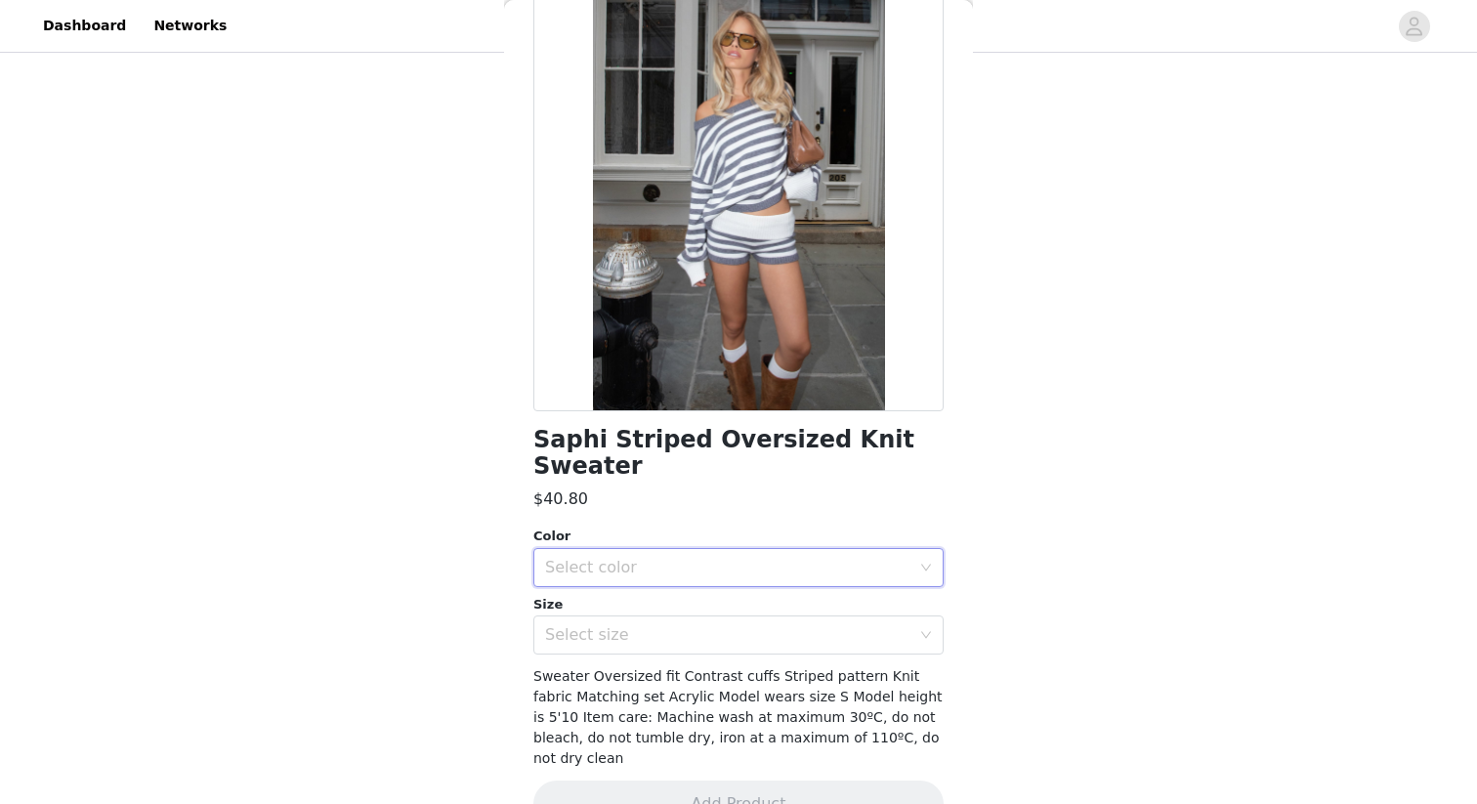
click at [836, 549] on div "Select color" at bounding box center [732, 567] width 374 height 37
click at [758, 583] on li "GRAY-AND-WHITE" at bounding box center [739, 584] width 410 height 31
click at [749, 625] on div "Select size" at bounding box center [727, 635] width 365 height 20
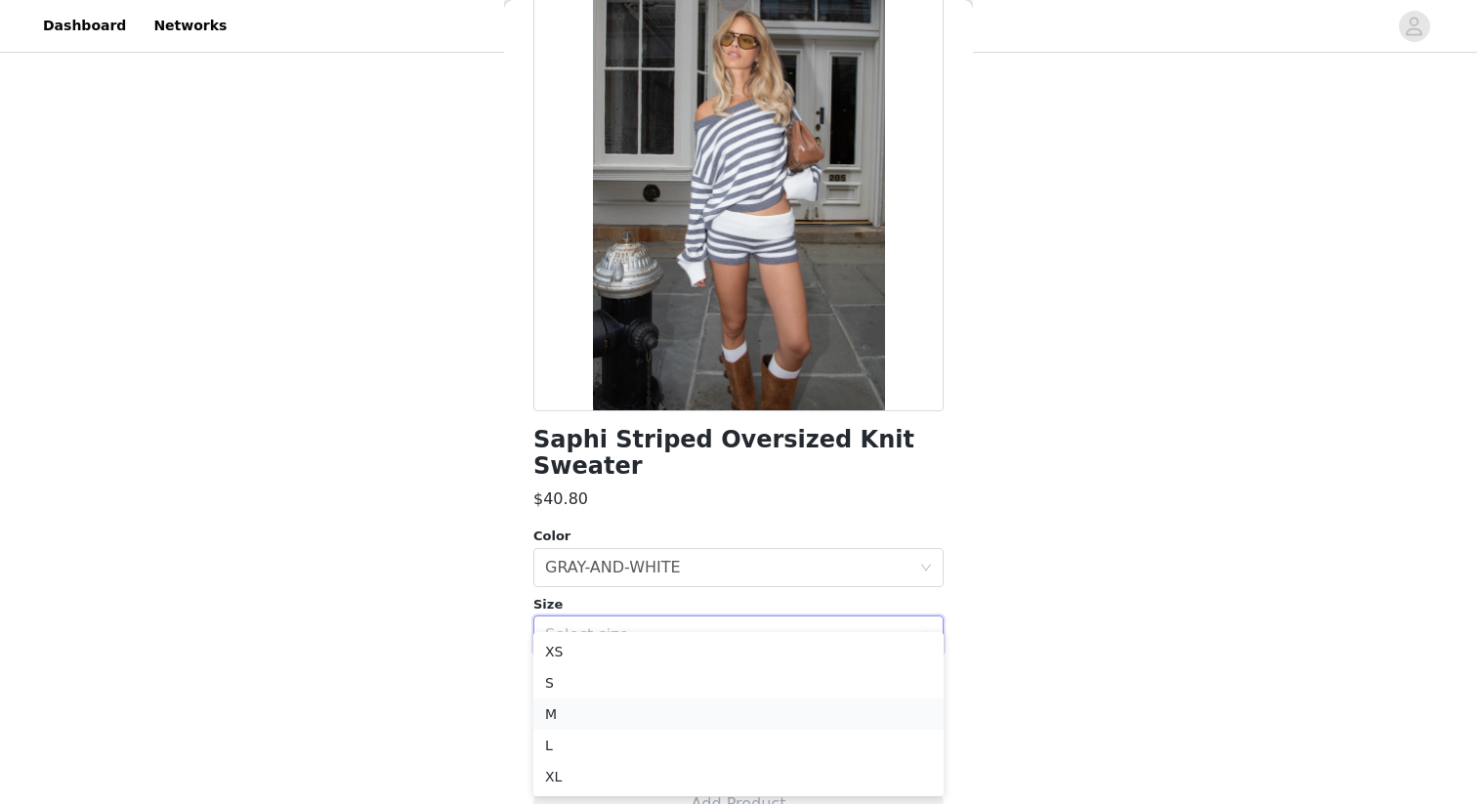
click at [661, 710] on li "M" at bounding box center [739, 714] width 410 height 31
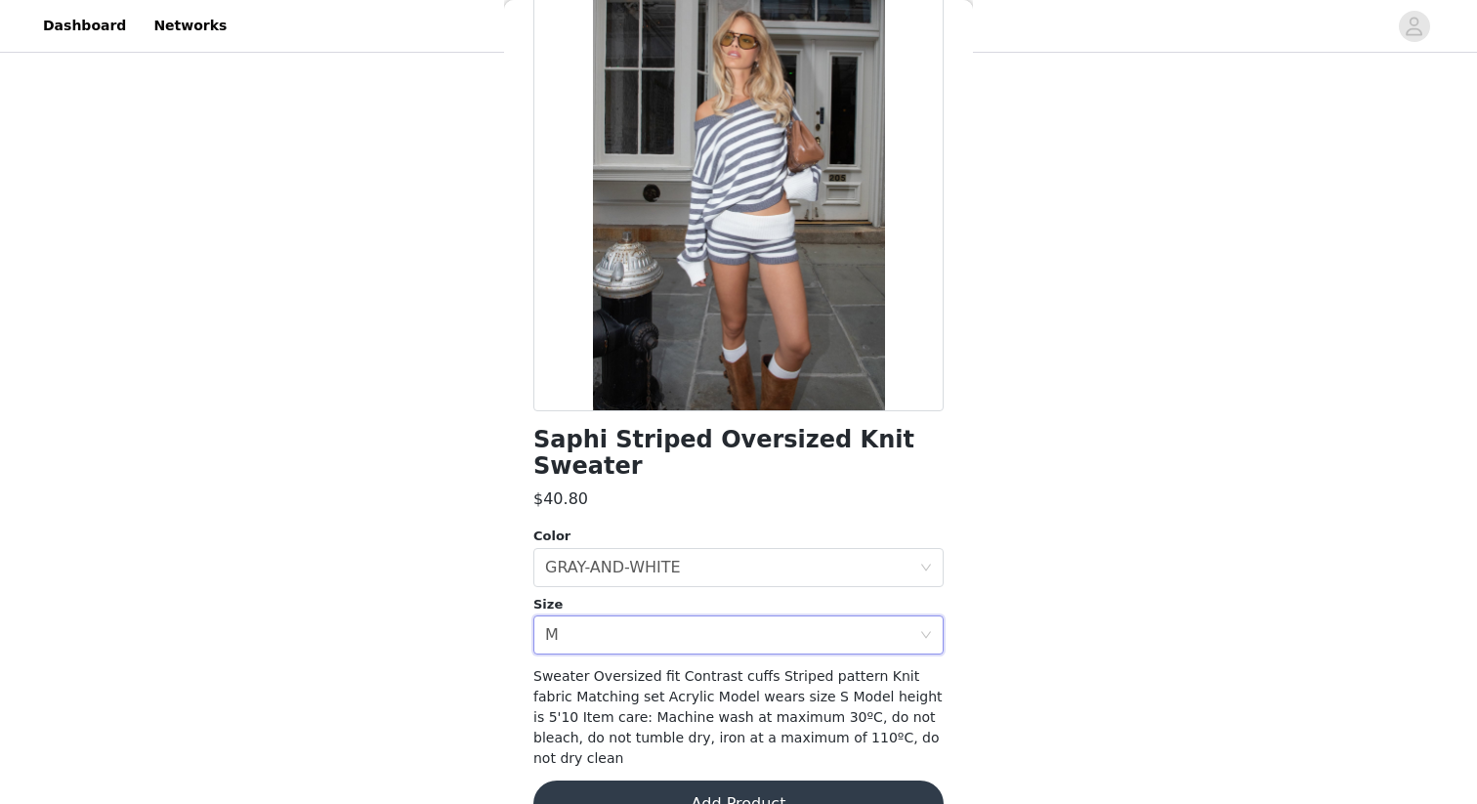
click at [776, 781] on button "Add Product" at bounding box center [739, 804] width 410 height 47
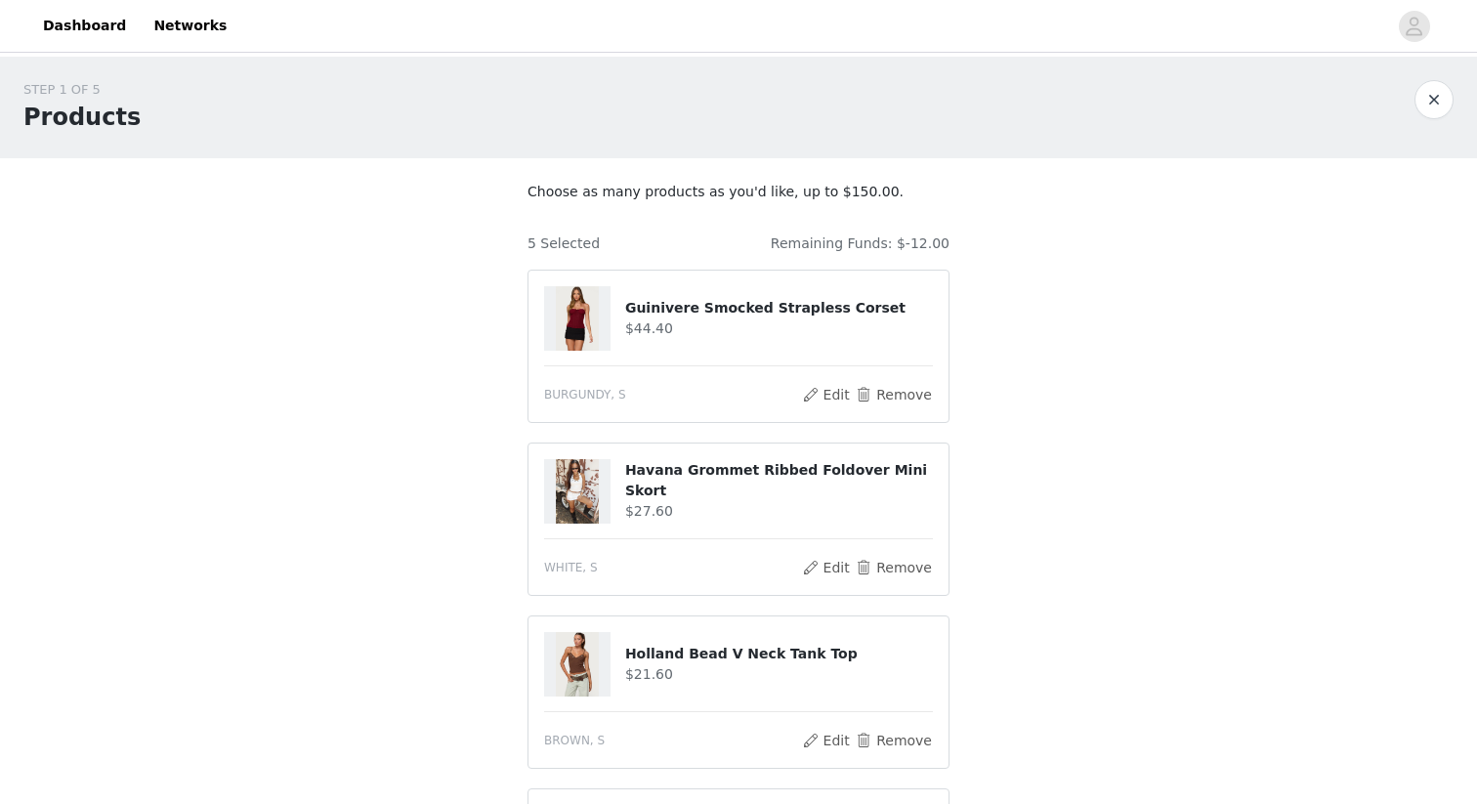
scroll to position [80, 0]
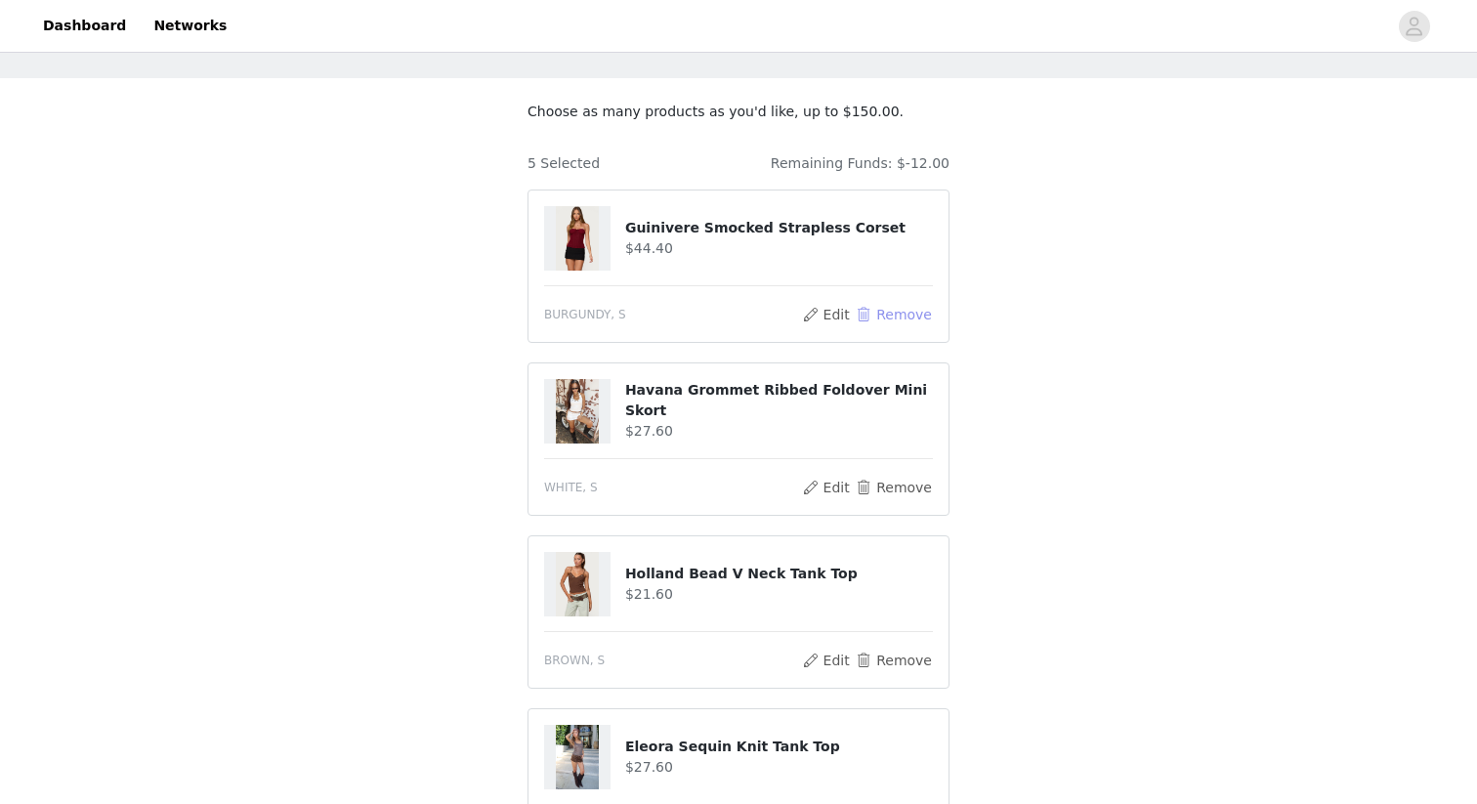
click at [896, 305] on button "Remove" at bounding box center [894, 314] width 78 height 23
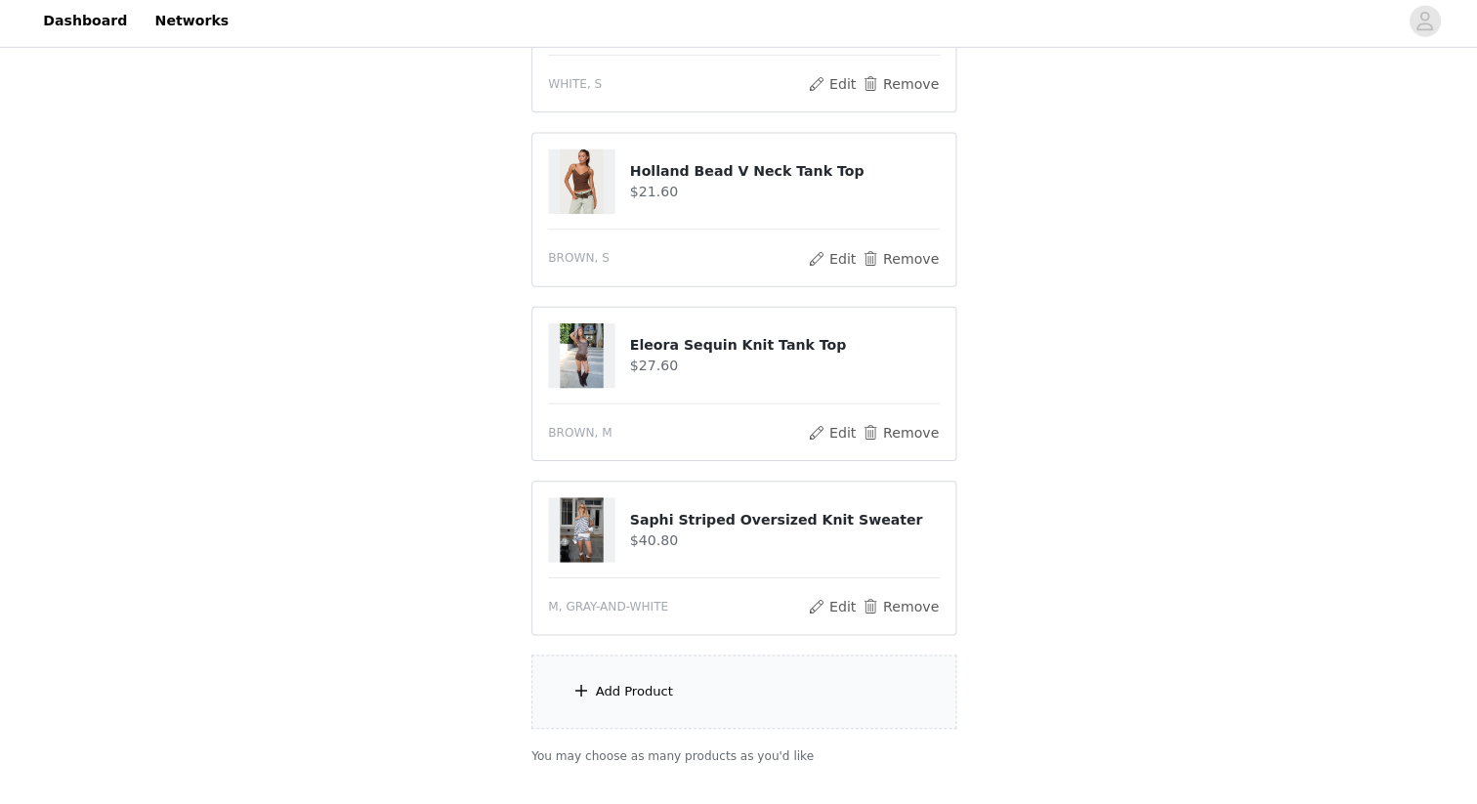
scroll to position [310, 0]
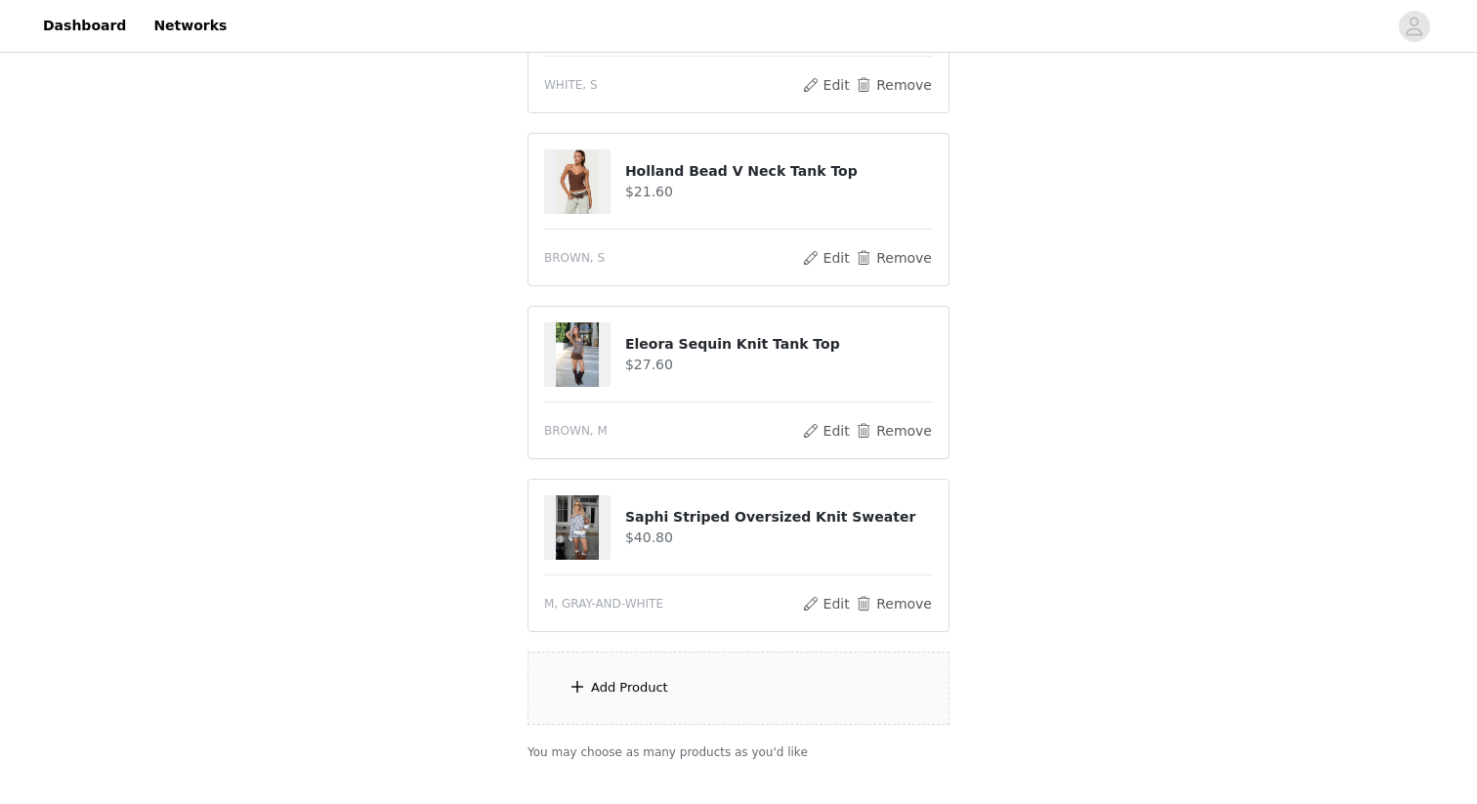
click at [662, 661] on div "Add Product" at bounding box center [739, 688] width 422 height 73
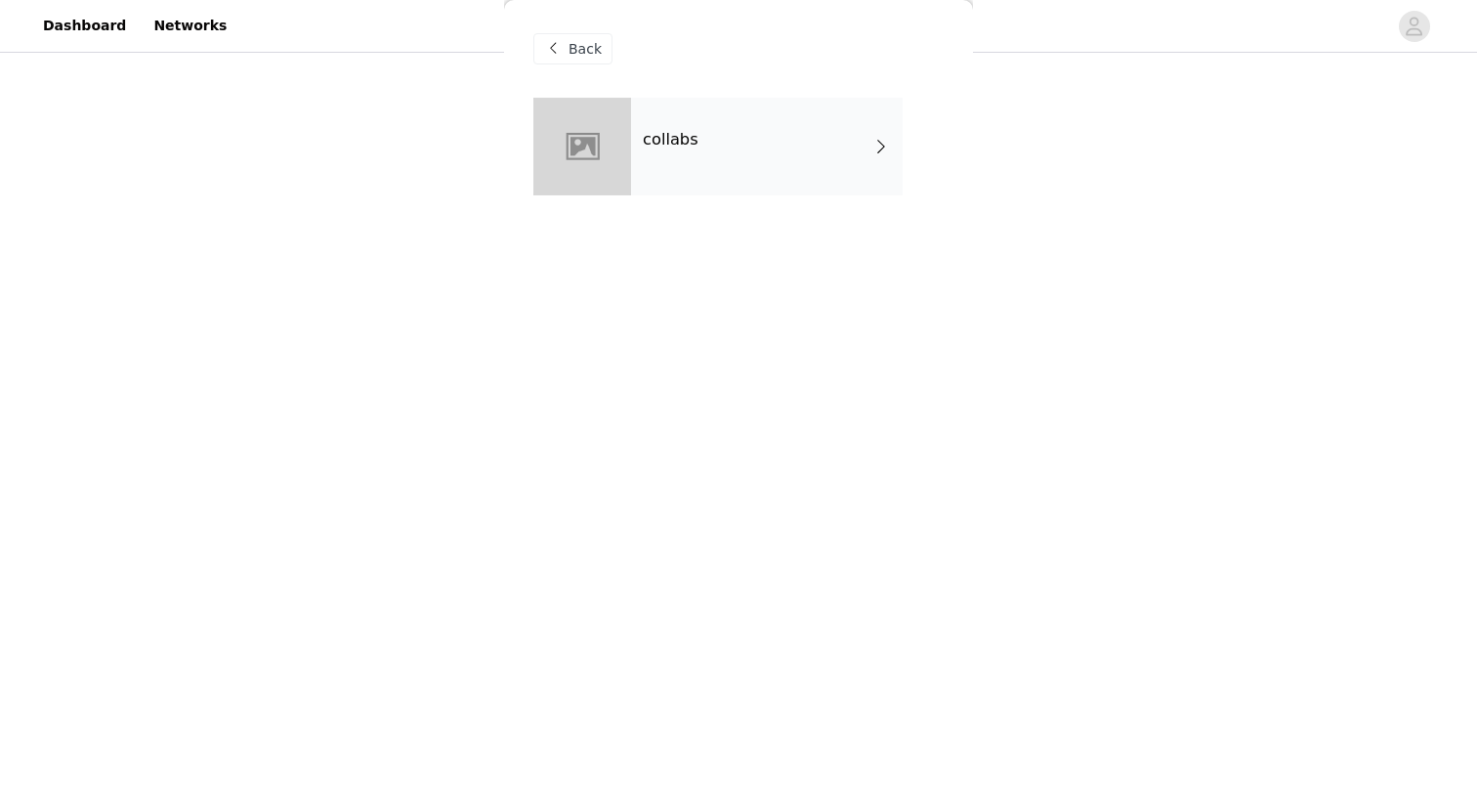
click at [720, 189] on div "collabs" at bounding box center [767, 147] width 272 height 98
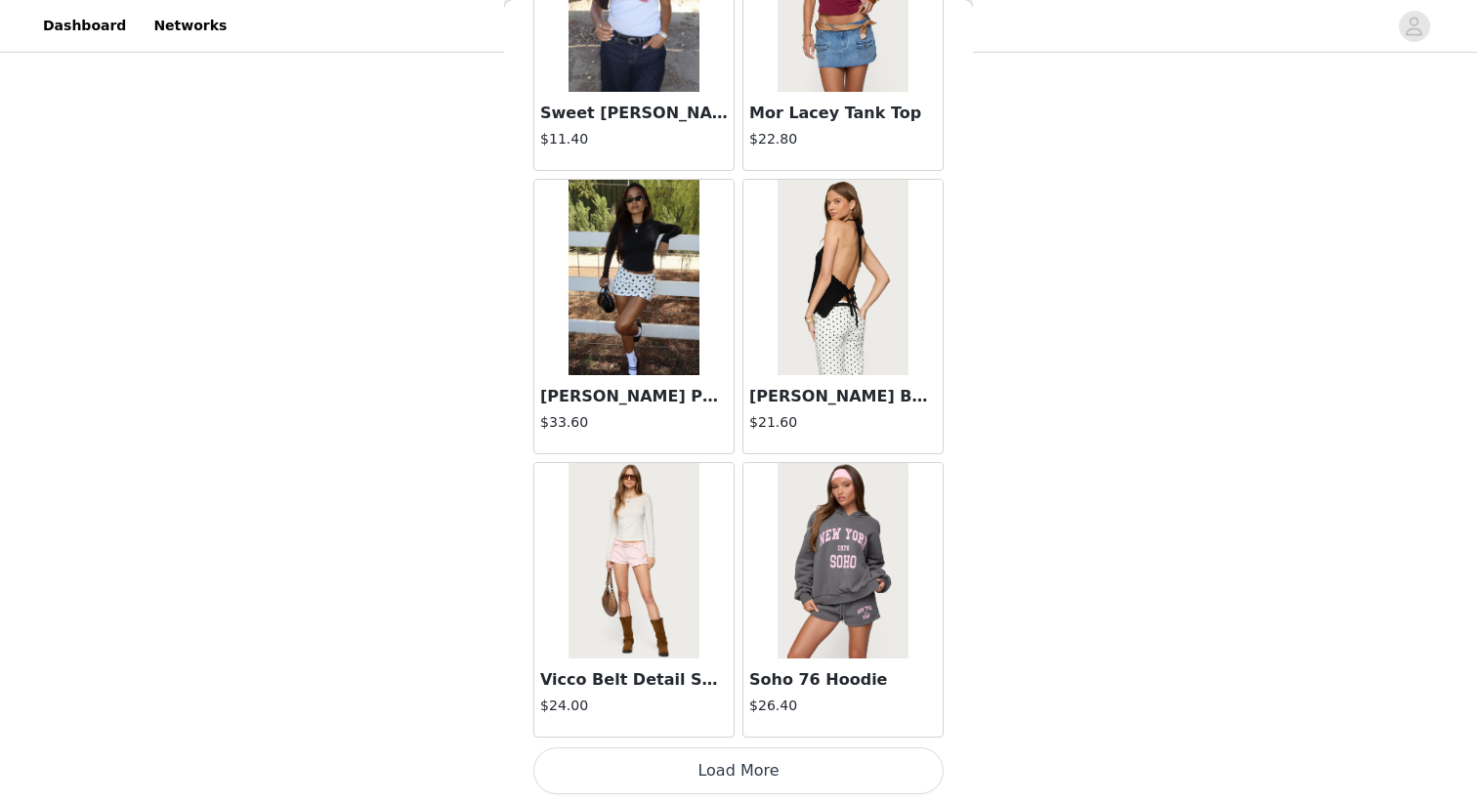
scroll to position [345, 0]
click at [791, 776] on button "Load More" at bounding box center [739, 771] width 410 height 47
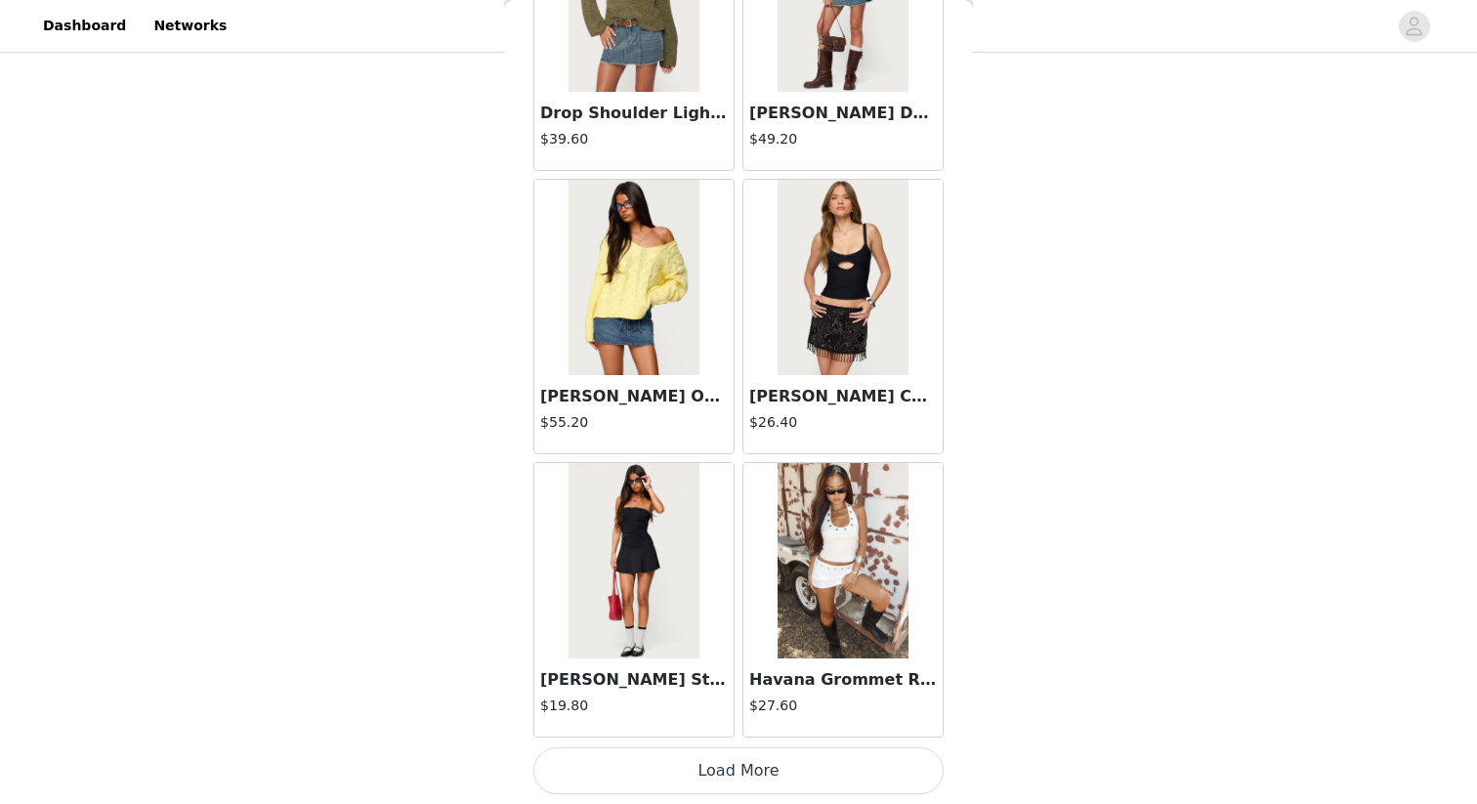
scroll to position [431, 0]
click at [831, 290] on img at bounding box center [843, 277] width 130 height 195
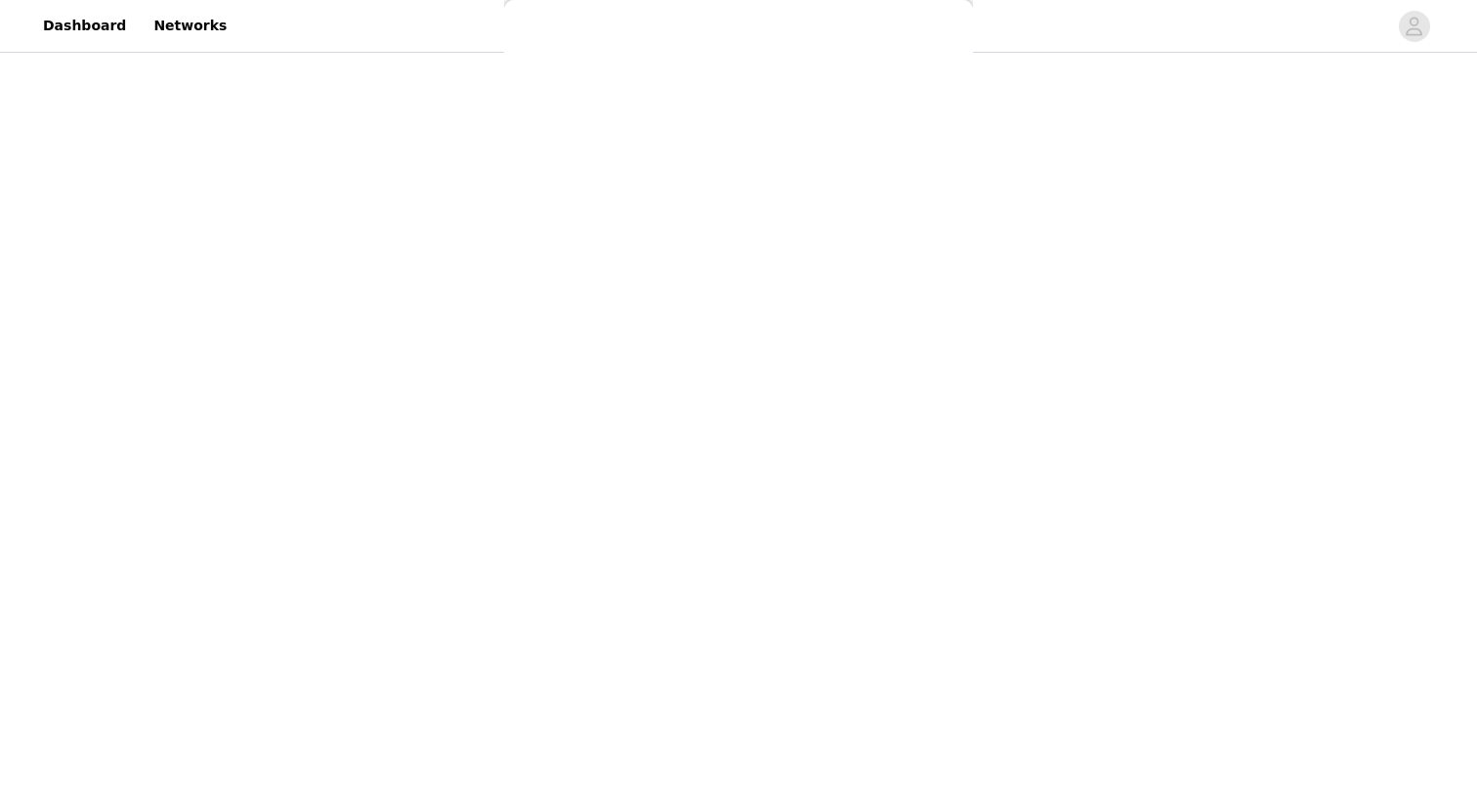
scroll to position [147, 0]
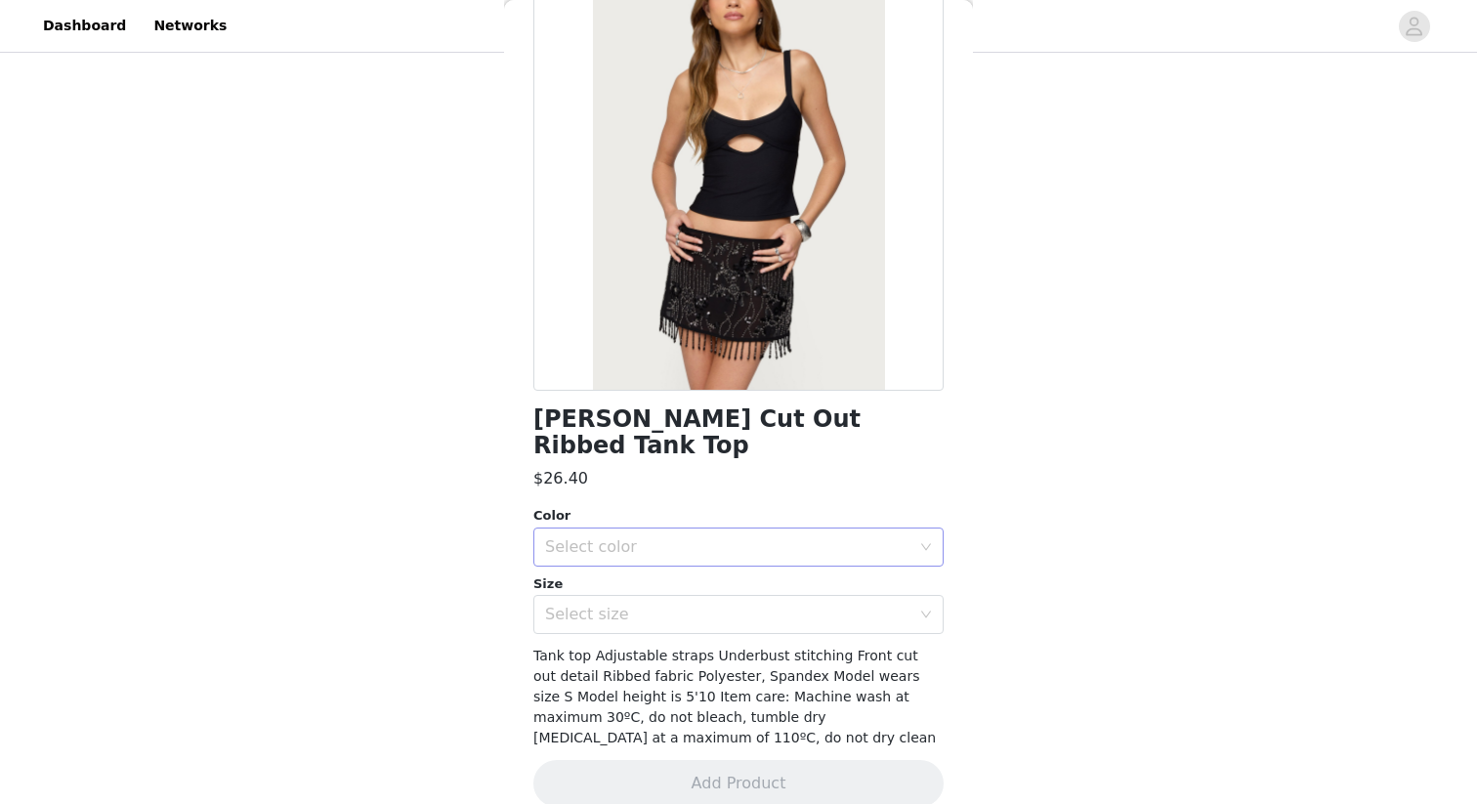
click at [739, 537] on div "Select color" at bounding box center [727, 547] width 365 height 20
click at [713, 567] on li "BLACK" at bounding box center [739, 563] width 410 height 31
click at [713, 605] on div "Select size" at bounding box center [727, 615] width 365 height 20
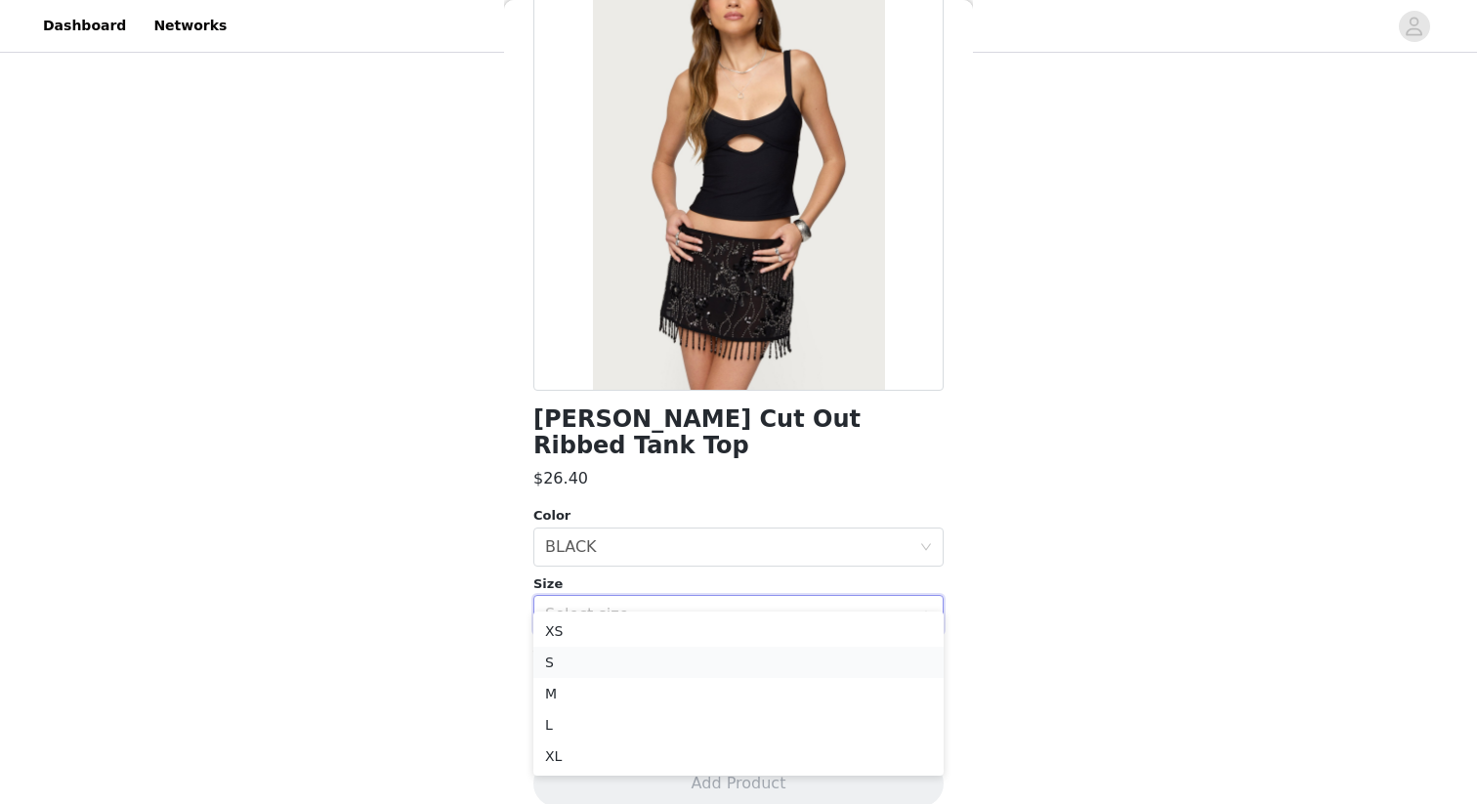
click at [687, 650] on li "S" at bounding box center [739, 662] width 410 height 31
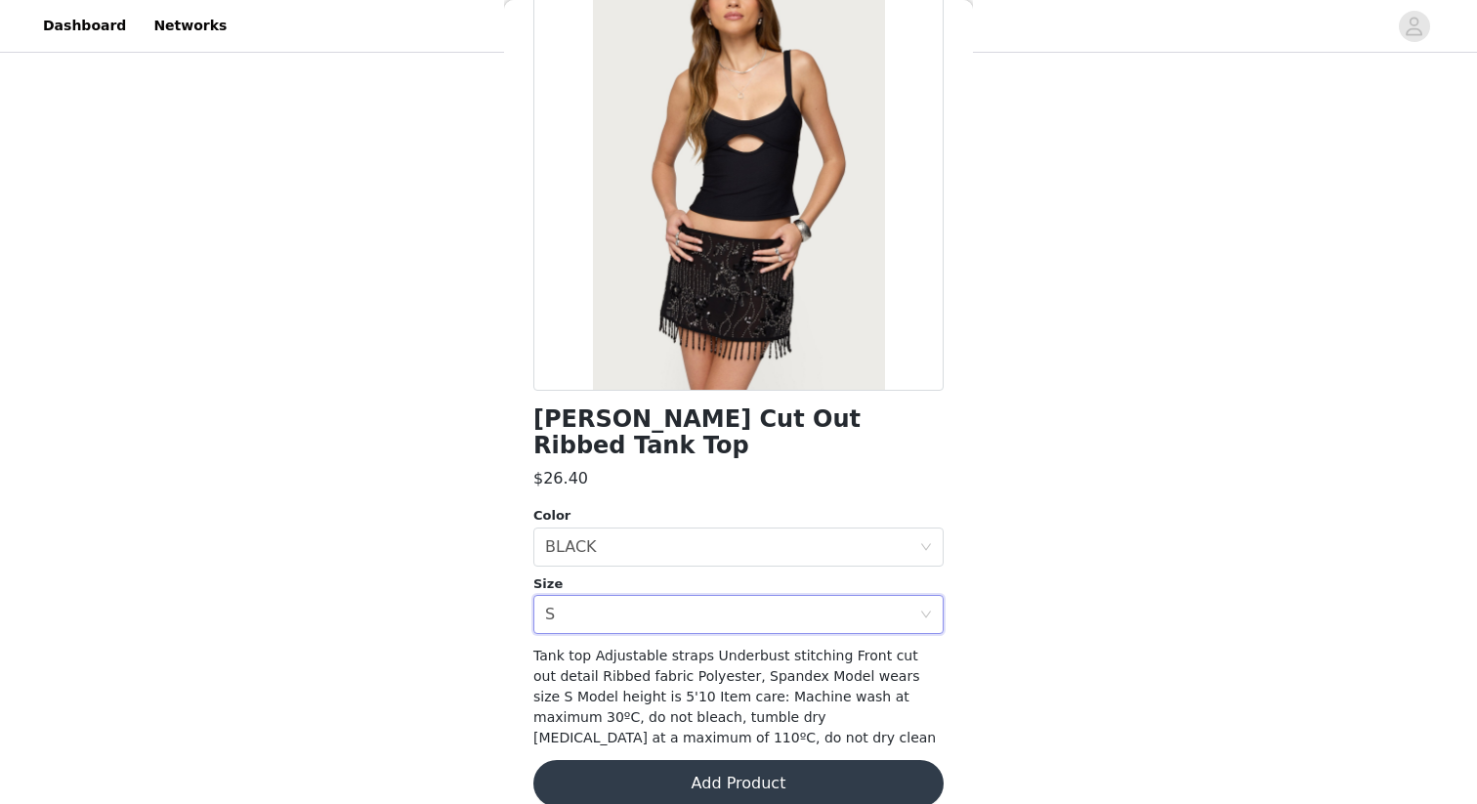
click at [727, 760] on button "Add Product" at bounding box center [739, 783] width 410 height 47
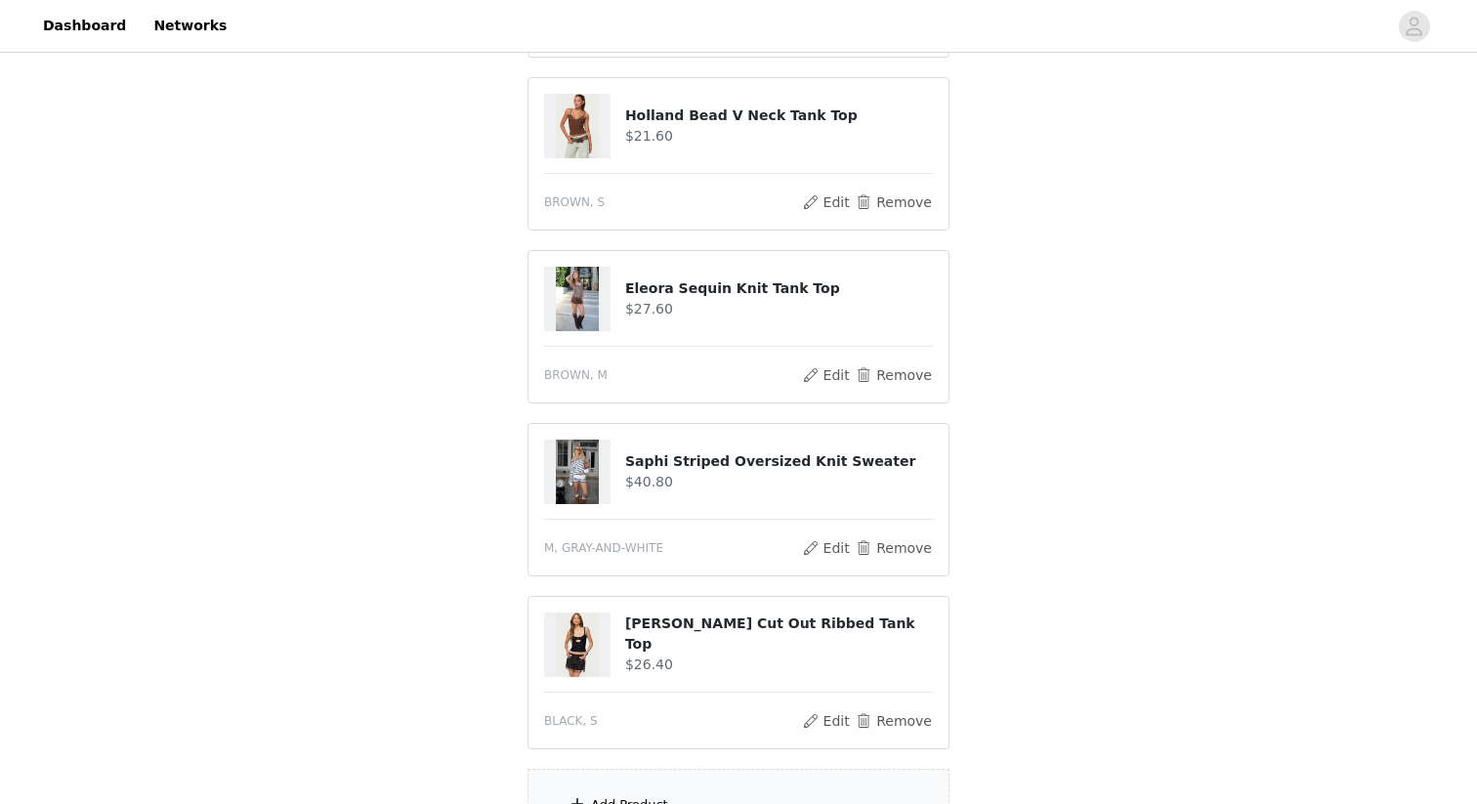
scroll to position [0, 0]
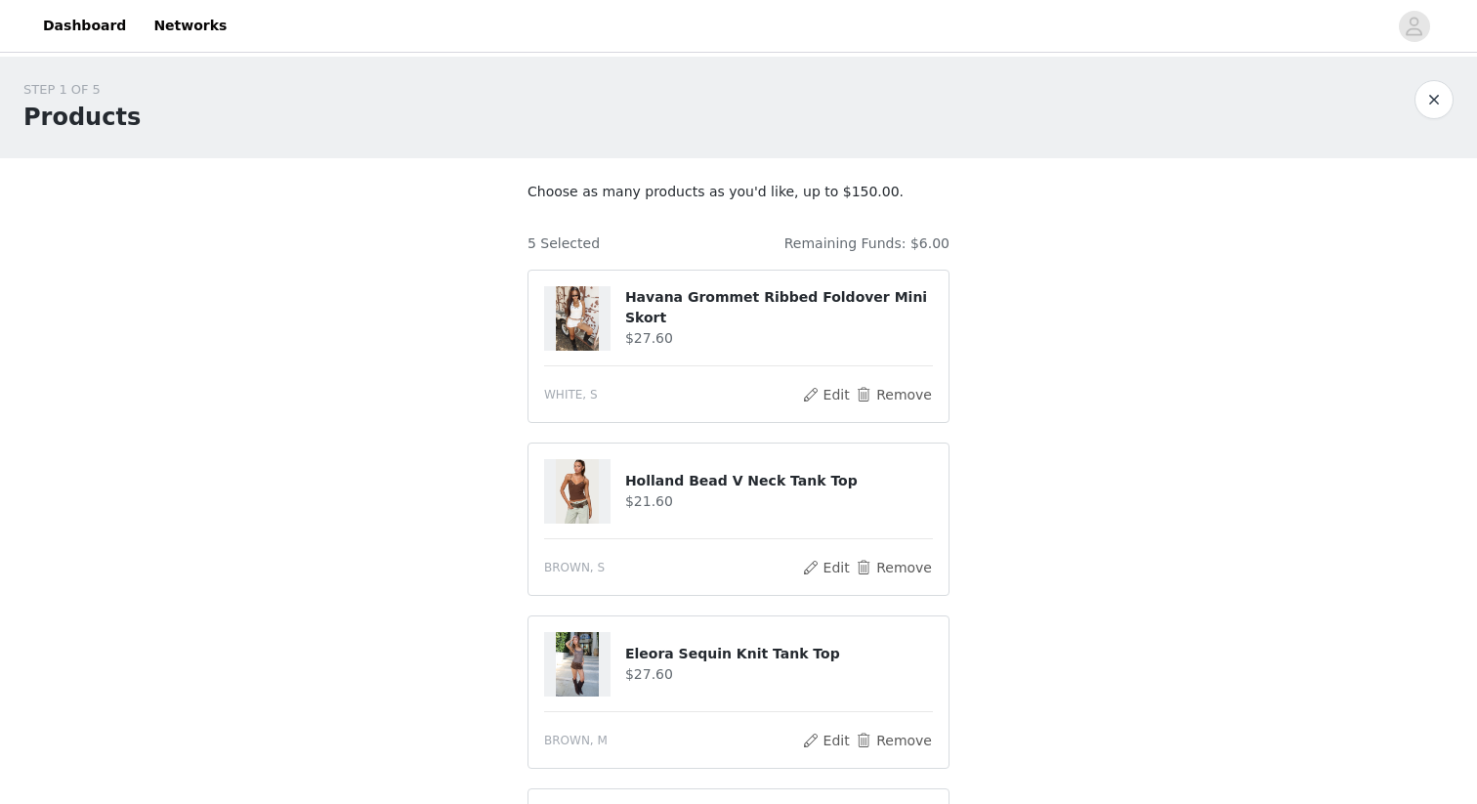
click at [773, 300] on h4 "Havana Grommet Ribbed Foldover Mini Skort" at bounding box center [779, 307] width 308 height 41
click at [774, 316] on h4 "Havana Grommet Ribbed Foldover Mini Skort" at bounding box center [779, 307] width 308 height 41
click at [585, 310] on img at bounding box center [577, 318] width 43 height 64
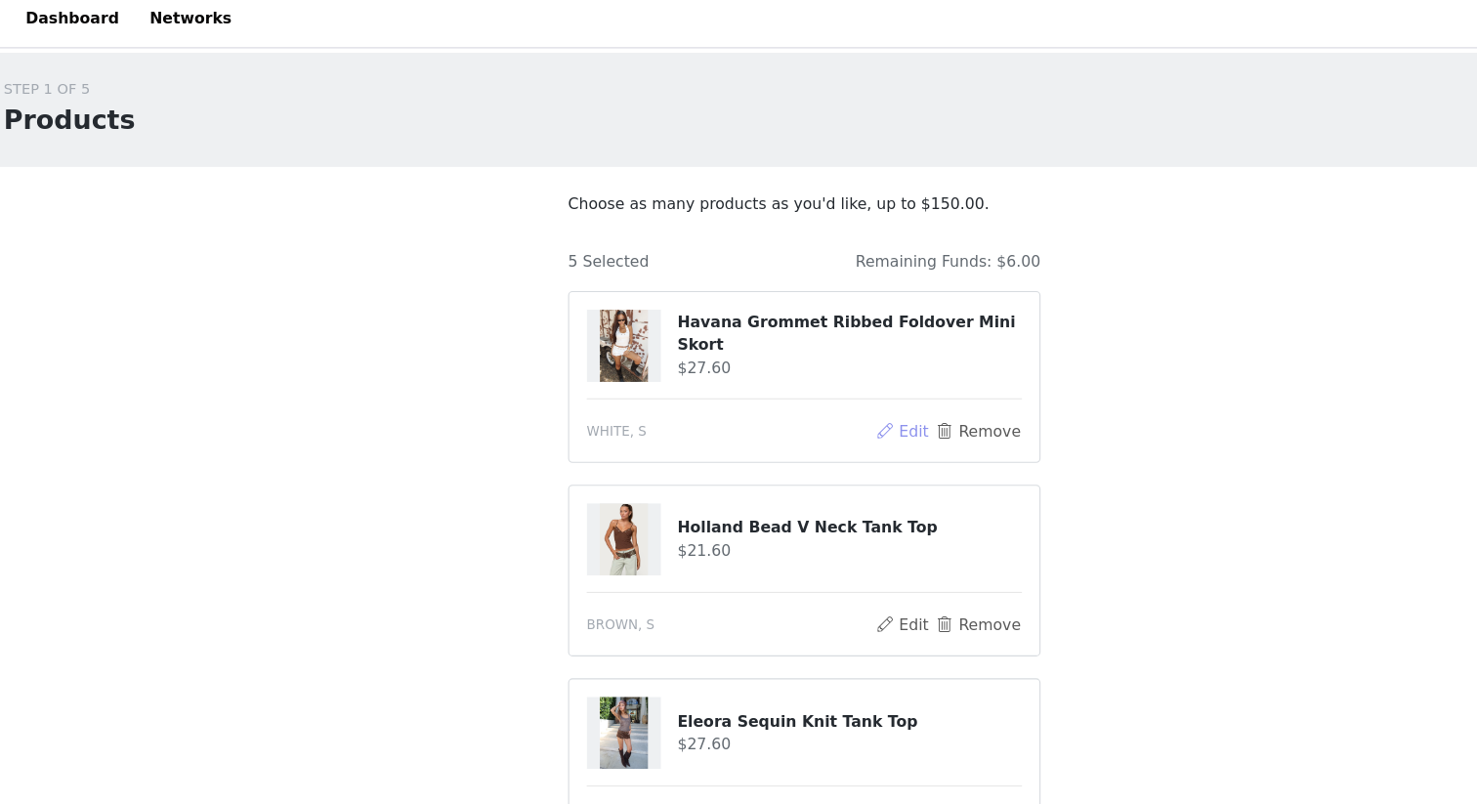
click at [825, 391] on button "Edit" at bounding box center [826, 394] width 50 height 23
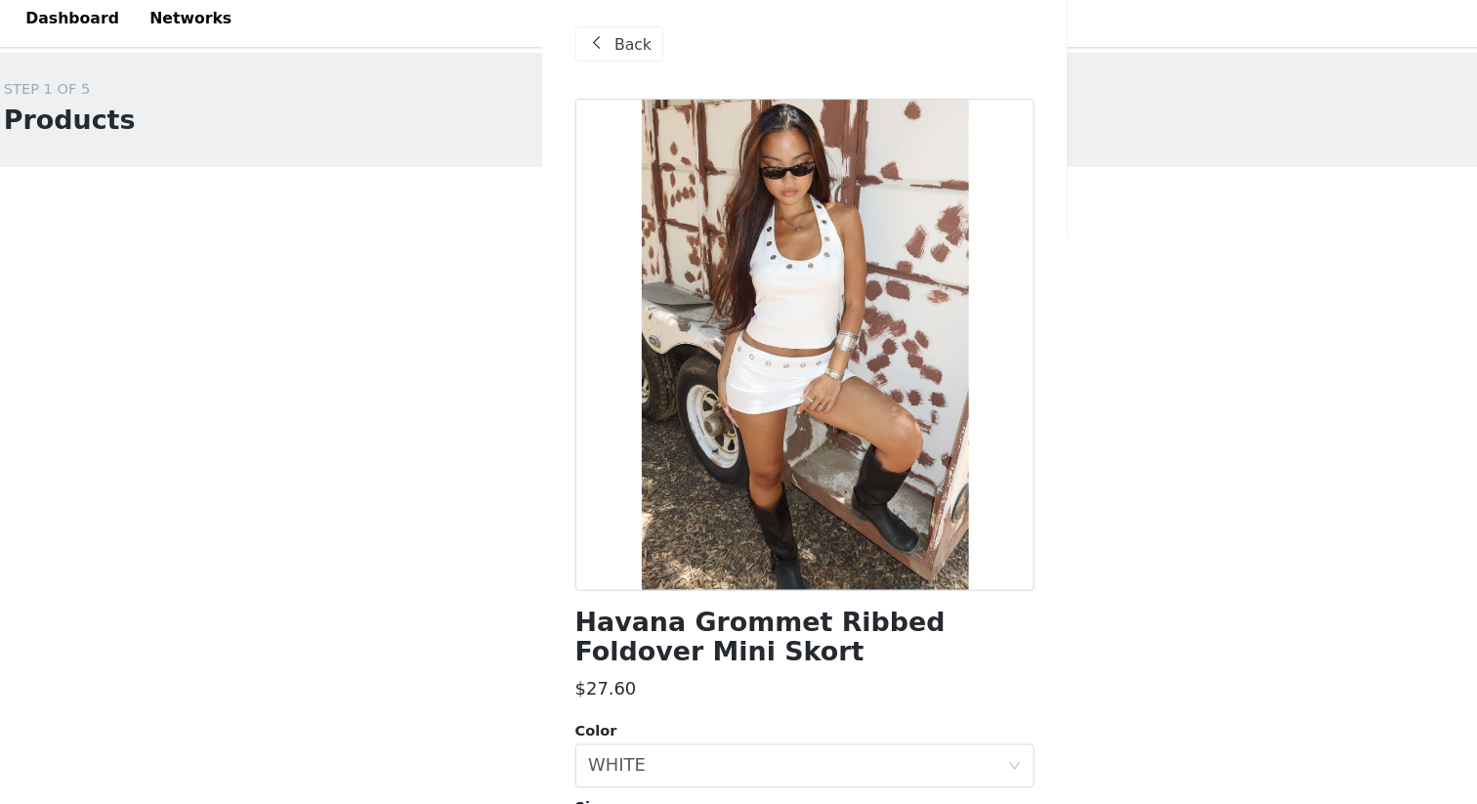
click at [577, 40] on span "Back" at bounding box center [585, 49] width 33 height 21
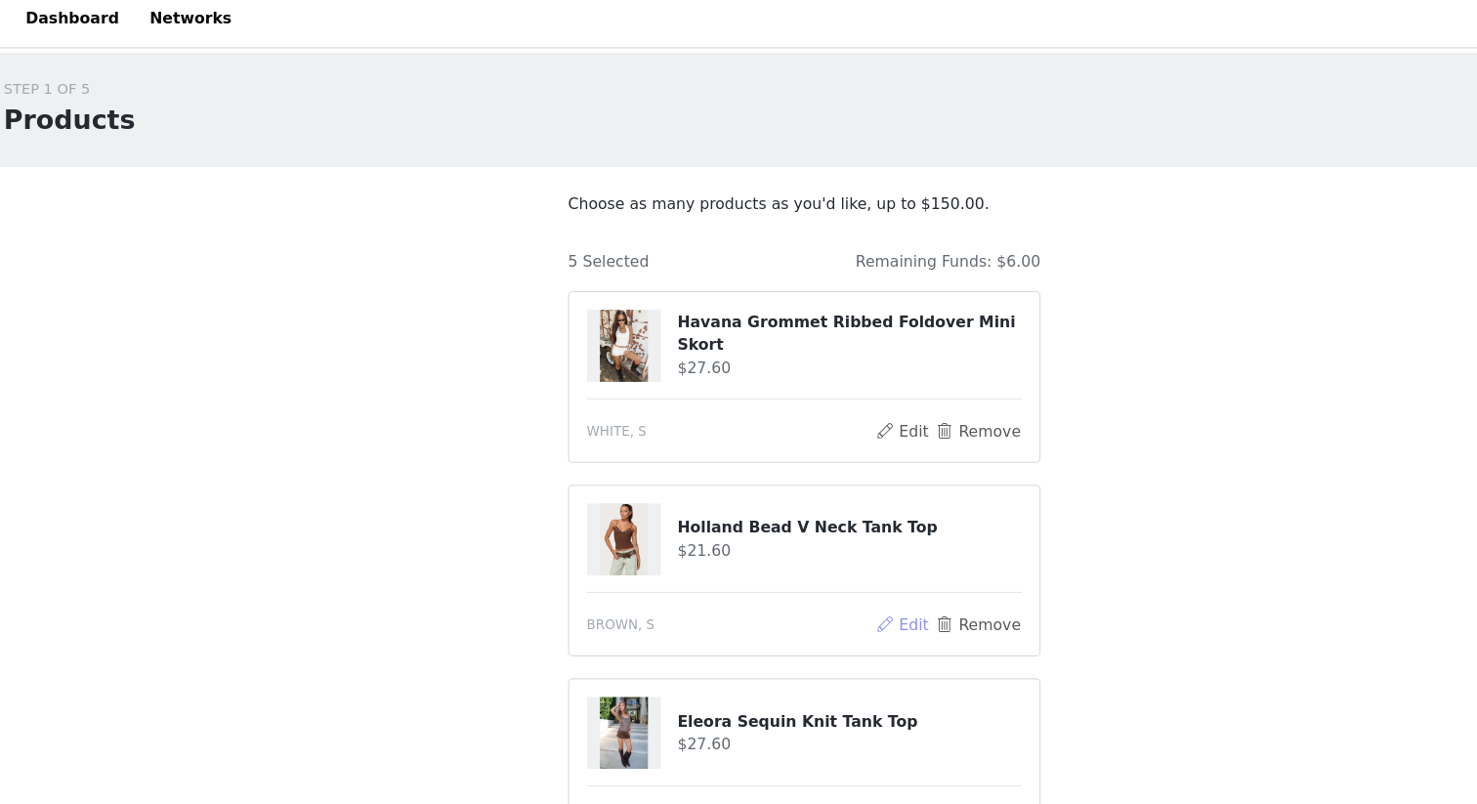
click at [820, 570] on button "Edit" at bounding box center [826, 567] width 50 height 23
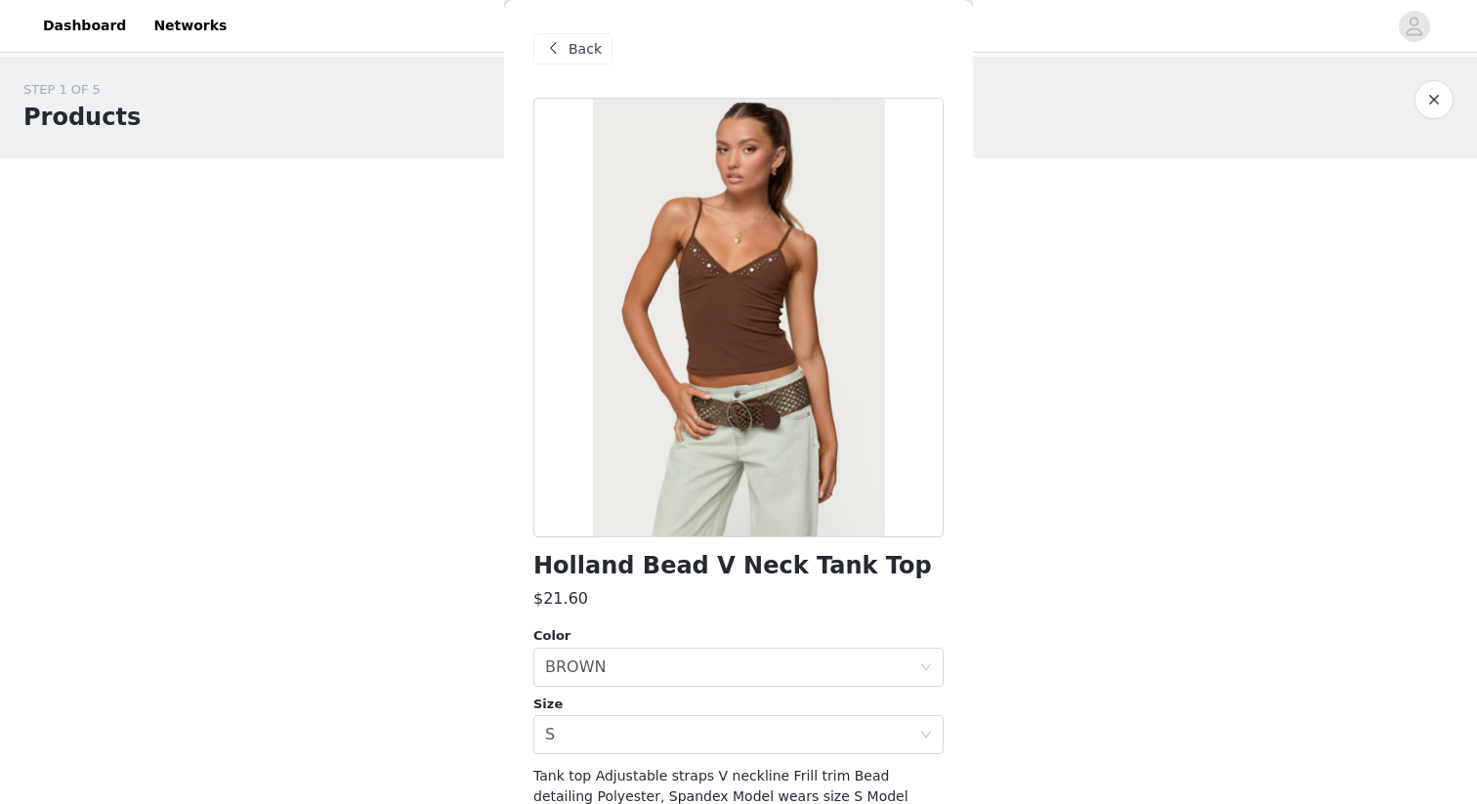
click at [580, 52] on span "Back" at bounding box center [585, 49] width 33 height 21
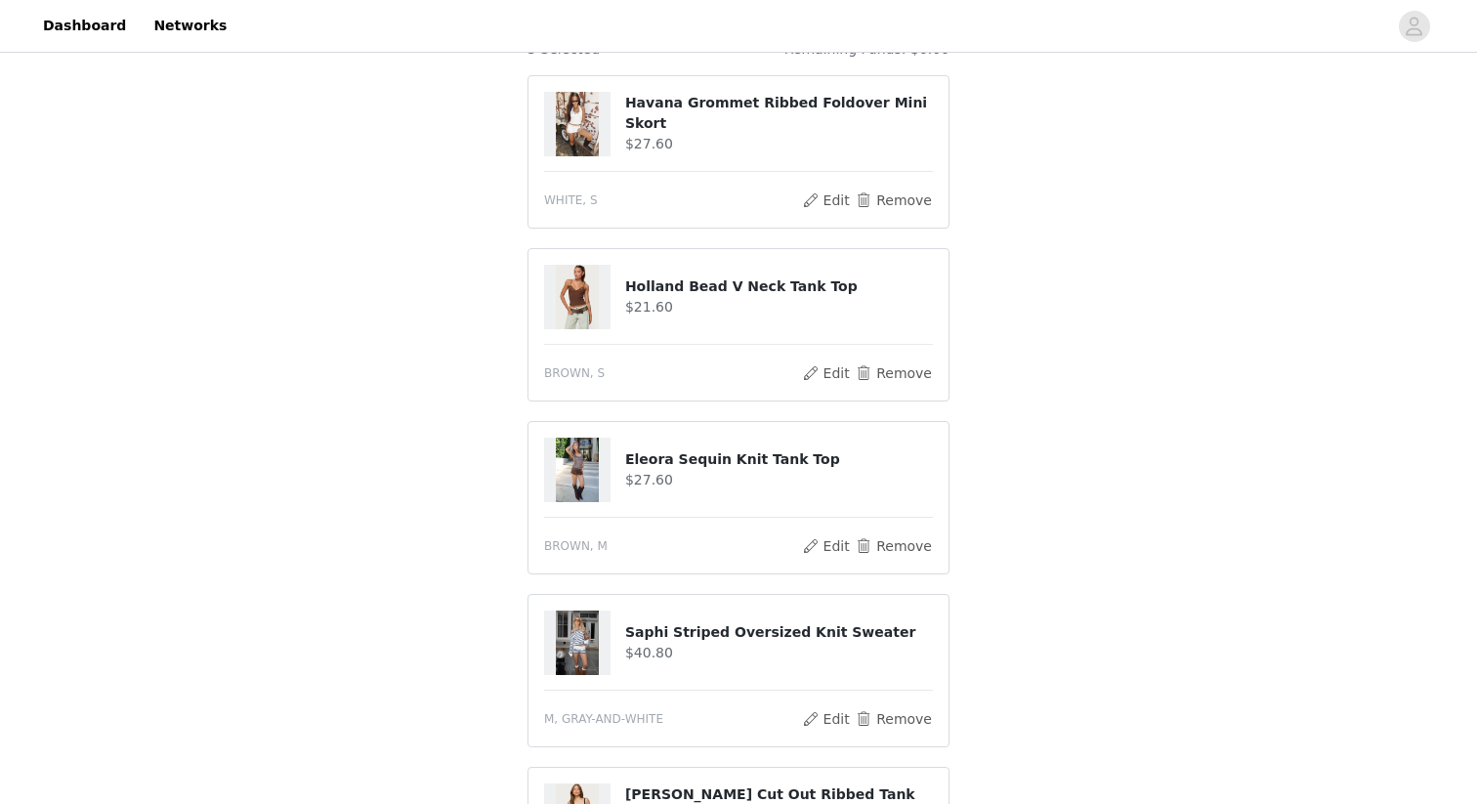
scroll to position [199, 0]
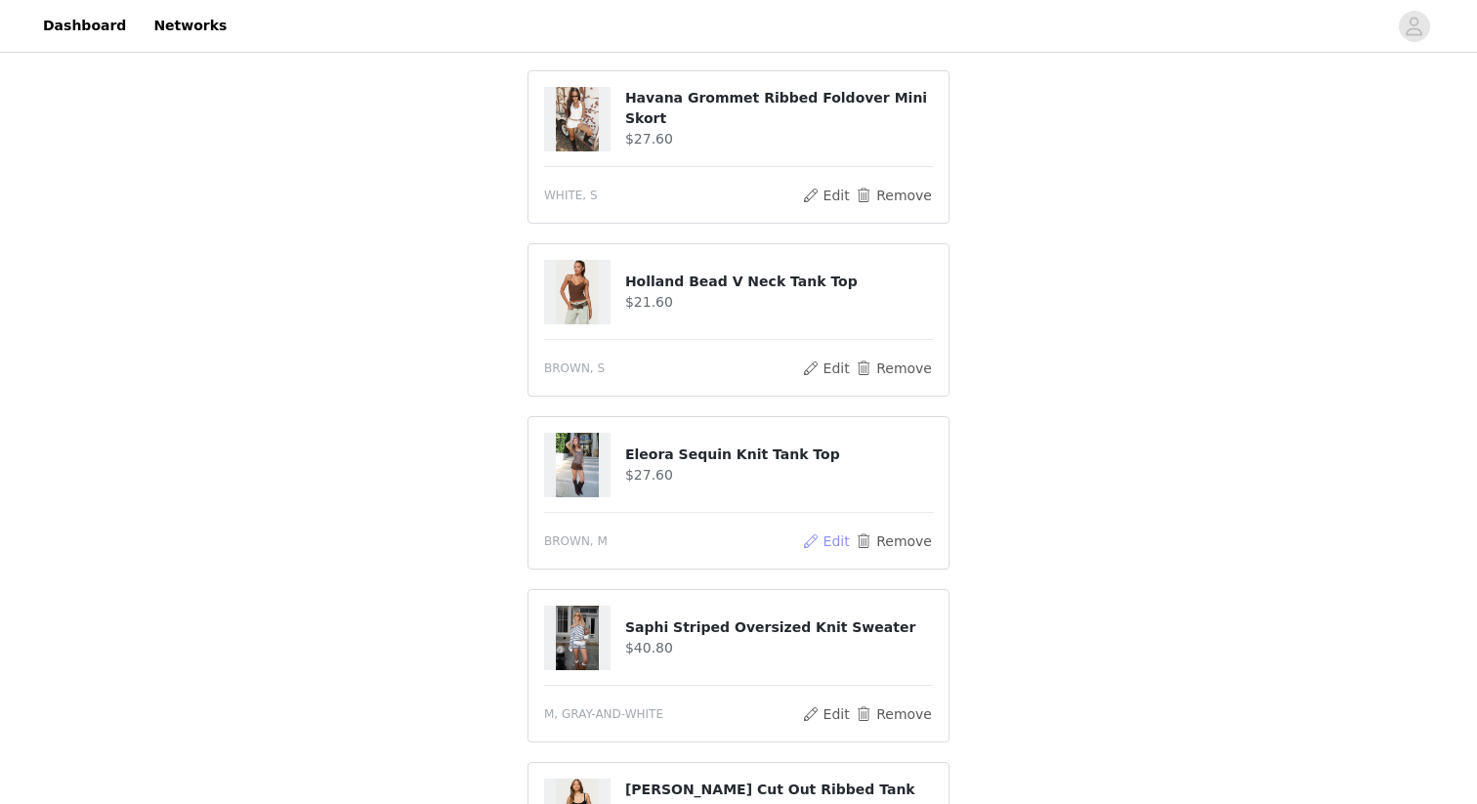
click at [835, 542] on button "Edit" at bounding box center [826, 541] width 50 height 23
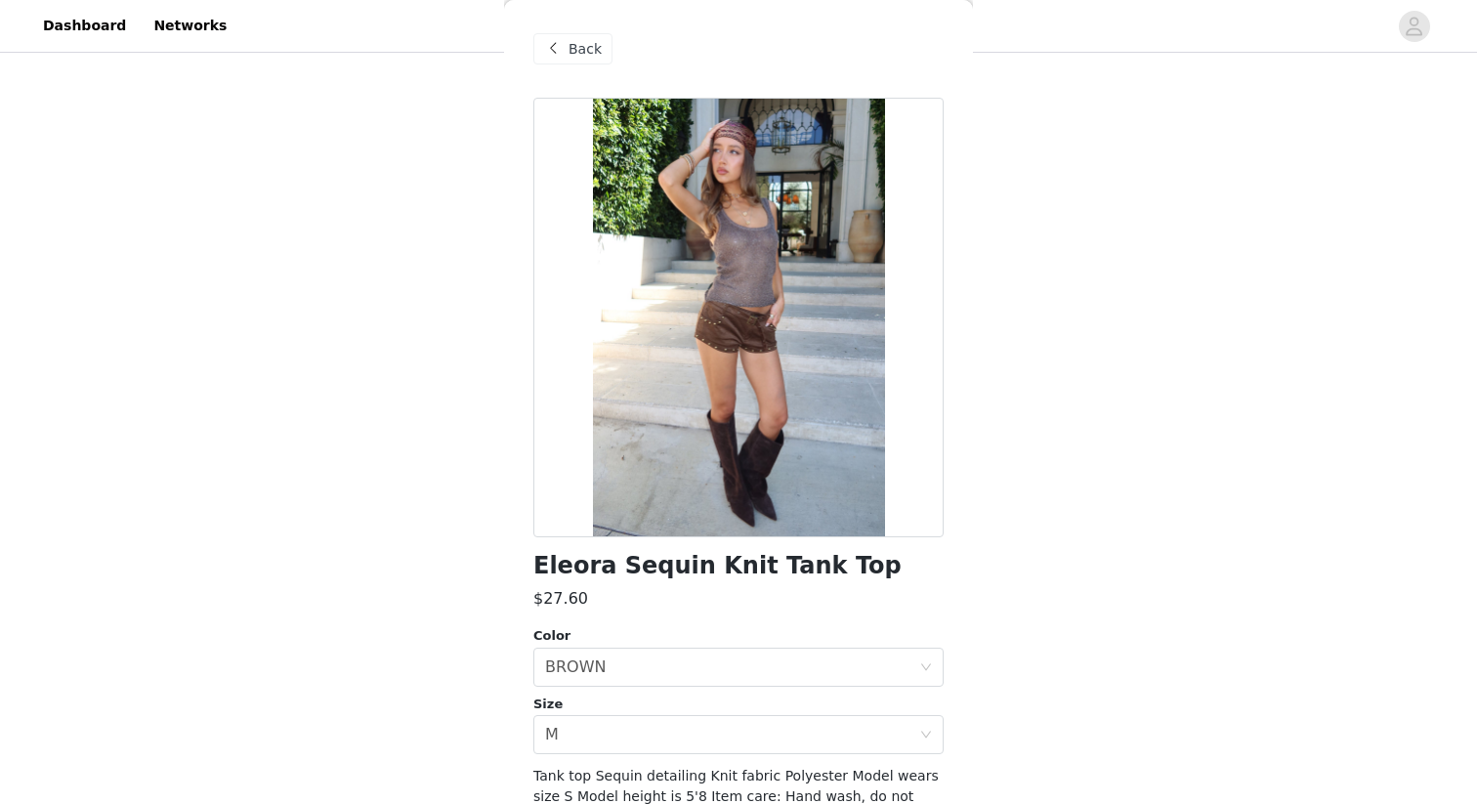
click at [577, 48] on span "Back" at bounding box center [585, 49] width 33 height 21
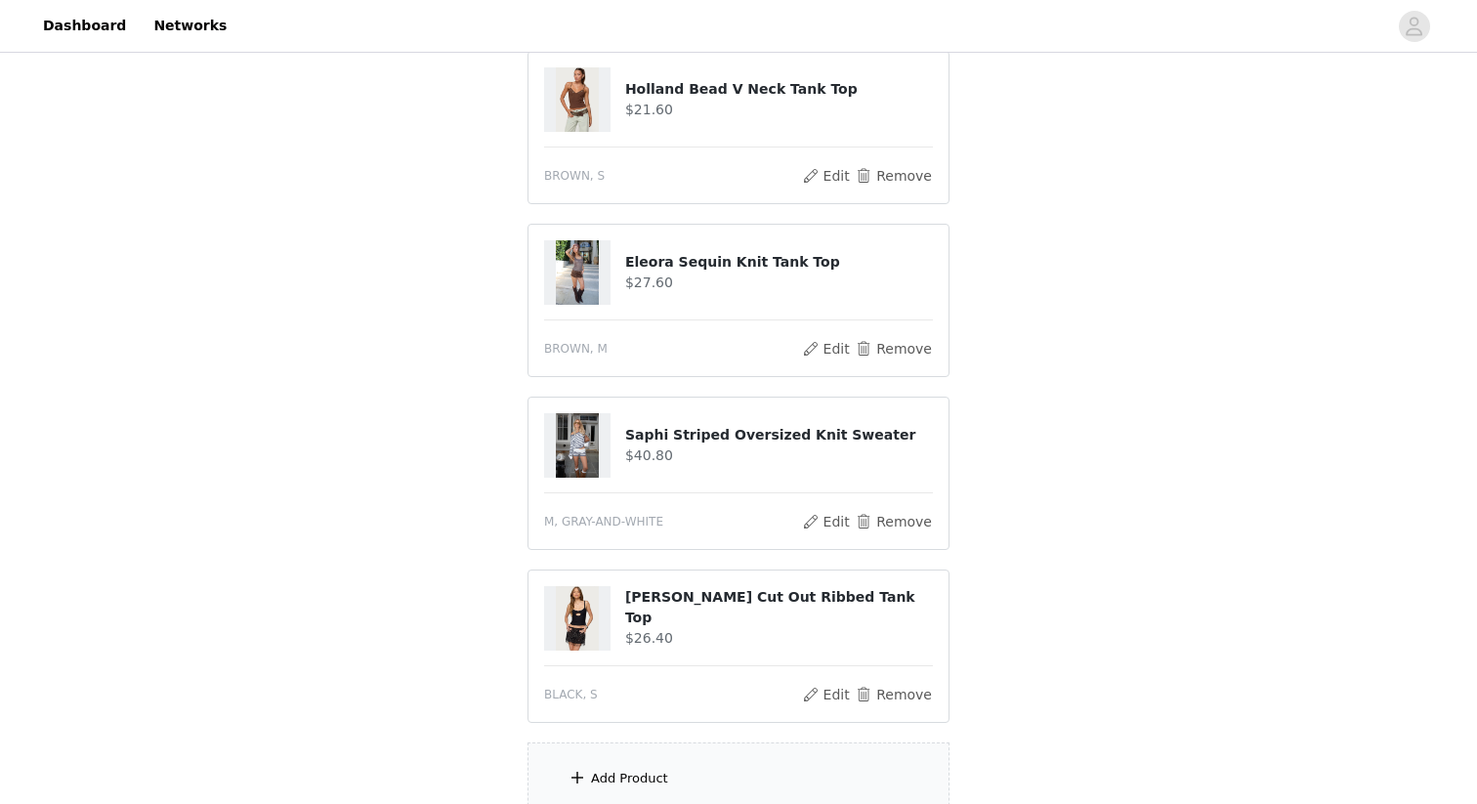
scroll to position [390, 0]
click at [817, 517] on button "Edit" at bounding box center [826, 523] width 50 height 23
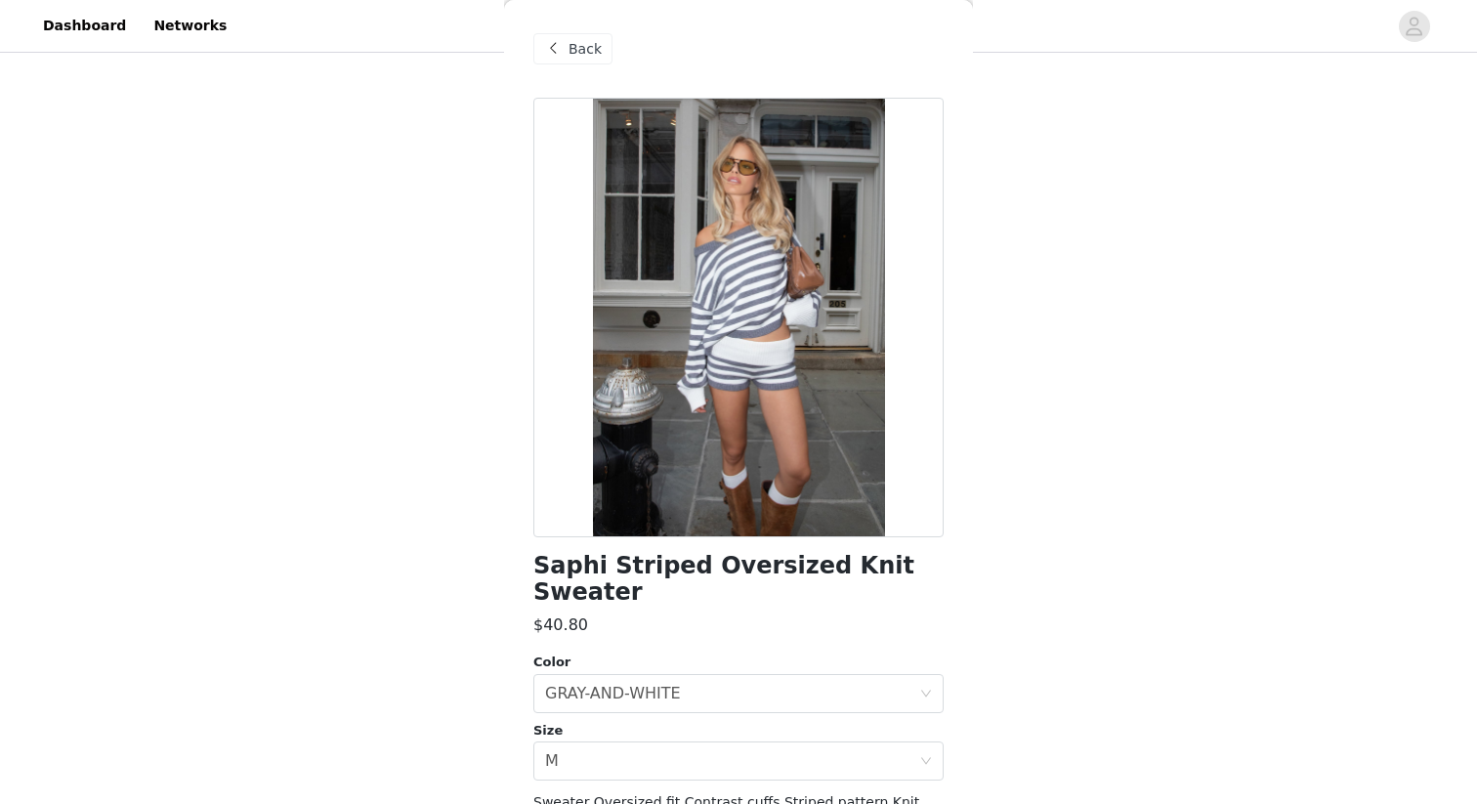
click at [588, 46] on span "Back" at bounding box center [585, 49] width 33 height 21
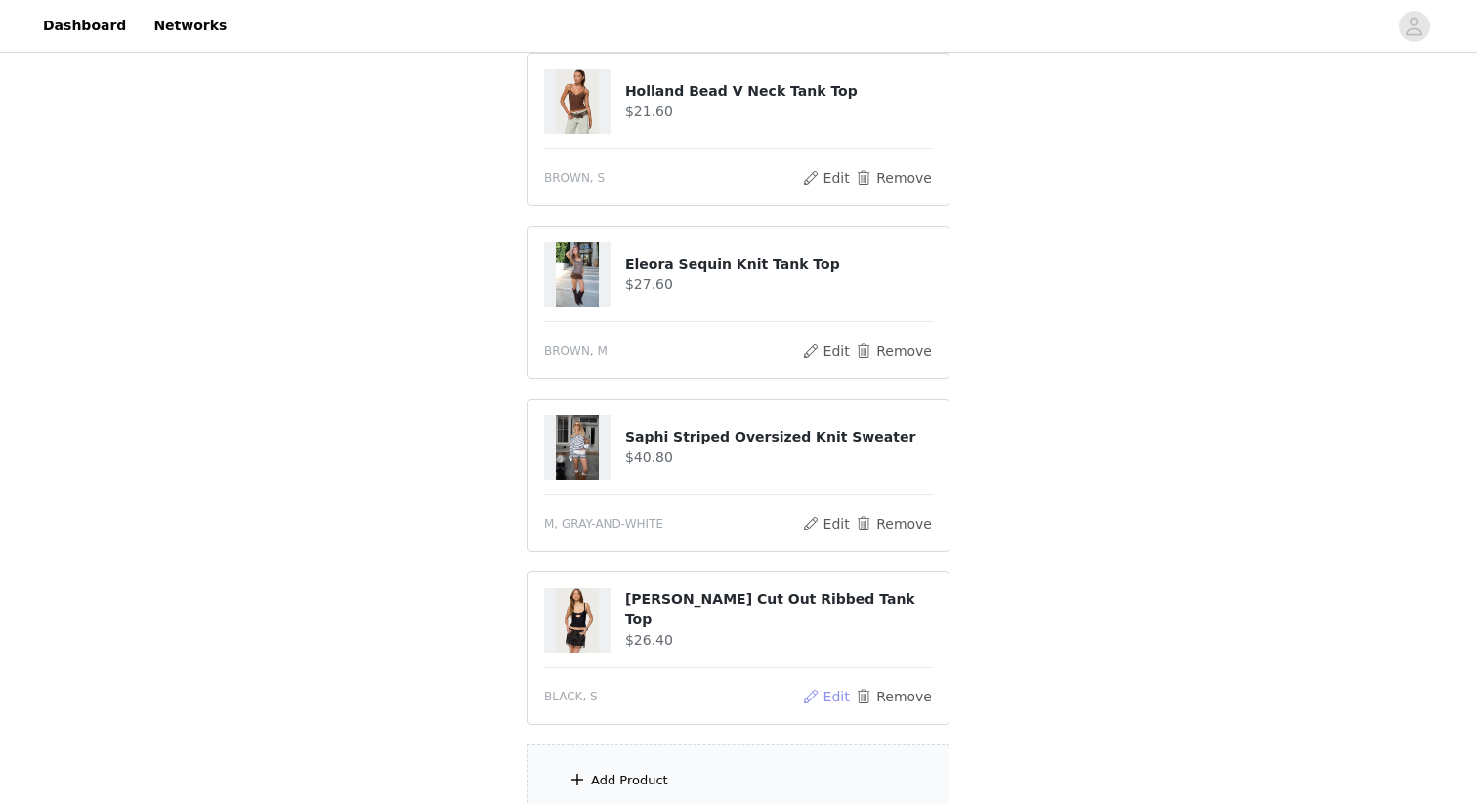
click at [829, 696] on button "Edit" at bounding box center [826, 696] width 50 height 23
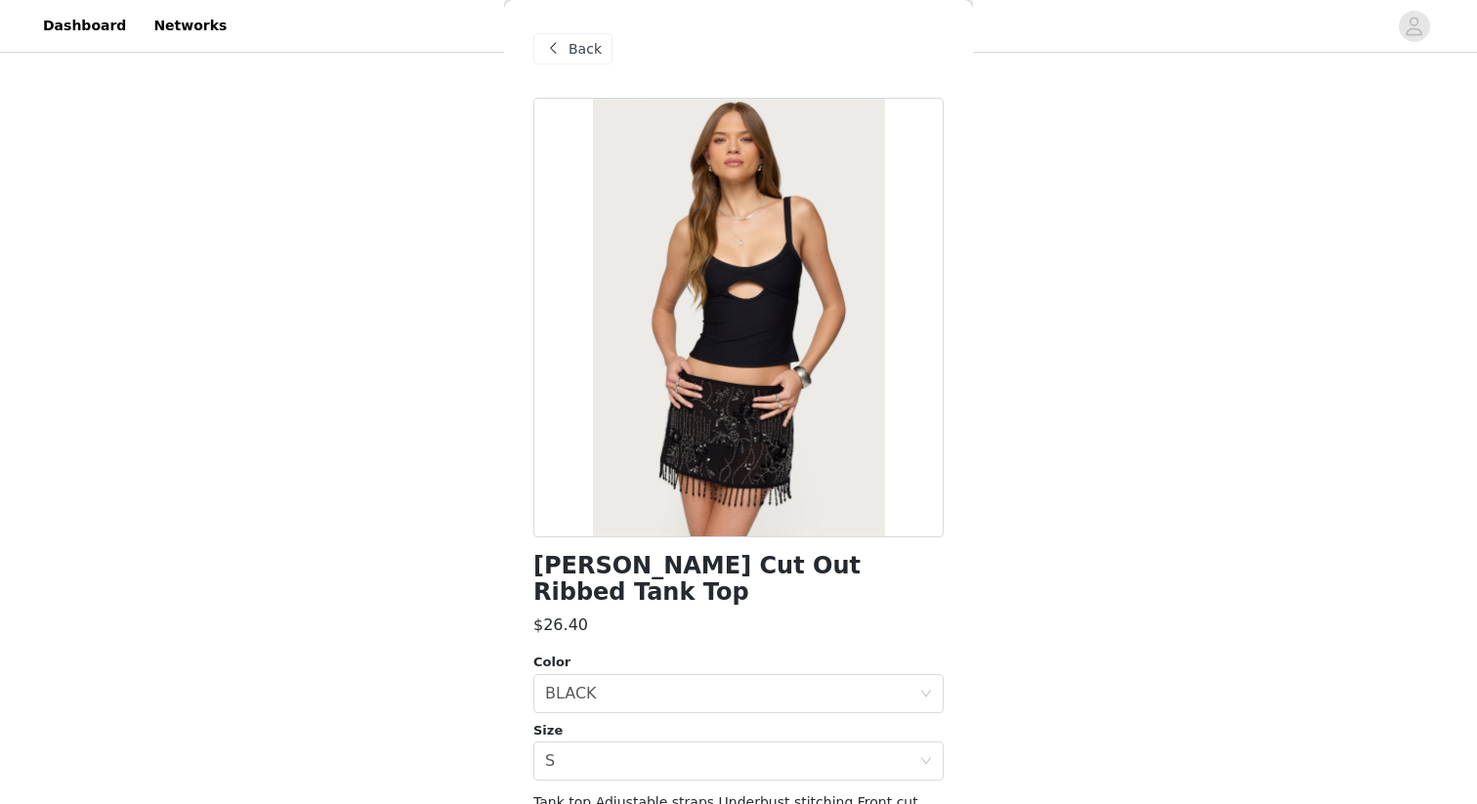
click at [549, 58] on span at bounding box center [552, 48] width 23 height 23
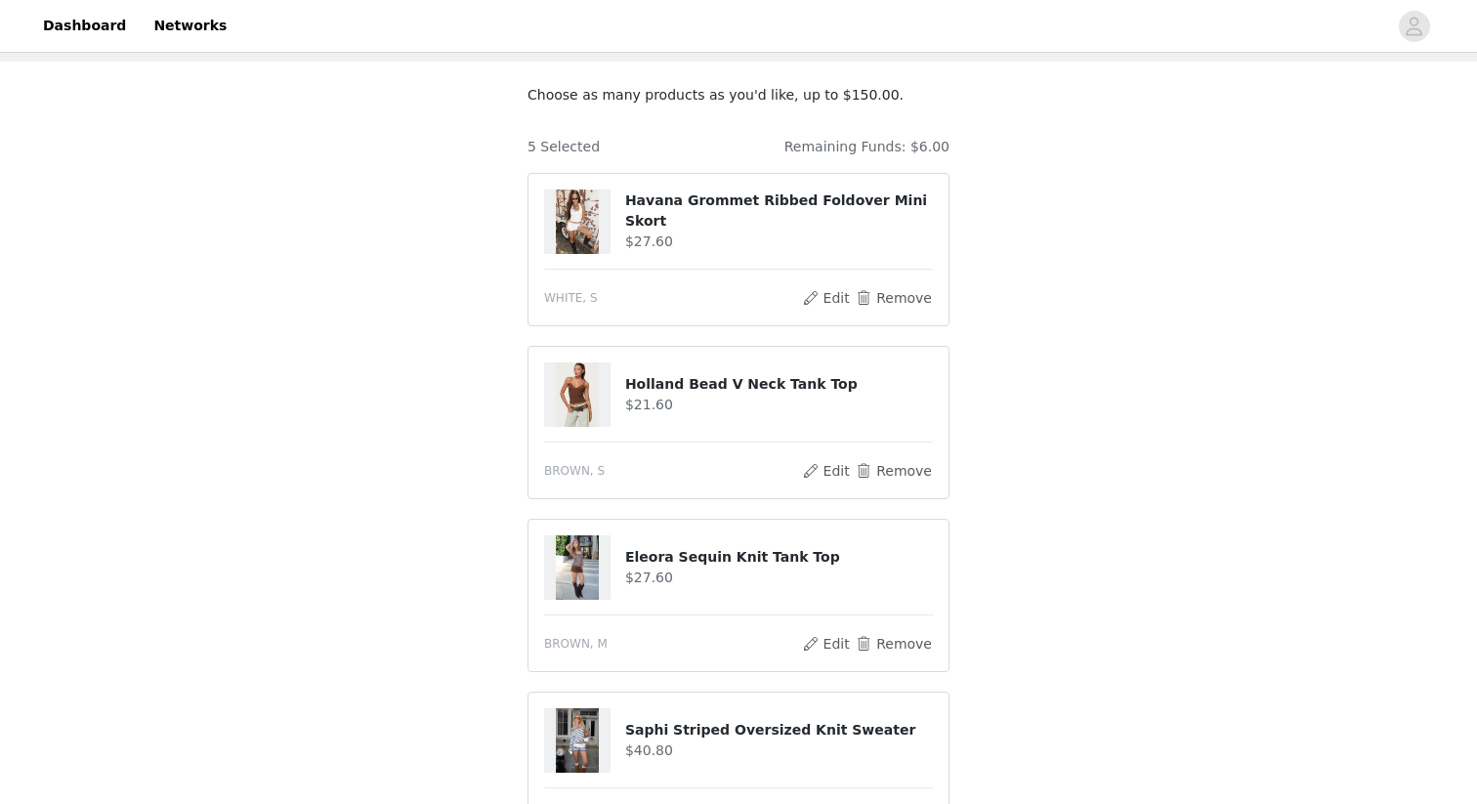
scroll to position [604, 0]
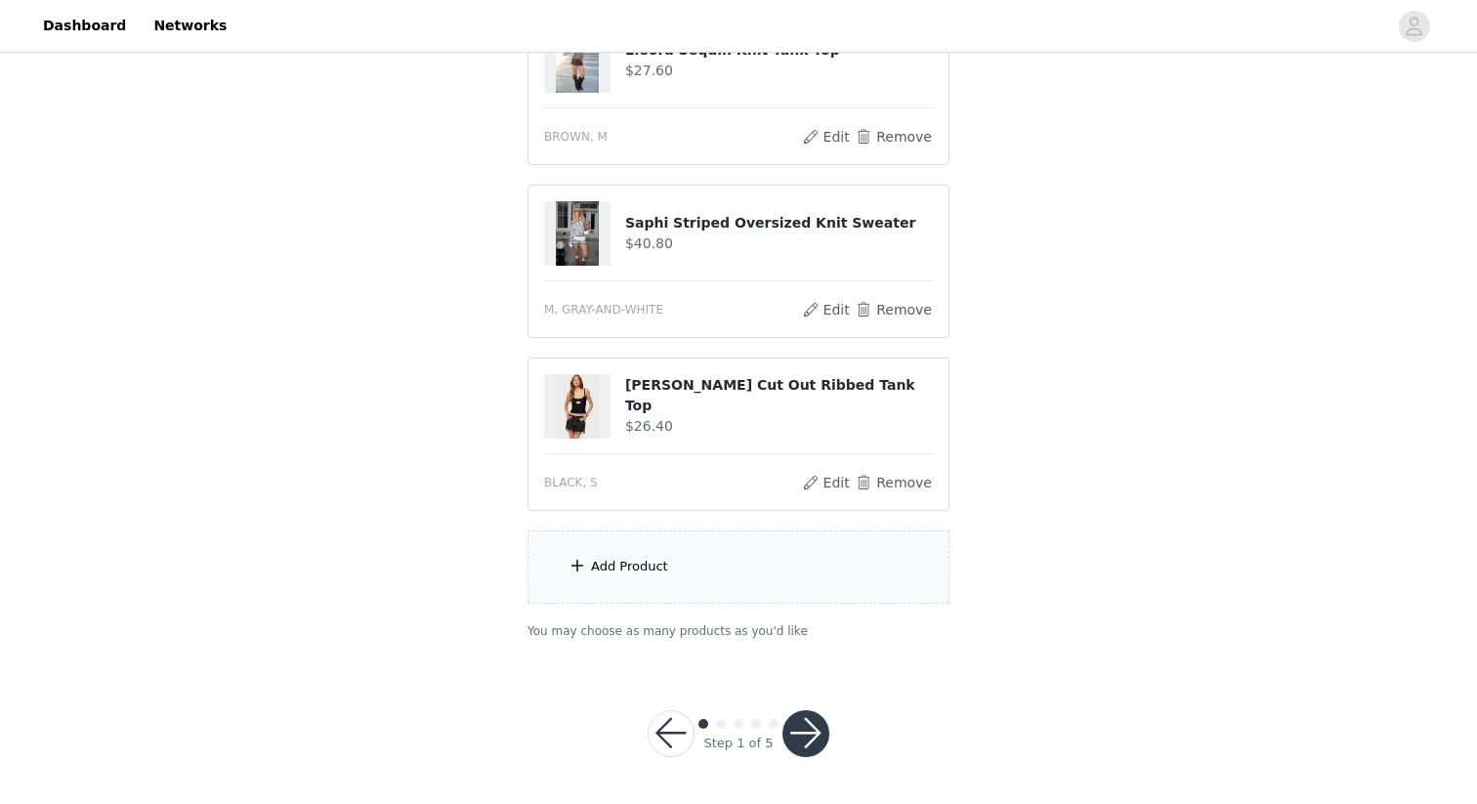
click at [640, 564] on div "Add Product" at bounding box center [629, 567] width 77 height 20
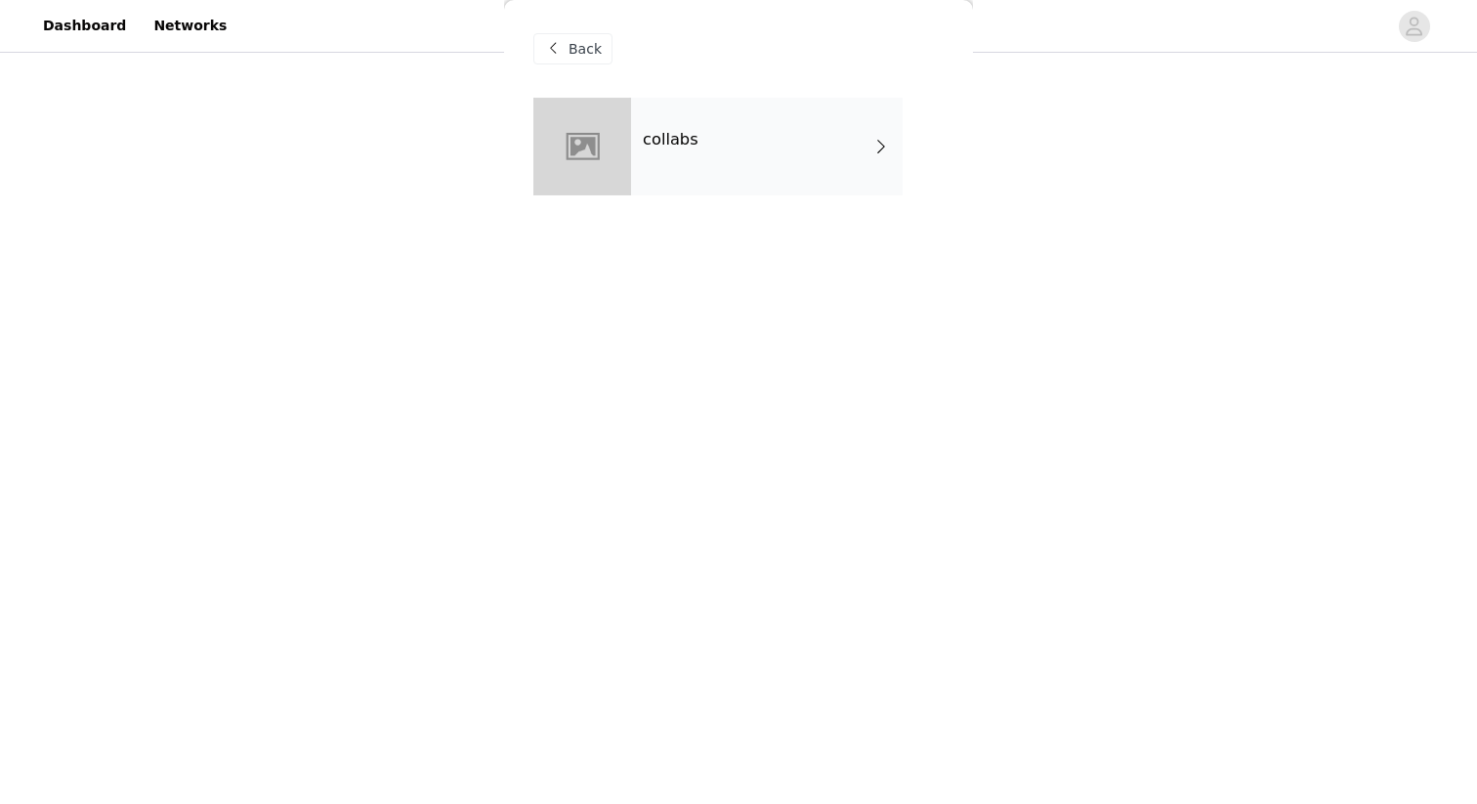
click at [816, 169] on div "collabs" at bounding box center [767, 147] width 272 height 98
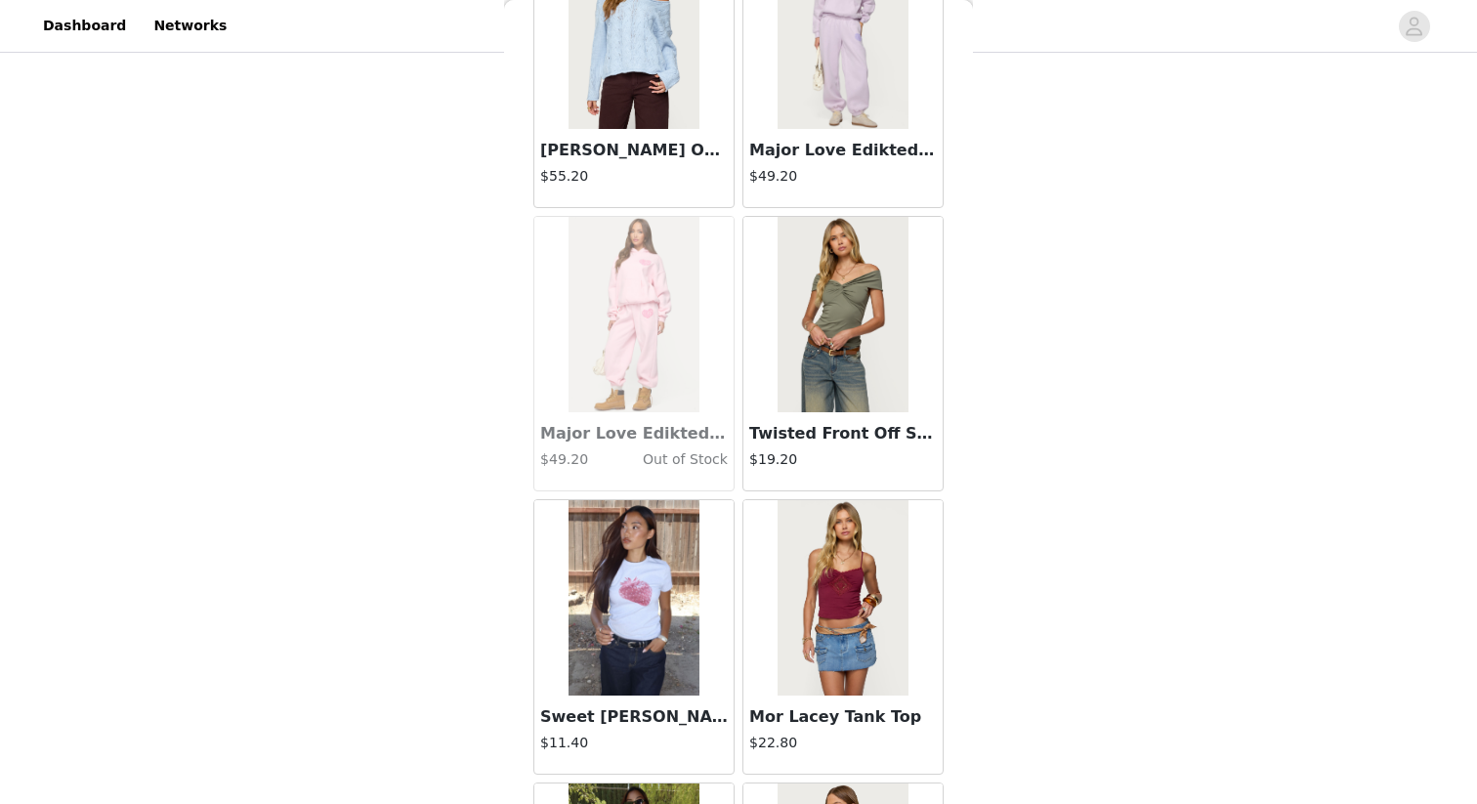
scroll to position [2186, 0]
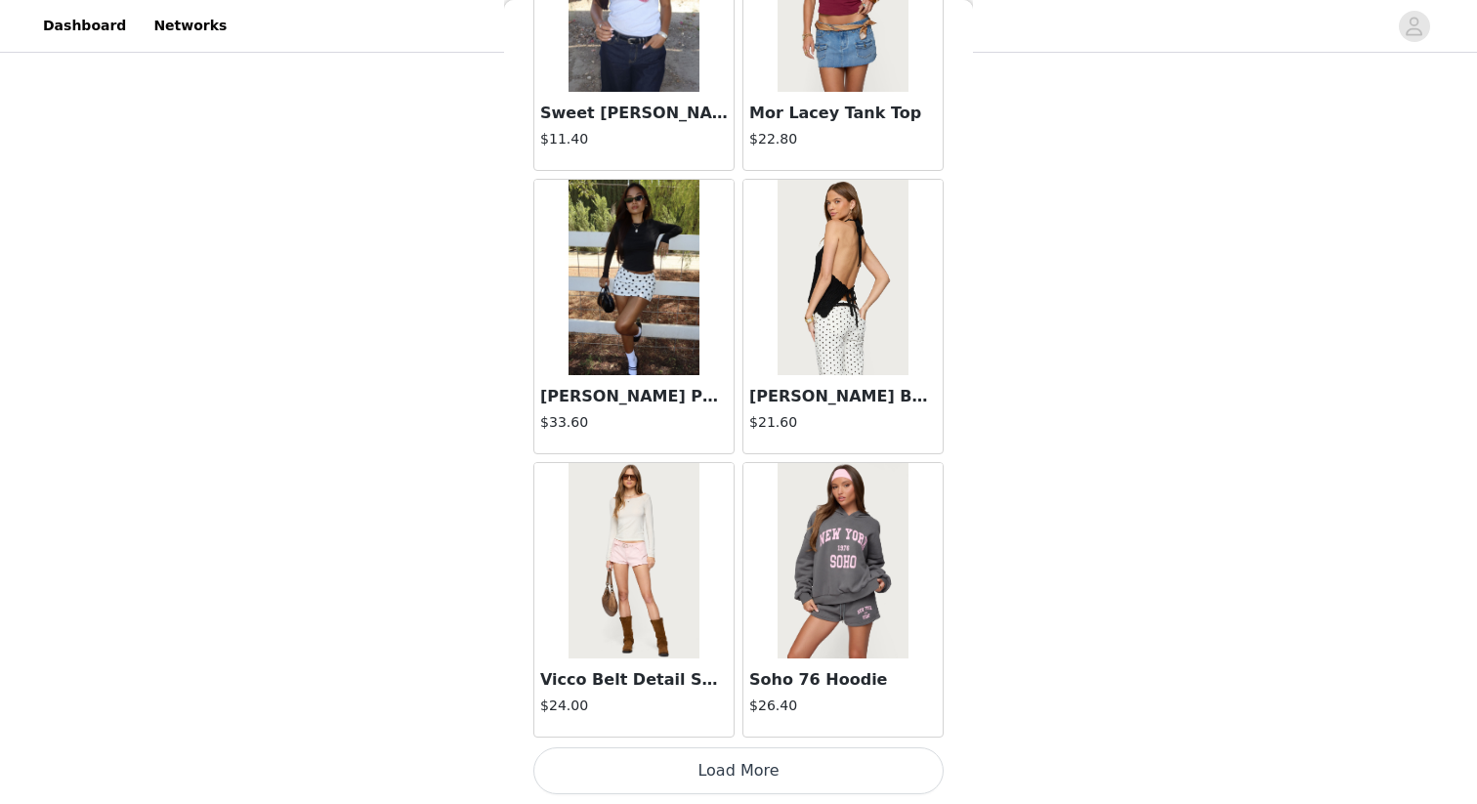
click at [736, 777] on button "Load More" at bounding box center [739, 771] width 410 height 47
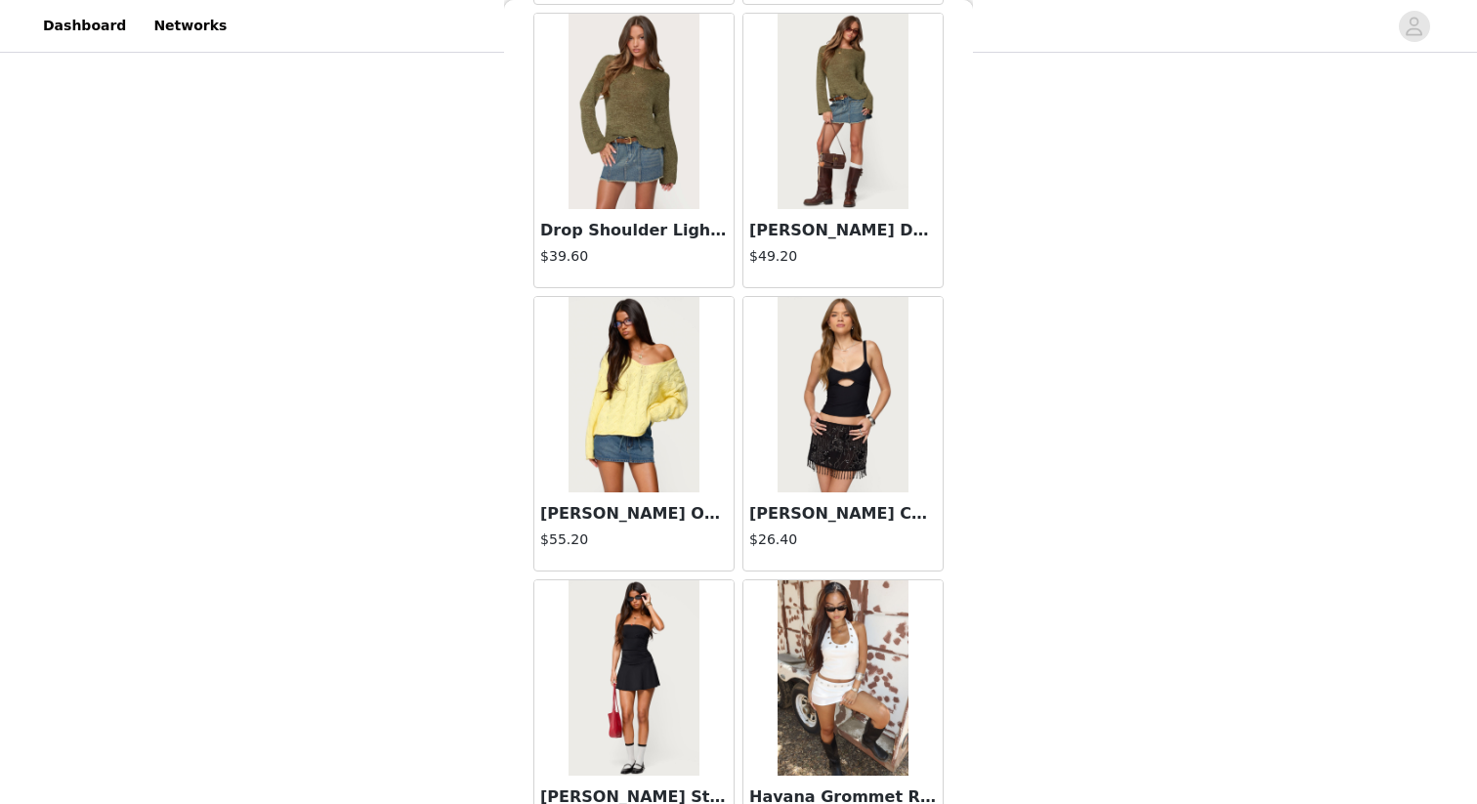
scroll to position [5020, 0]
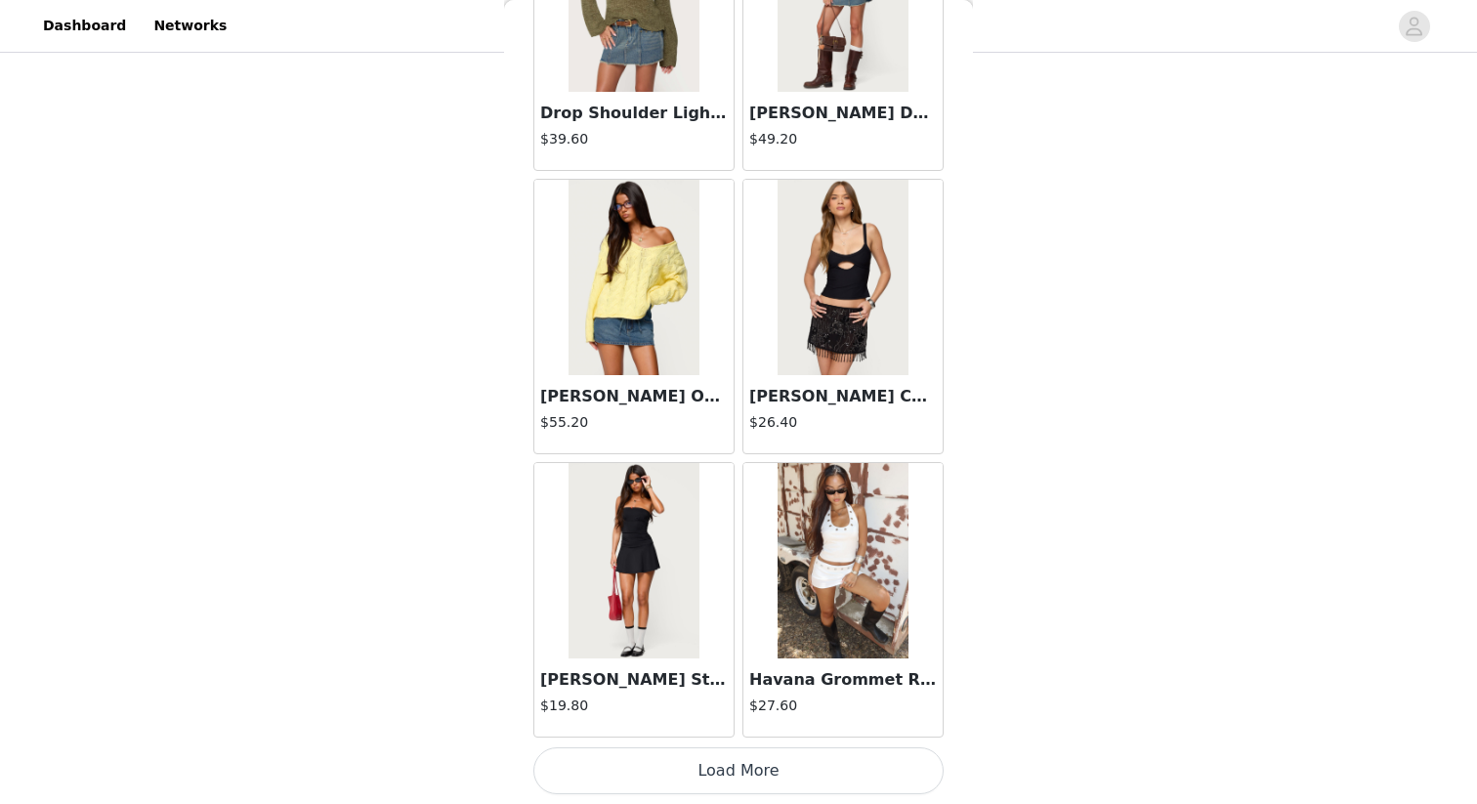
click at [781, 767] on button "Load More" at bounding box center [739, 771] width 410 height 47
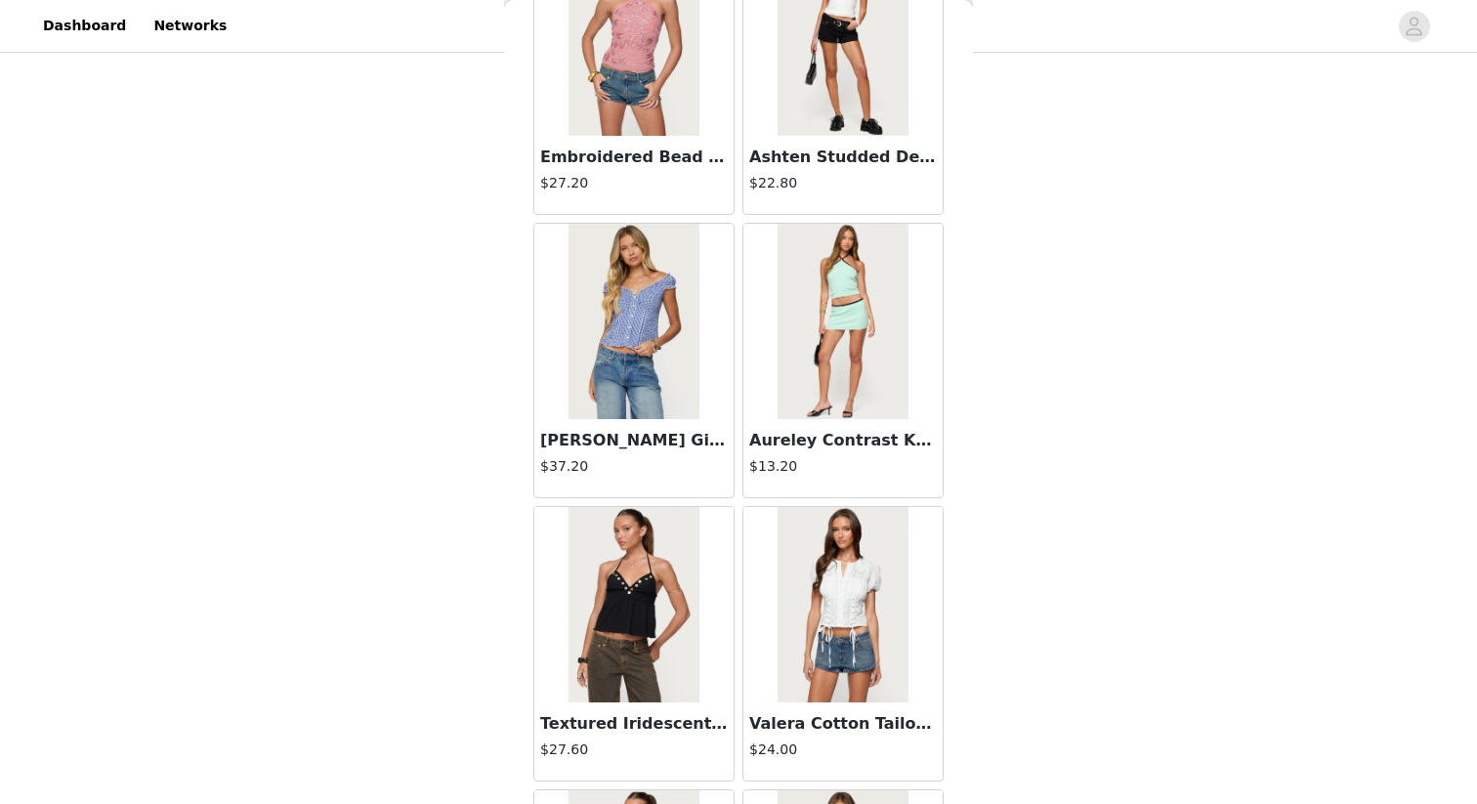
scroll to position [7853, 0]
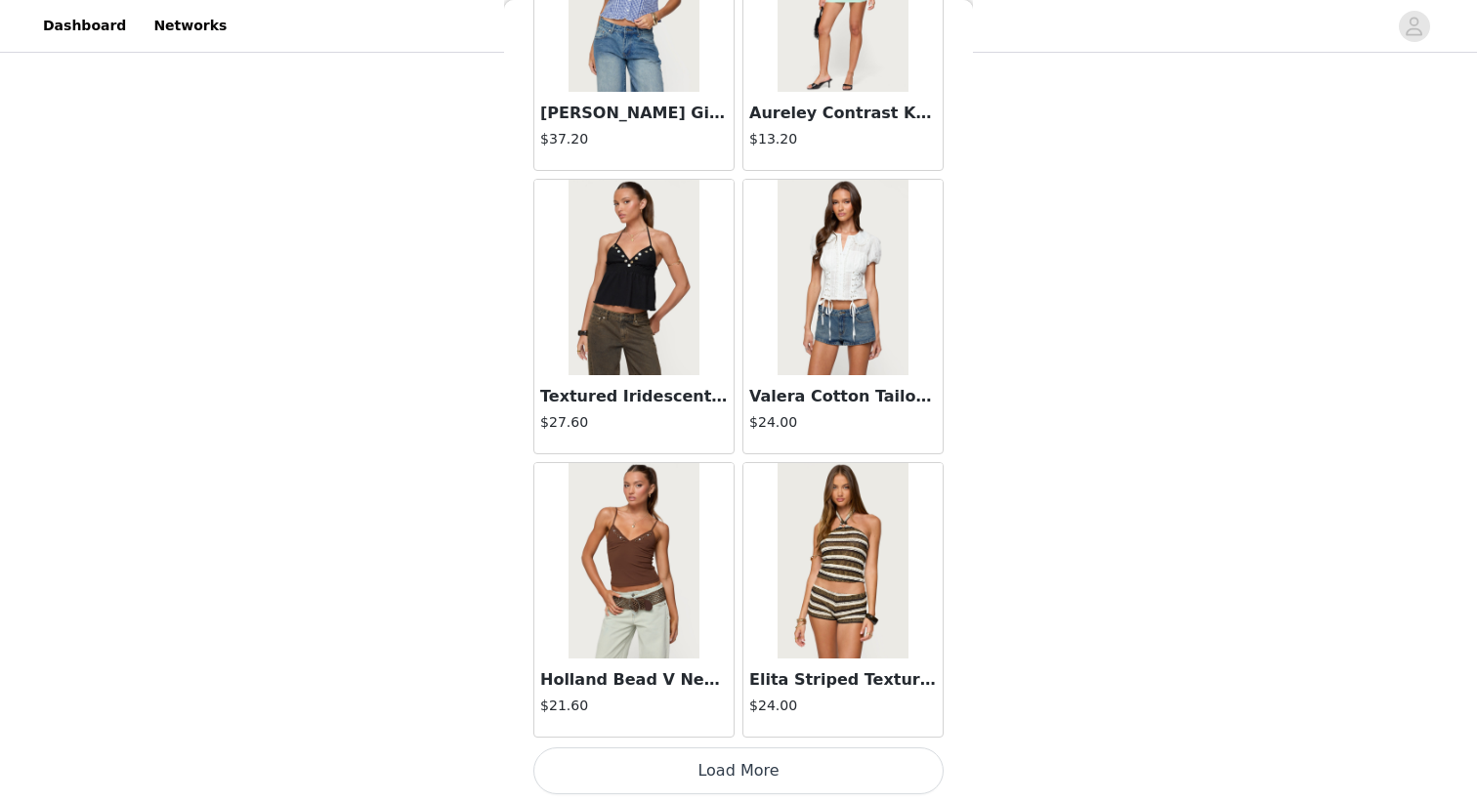
click at [776, 774] on button "Load More" at bounding box center [739, 771] width 410 height 47
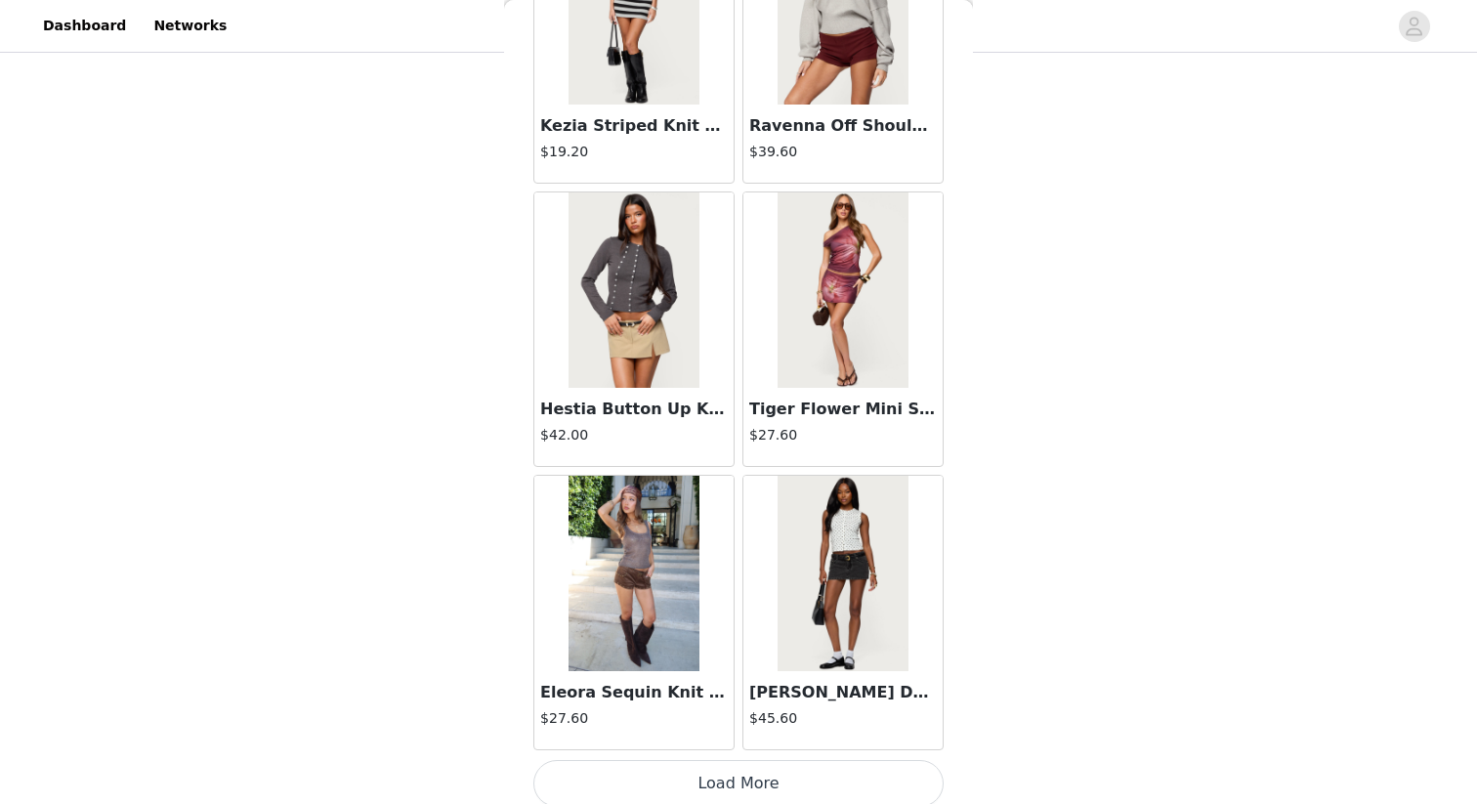
scroll to position [10687, 0]
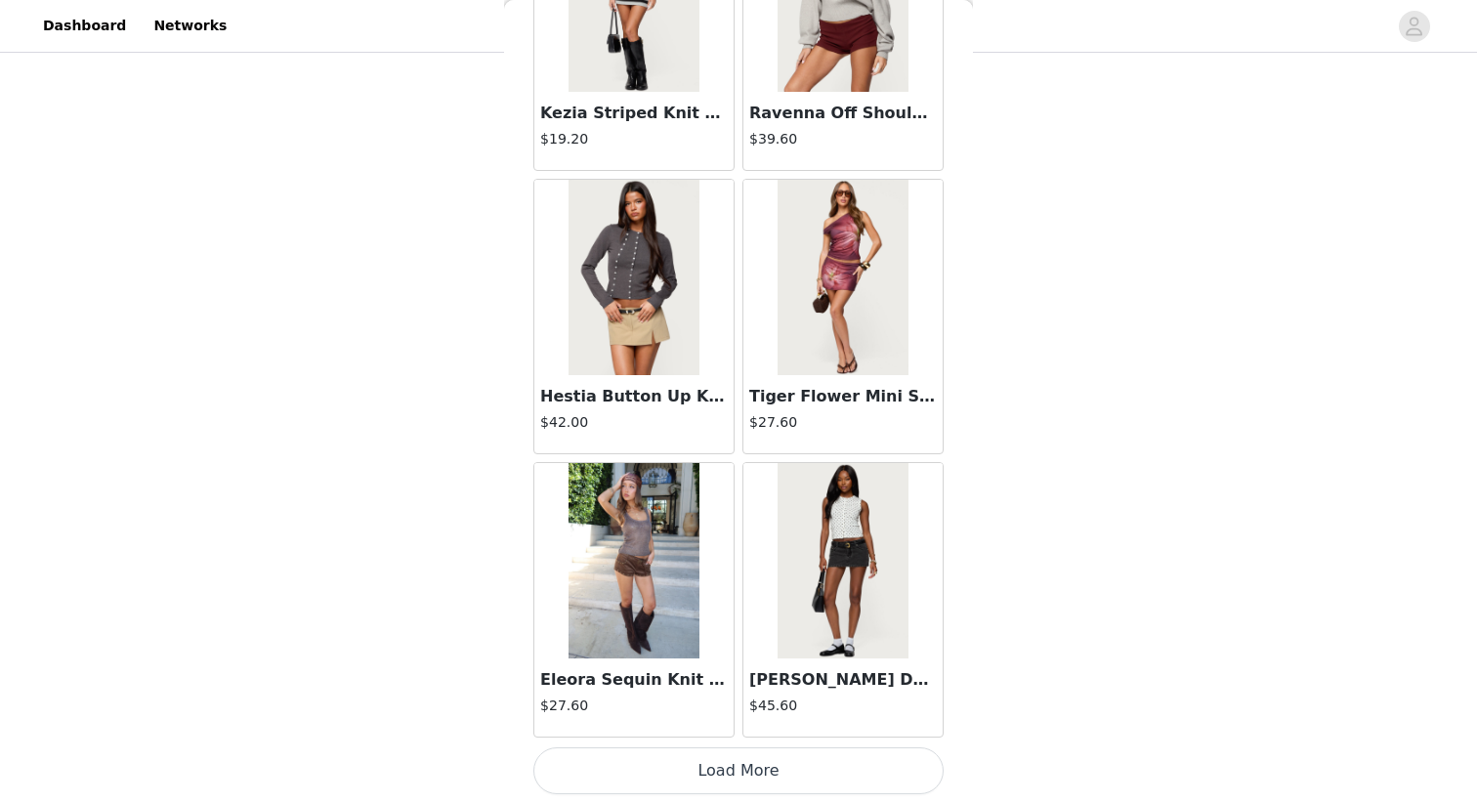
click at [797, 783] on button "Load More" at bounding box center [739, 771] width 410 height 47
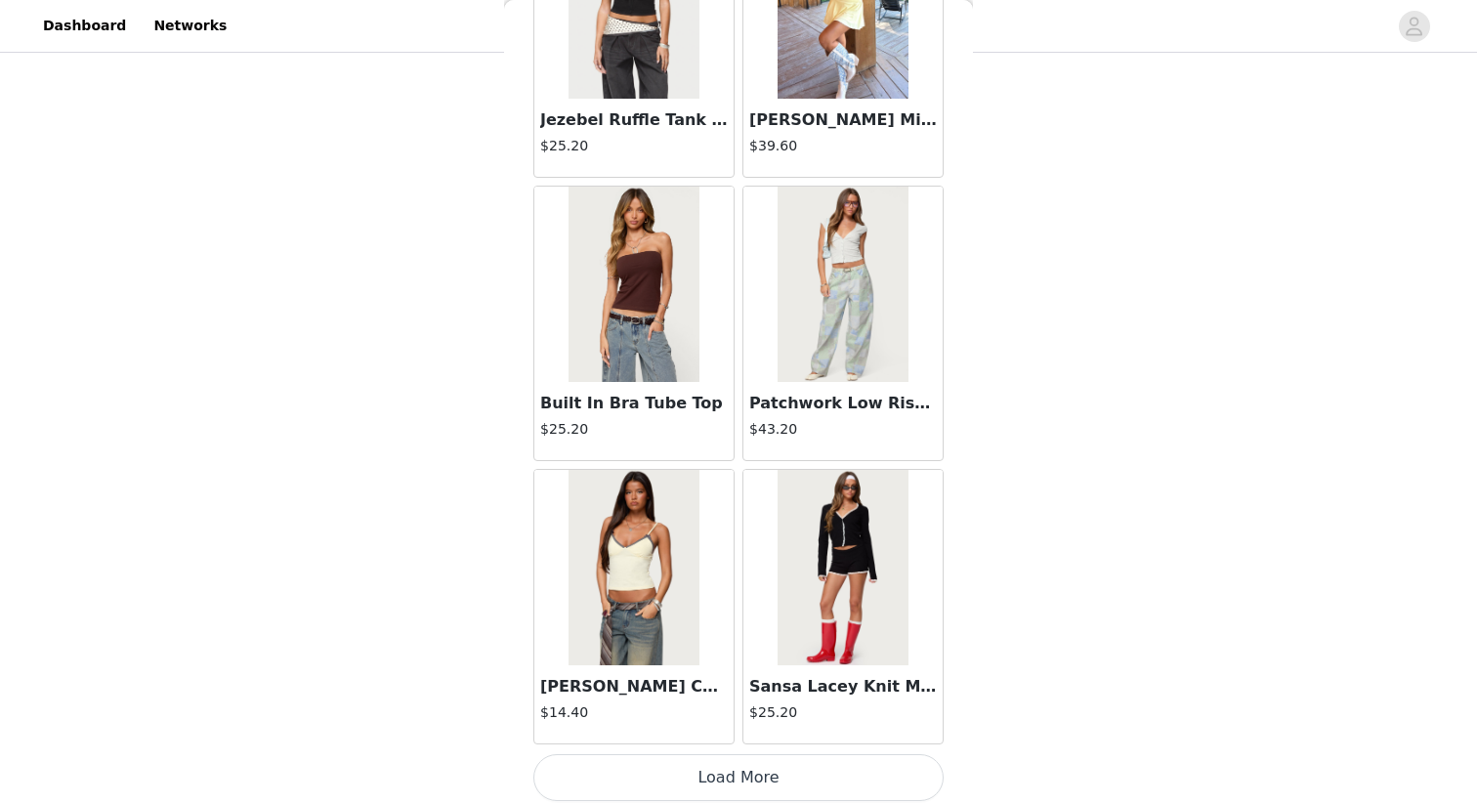
scroll to position [13521, 0]
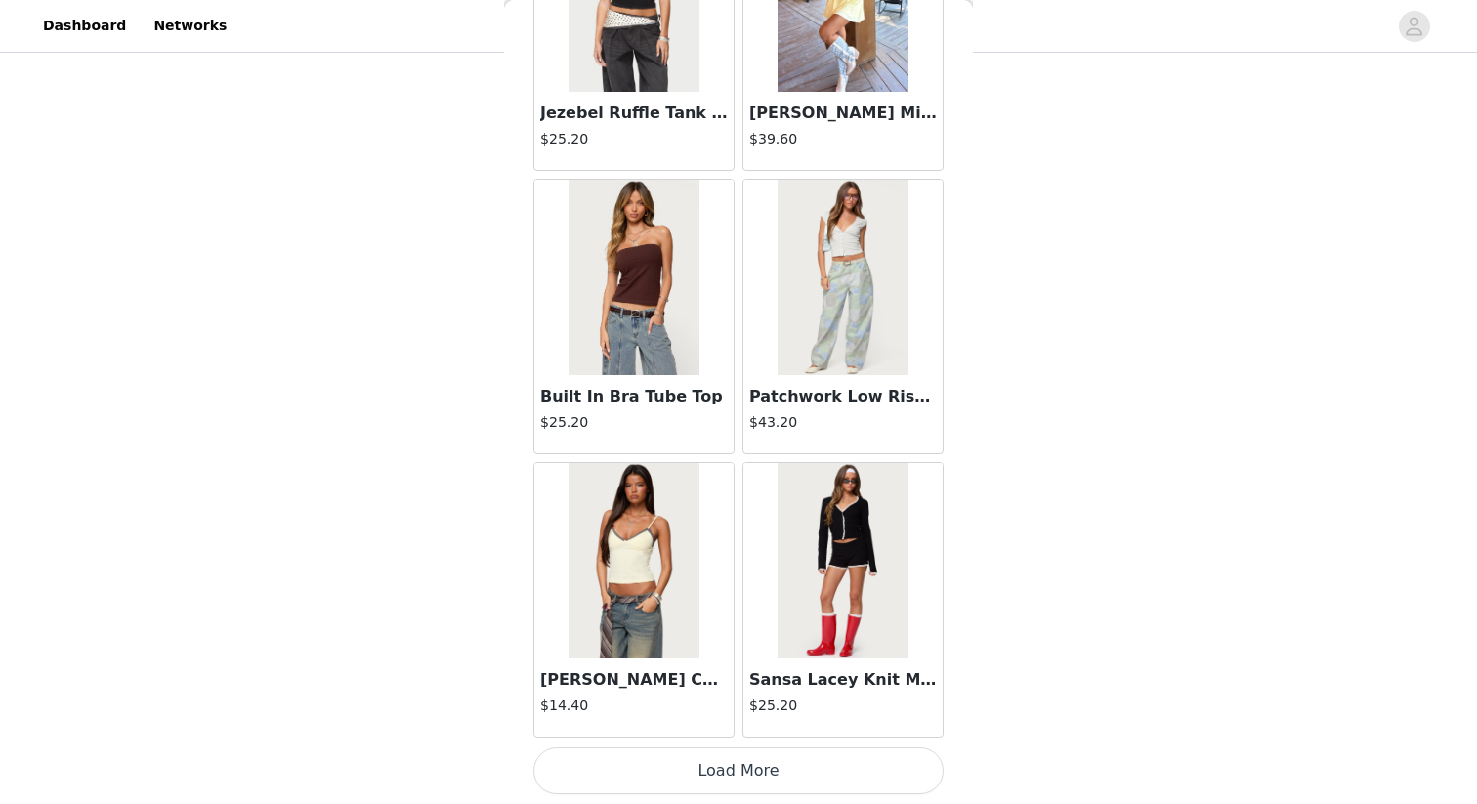
click at [789, 765] on button "Load More" at bounding box center [739, 771] width 410 height 47
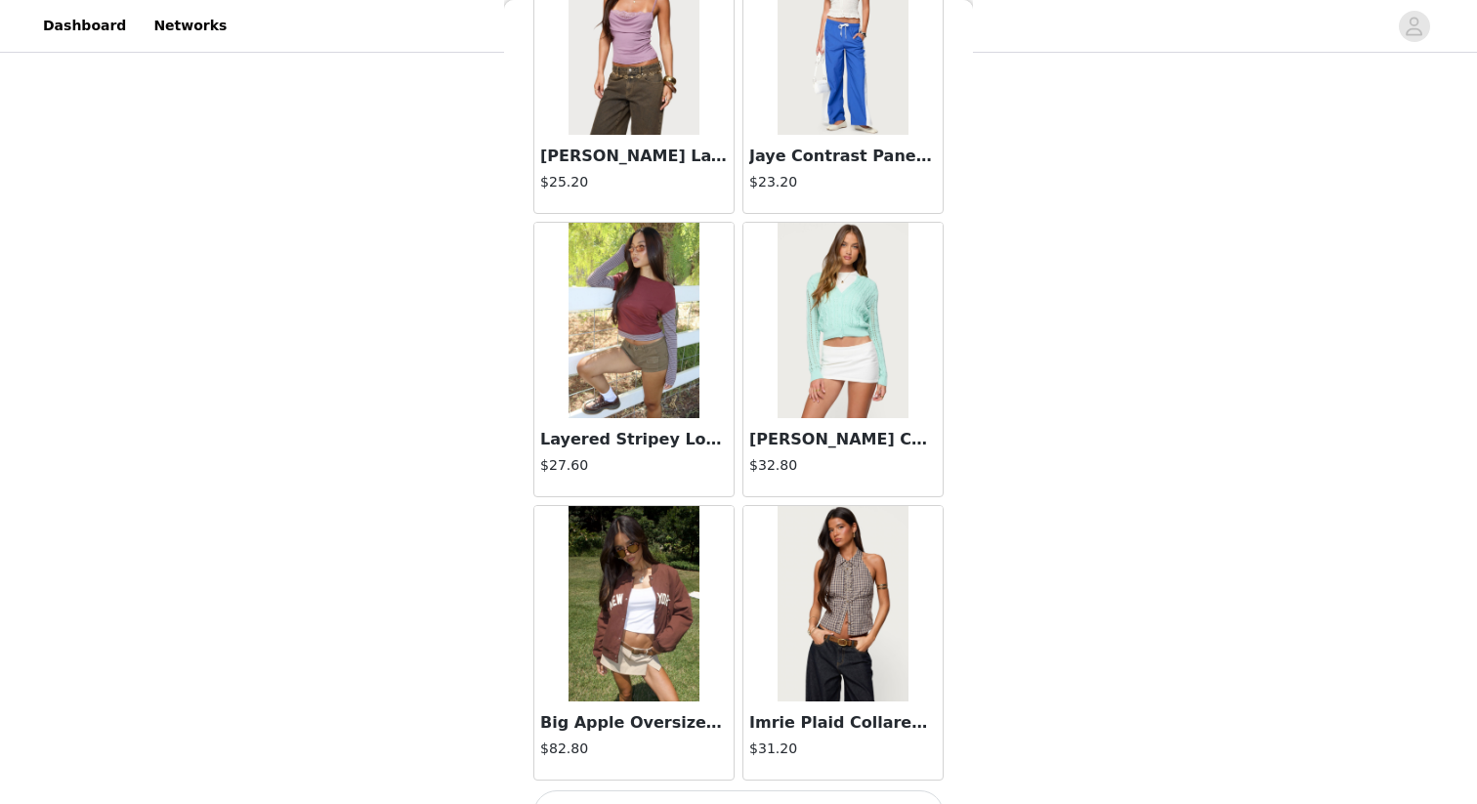
scroll to position [16354, 0]
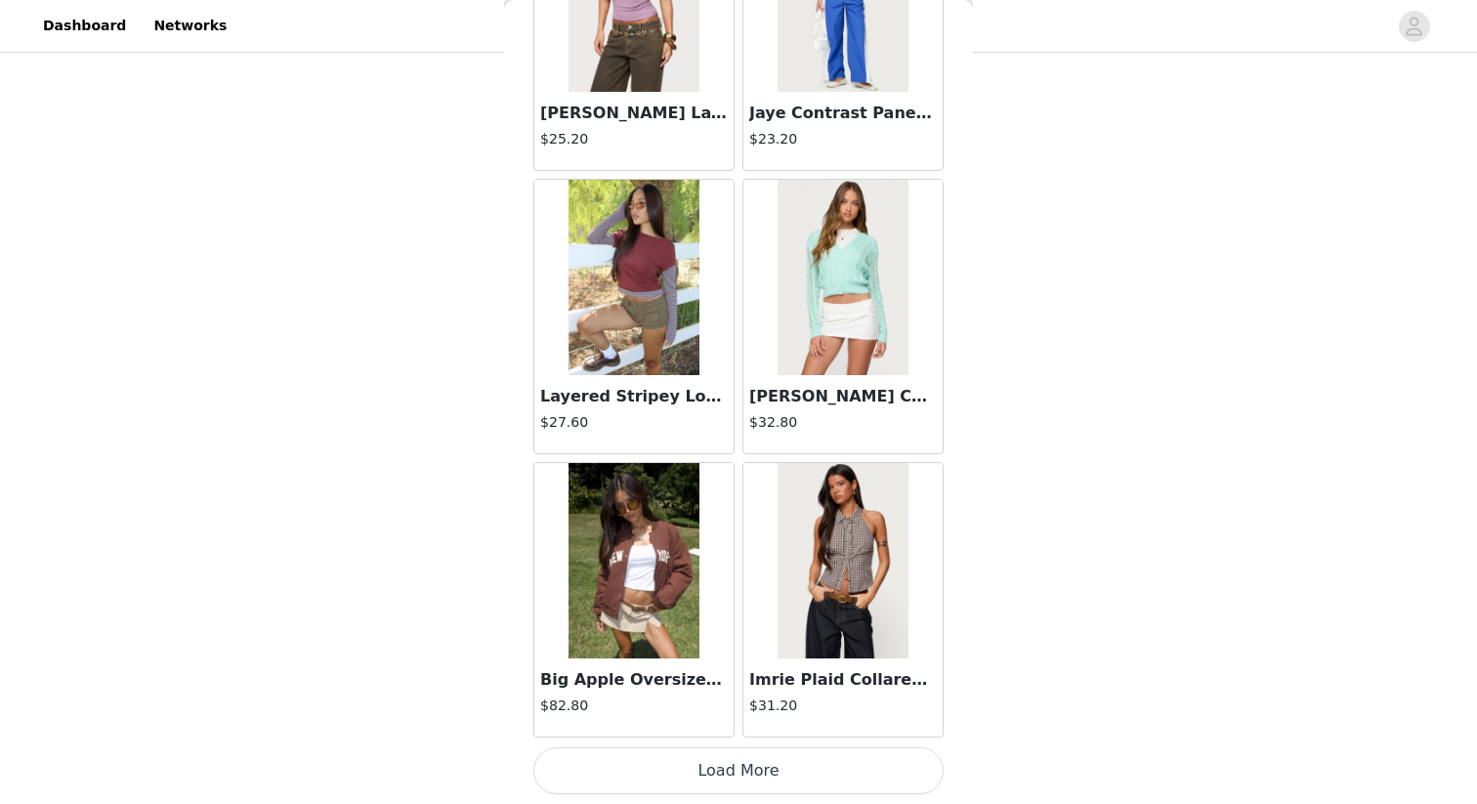
click at [782, 778] on button "Load More" at bounding box center [739, 771] width 410 height 47
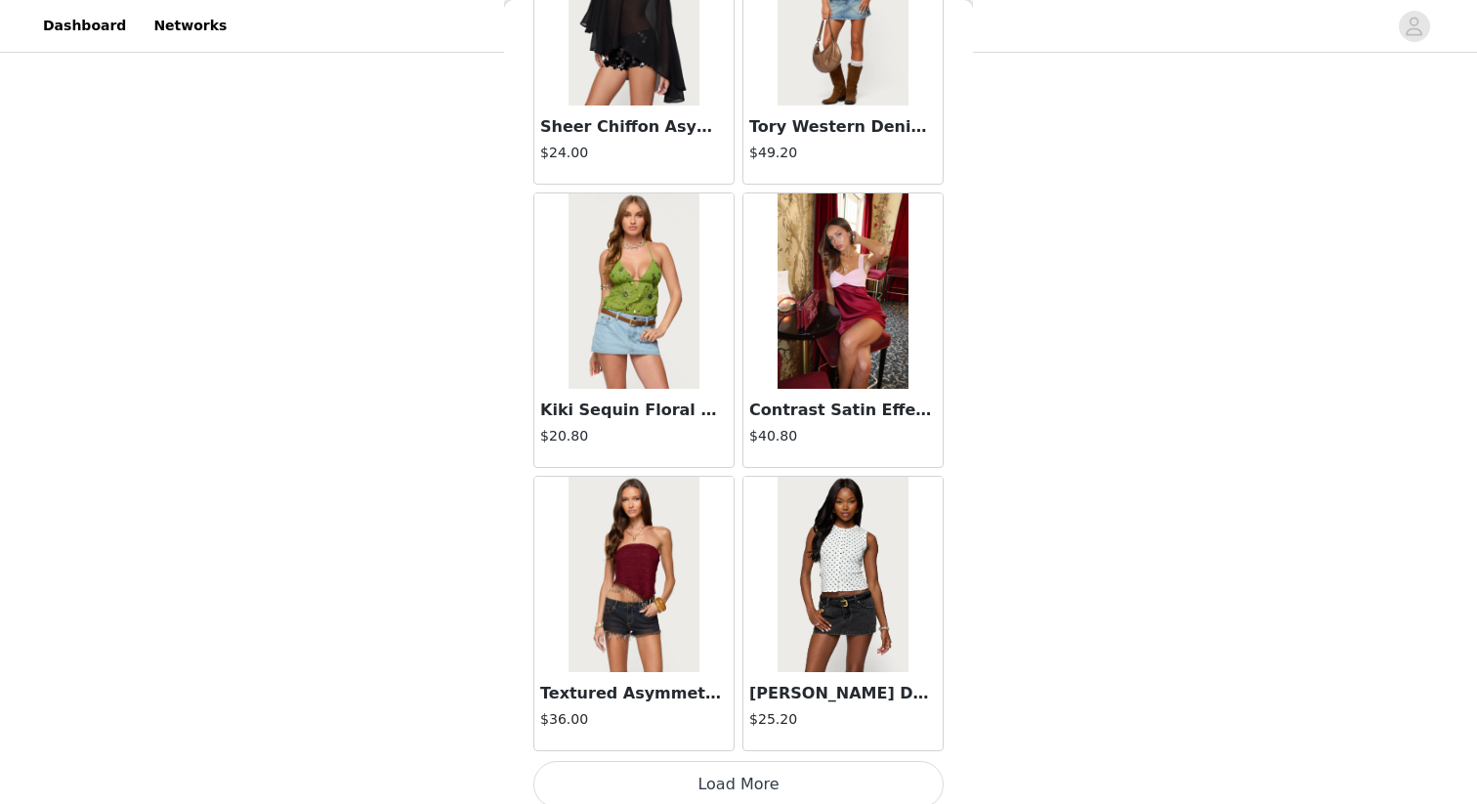
scroll to position [19188, 0]
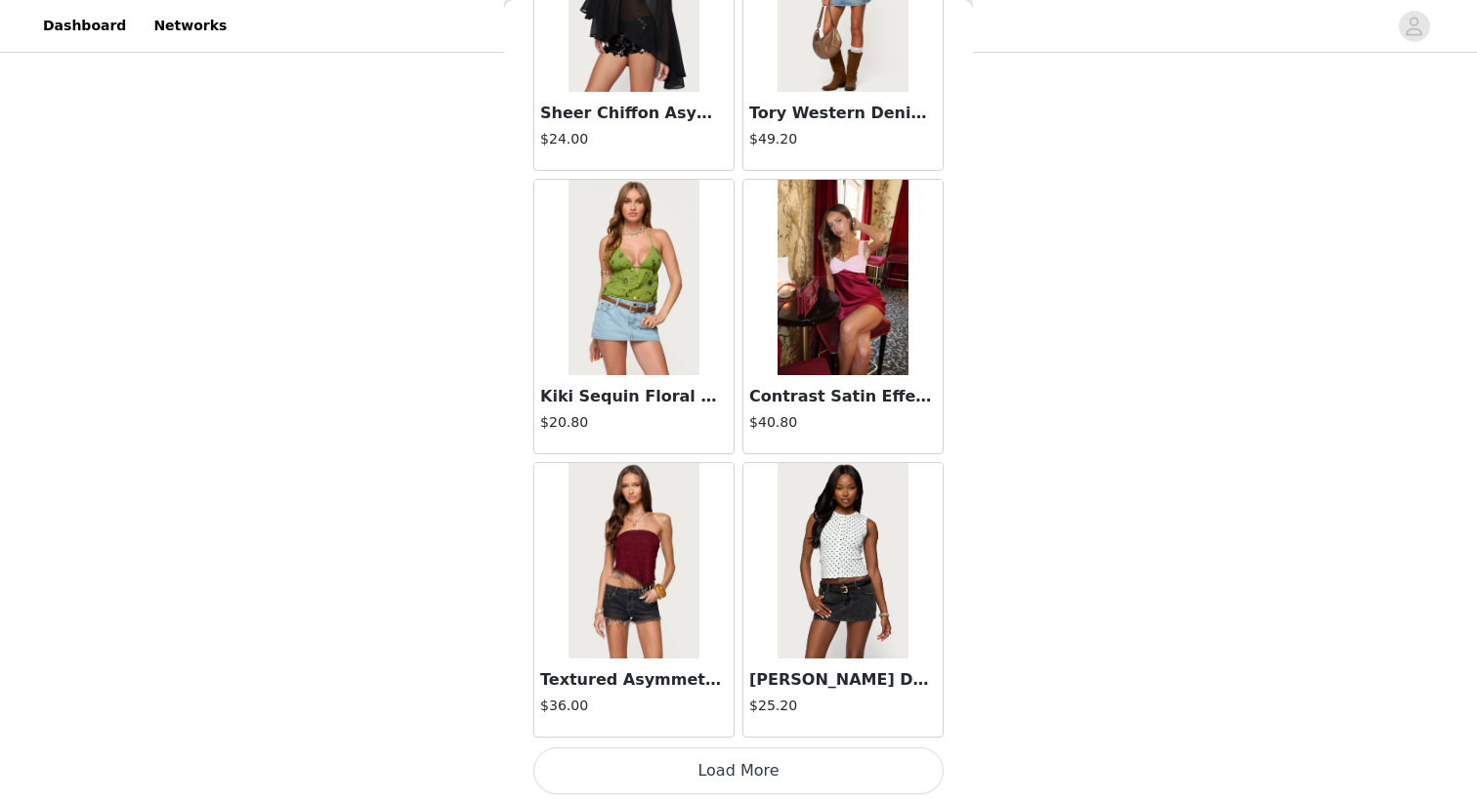
click at [790, 779] on button "Load More" at bounding box center [739, 771] width 410 height 47
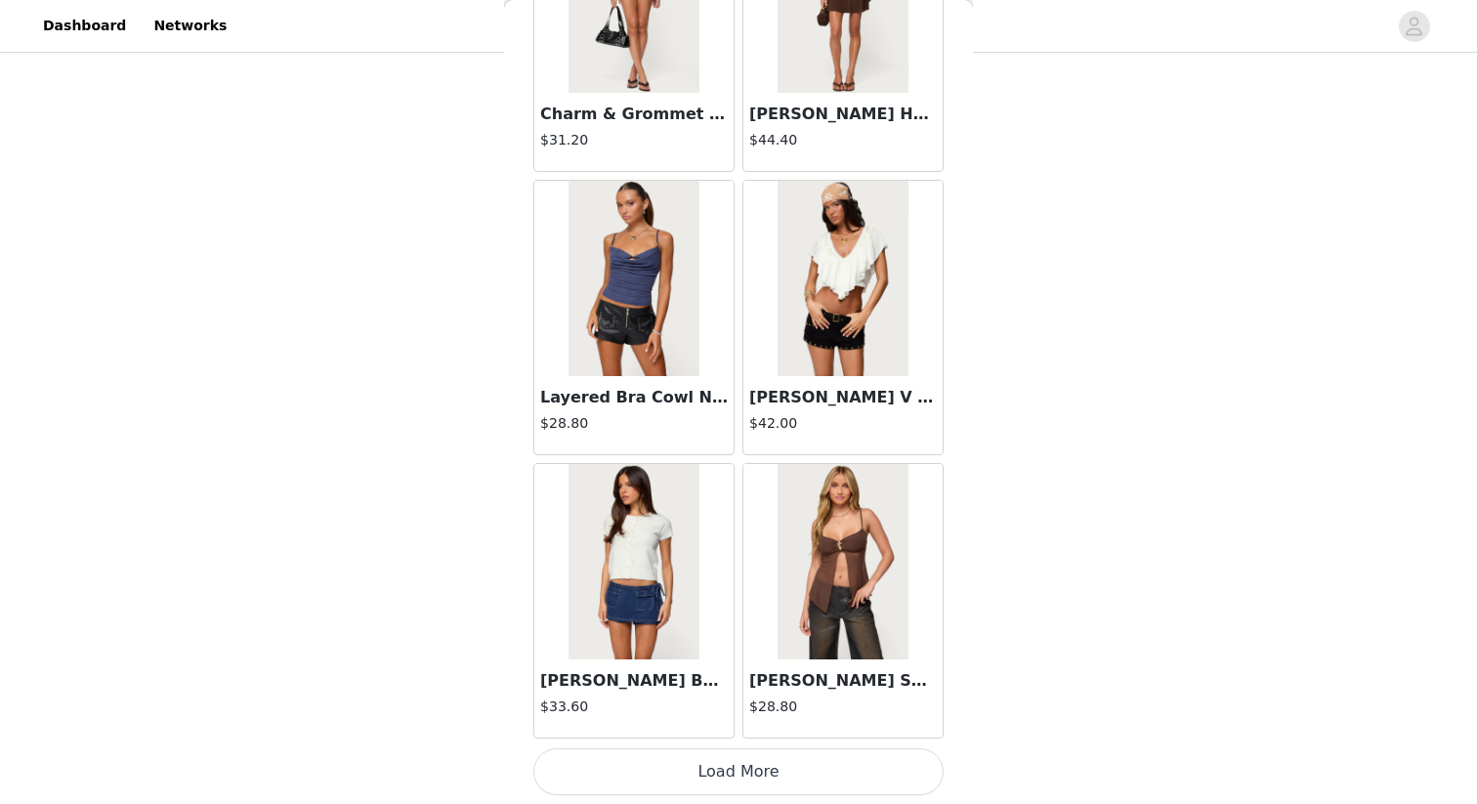
scroll to position [22022, 0]
click at [784, 770] on button "Load More" at bounding box center [739, 771] width 410 height 47
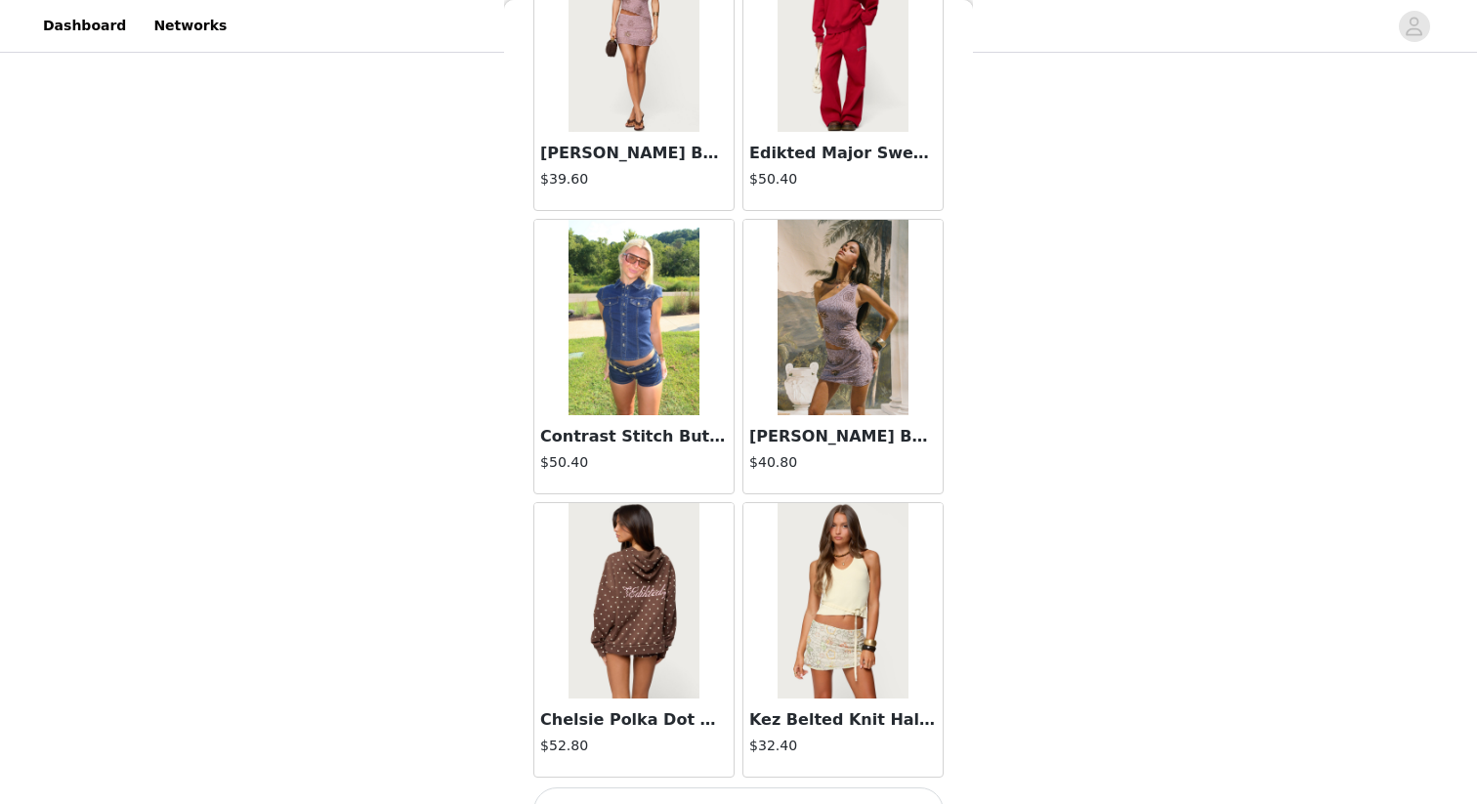
scroll to position [24855, 0]
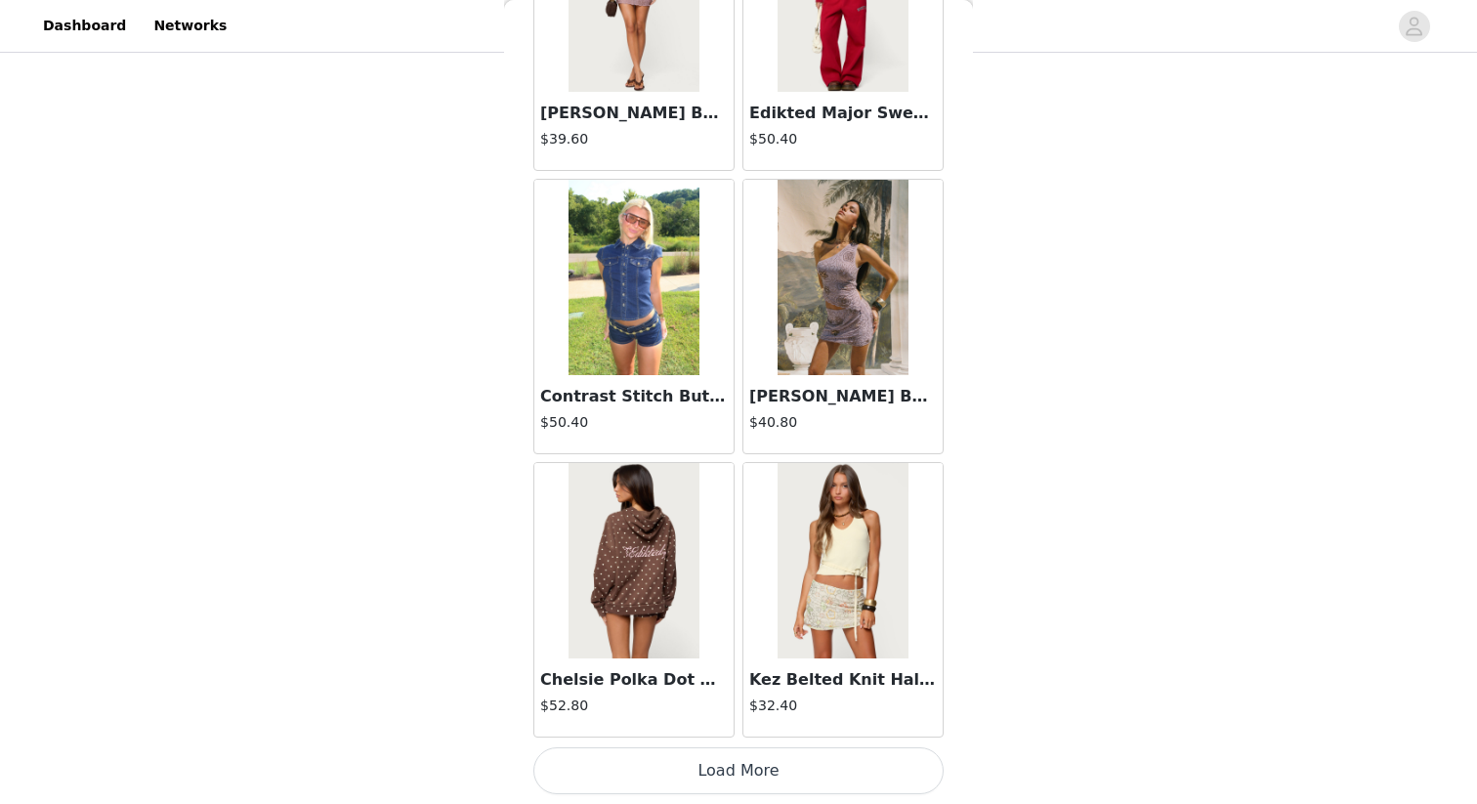
click at [820, 757] on button "Load More" at bounding box center [739, 771] width 410 height 47
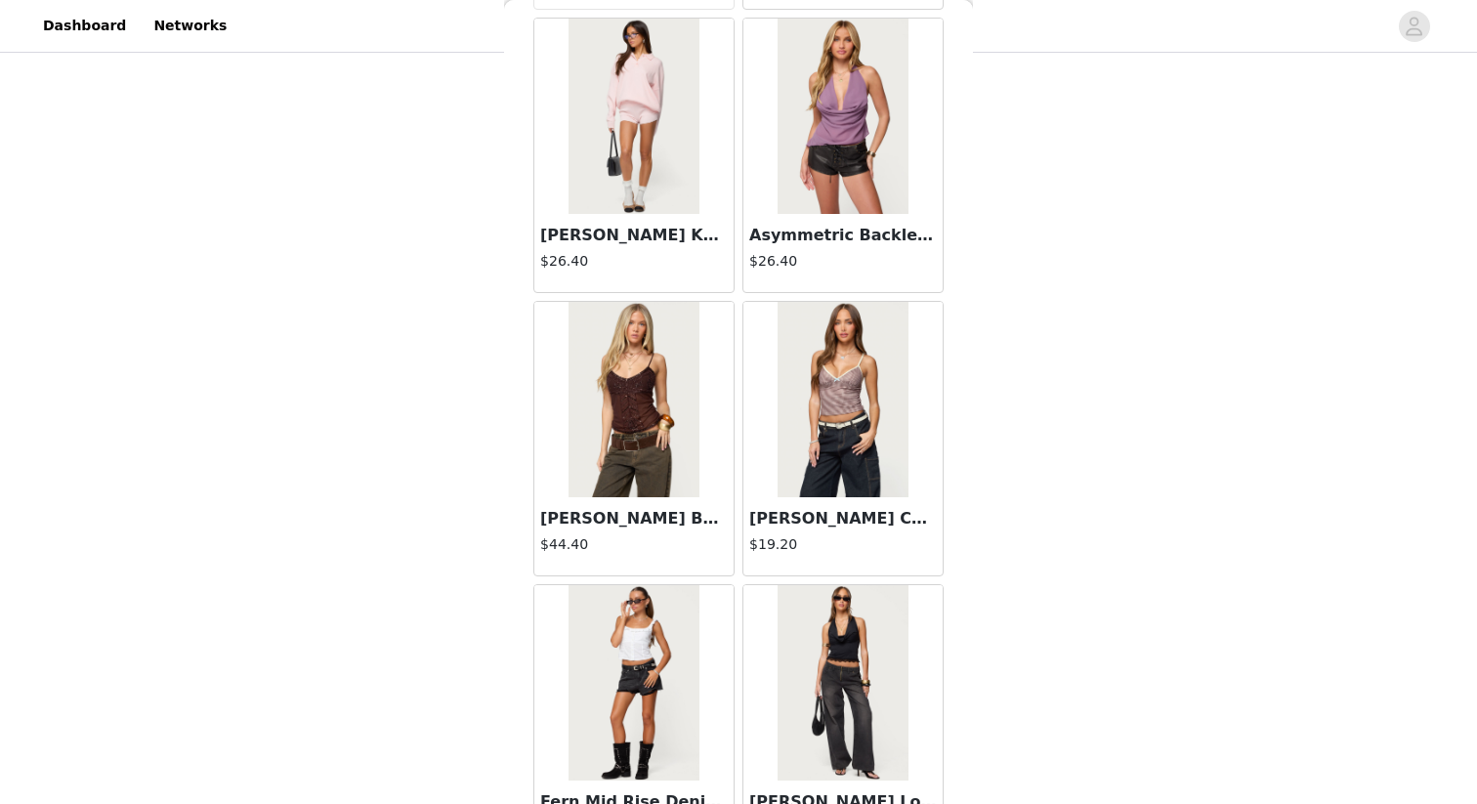
scroll to position [27689, 0]
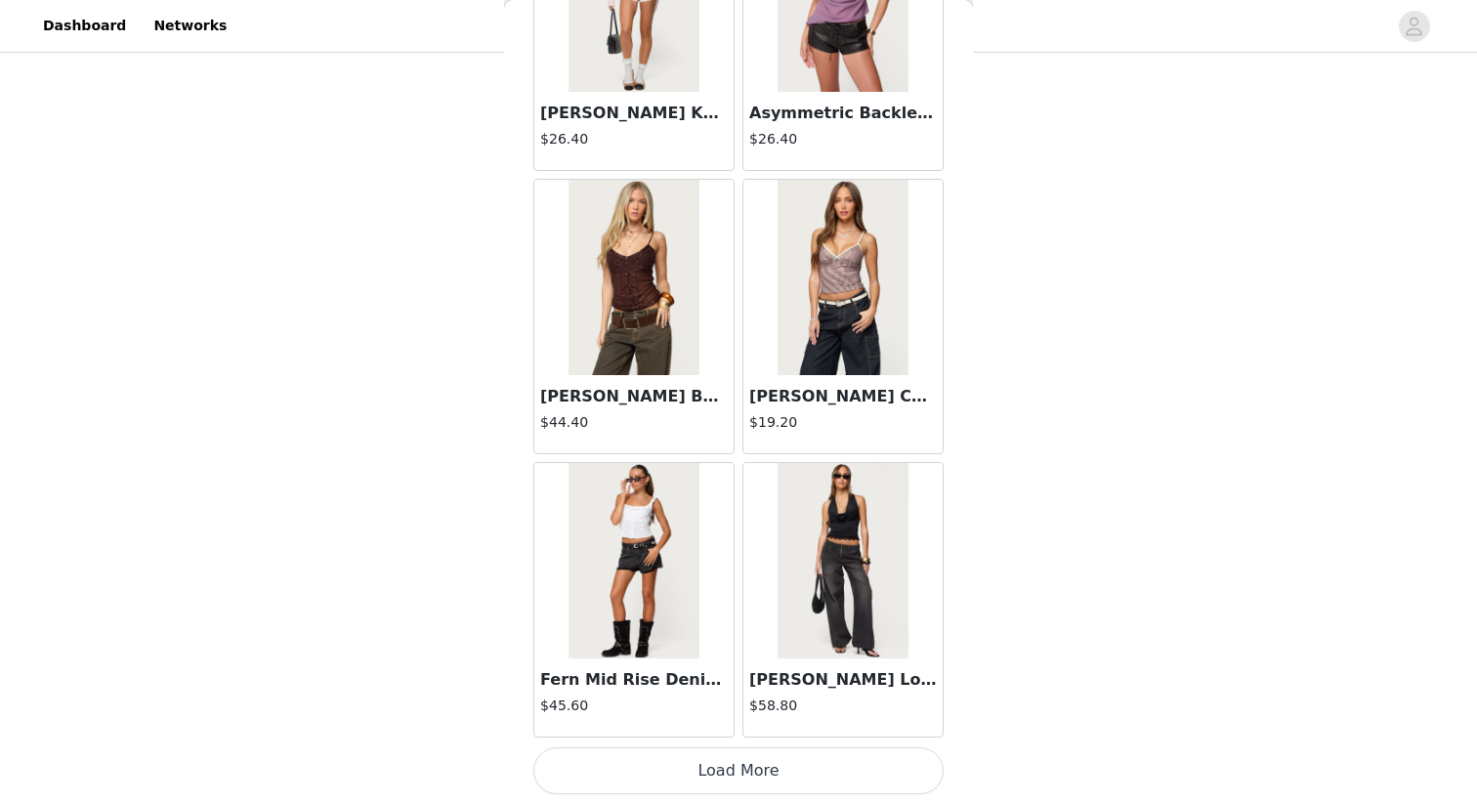
click at [803, 759] on button "Load More" at bounding box center [739, 771] width 410 height 47
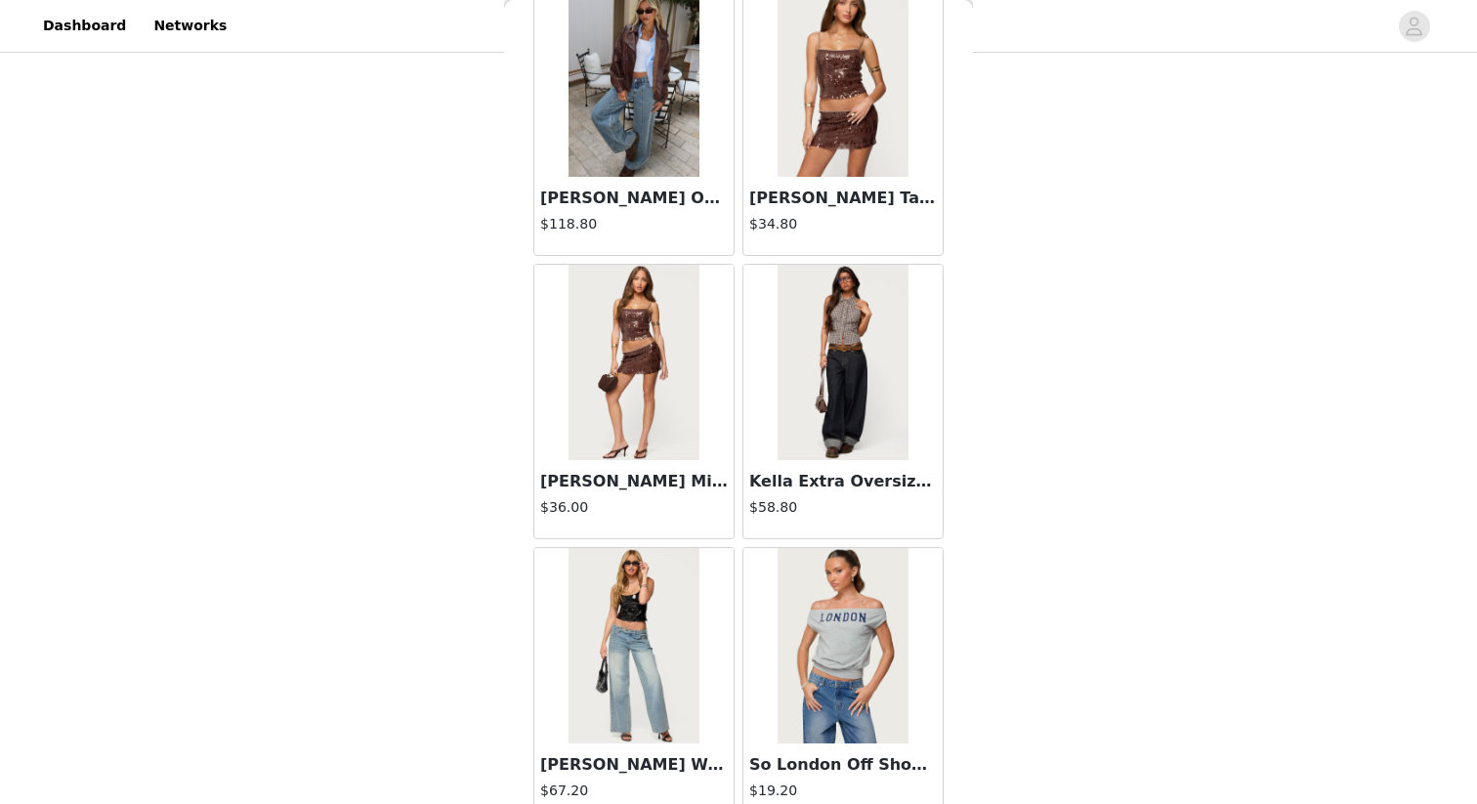
scroll to position [30523, 0]
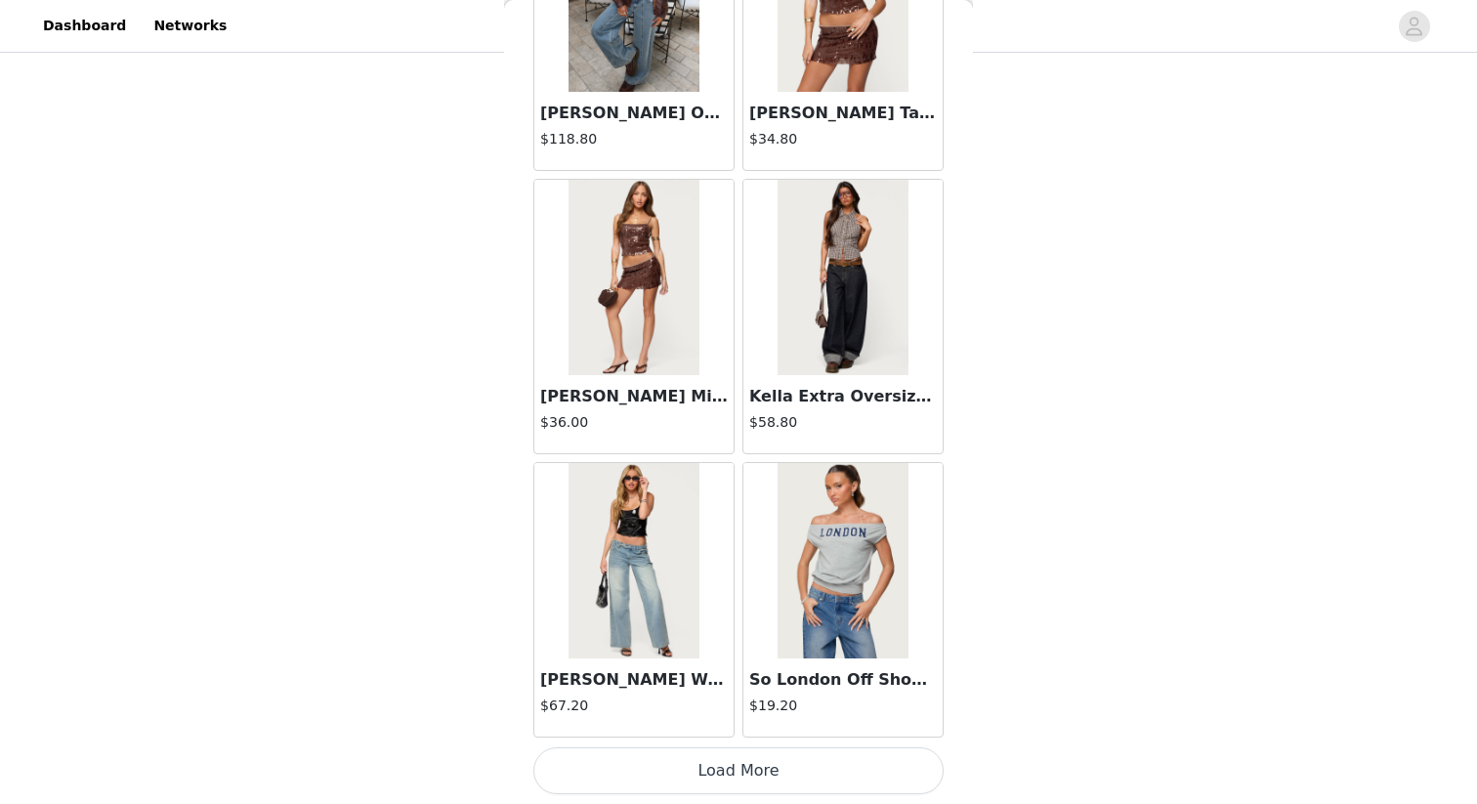
click at [807, 769] on button "Load More" at bounding box center [739, 771] width 410 height 47
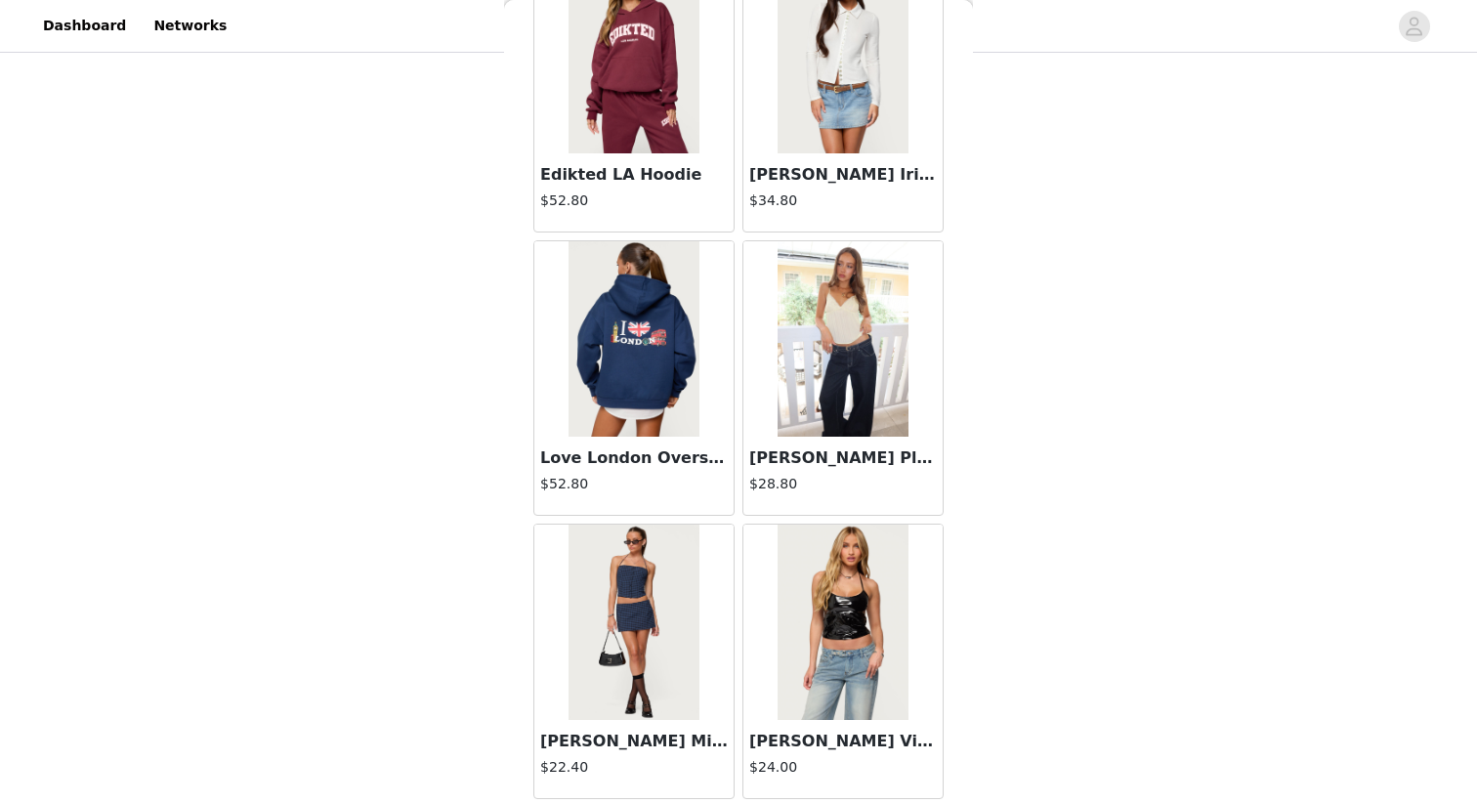
scroll to position [33356, 0]
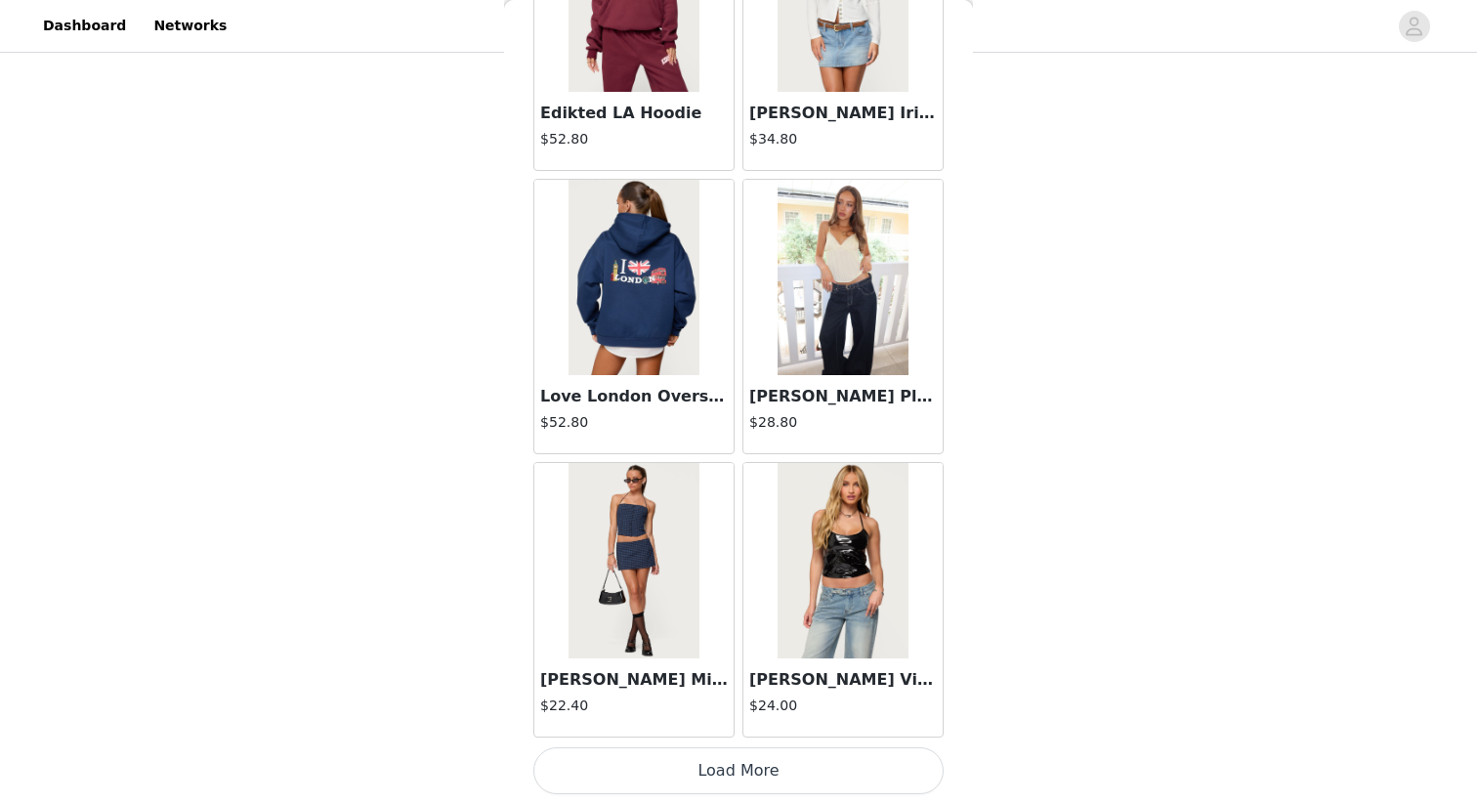
click at [790, 762] on button "Load More" at bounding box center [739, 771] width 410 height 47
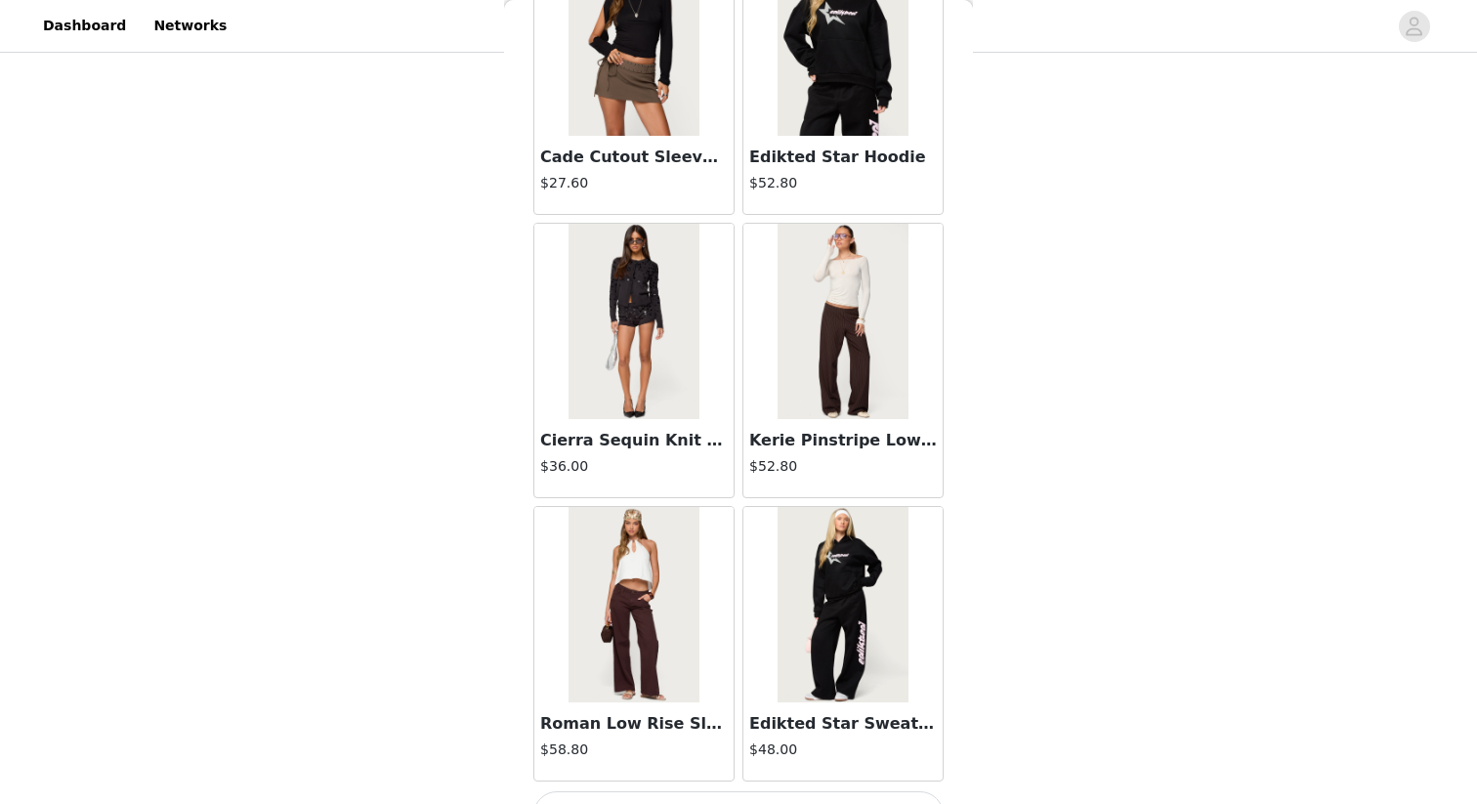
scroll to position [36190, 0]
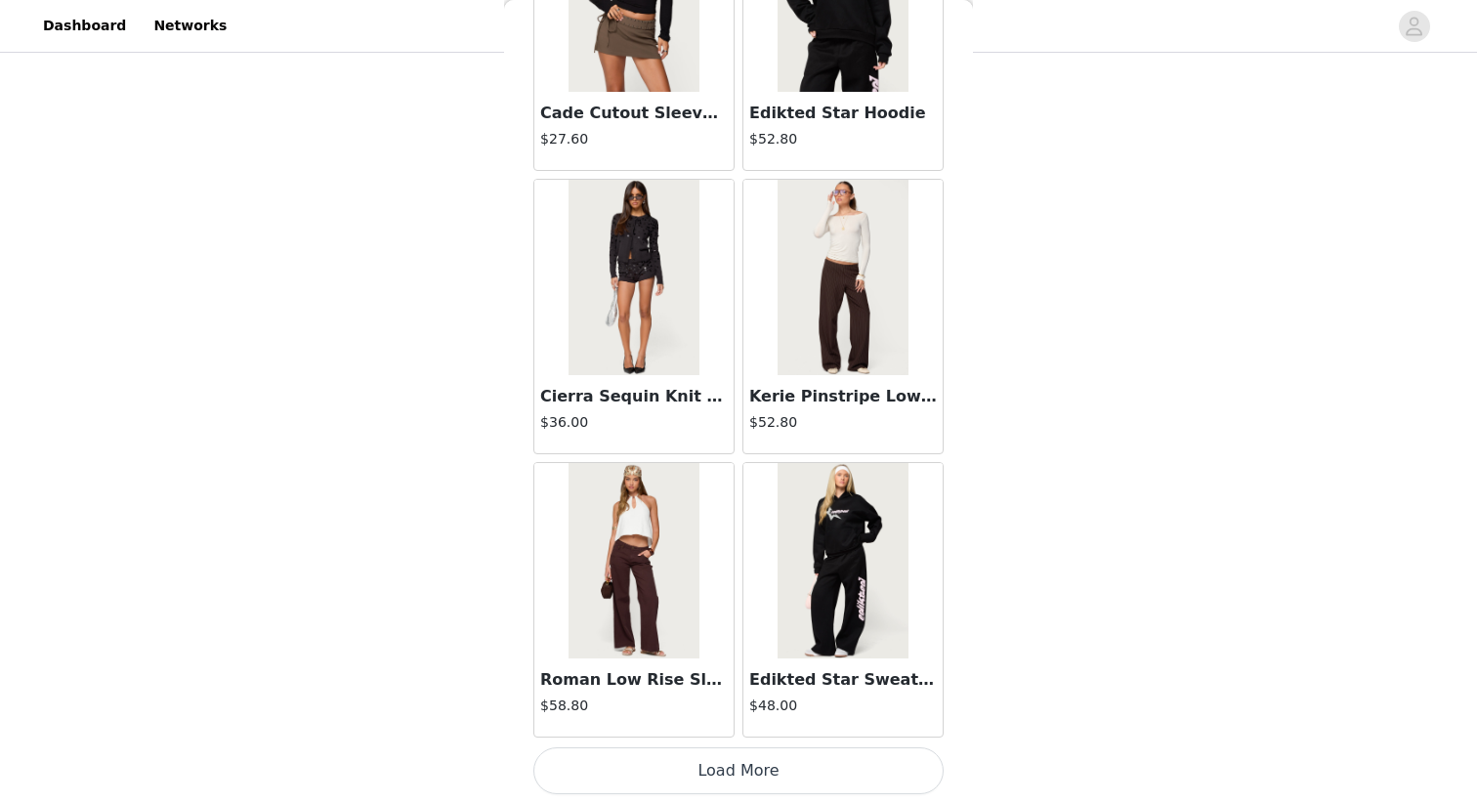
click at [786, 758] on button "Load More" at bounding box center [739, 771] width 410 height 47
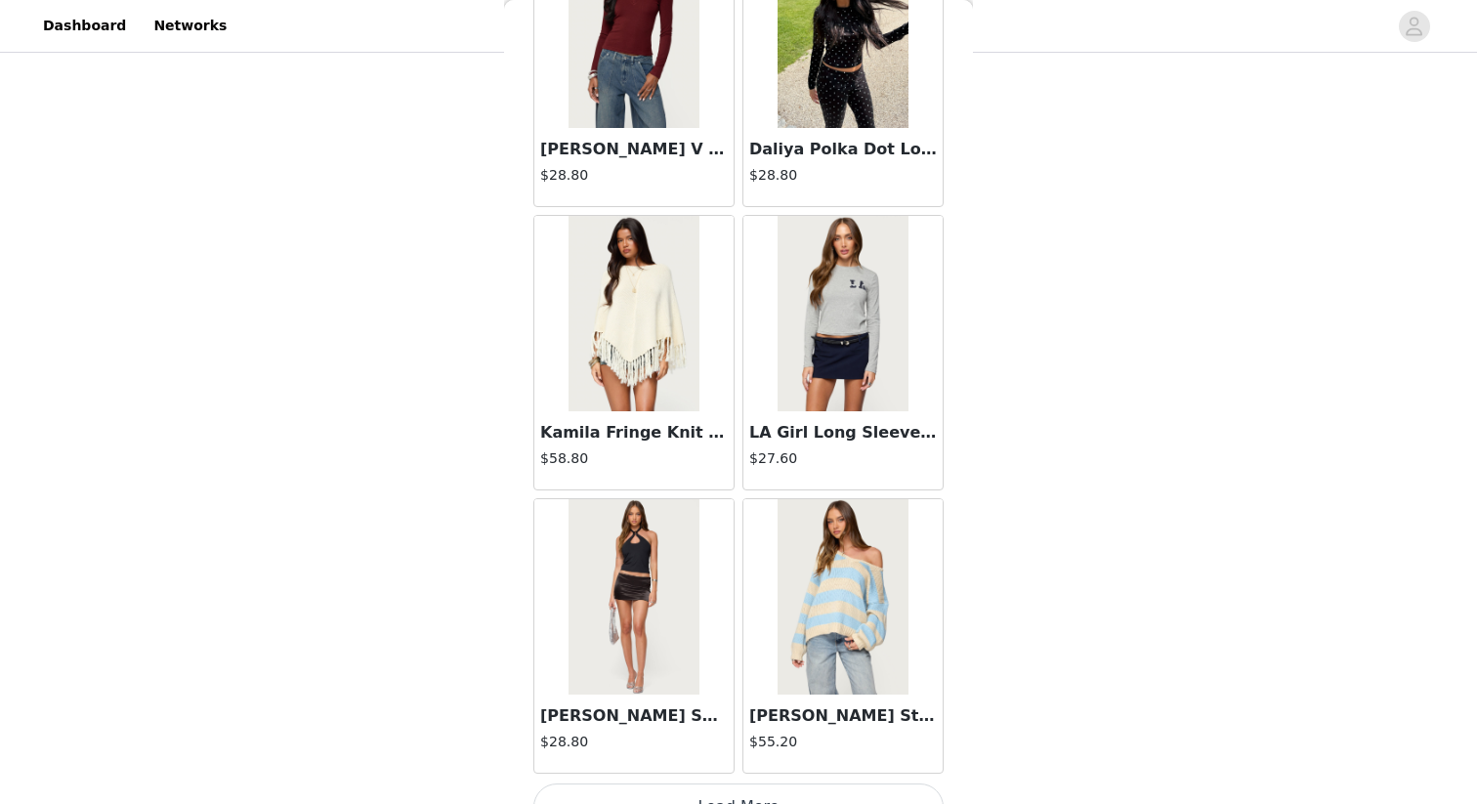
scroll to position [39024, 0]
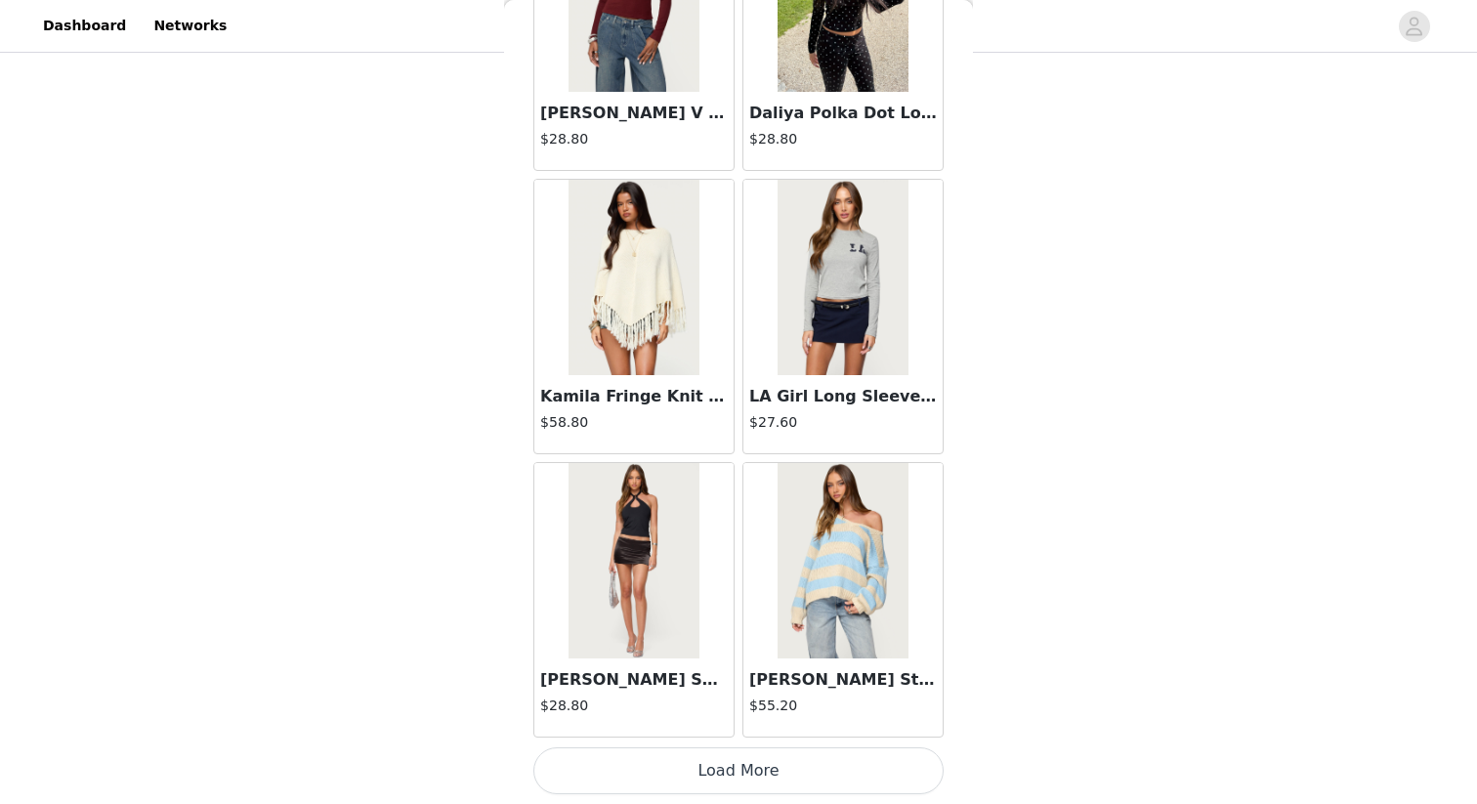
click at [766, 766] on button "Load More" at bounding box center [739, 771] width 410 height 47
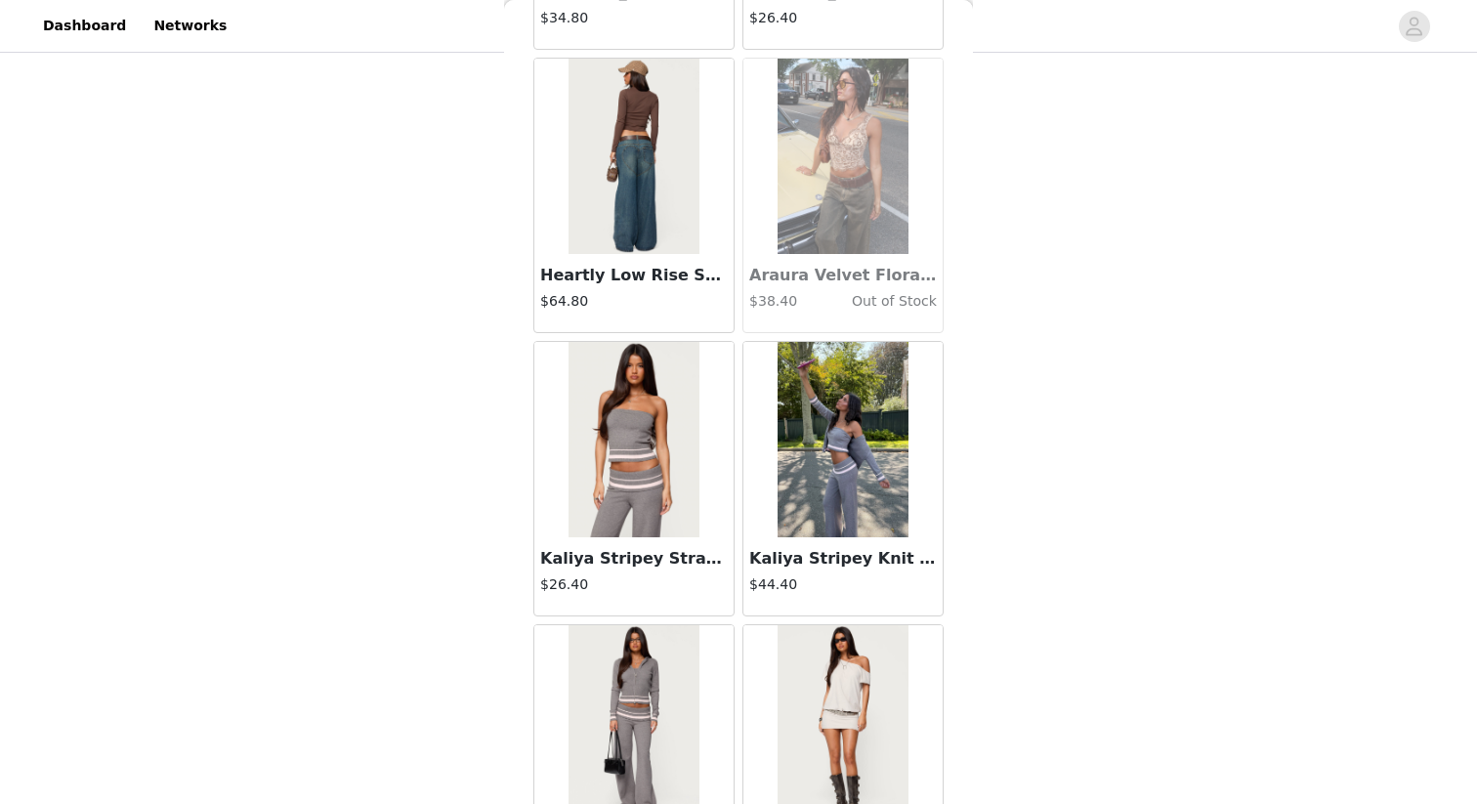
scroll to position [41857, 0]
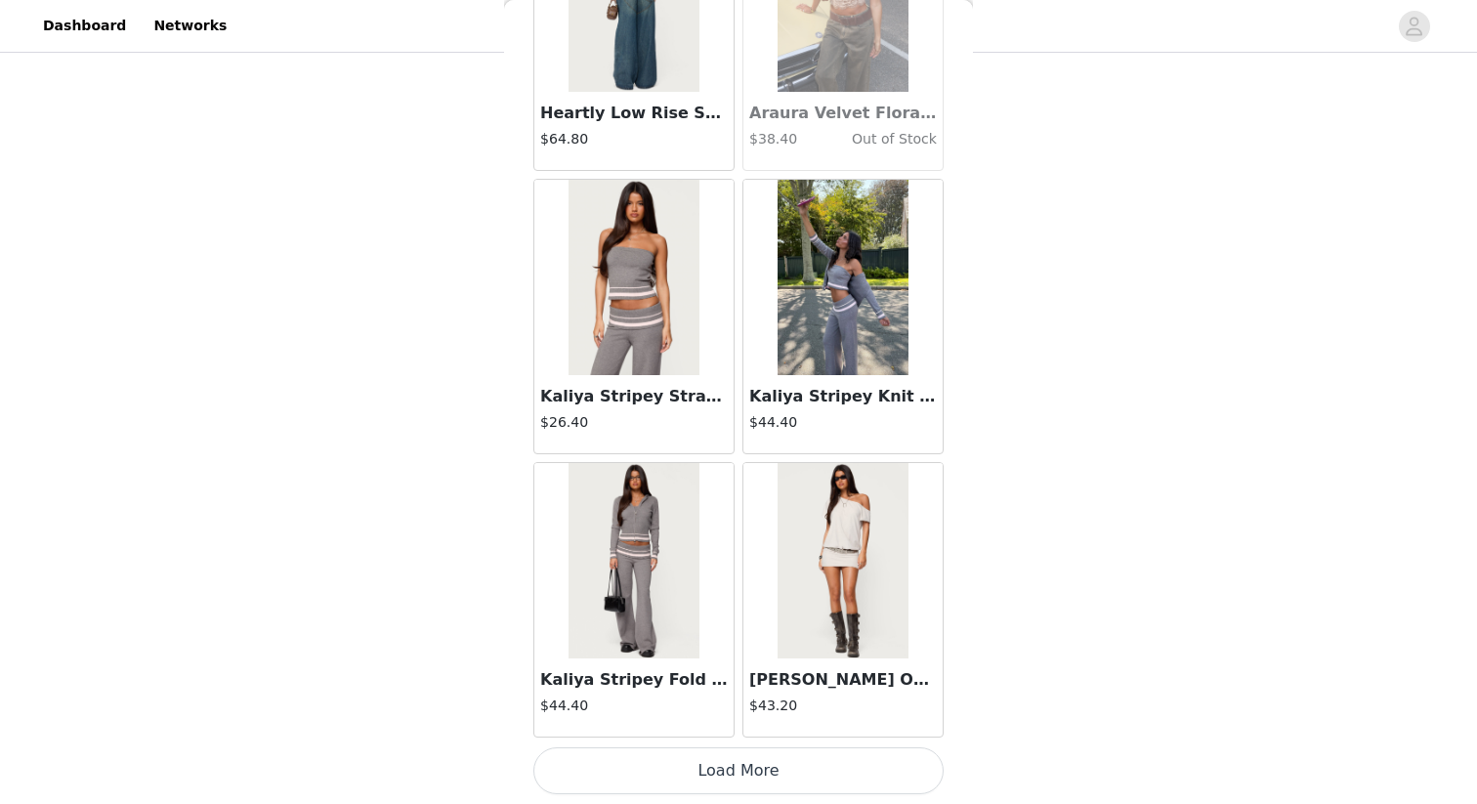
click at [759, 758] on button "Load More" at bounding box center [739, 771] width 410 height 47
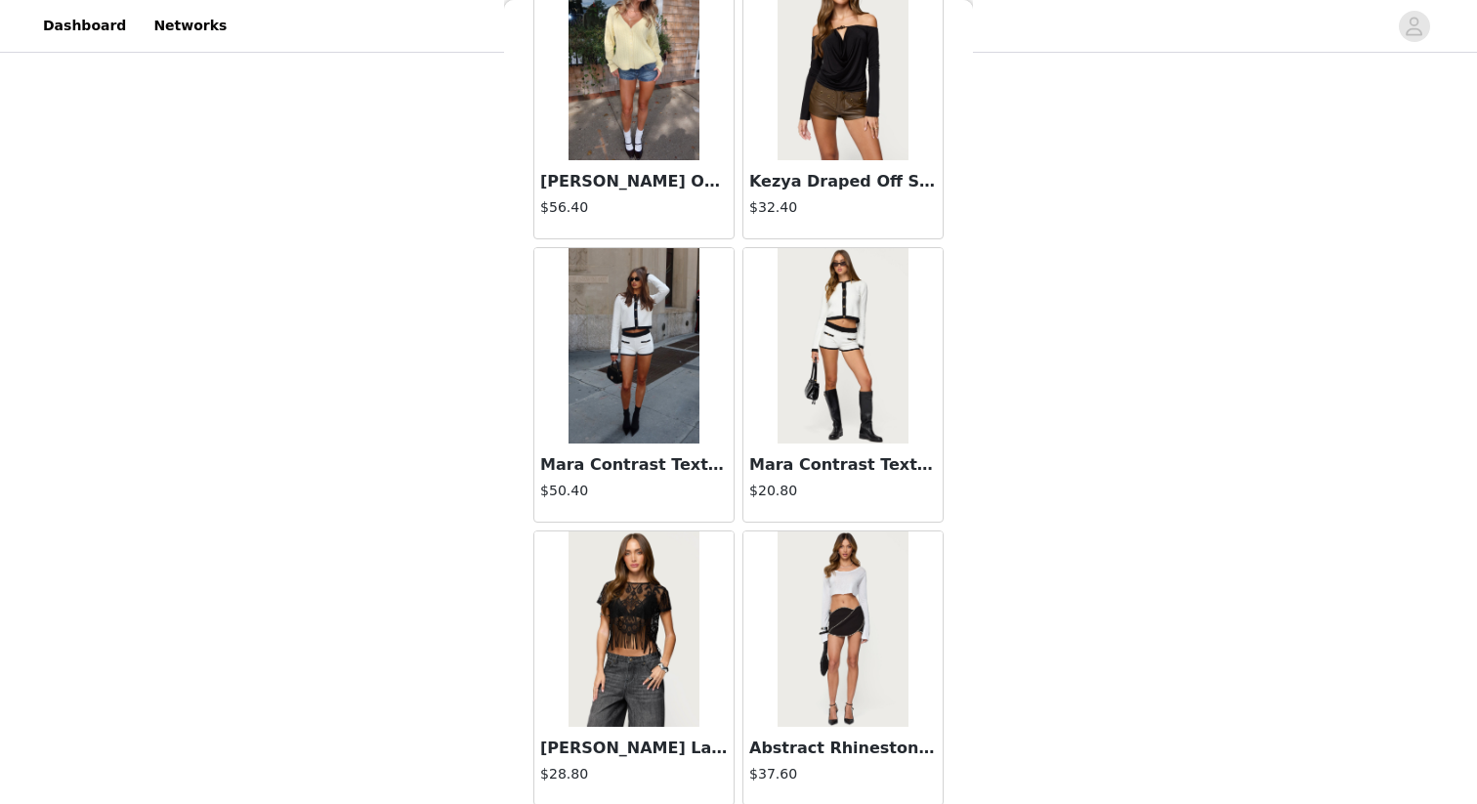
scroll to position [44691, 0]
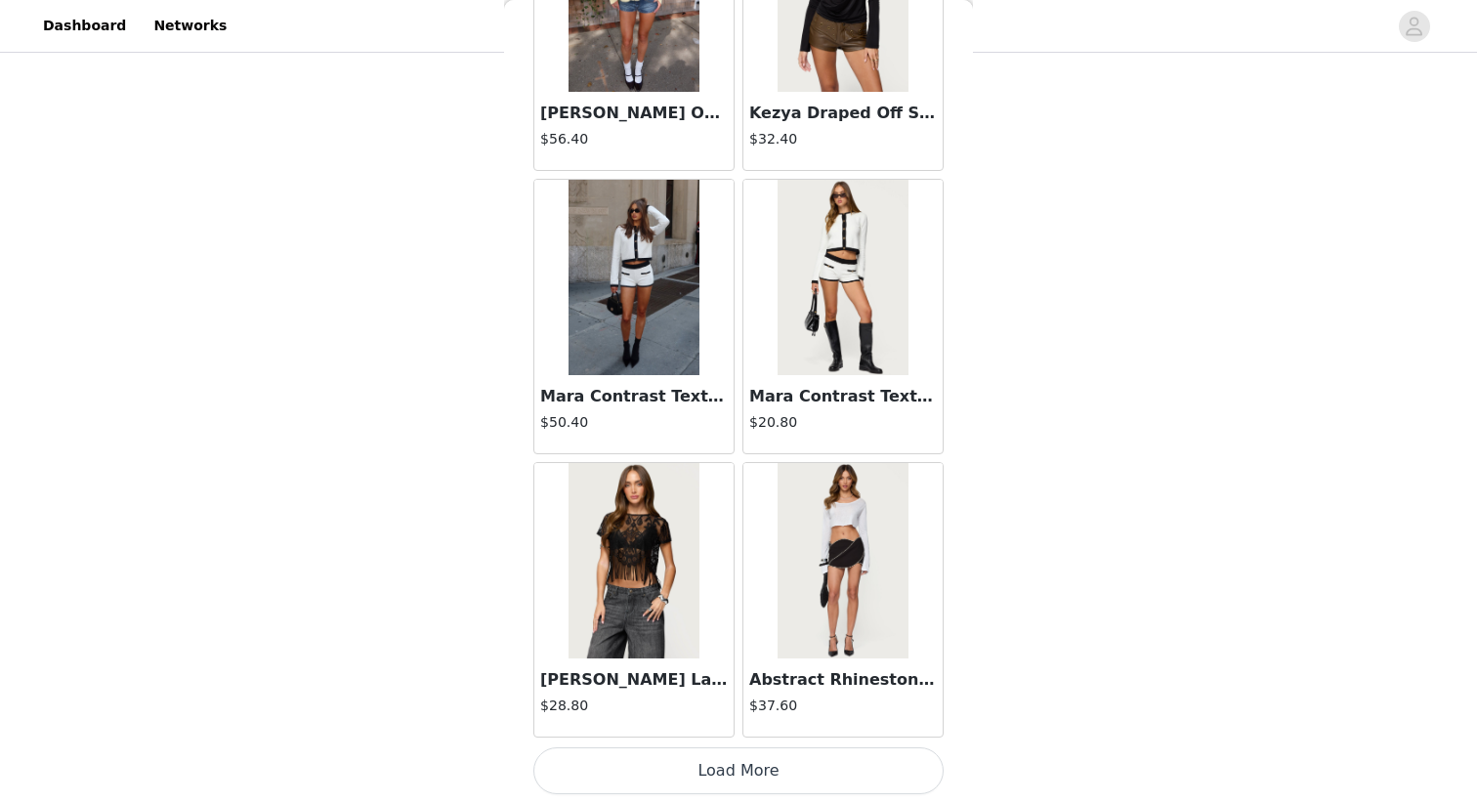
click at [792, 786] on button "Load More" at bounding box center [739, 771] width 410 height 47
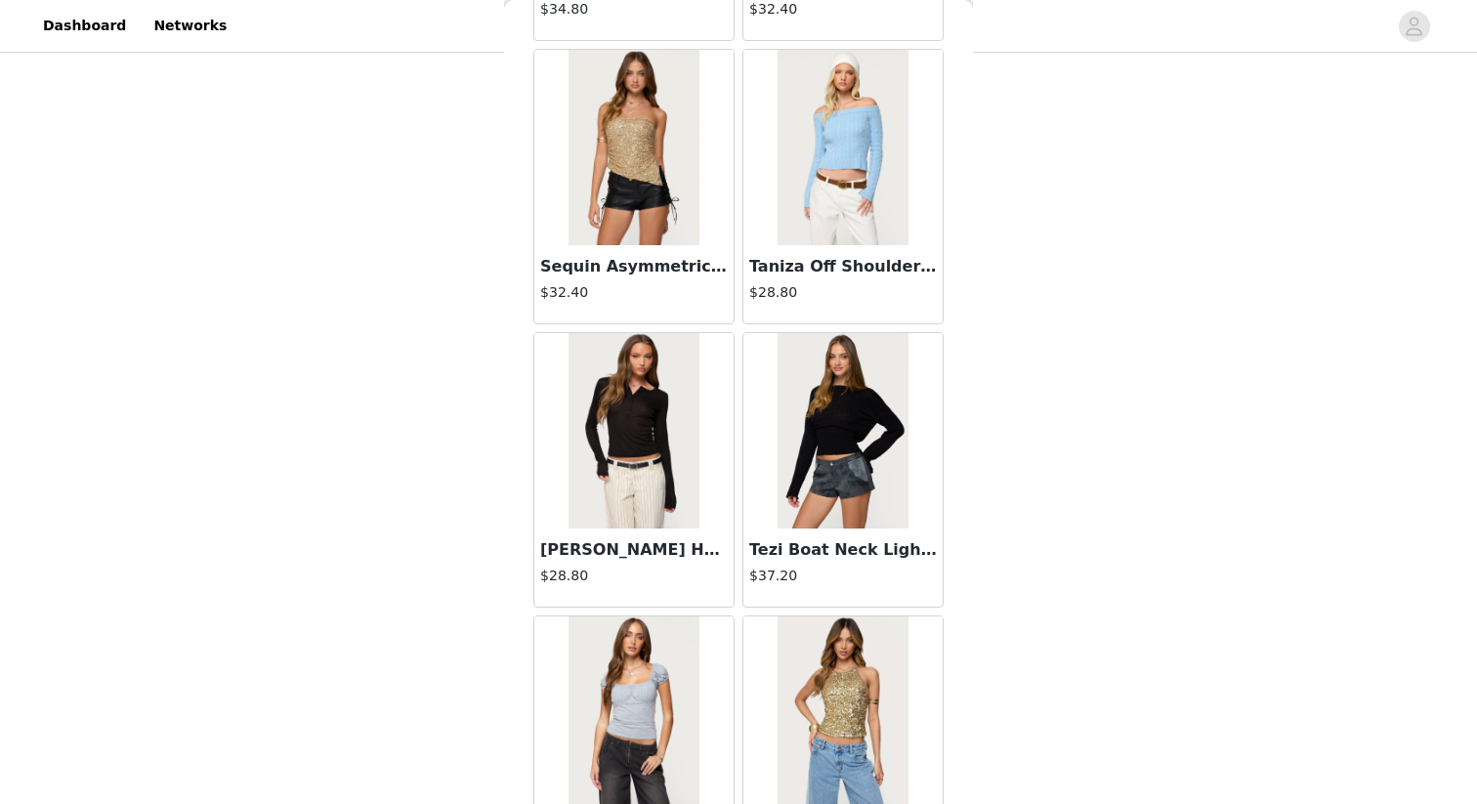
scroll to position [47525, 0]
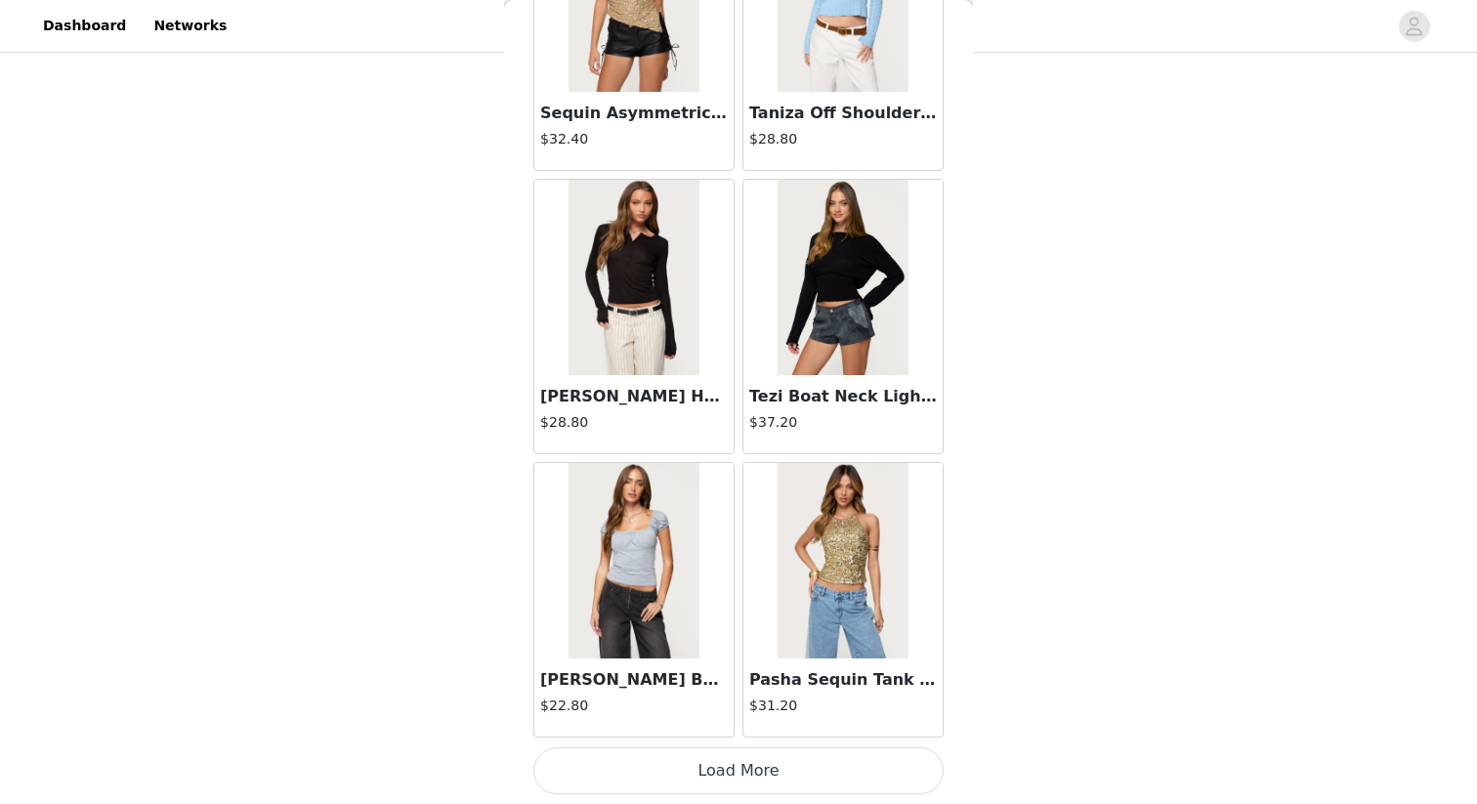
click at [804, 761] on button "Load More" at bounding box center [739, 771] width 410 height 47
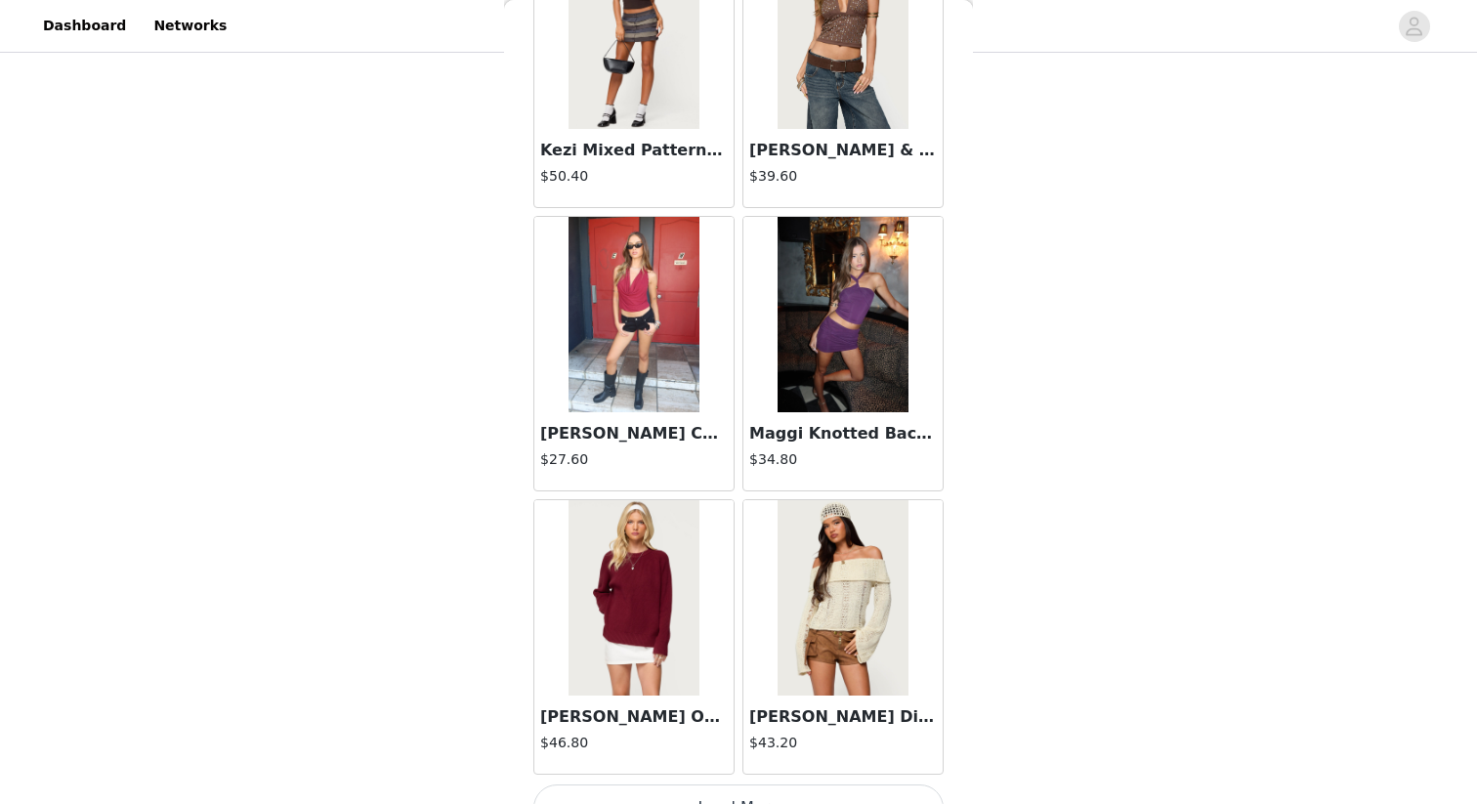
scroll to position [50358, 0]
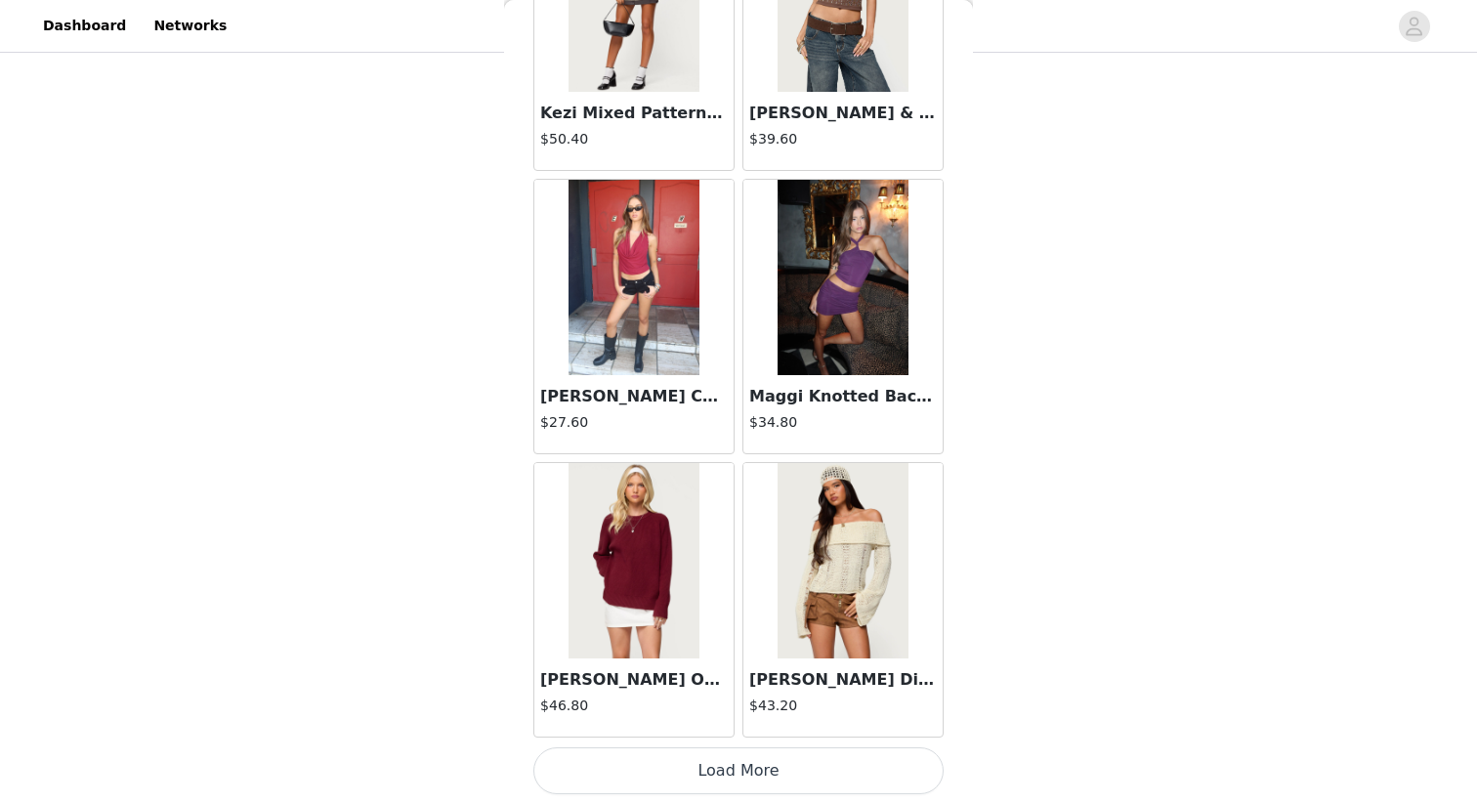
click at [818, 769] on button "Load More" at bounding box center [739, 771] width 410 height 47
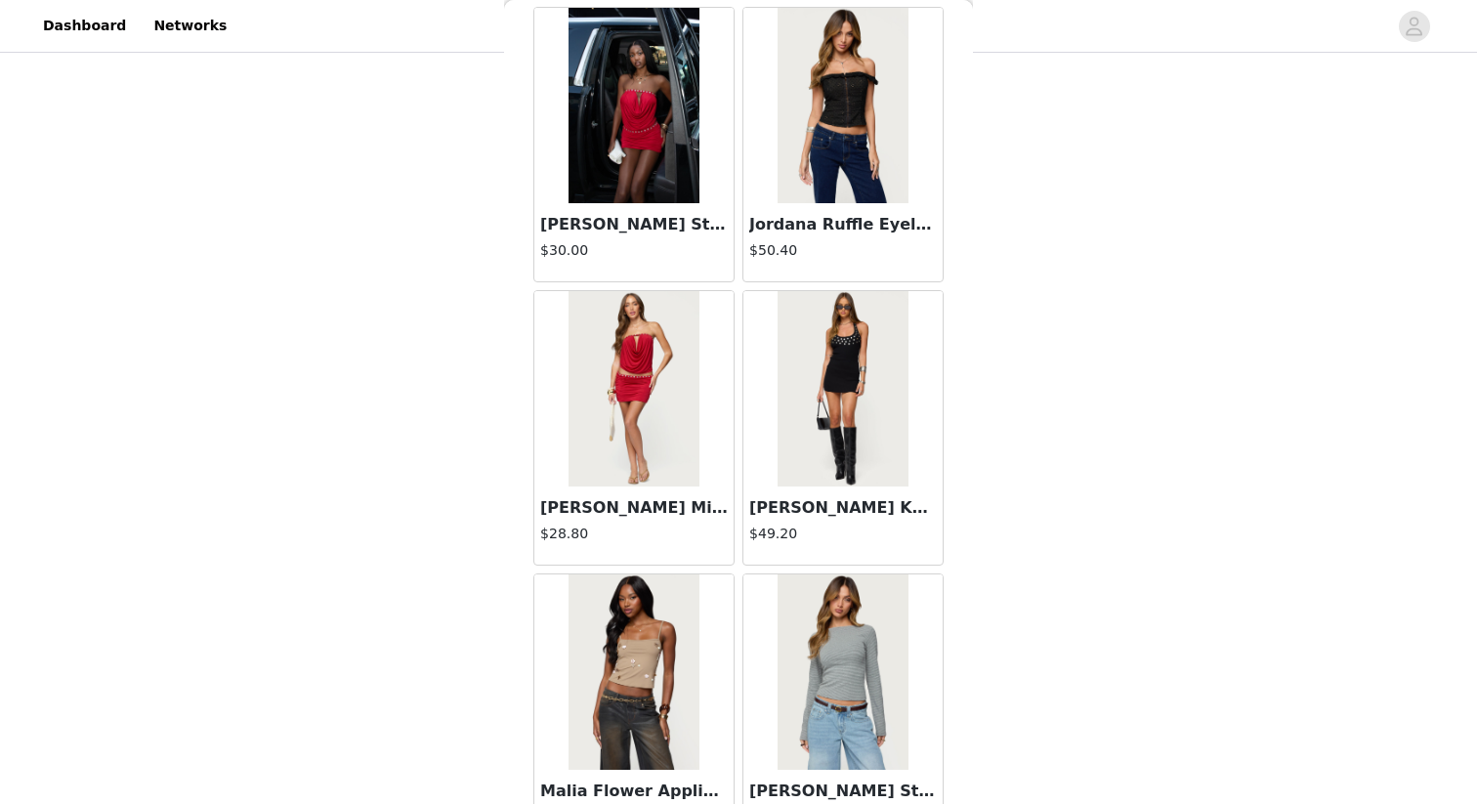
scroll to position [53192, 0]
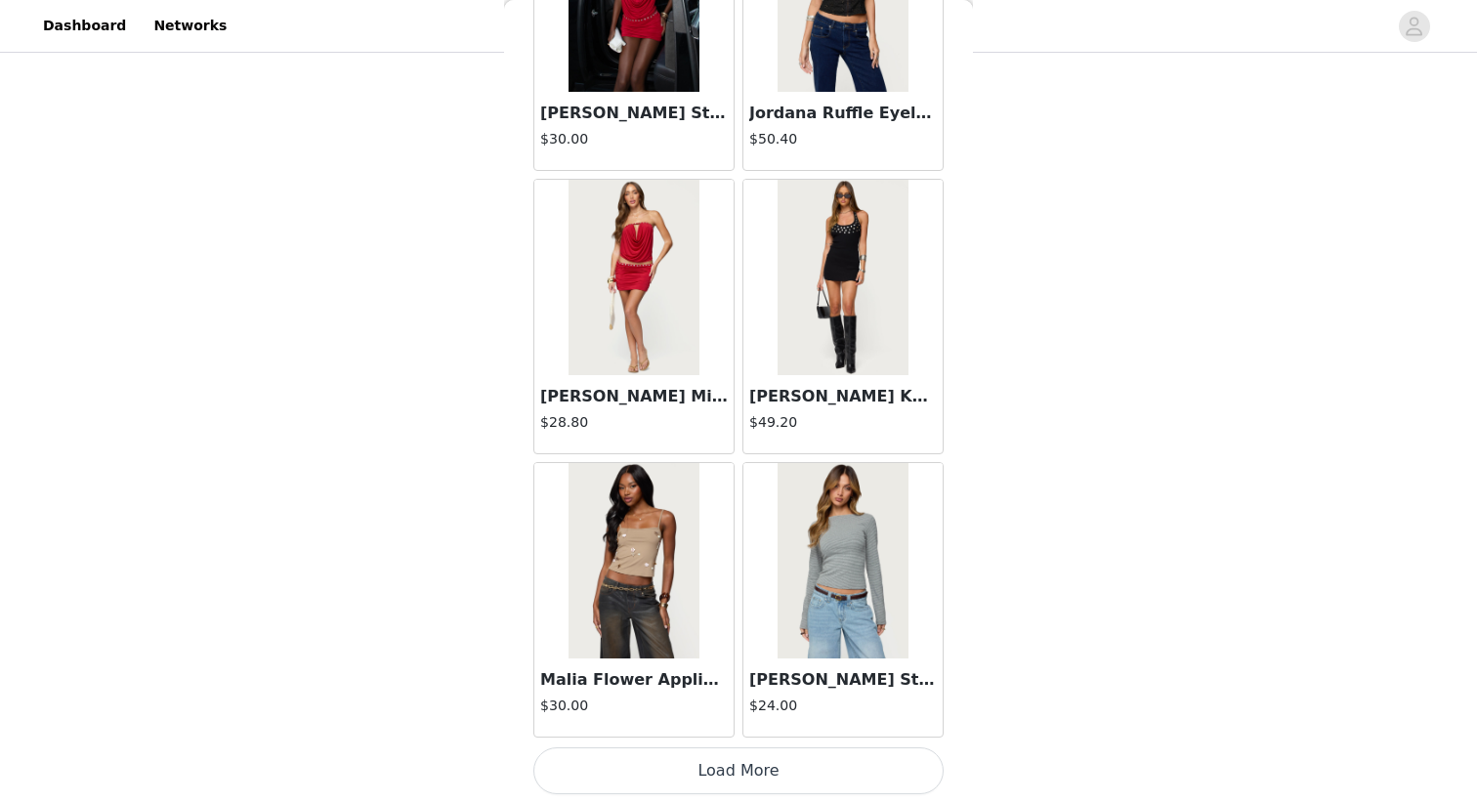
click at [800, 771] on button "Load More" at bounding box center [739, 771] width 410 height 47
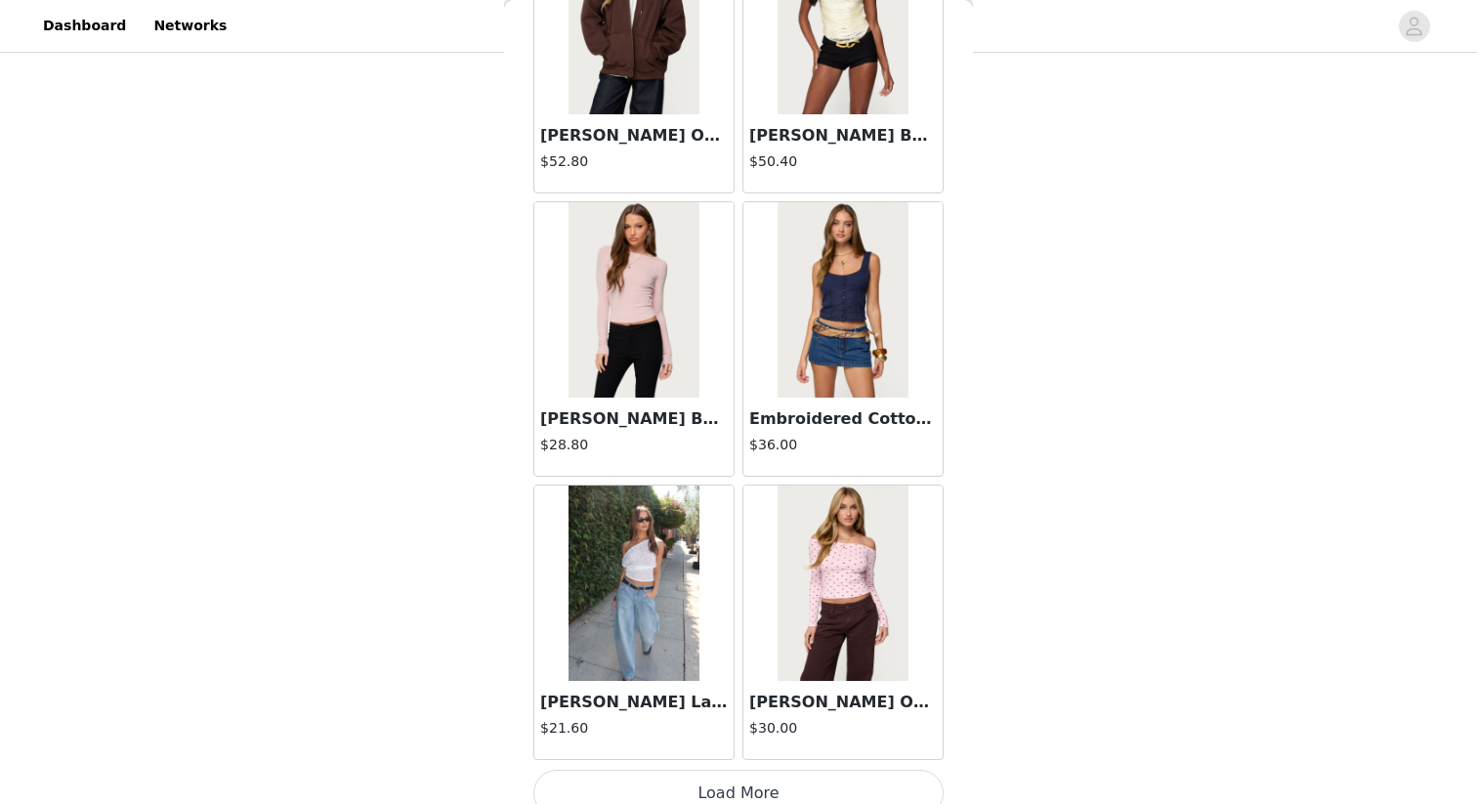
scroll to position [56026, 0]
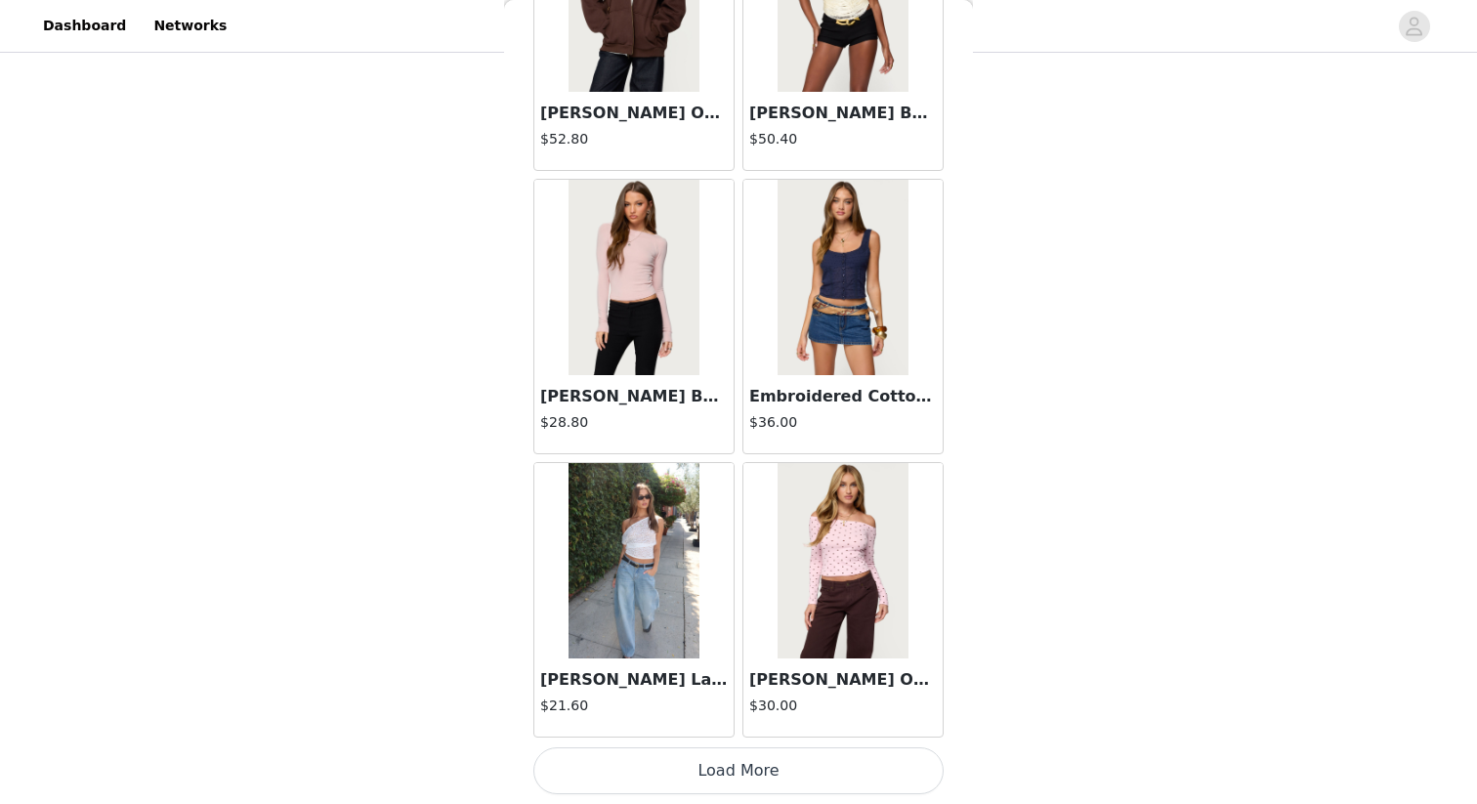
click at [776, 771] on button "Load More" at bounding box center [739, 771] width 410 height 47
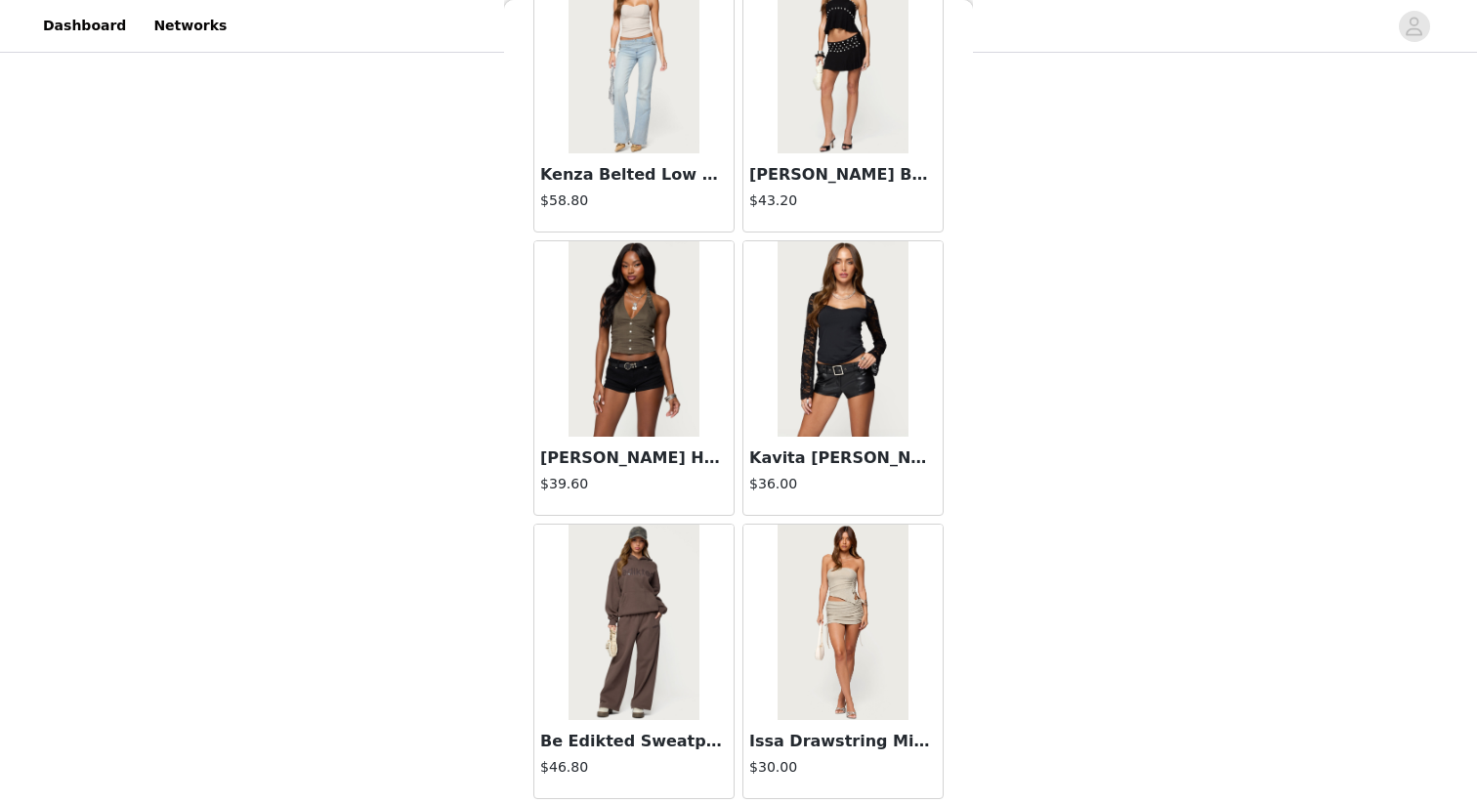
scroll to position [58859, 0]
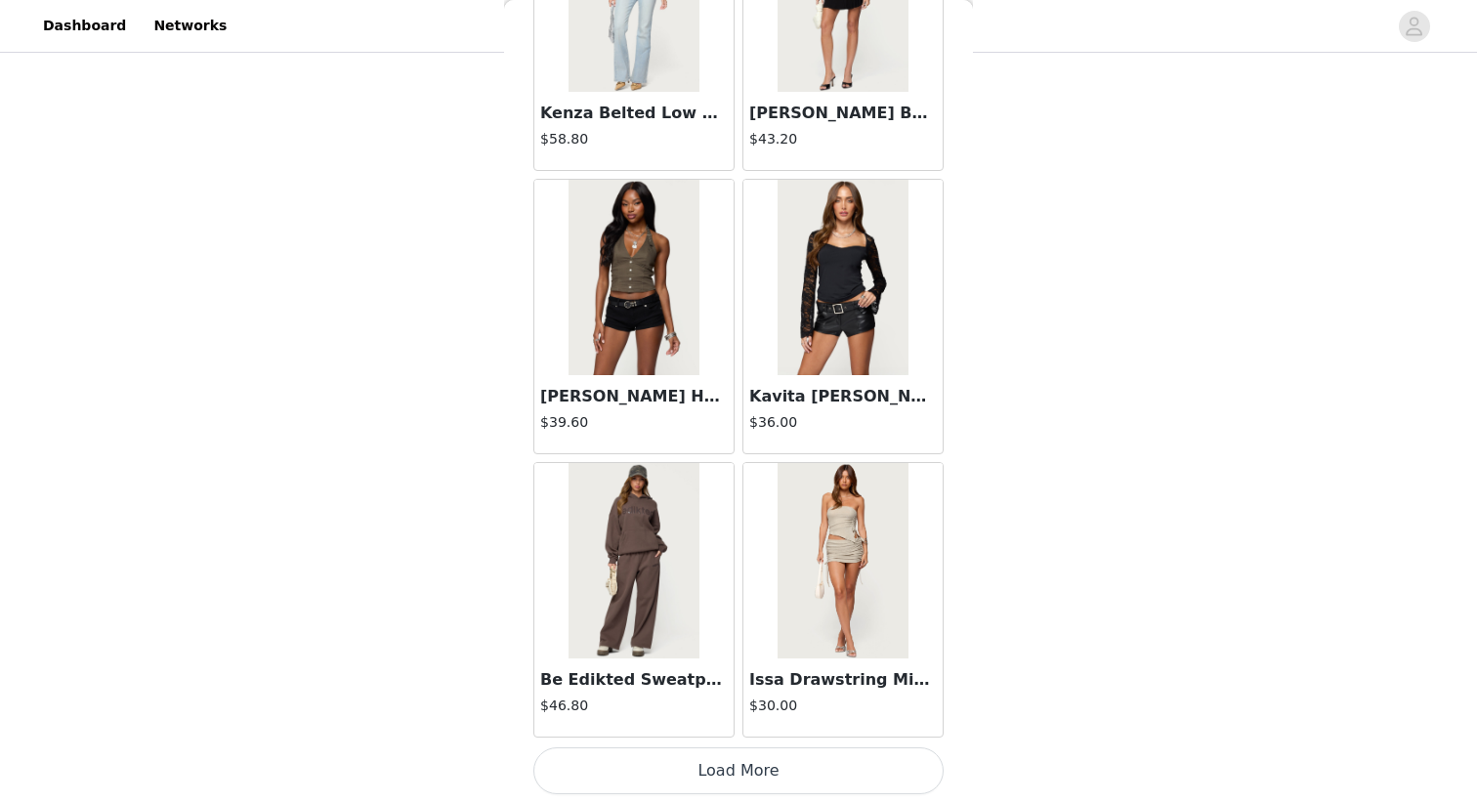
click at [760, 788] on button "Load More" at bounding box center [739, 771] width 410 height 47
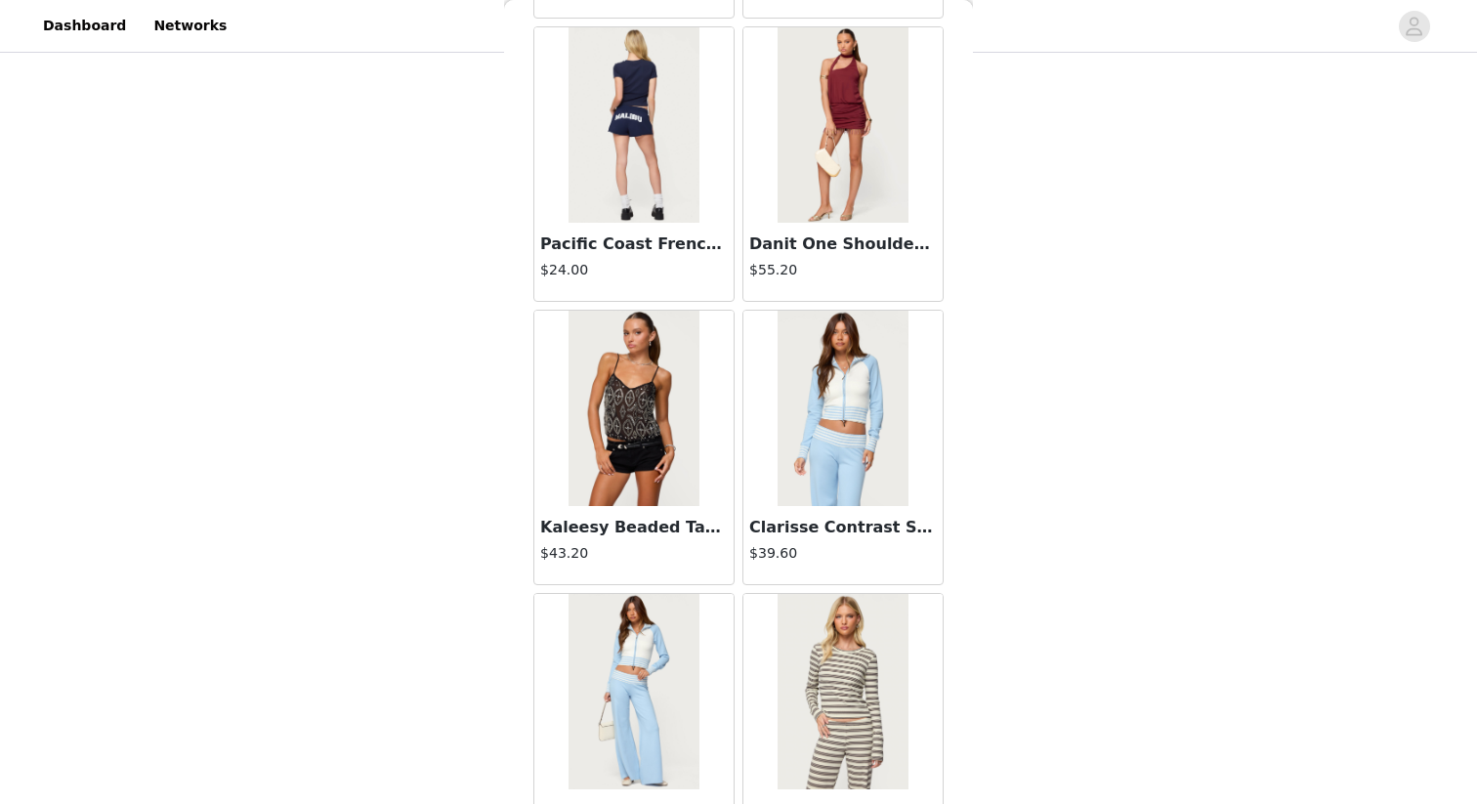
scroll to position [61693, 0]
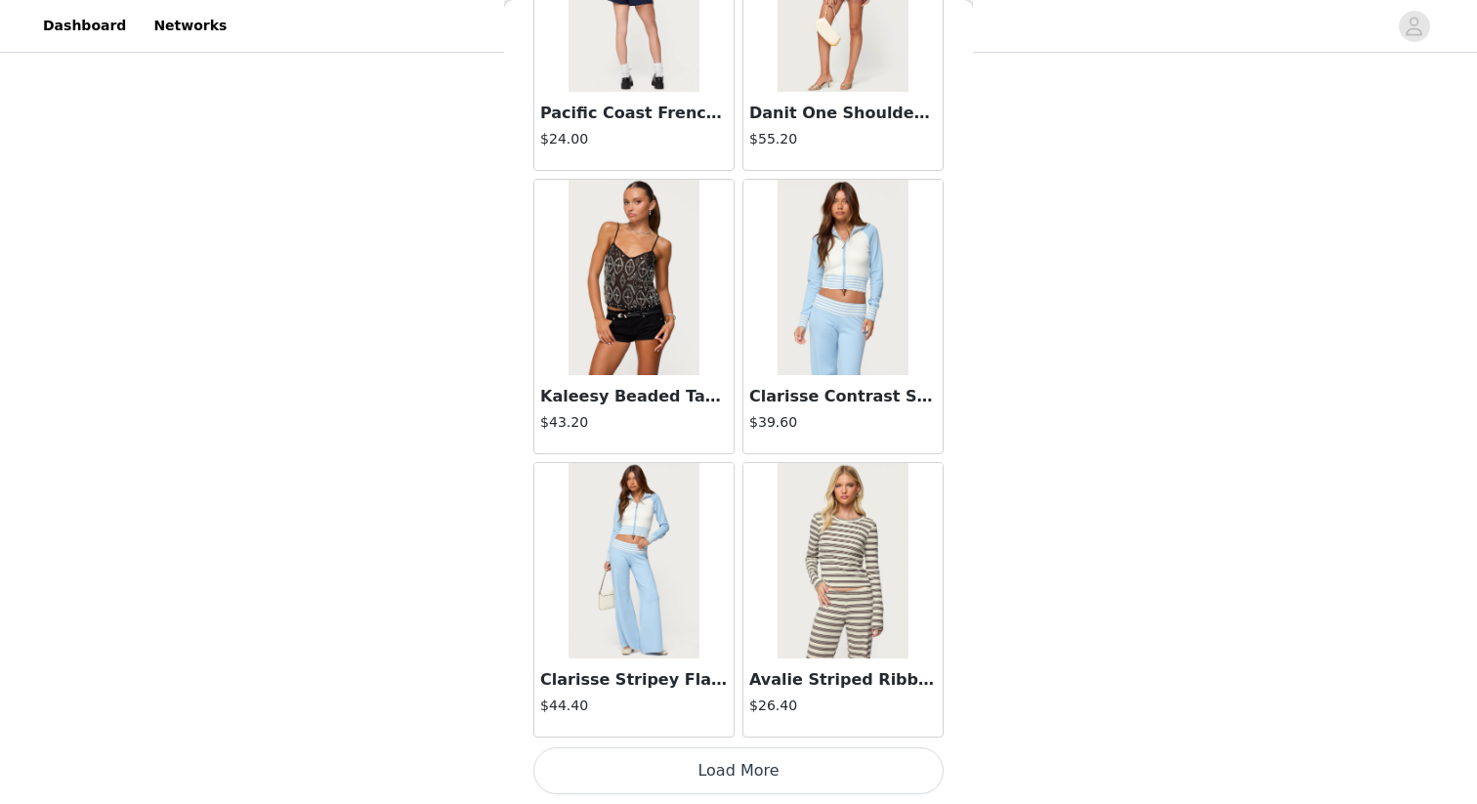
click at [783, 769] on button "Load More" at bounding box center [739, 771] width 410 height 47
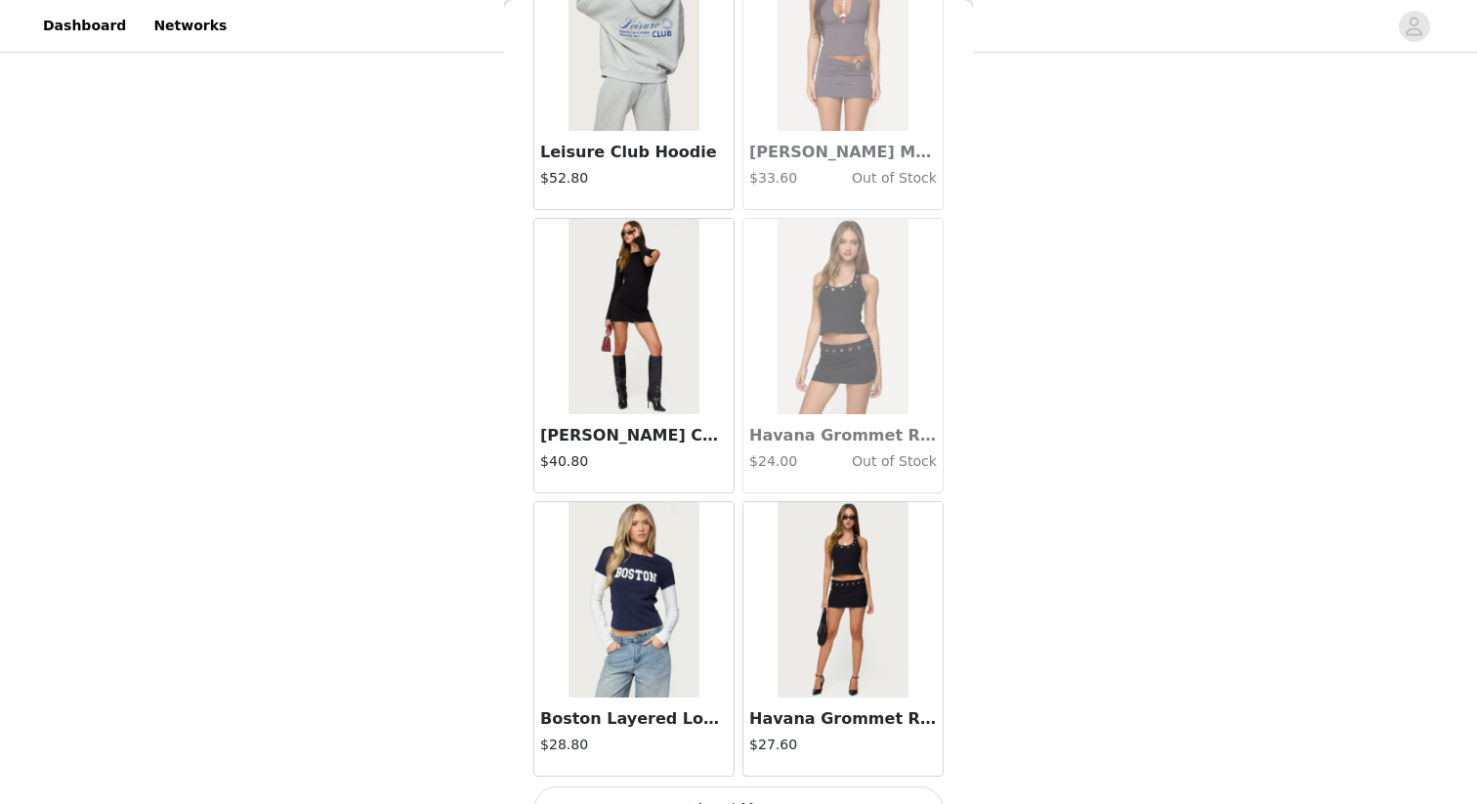
scroll to position [64527, 0]
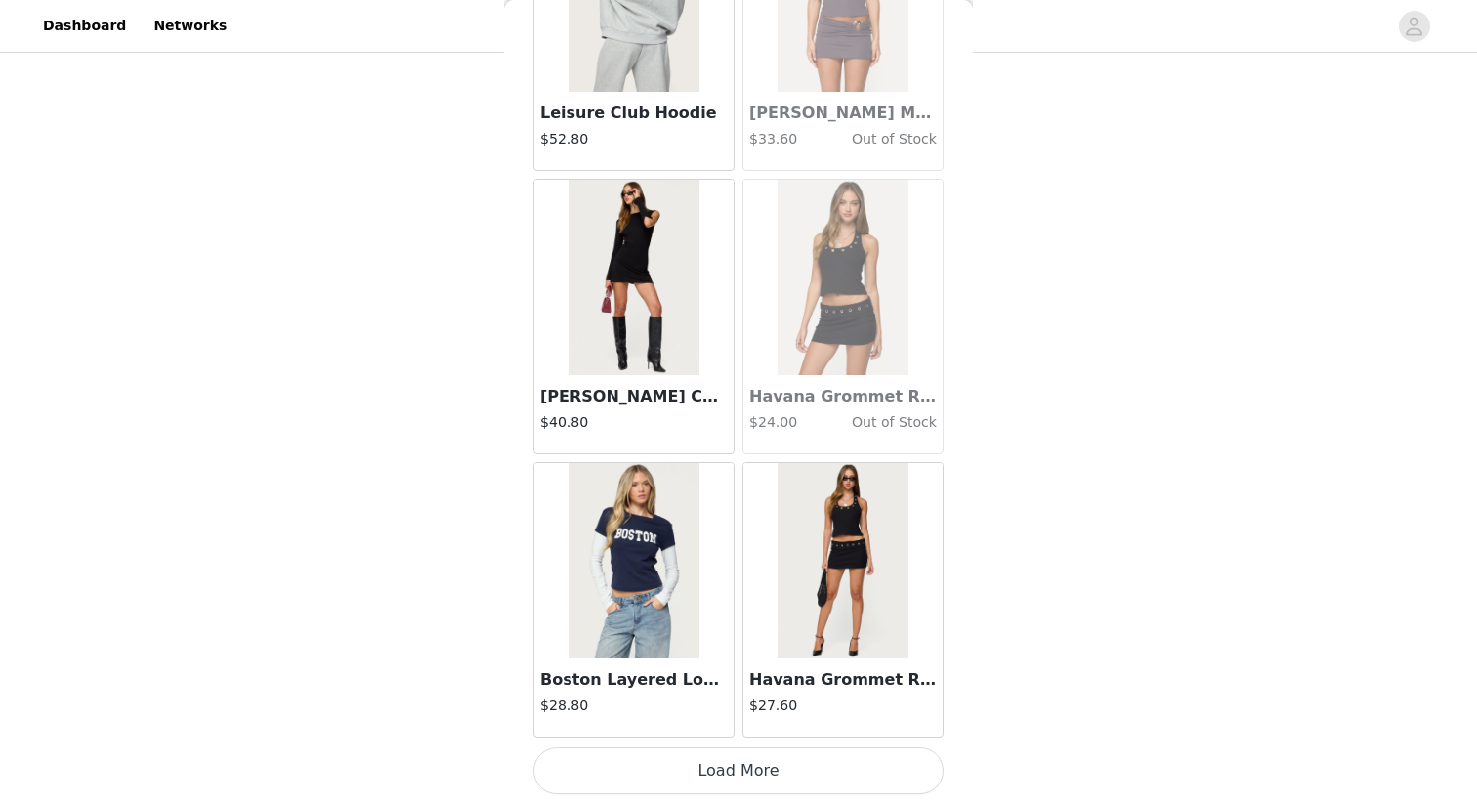
click at [805, 766] on button "Load More" at bounding box center [739, 771] width 410 height 47
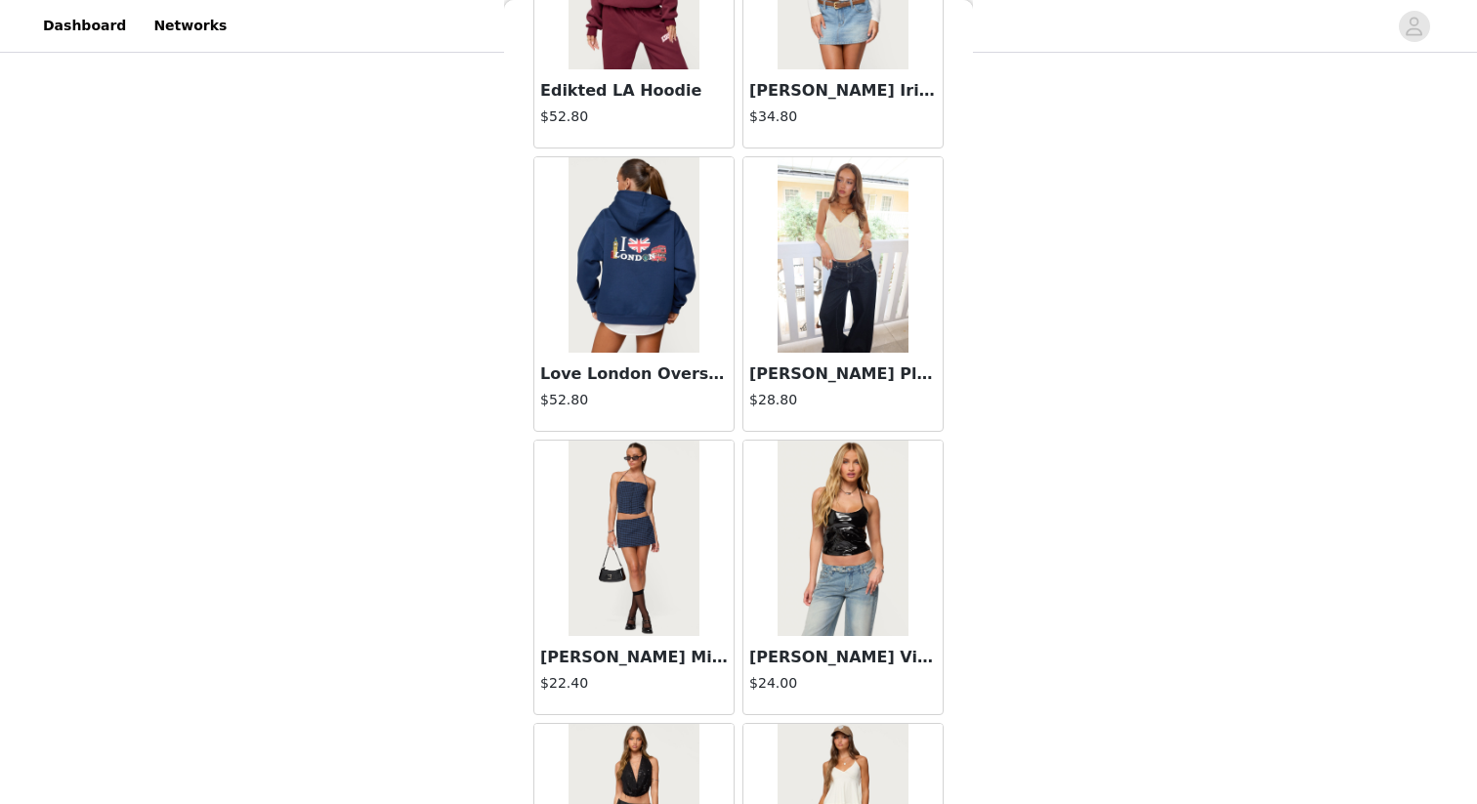
scroll to position [33356, 0]
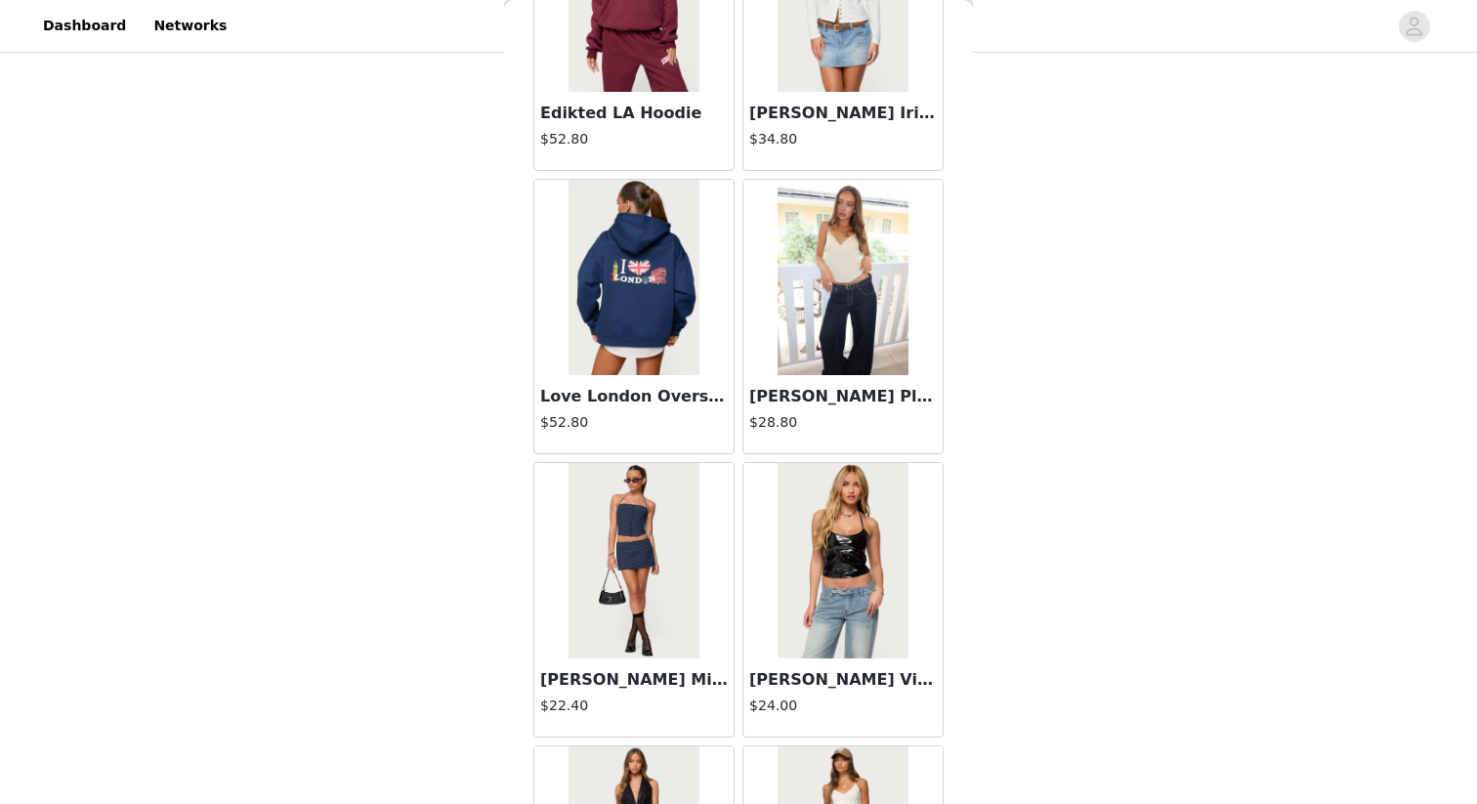
click at [840, 324] on img at bounding box center [843, 277] width 130 height 195
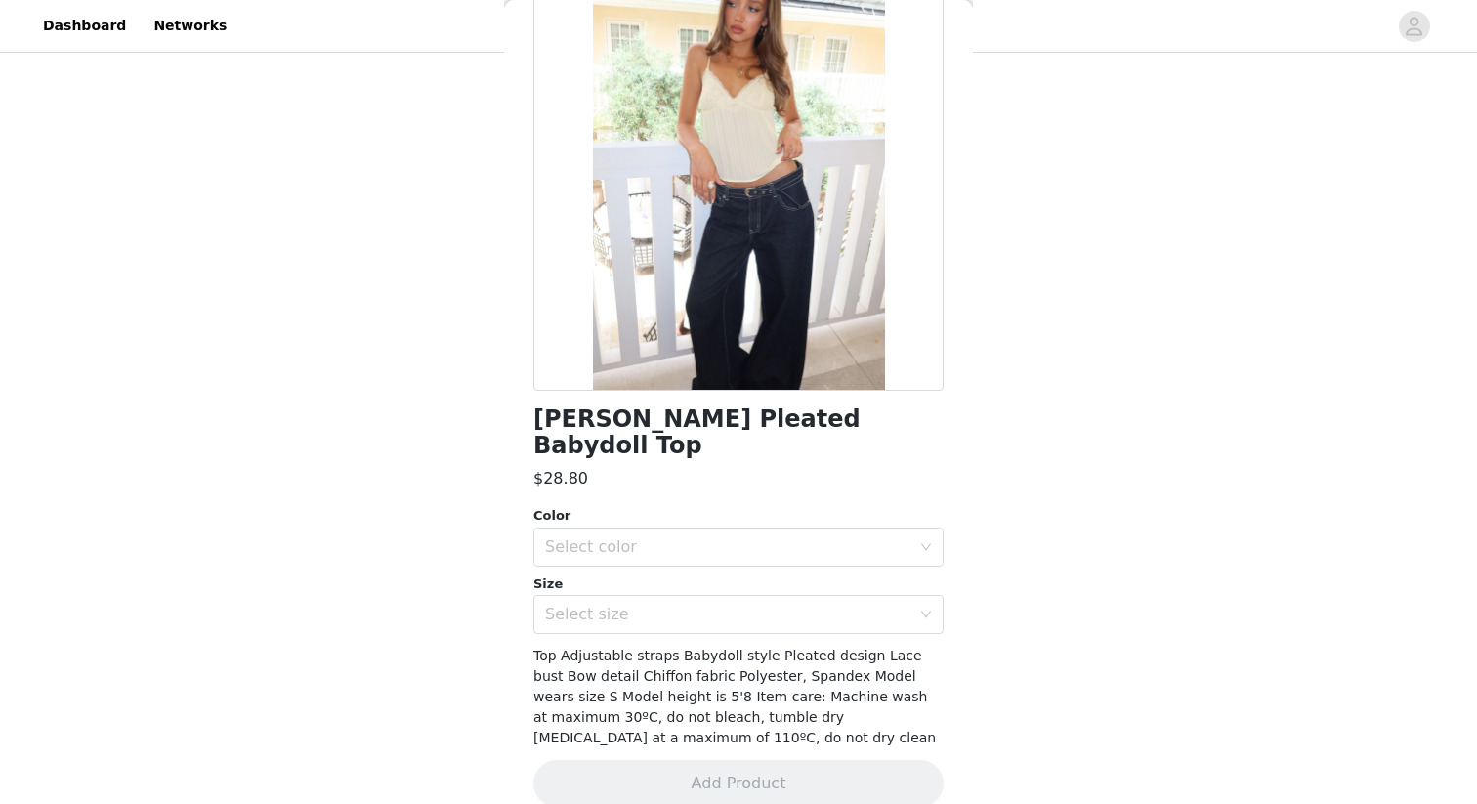
scroll to position [0, 0]
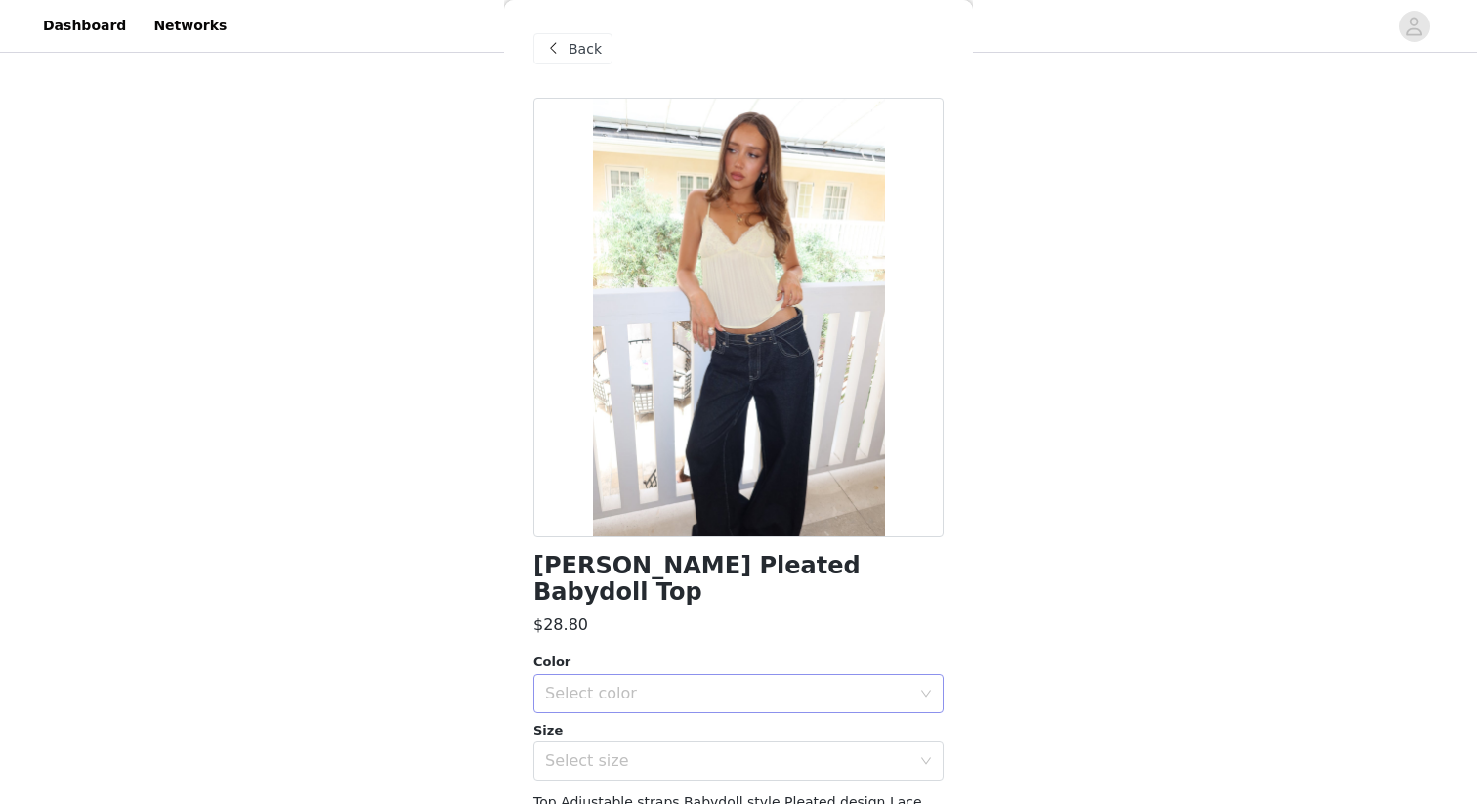
click at [817, 684] on div "Select color" at bounding box center [727, 694] width 365 height 20
click at [818, 684] on div "Select color" at bounding box center [727, 694] width 365 height 20
click at [797, 714] on li "YELLOW" at bounding box center [739, 710] width 410 height 31
click at [792, 745] on div "Select size" at bounding box center [732, 761] width 374 height 37
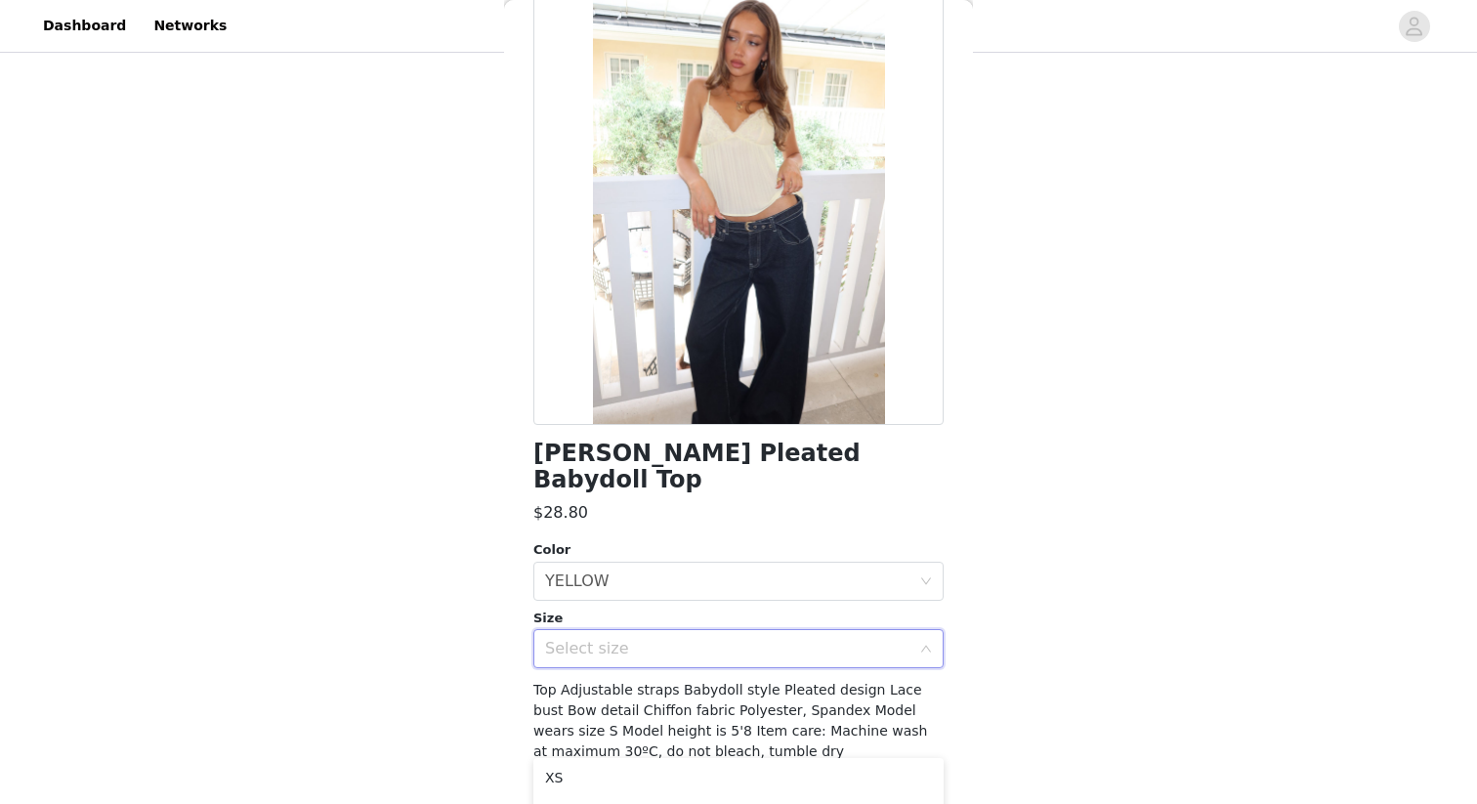
scroll to position [147, 0]
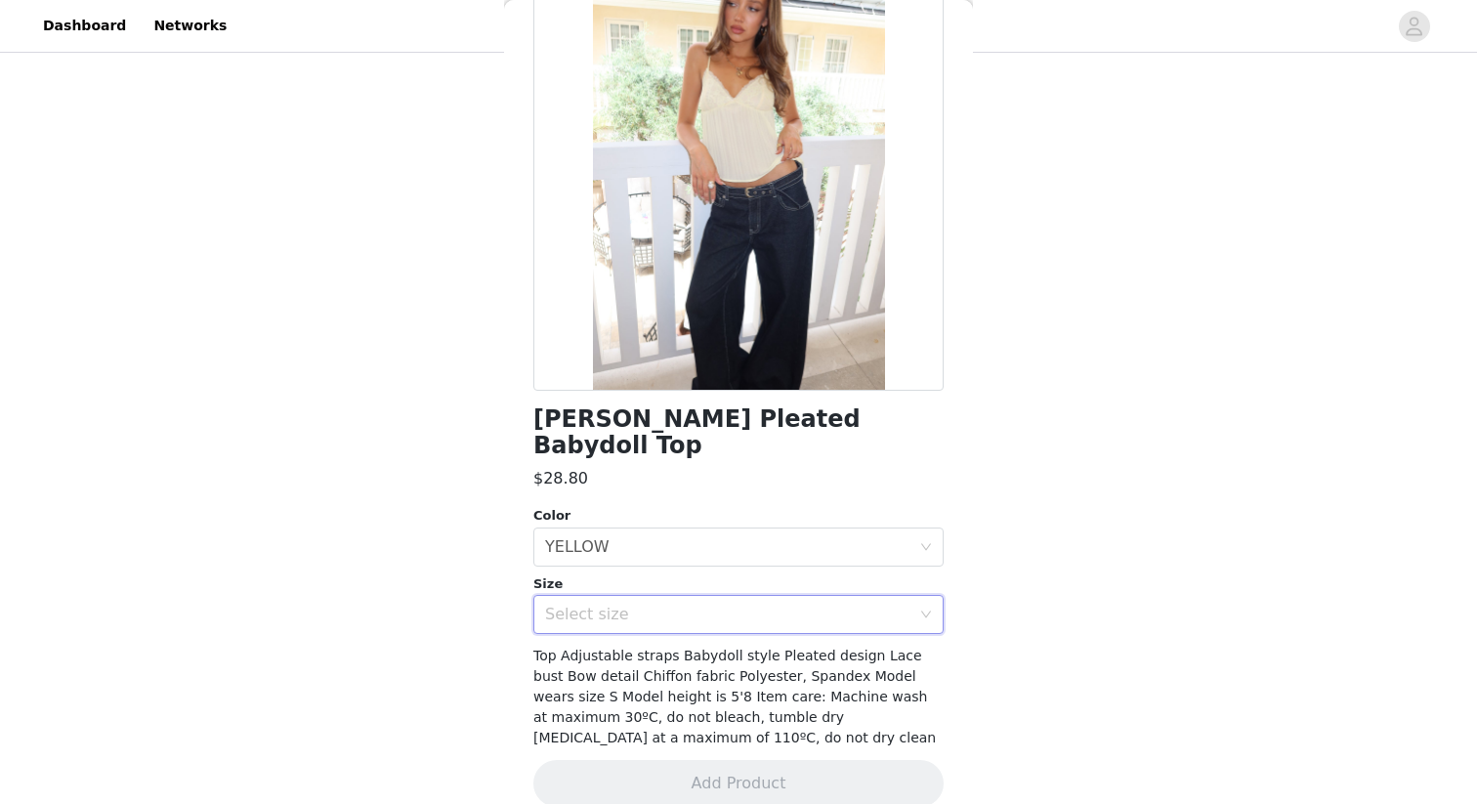
click at [934, 575] on div "Size" at bounding box center [739, 585] width 410 height 20
click at [922, 609] on icon "icon: down" at bounding box center [926, 616] width 12 height 14
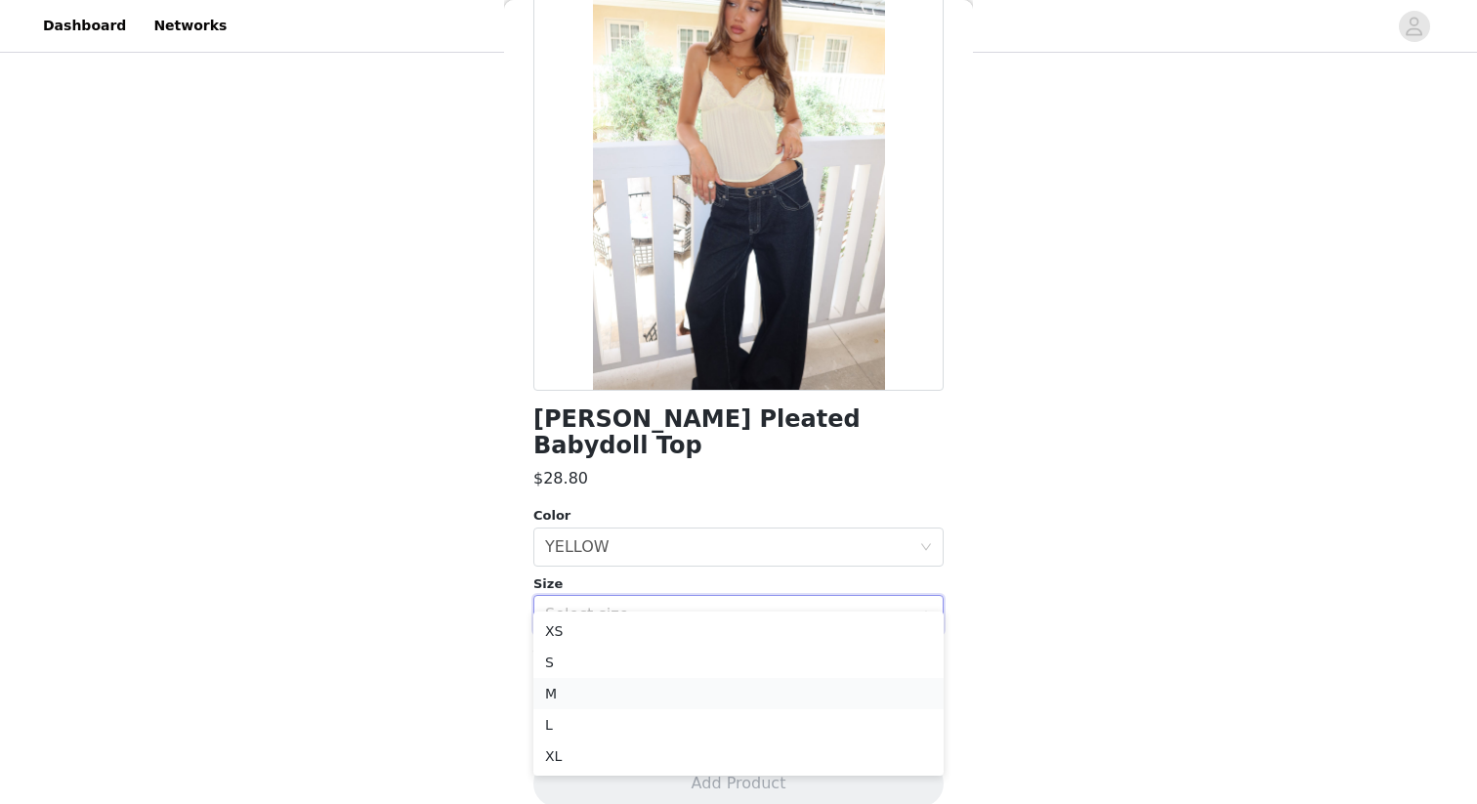
click at [713, 700] on li "M" at bounding box center [739, 693] width 410 height 31
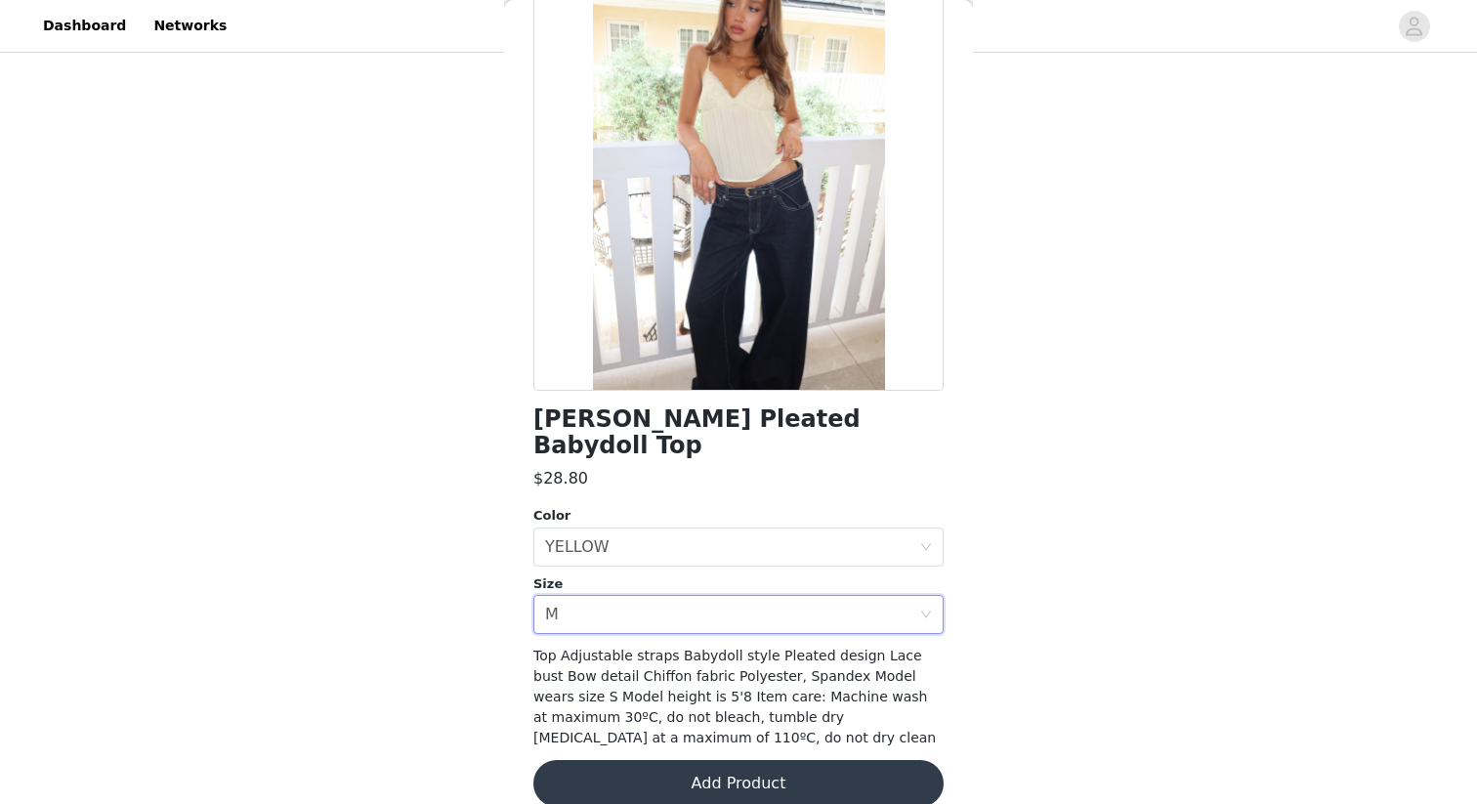
click at [805, 765] on button "Add Product" at bounding box center [739, 783] width 410 height 47
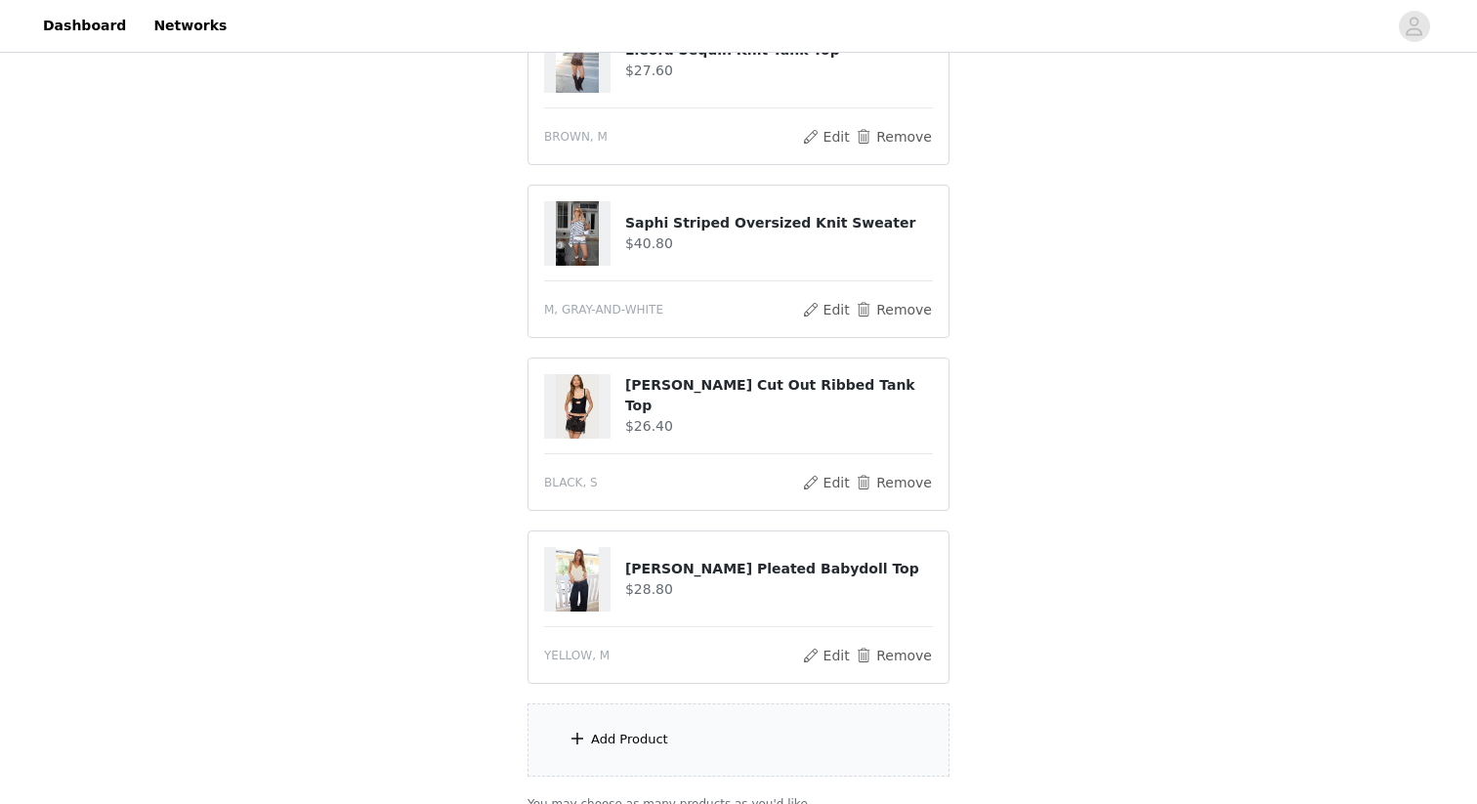
scroll to position [583, 0]
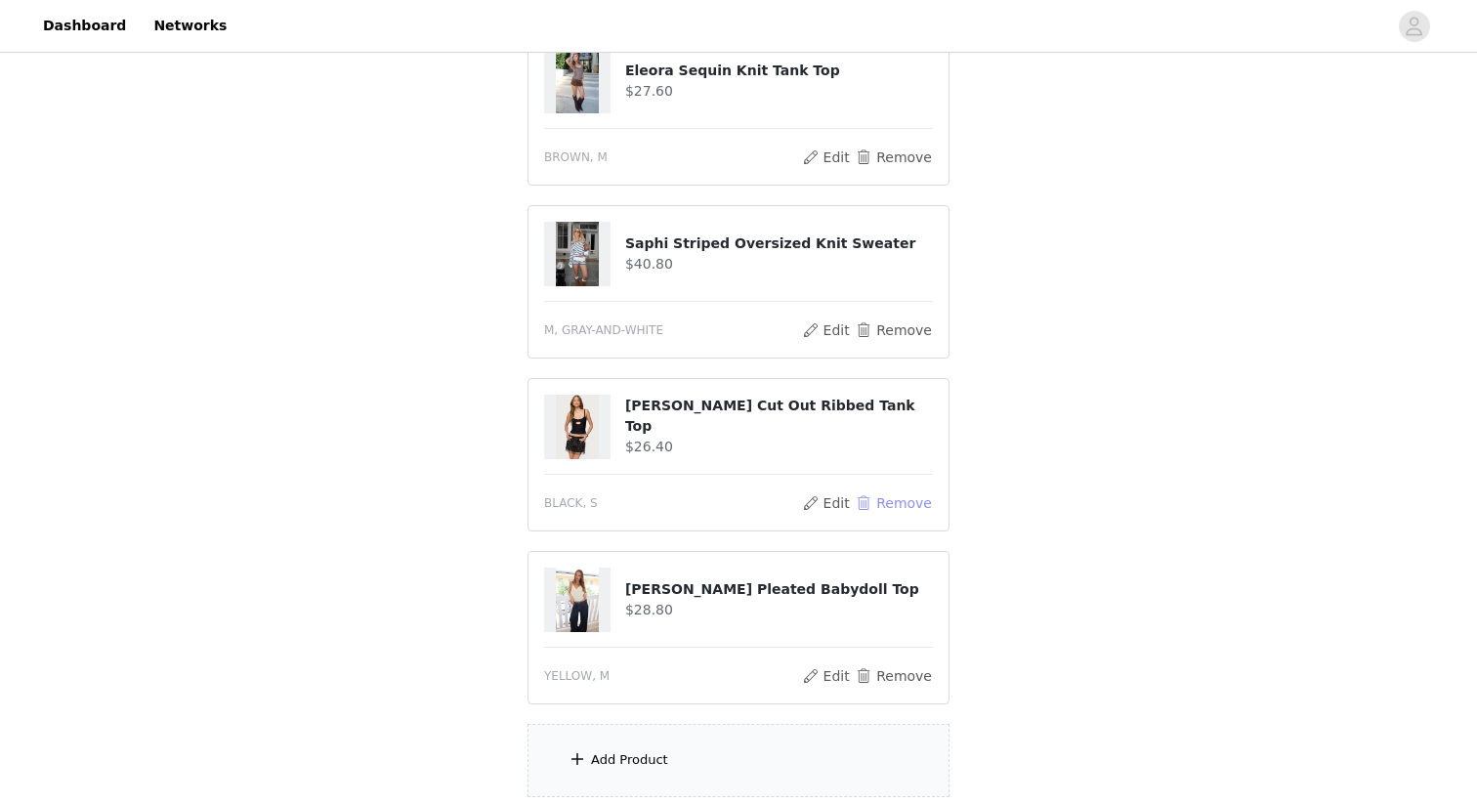
click at [893, 501] on button "Remove" at bounding box center [894, 502] width 78 height 23
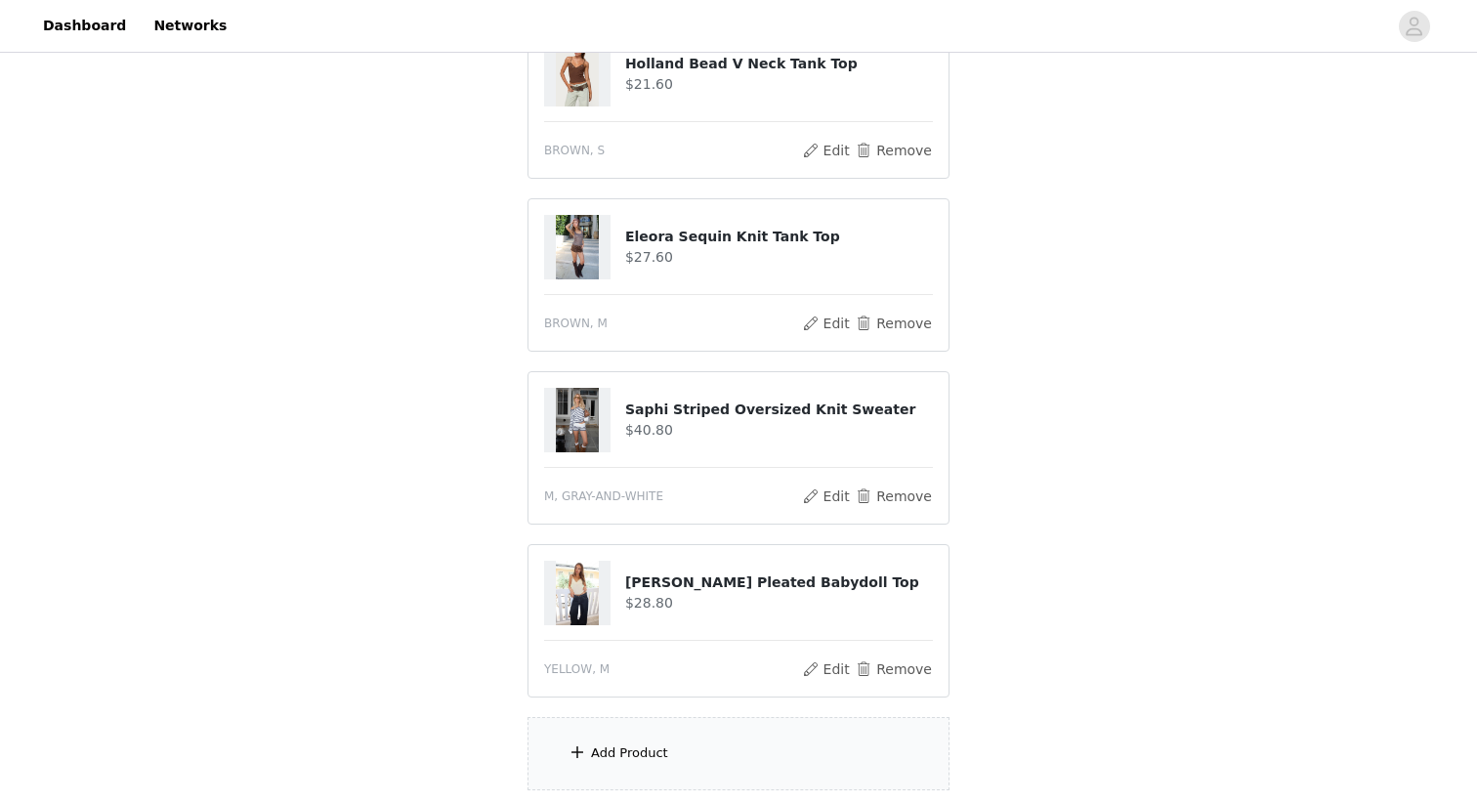
scroll to position [604, 0]
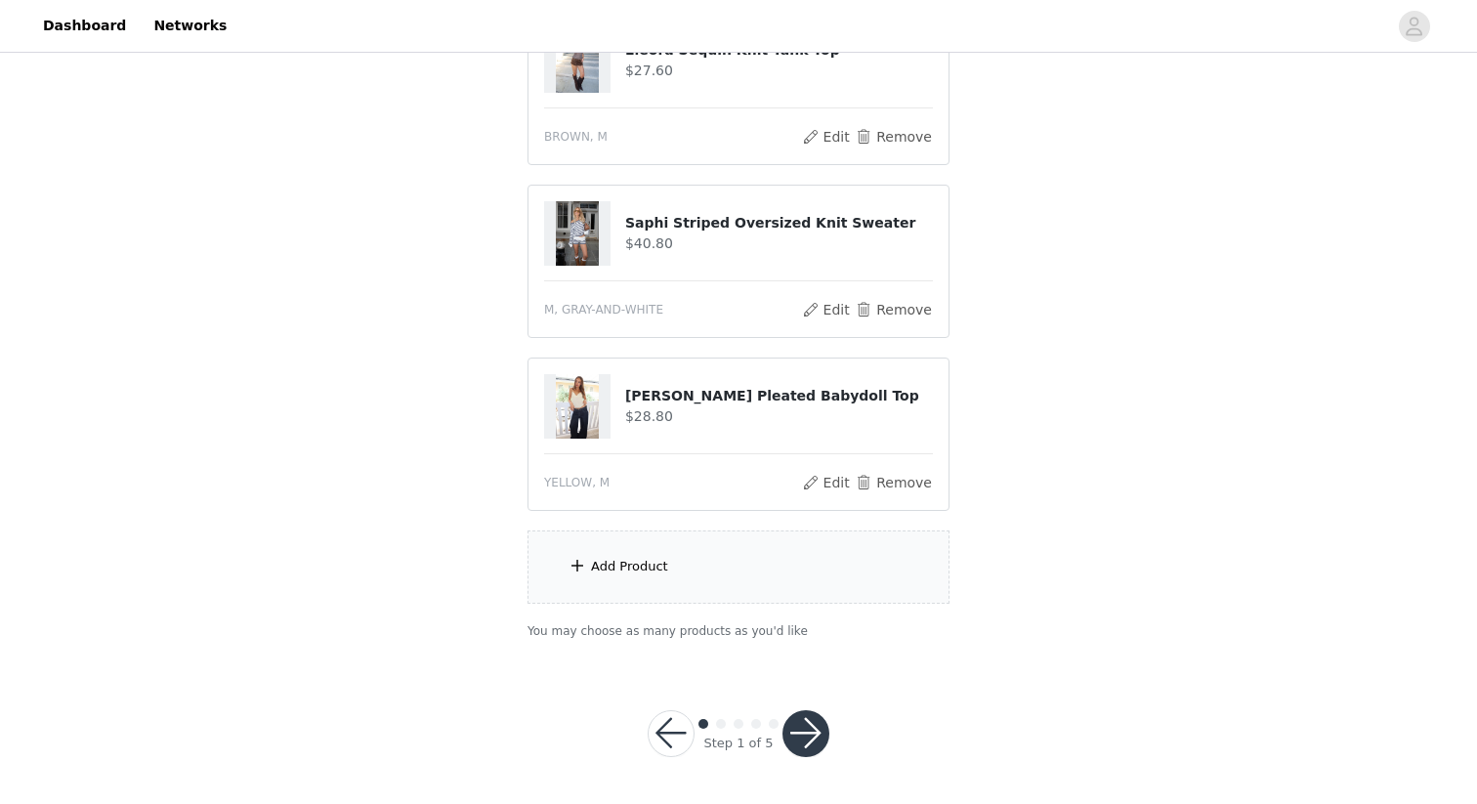
click at [813, 720] on button "button" at bounding box center [806, 733] width 47 height 47
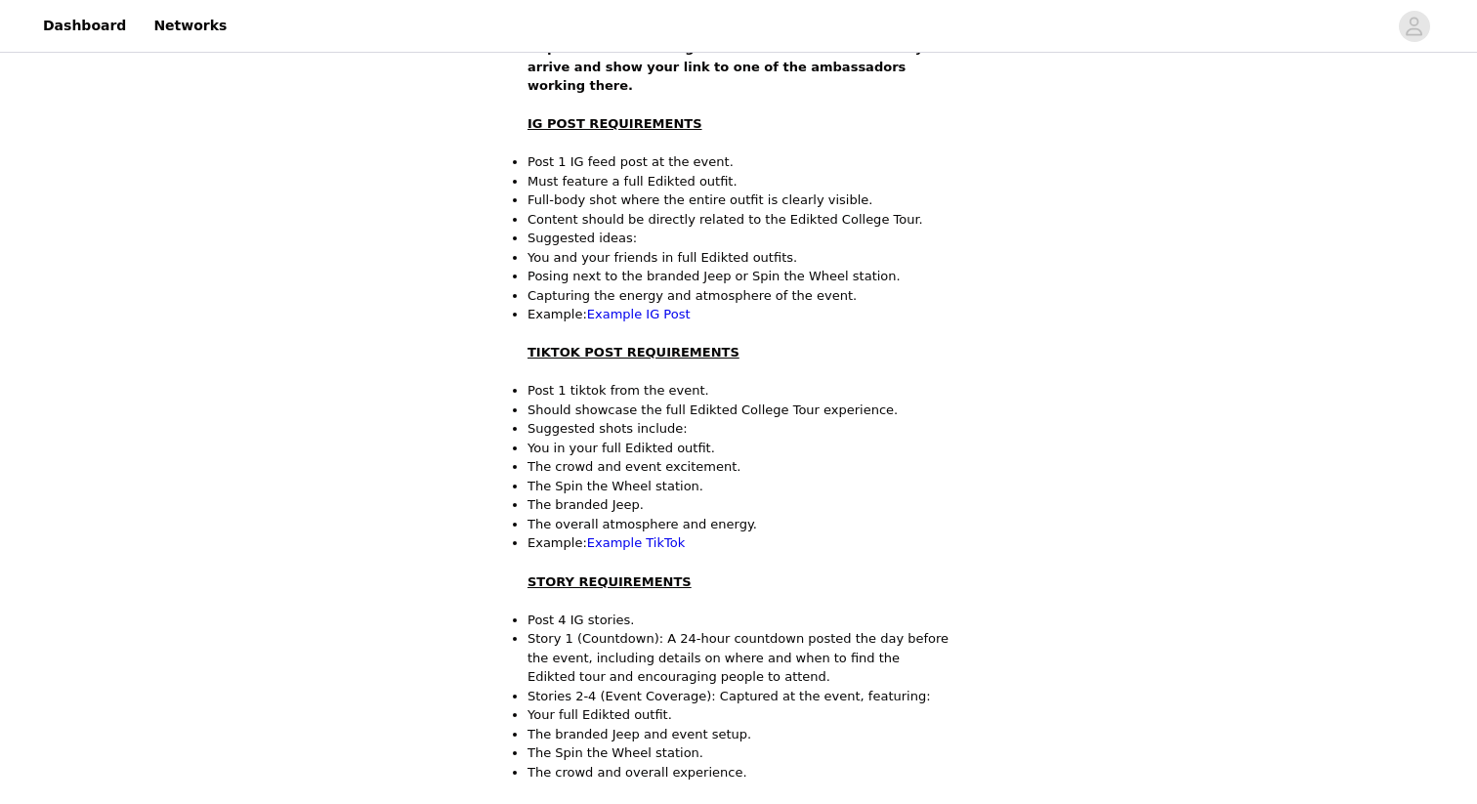
scroll to position [429, 0]
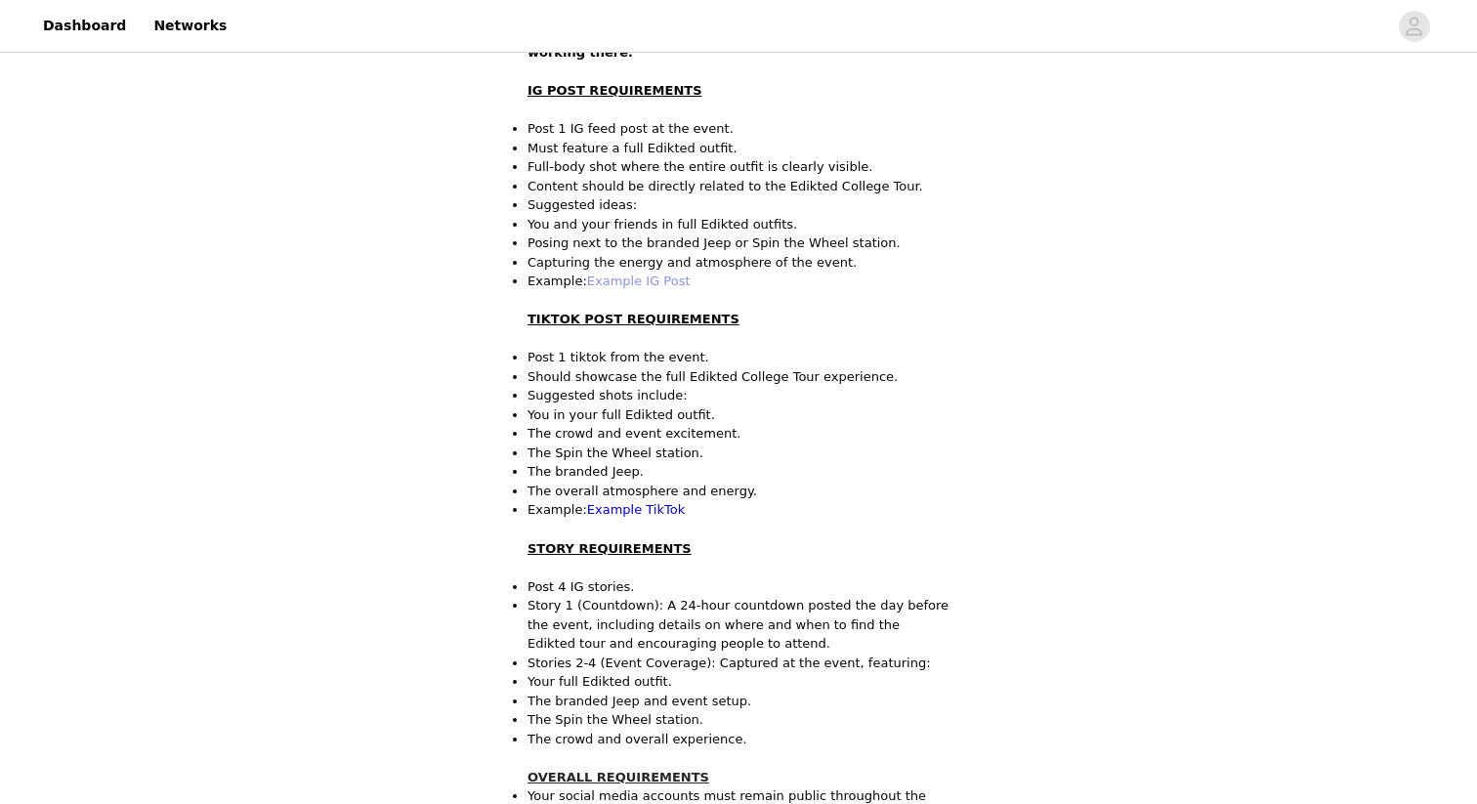
click at [656, 274] on link "Example IG Post" at bounding box center [639, 281] width 104 height 15
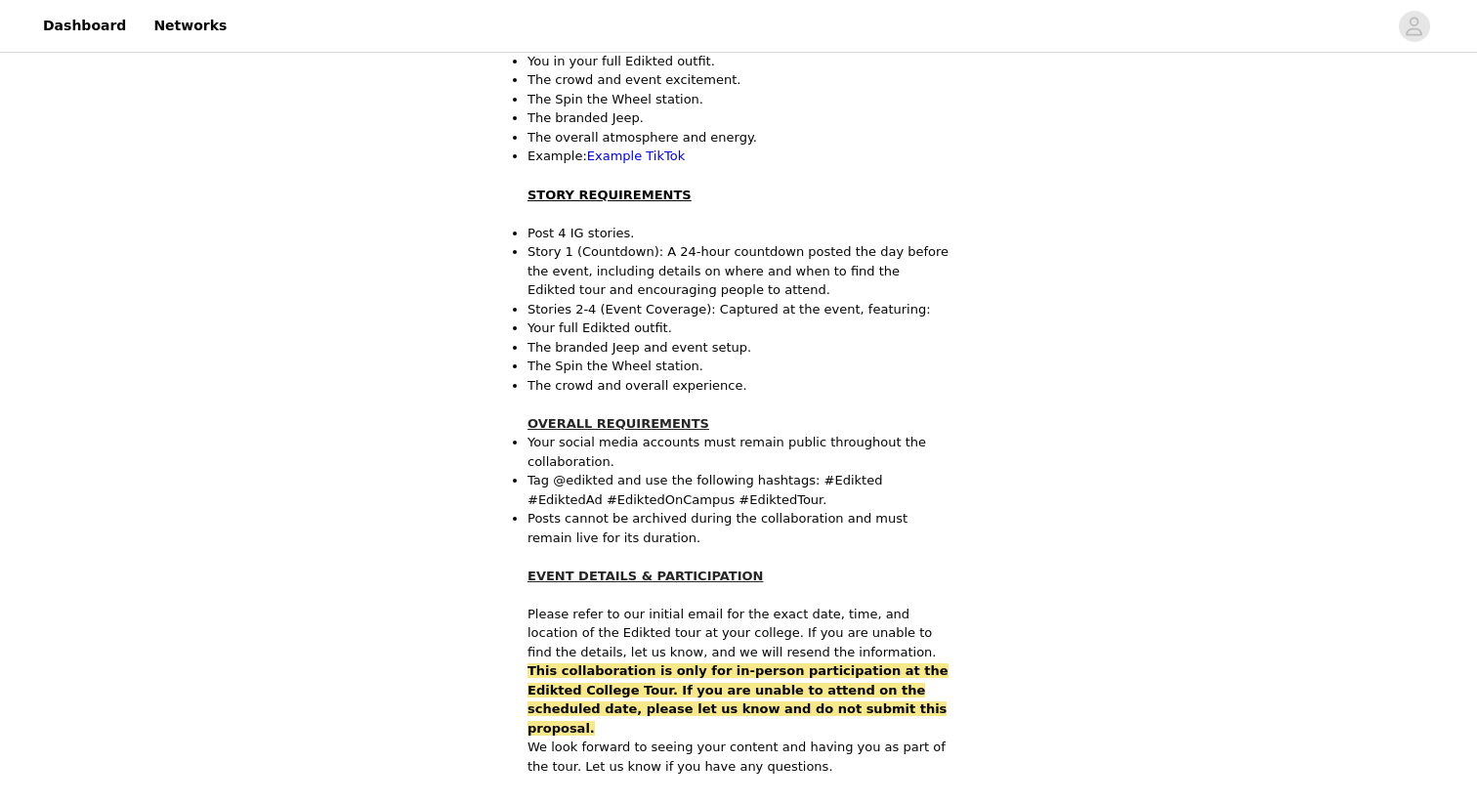
scroll to position [1215, 0]
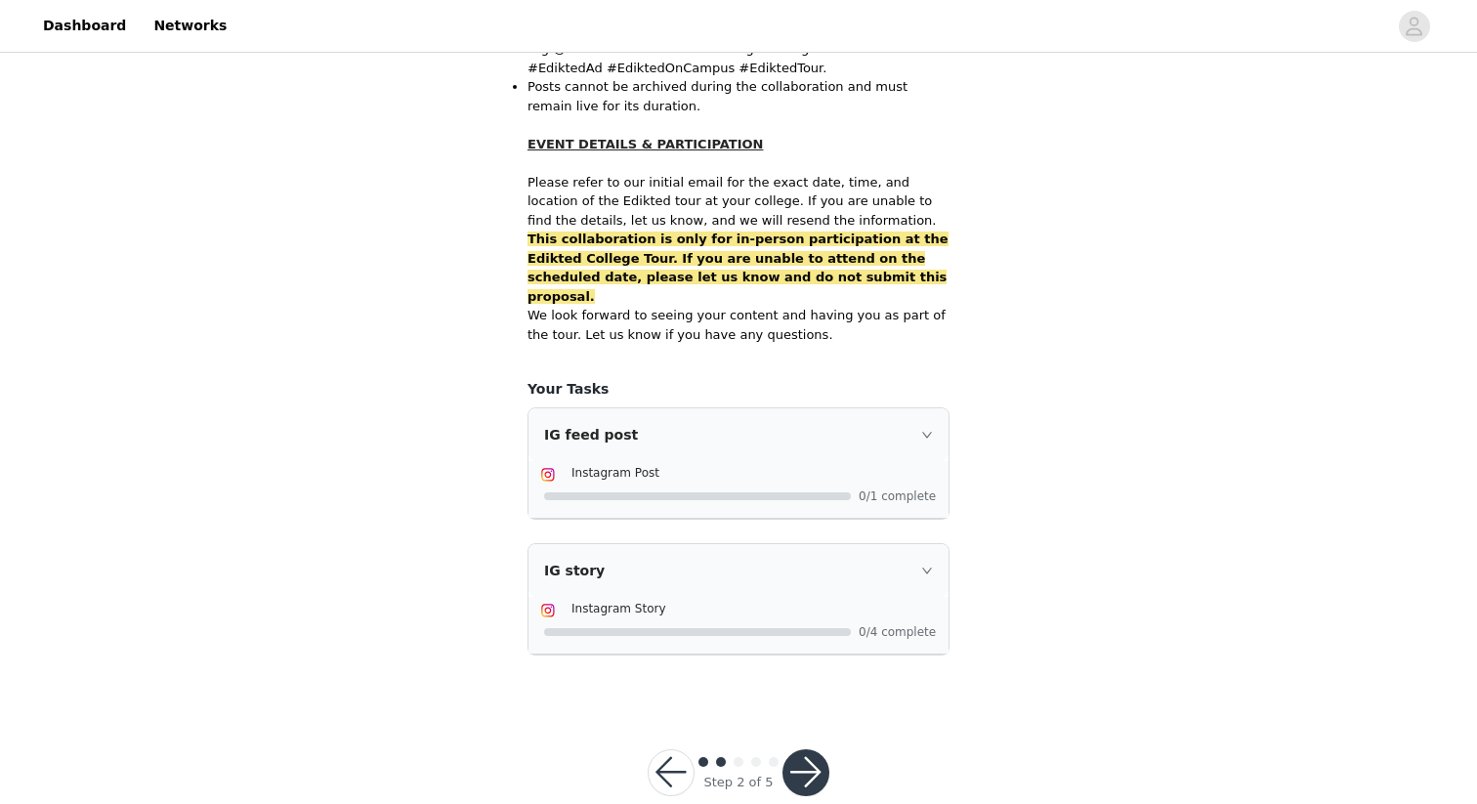
click at [811, 749] on button "button" at bounding box center [806, 772] width 47 height 47
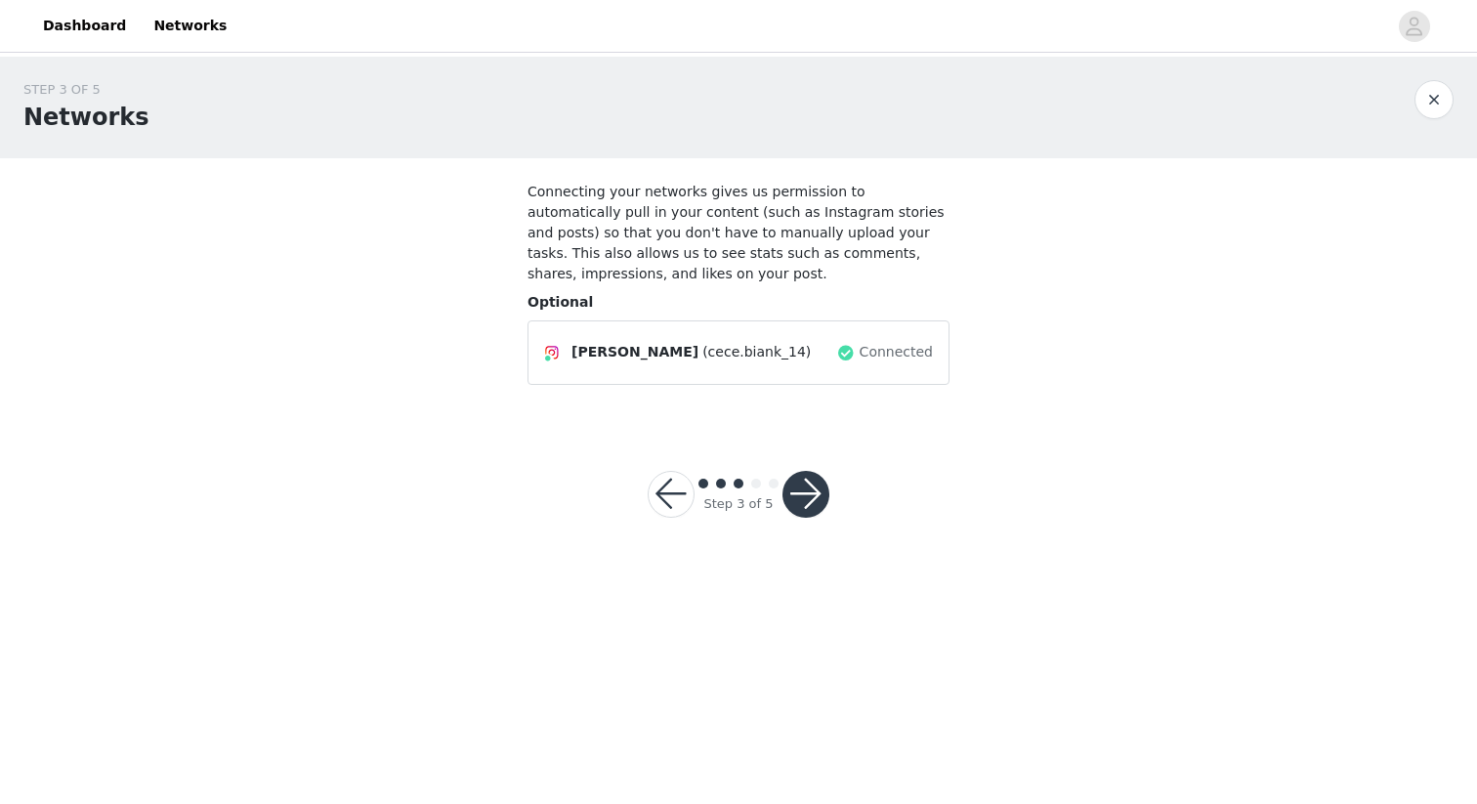
click at [817, 498] on button "button" at bounding box center [806, 494] width 47 height 47
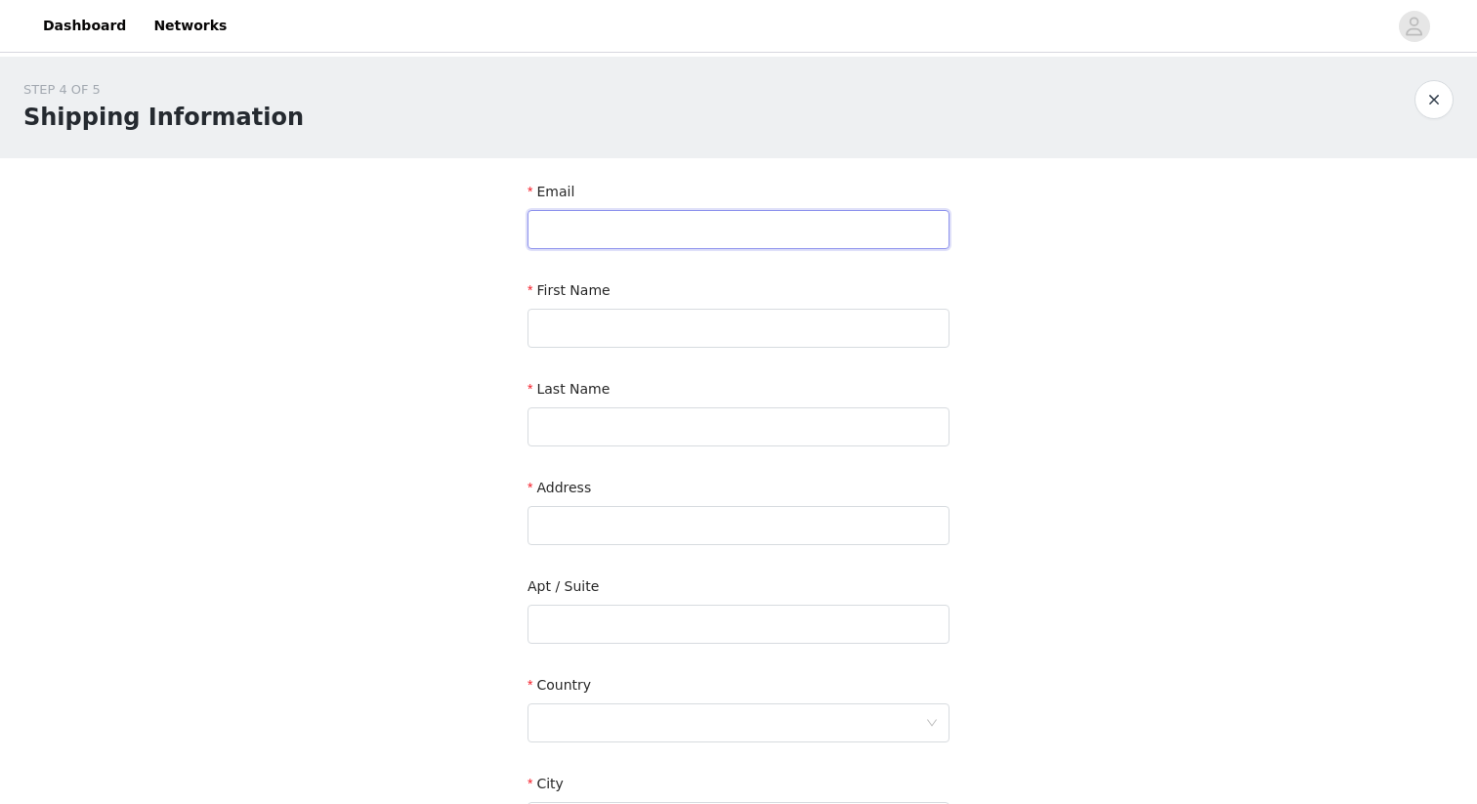
click at [585, 236] on input "text" at bounding box center [739, 229] width 422 height 39
type input "cecebiank14@gmail.com"
type input "Cecilia"
type input "Biank"
type input "111 E John Street"
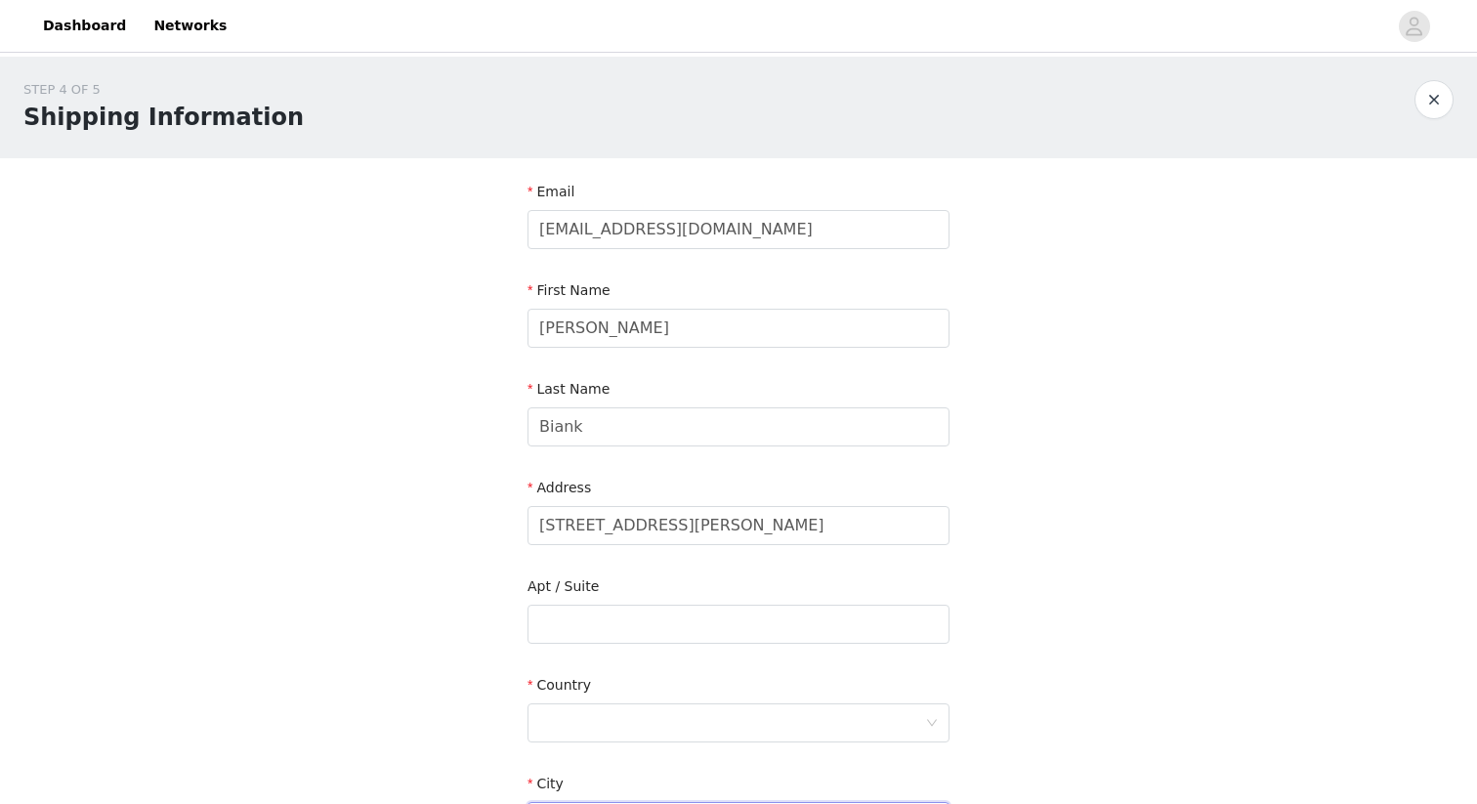
type input "Champaign"
type input "61820"
type input "8747220350"
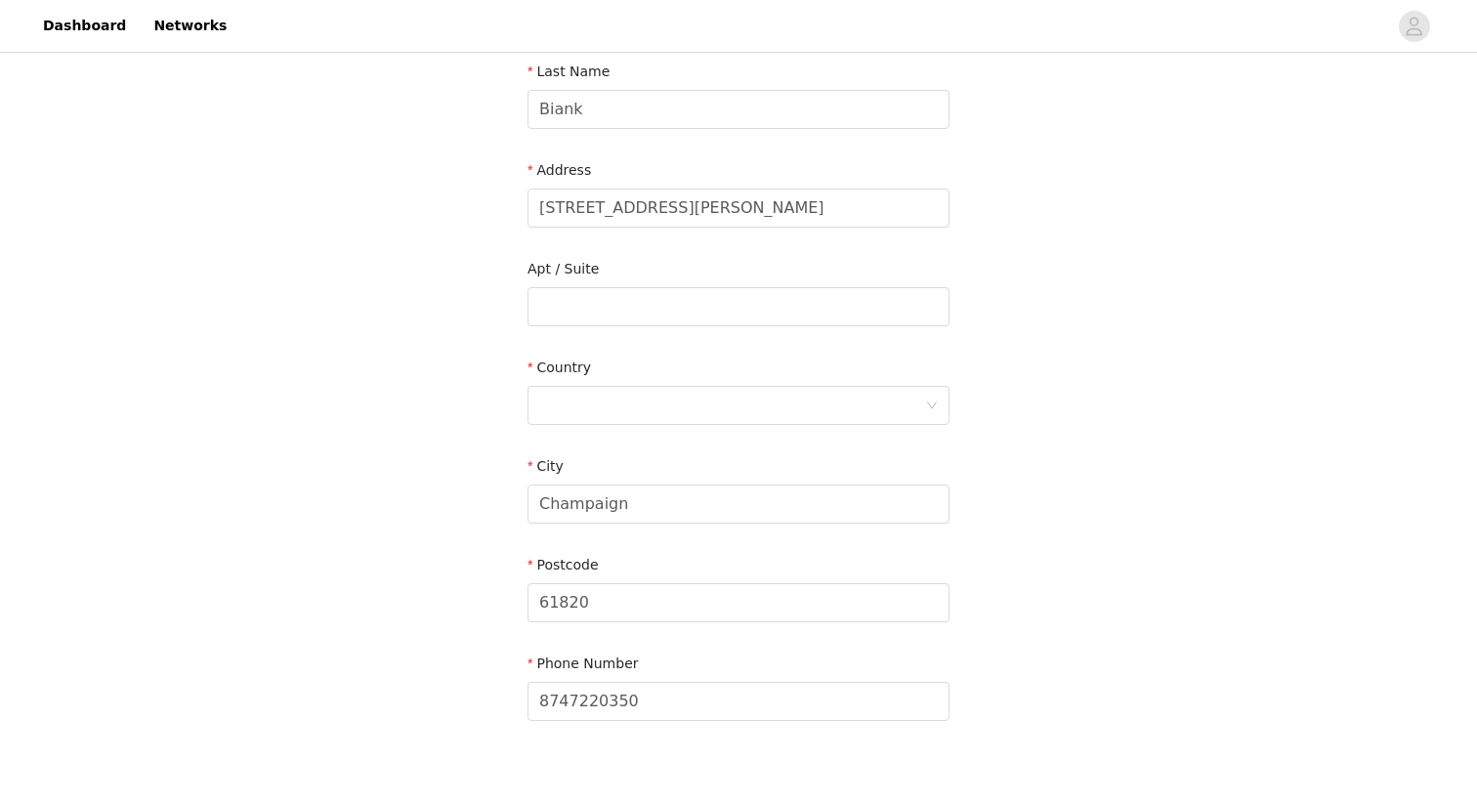
scroll to position [320, 0]
click at [744, 399] on div at bounding box center [732, 403] width 386 height 37
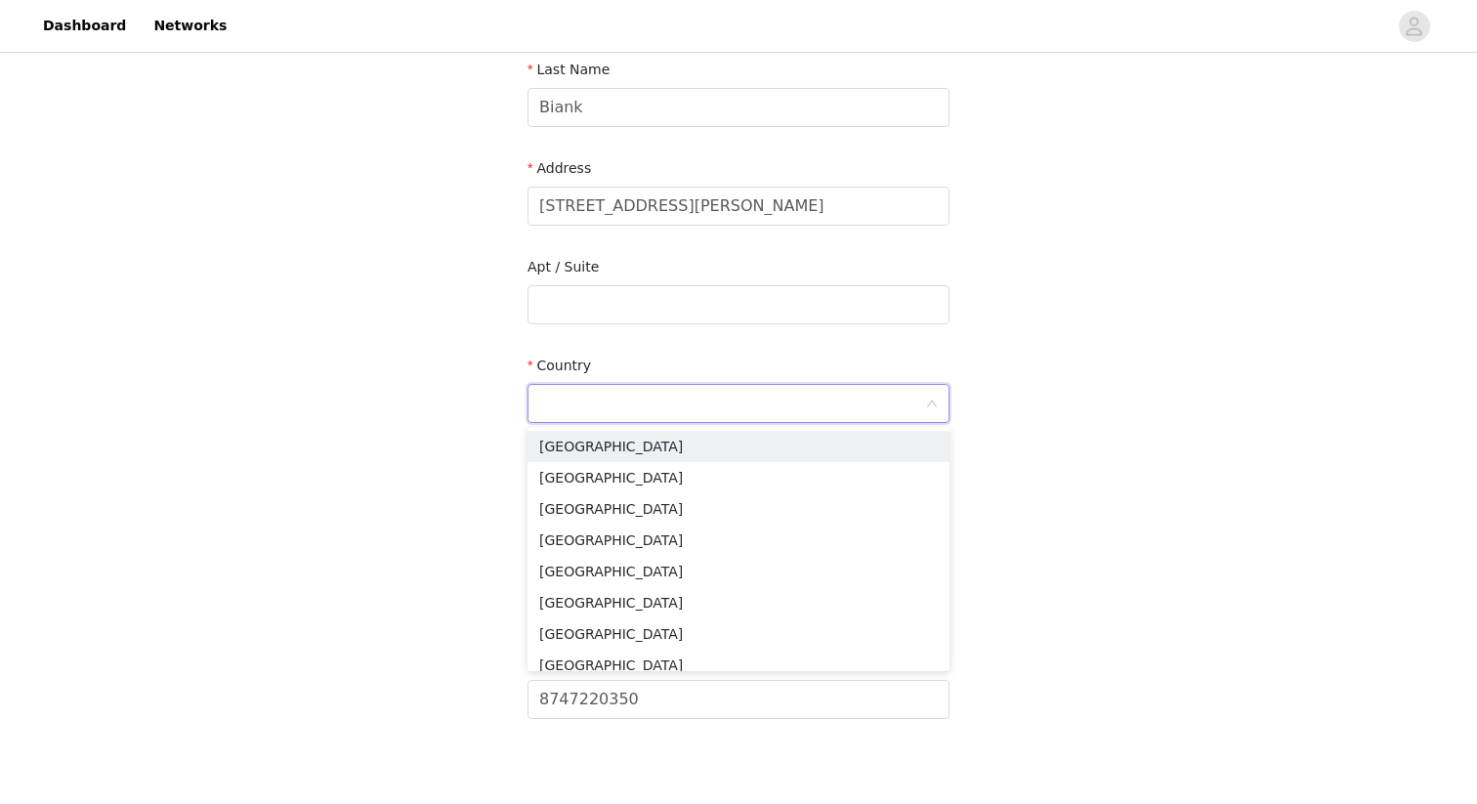
type input "United States"
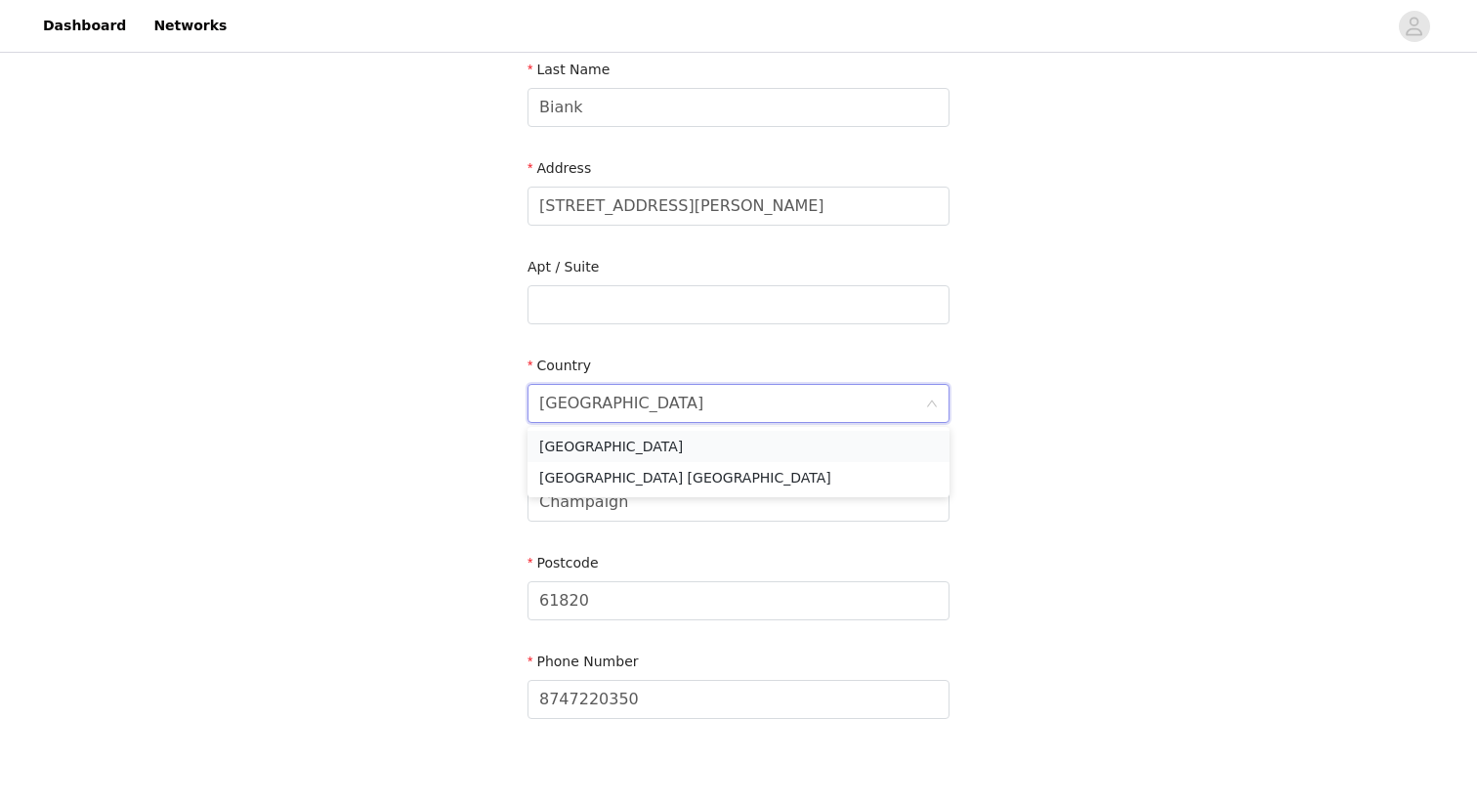
scroll to position [429, 0]
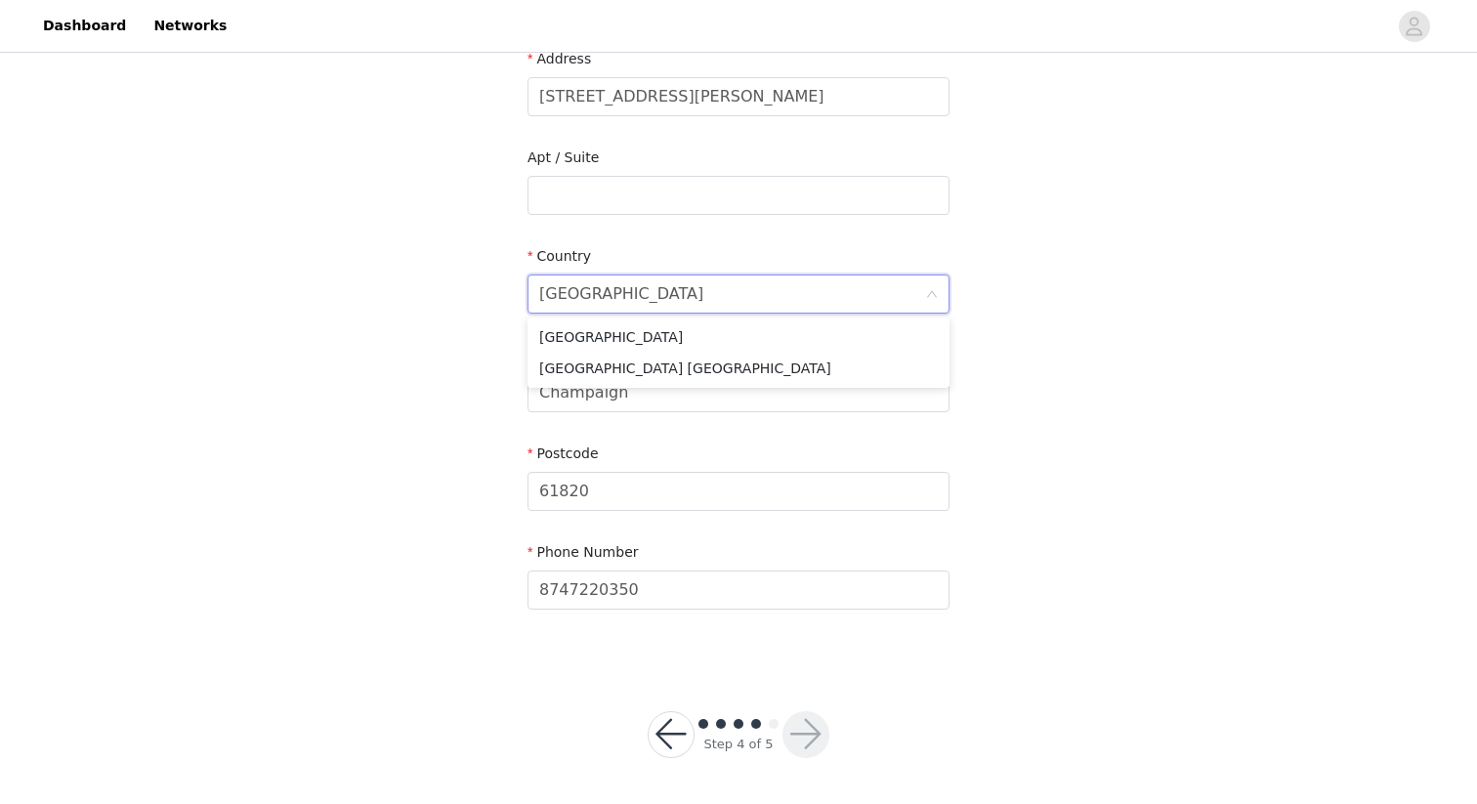
click at [1115, 423] on div "STEP 4 OF 5 Shipping Information Email cecebiank14@gmail.com First Name Cecilia…" at bounding box center [738, 146] width 1477 height 1037
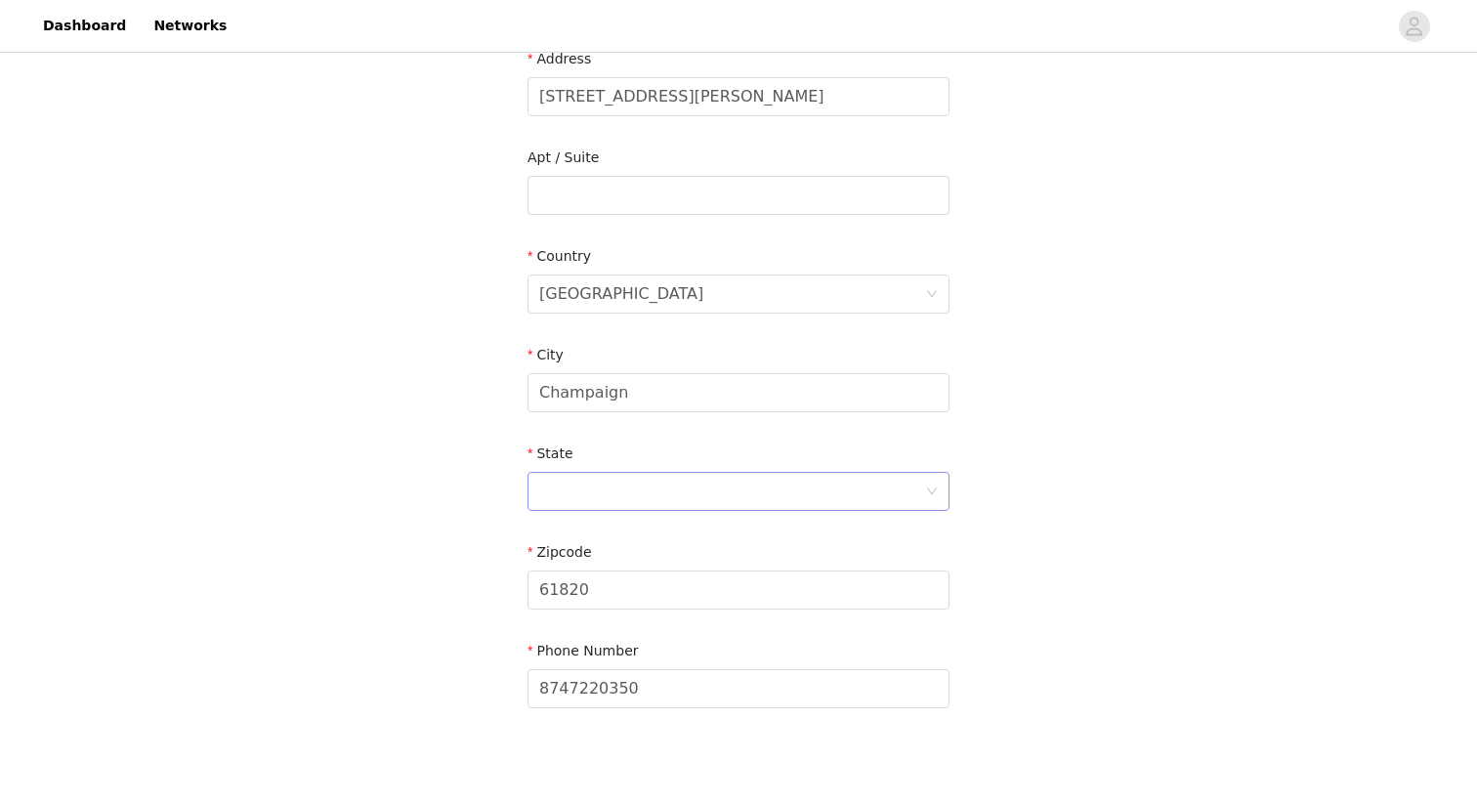
click at [780, 487] on div at bounding box center [732, 491] width 386 height 37
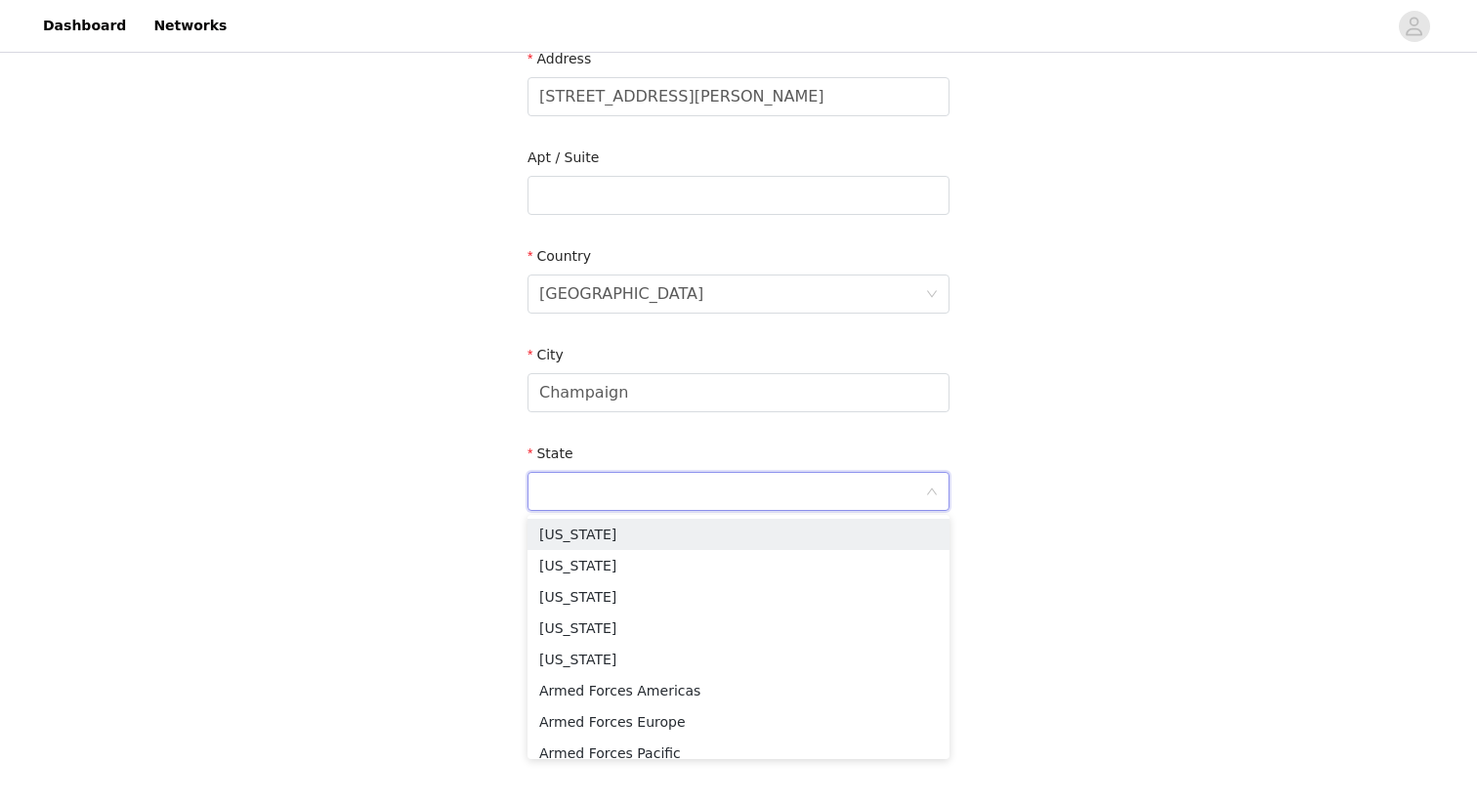
type input "IL"
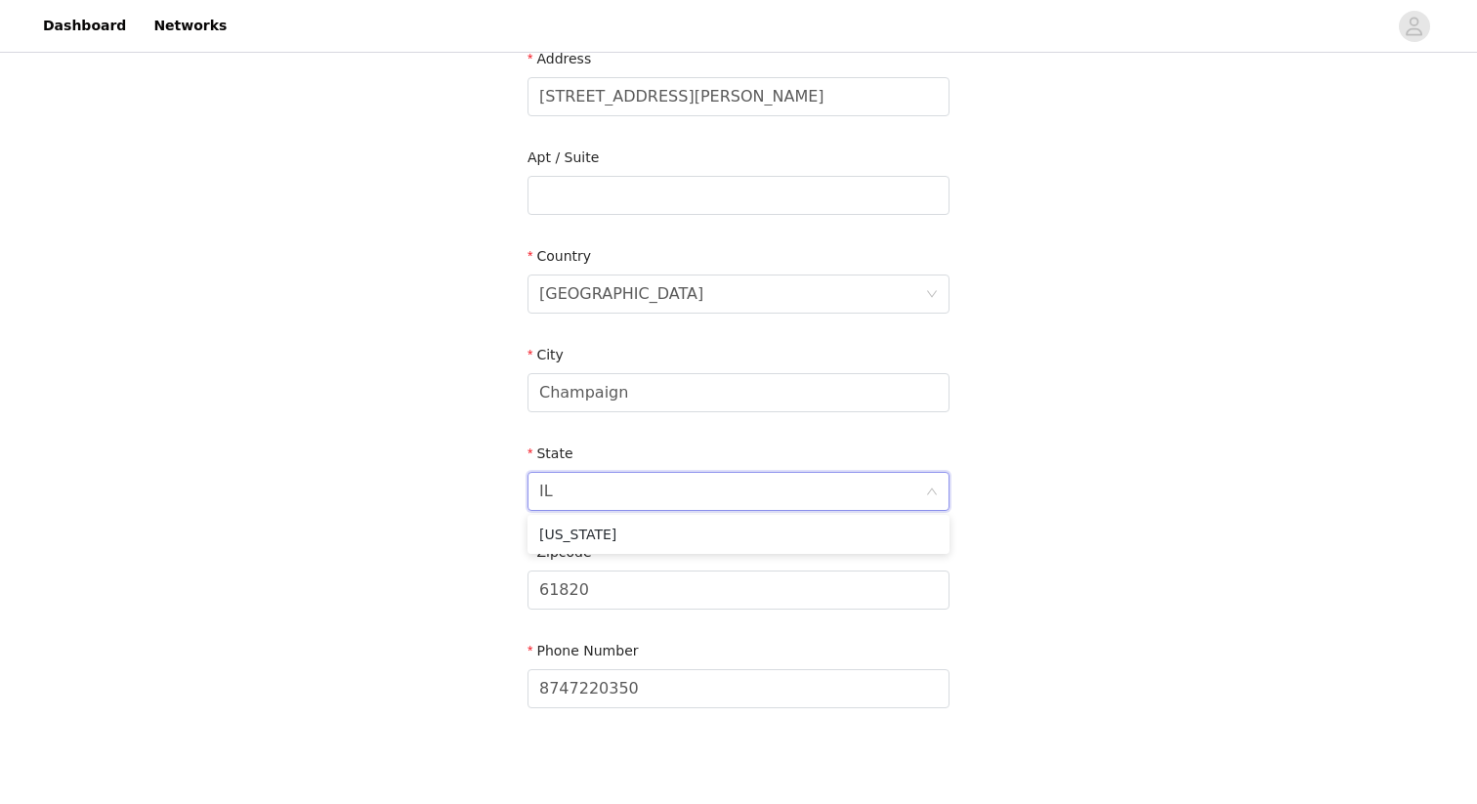
click at [998, 539] on div "STEP 4 OF 5 Shipping Information Email cecebiank14@gmail.com First Name Cecilia…" at bounding box center [738, 195] width 1477 height 1135
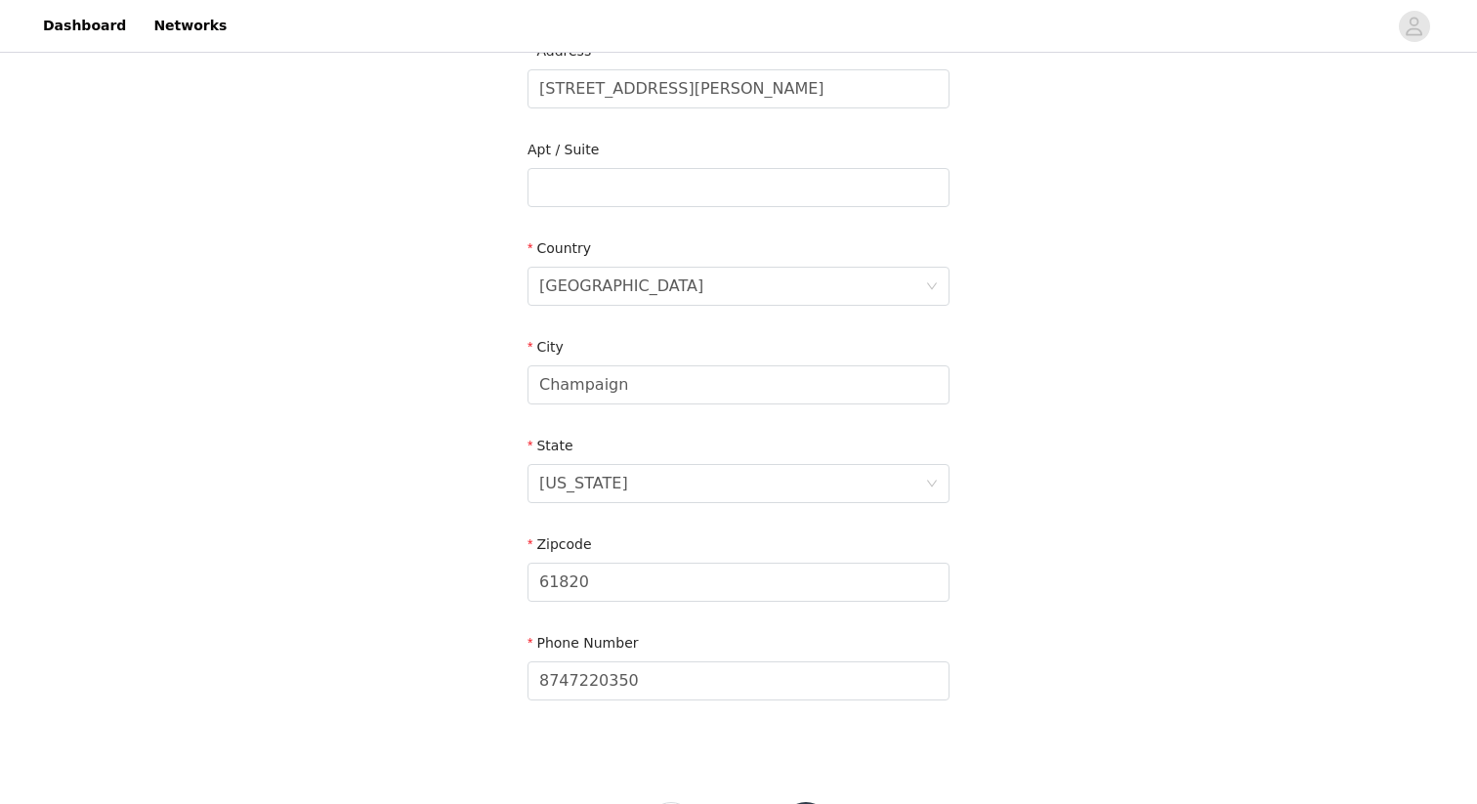
scroll to position [528, 0]
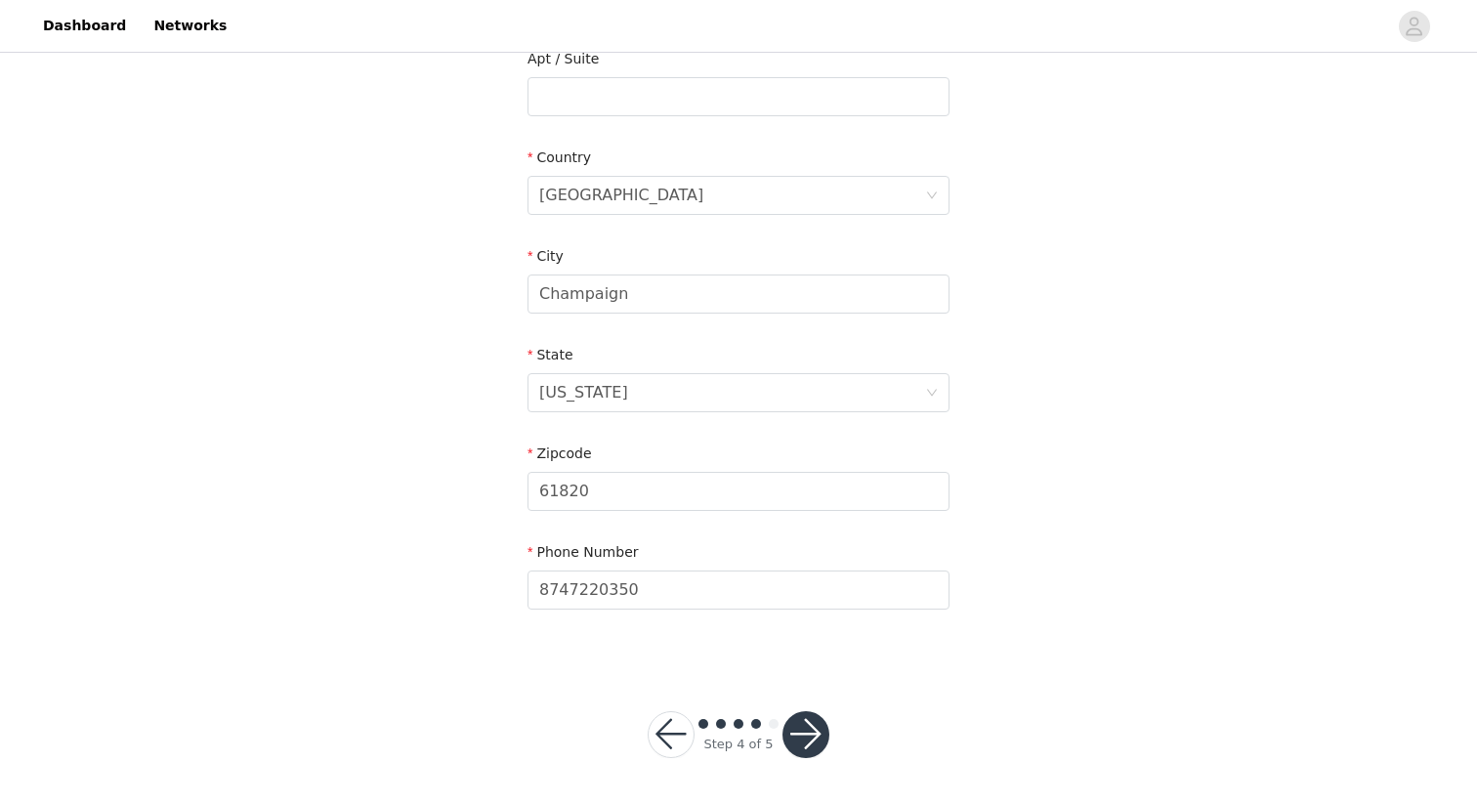
click at [811, 736] on button "button" at bounding box center [806, 734] width 47 height 47
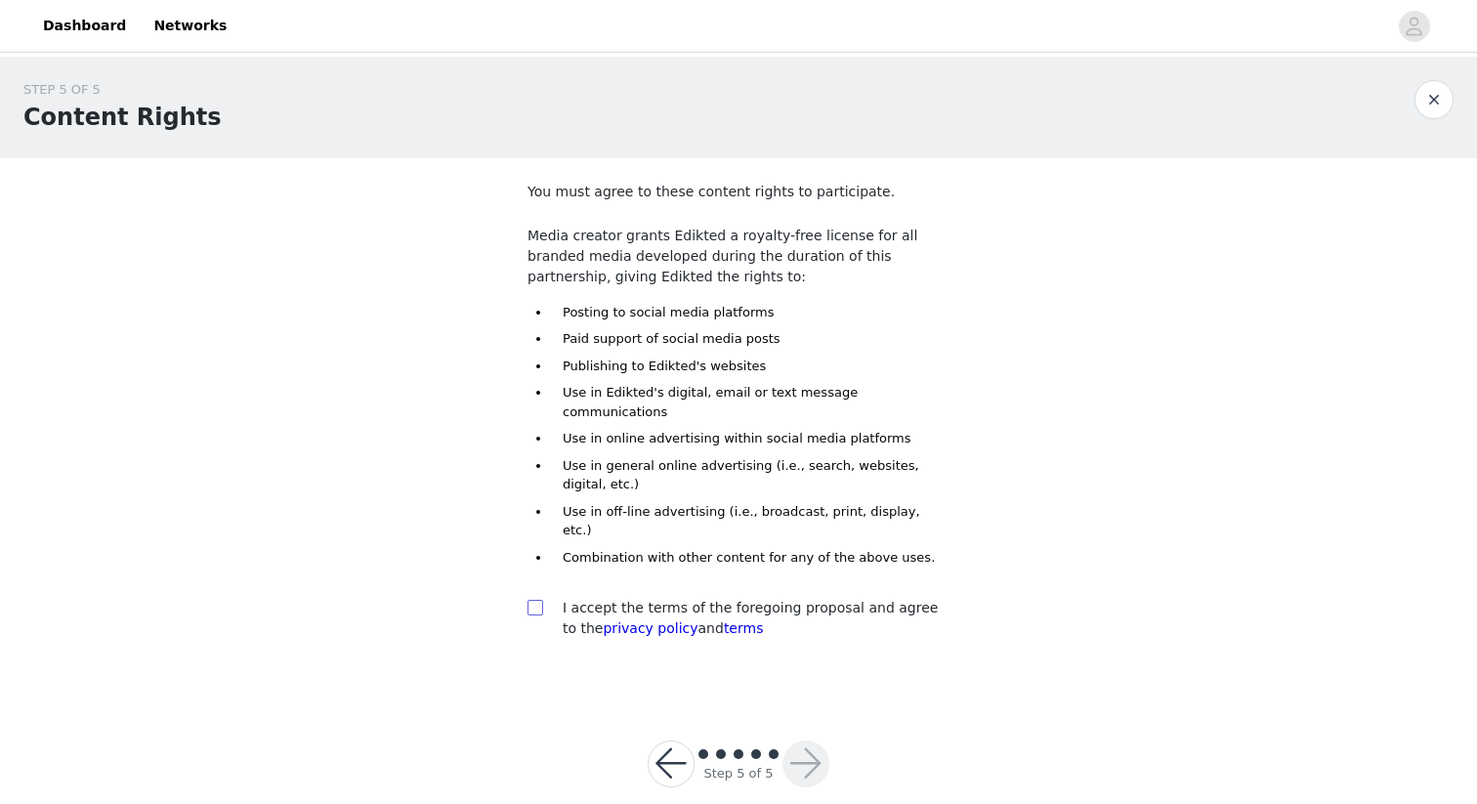
click at [534, 600] on input "checkbox" at bounding box center [535, 607] width 14 height 14
checkbox input "true"
click at [805, 741] on button "button" at bounding box center [806, 764] width 47 height 47
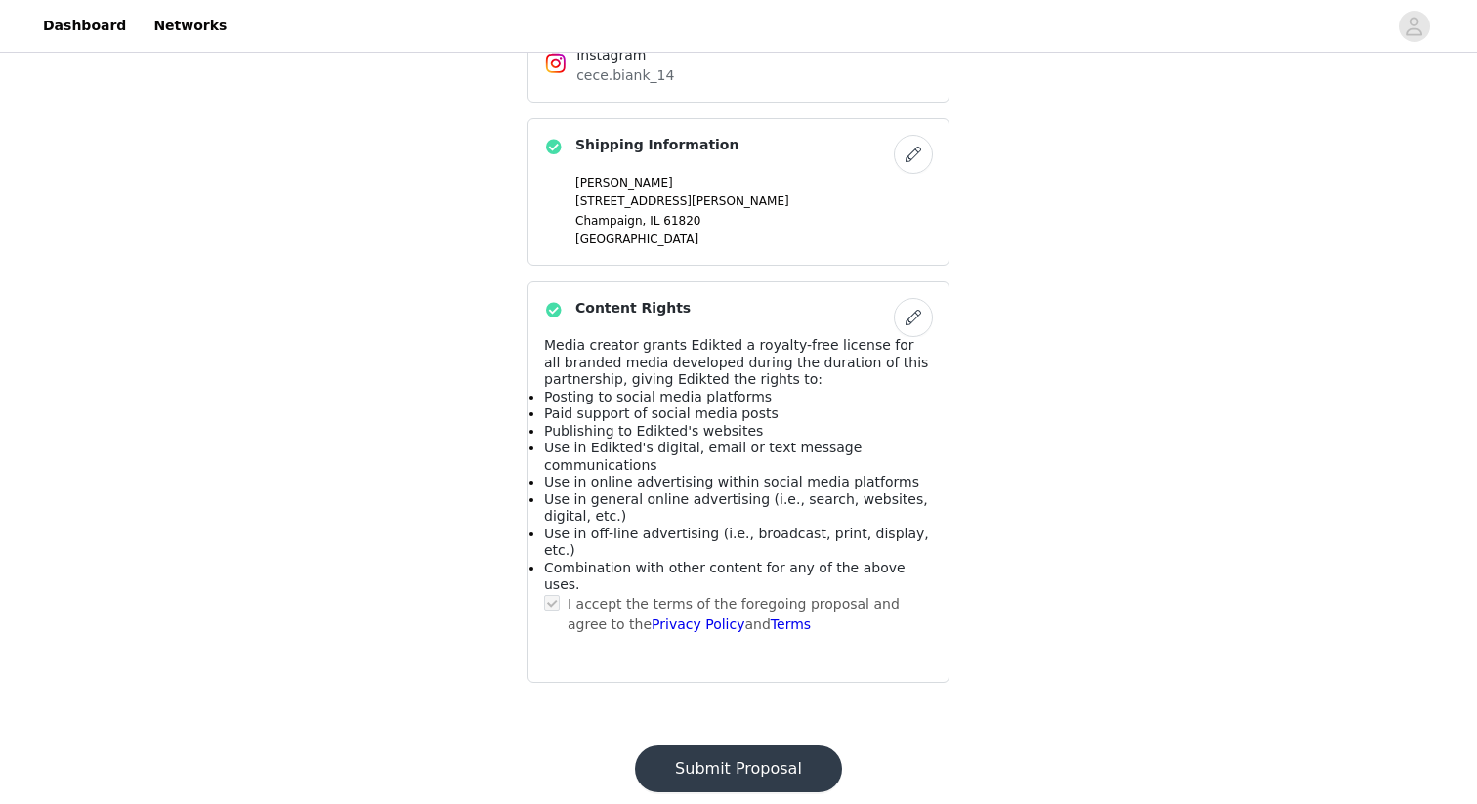
scroll to position [1169, 0]
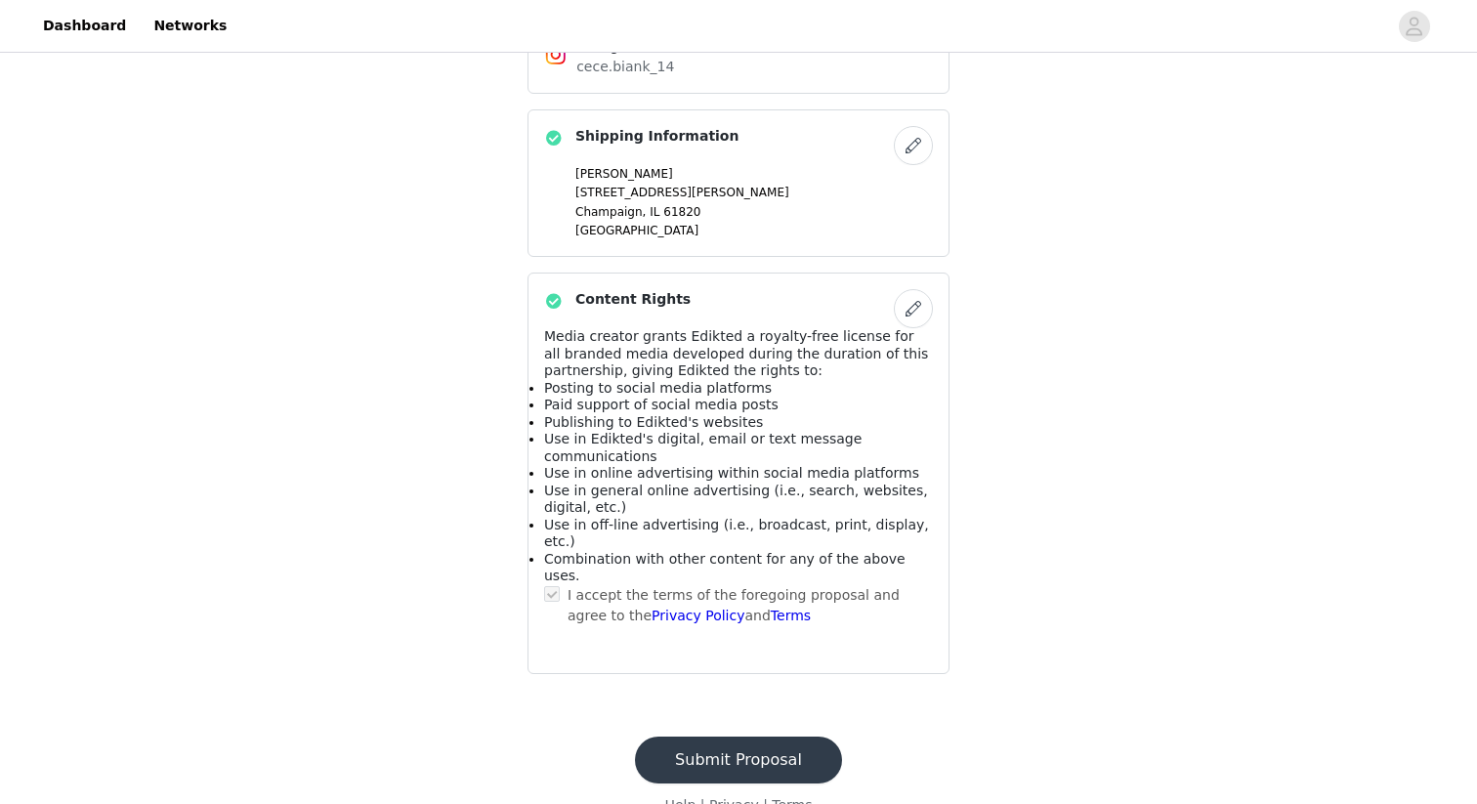
click at [780, 737] on button "Submit Proposal" at bounding box center [738, 760] width 207 height 47
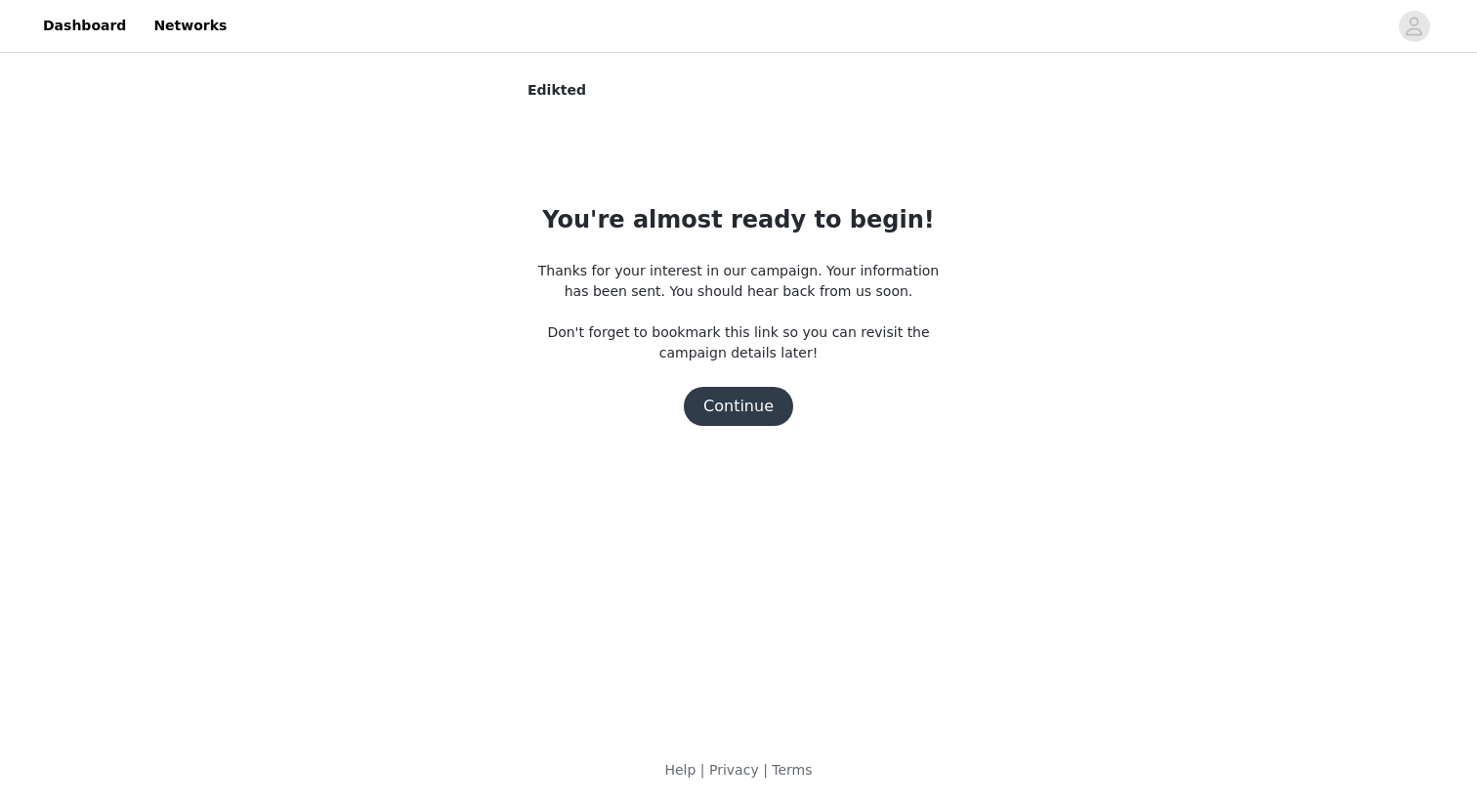
scroll to position [0, 0]
click at [763, 402] on button "Continue" at bounding box center [738, 406] width 109 height 39
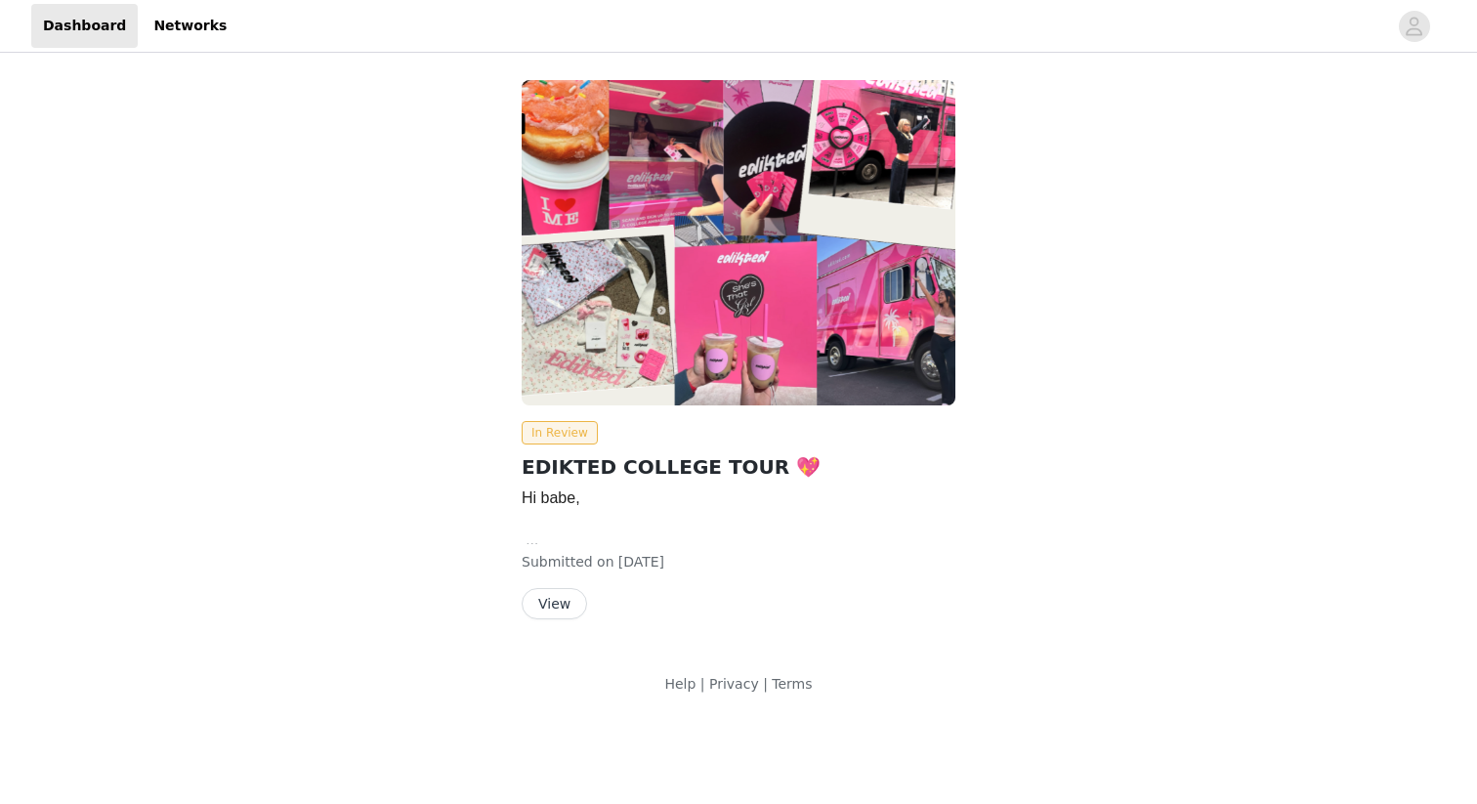
click at [563, 610] on button "View" at bounding box center [554, 603] width 65 height 31
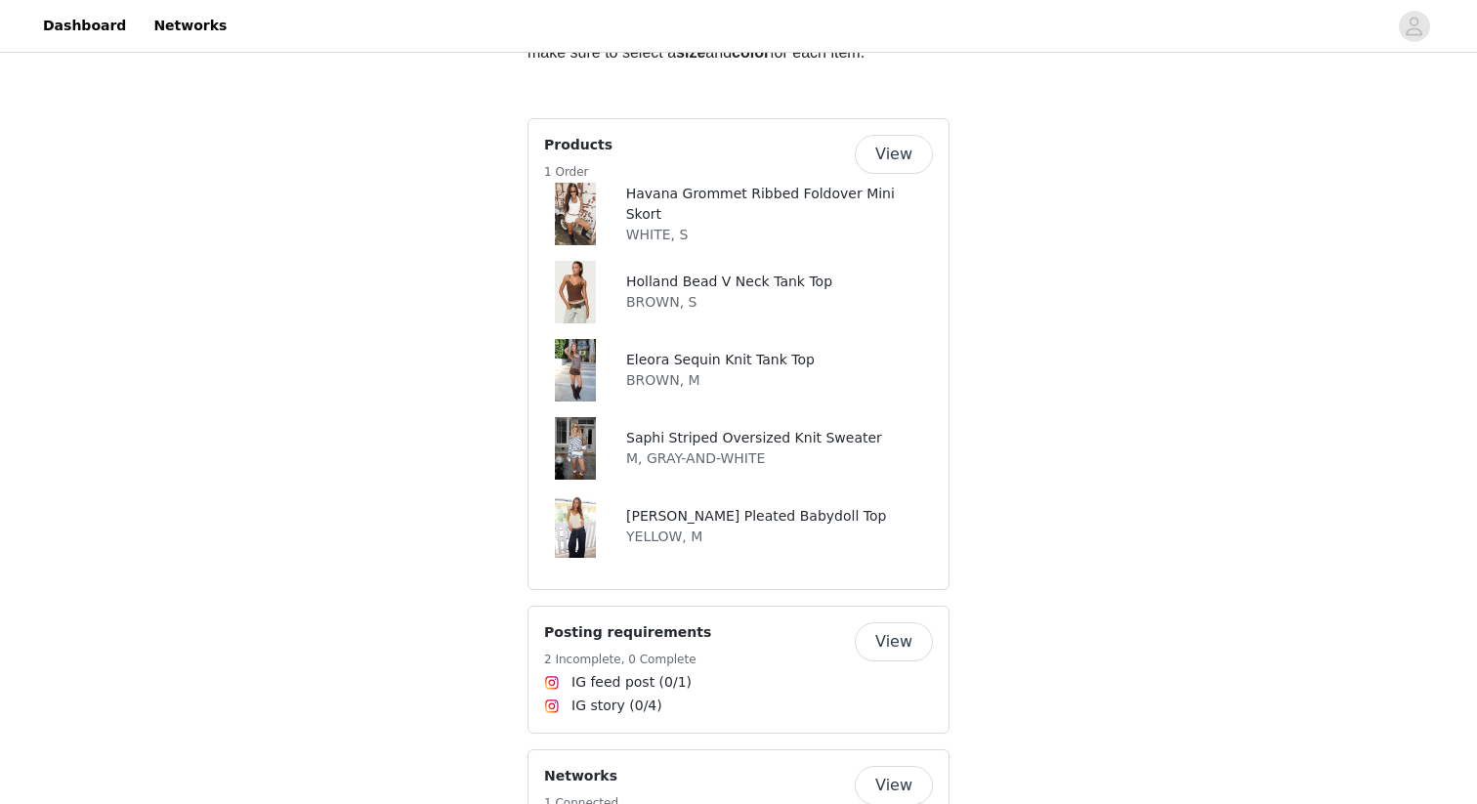
scroll to position [912, 0]
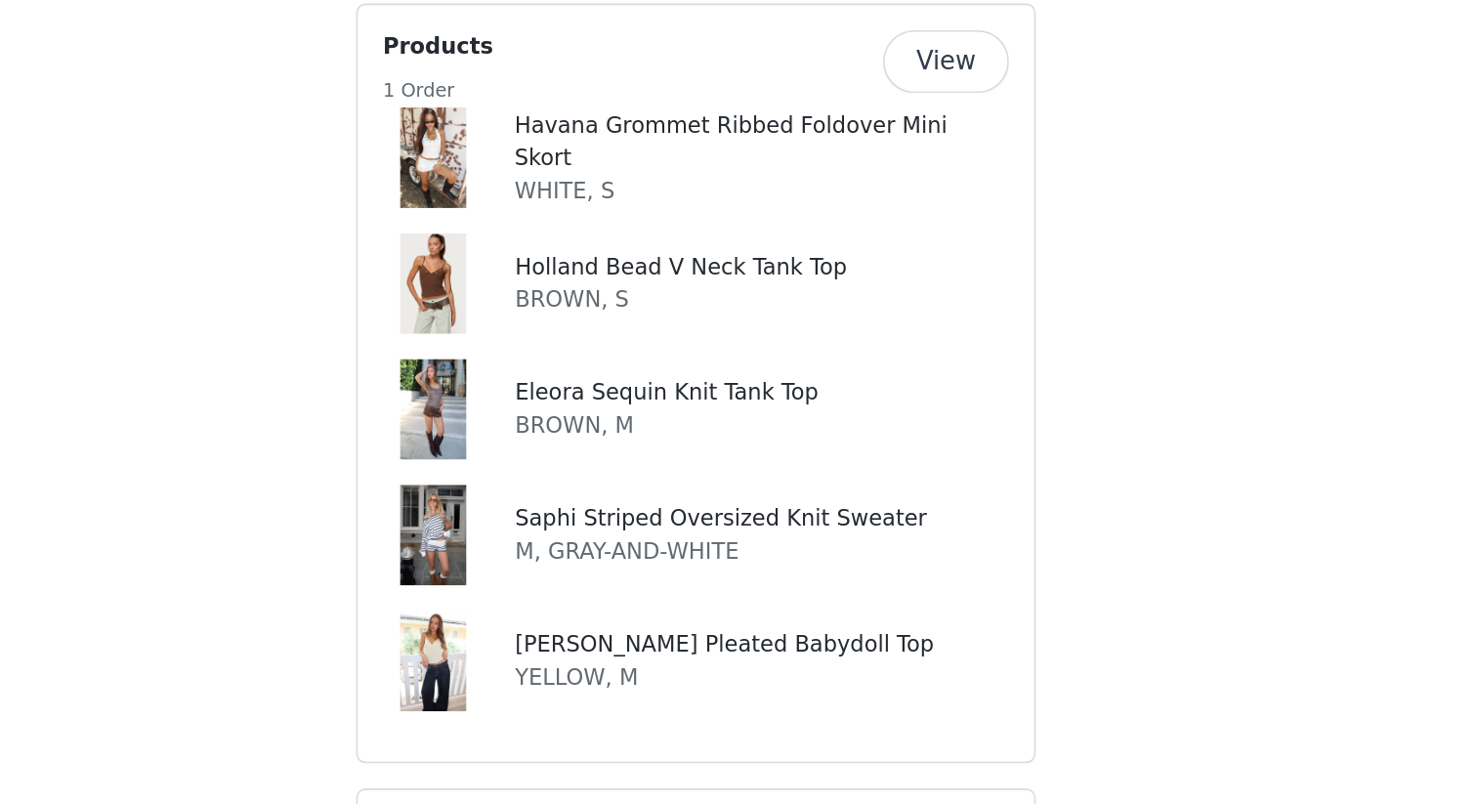
click at [564, 246] on img at bounding box center [576, 238] width 42 height 63
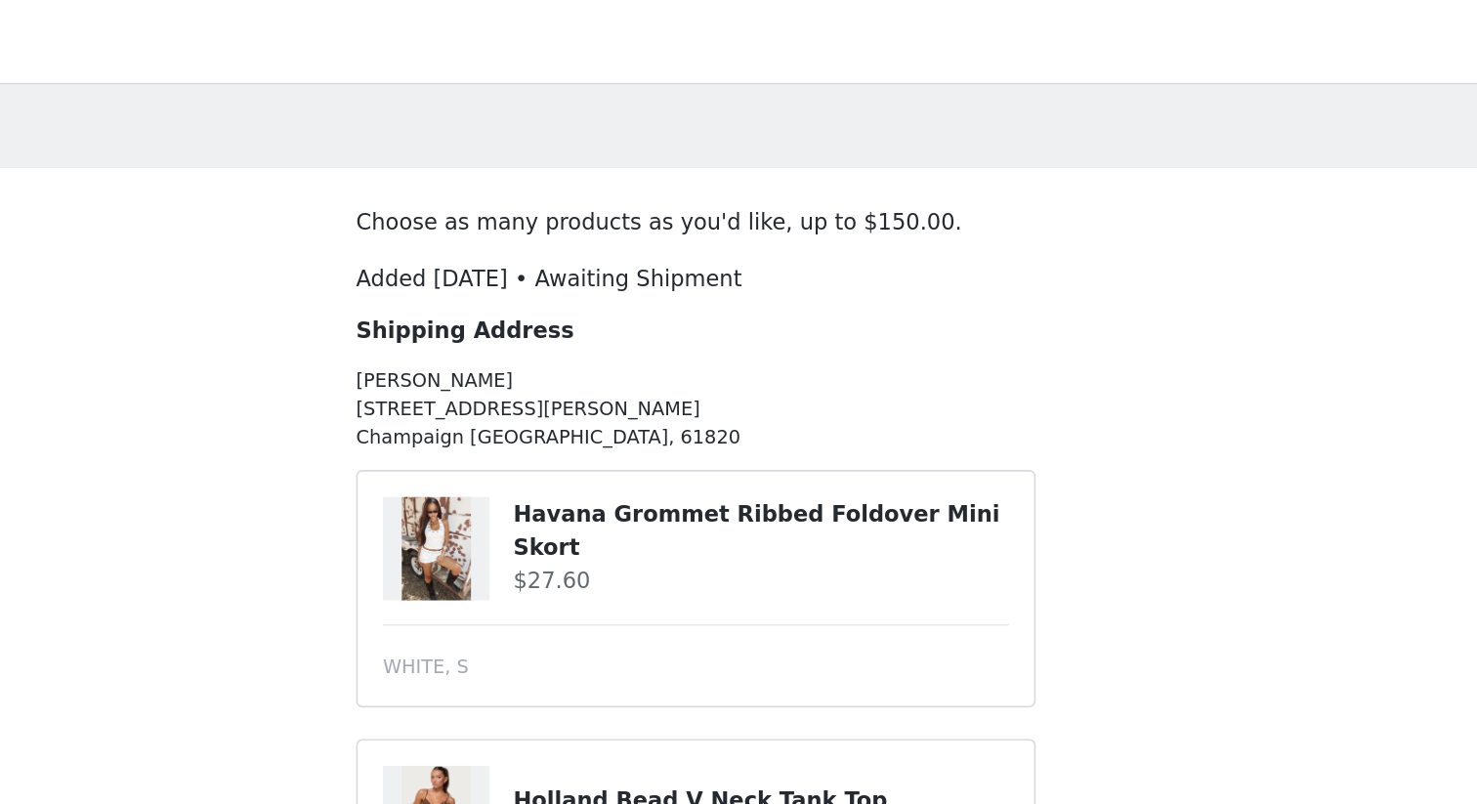
scroll to position [45, 0]
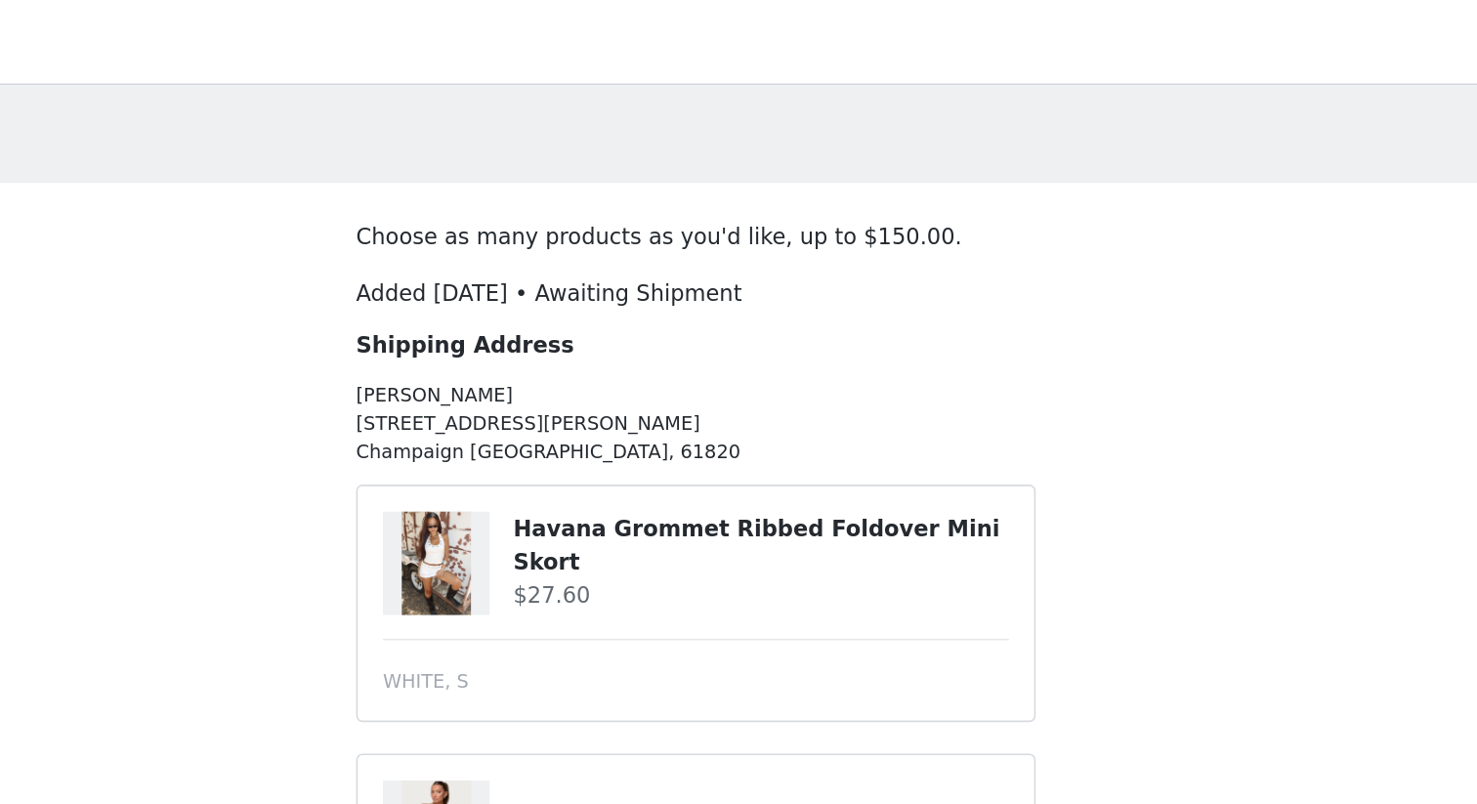
click at [578, 351] on img at bounding box center [577, 350] width 43 height 64
click at [601, 357] on div at bounding box center [577, 350] width 66 height 64
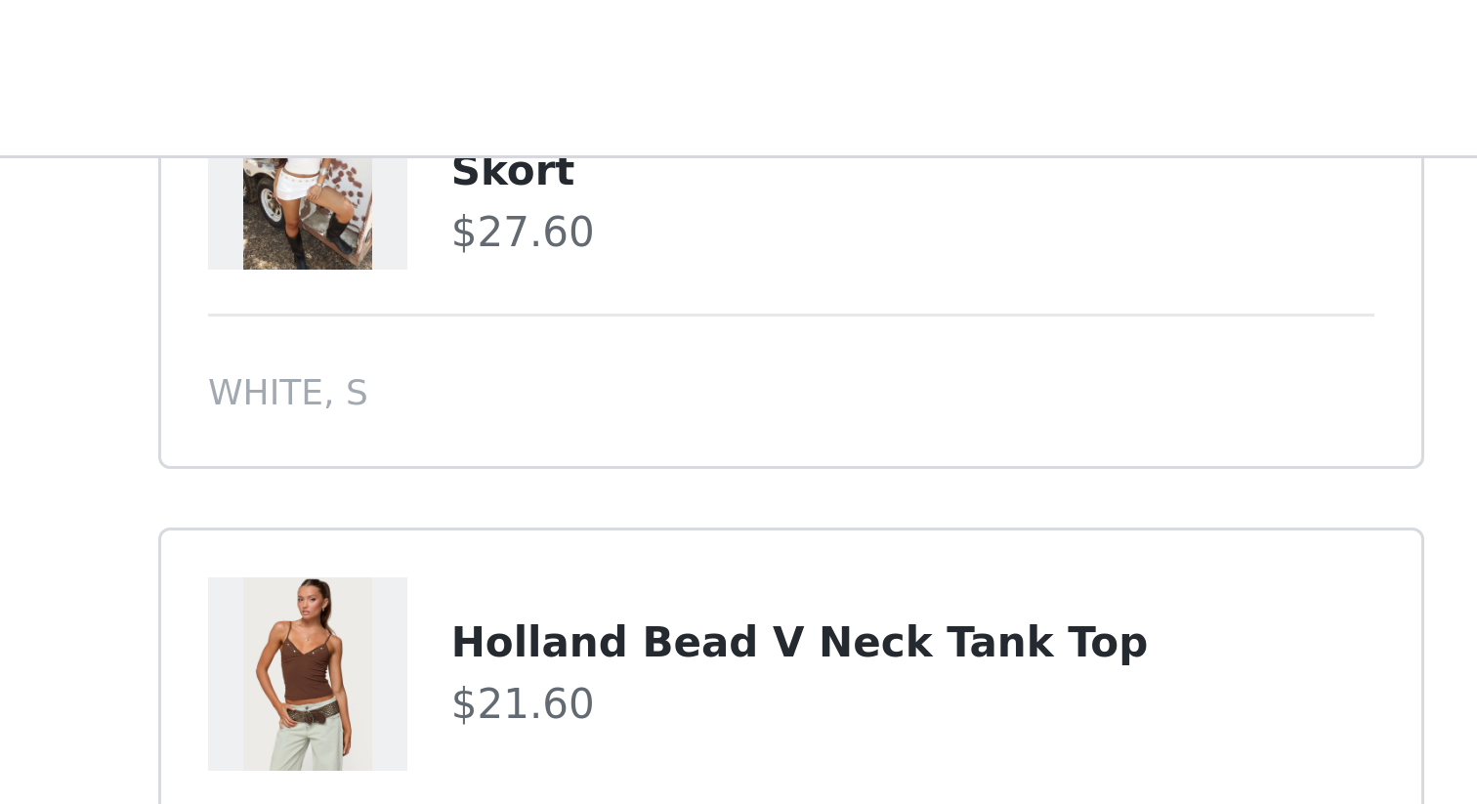
scroll to position [260, 0]
